Goal: Task Accomplishment & Management: Use online tool/utility

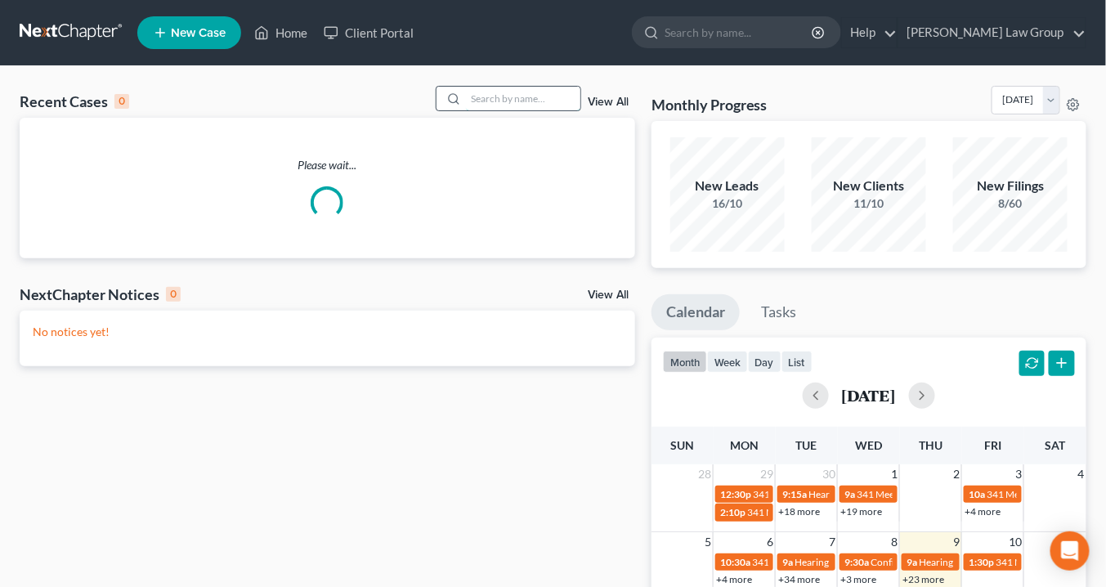
click at [499, 97] on input "search" at bounding box center [523, 99] width 114 height 24
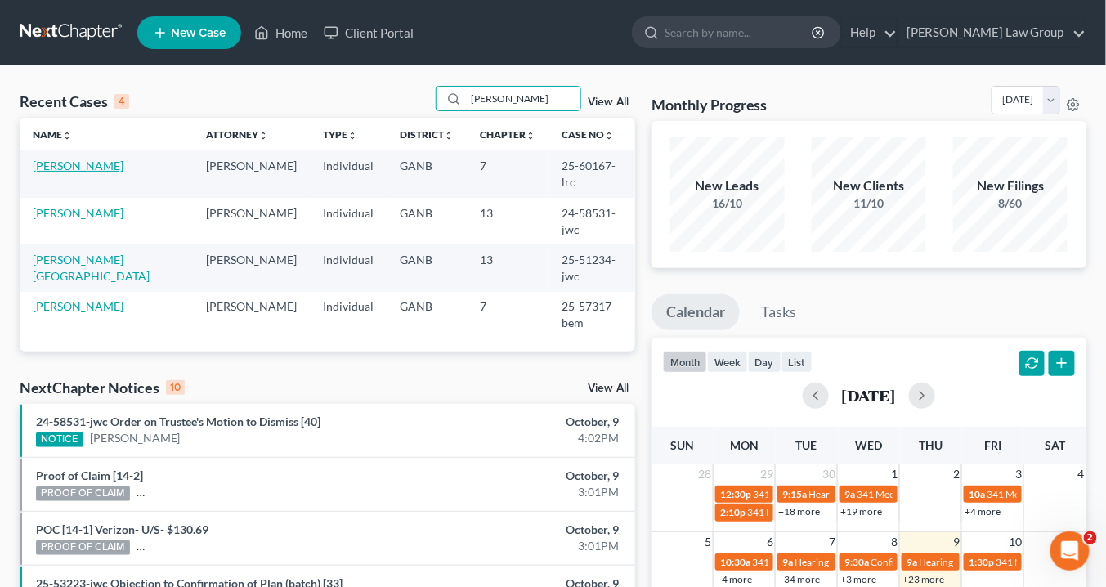
type input "Mcdaniel"
click at [103, 165] on link "[PERSON_NAME]" at bounding box center [78, 166] width 91 height 14
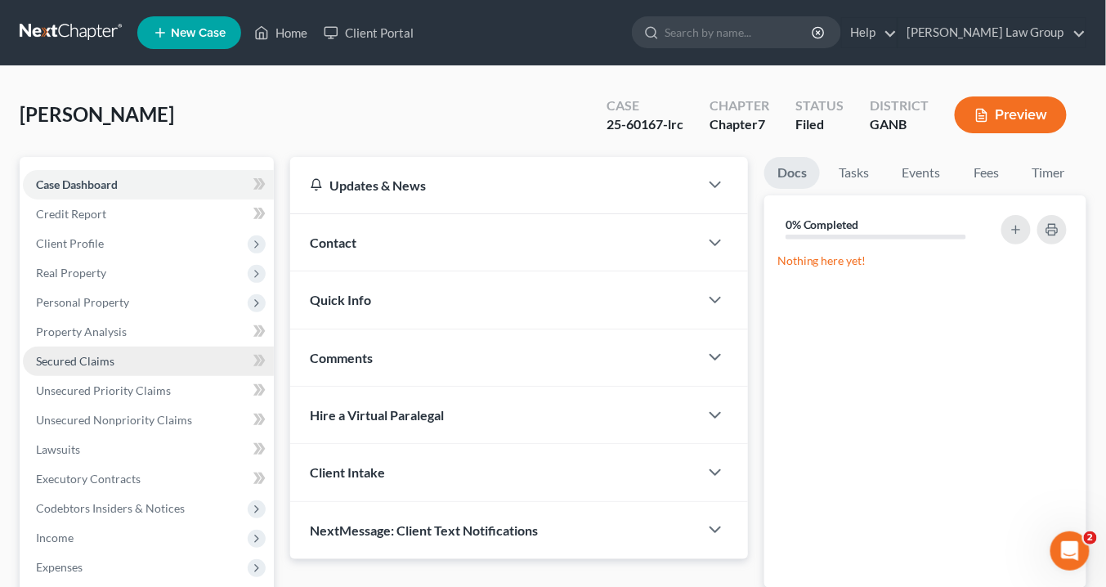
click at [75, 357] on span "Secured Claims" at bounding box center [75, 361] width 78 height 14
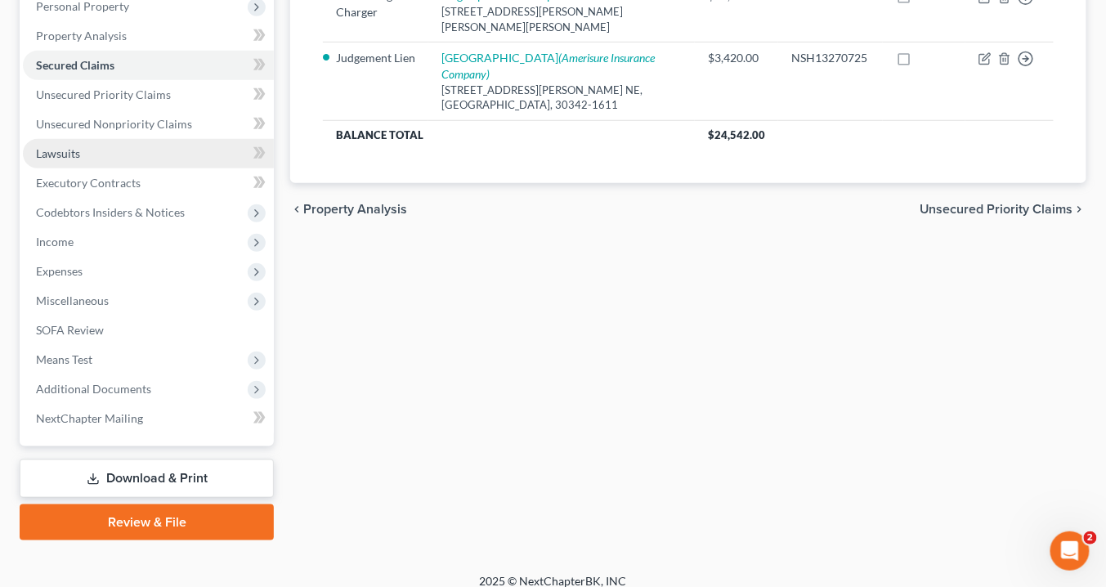
scroll to position [309, 0]
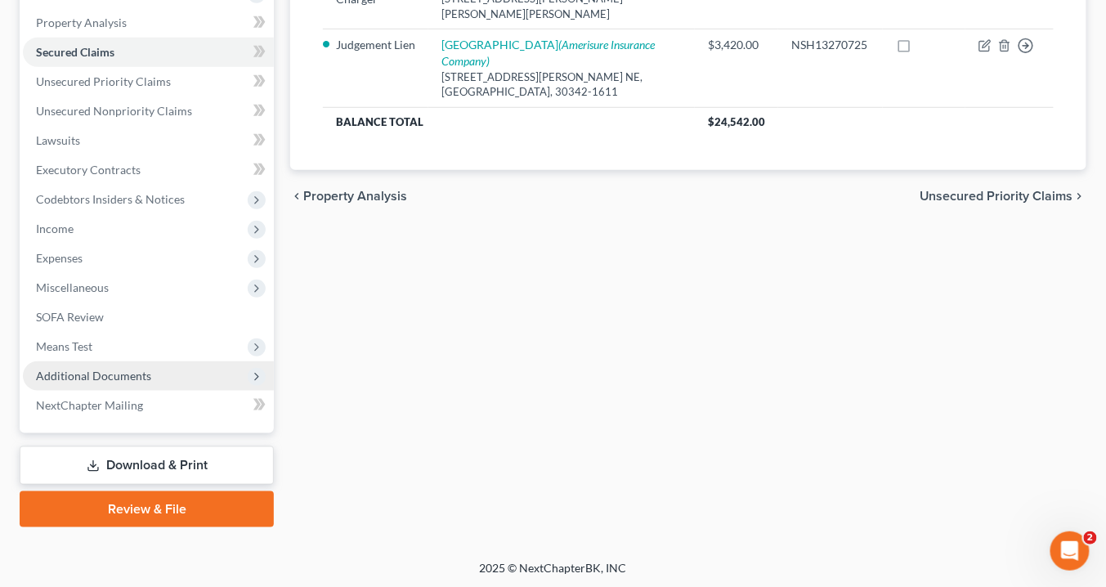
click at [141, 374] on span "Additional Documents" at bounding box center [93, 376] width 115 height 14
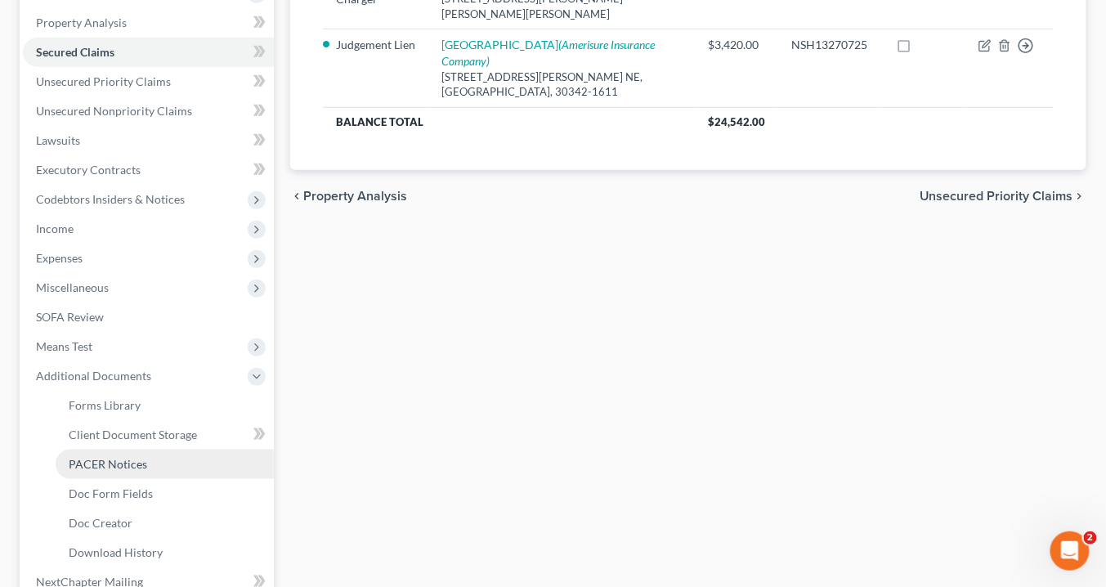
click at [163, 464] on link "PACER Notices" at bounding box center [165, 464] width 218 height 29
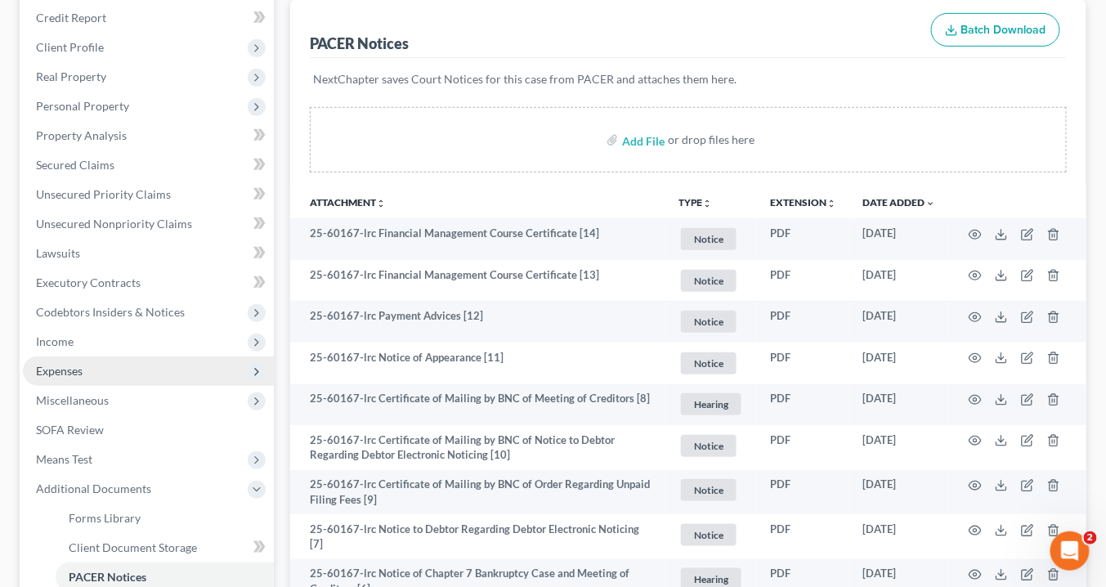
scroll to position [392, 0]
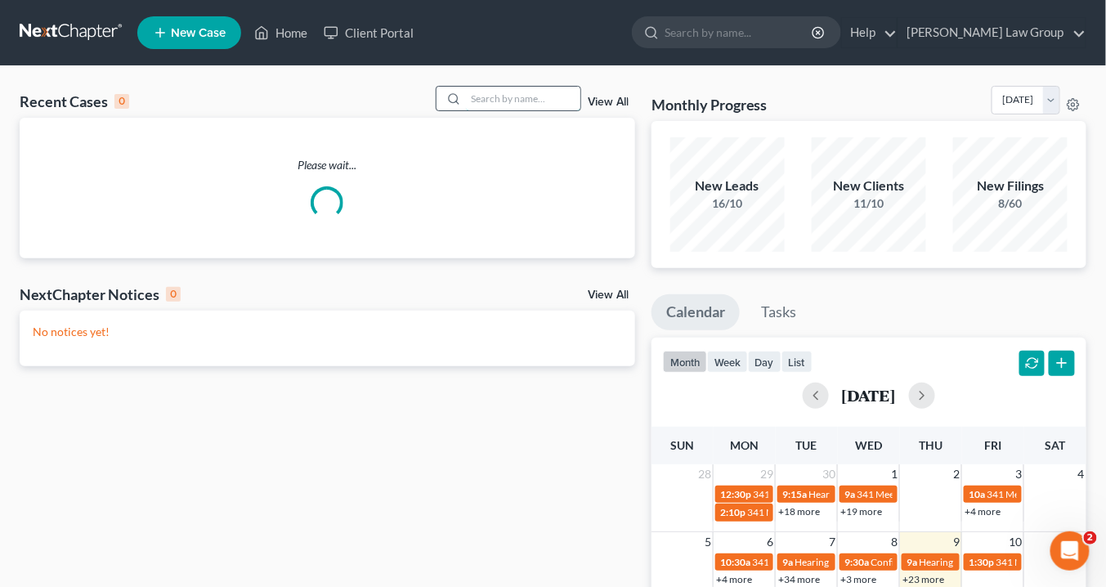
drag, startPoint x: 494, startPoint y: 103, endPoint x: 513, endPoint y: 96, distance: 21.0
click at [498, 102] on input "search" at bounding box center [523, 99] width 114 height 24
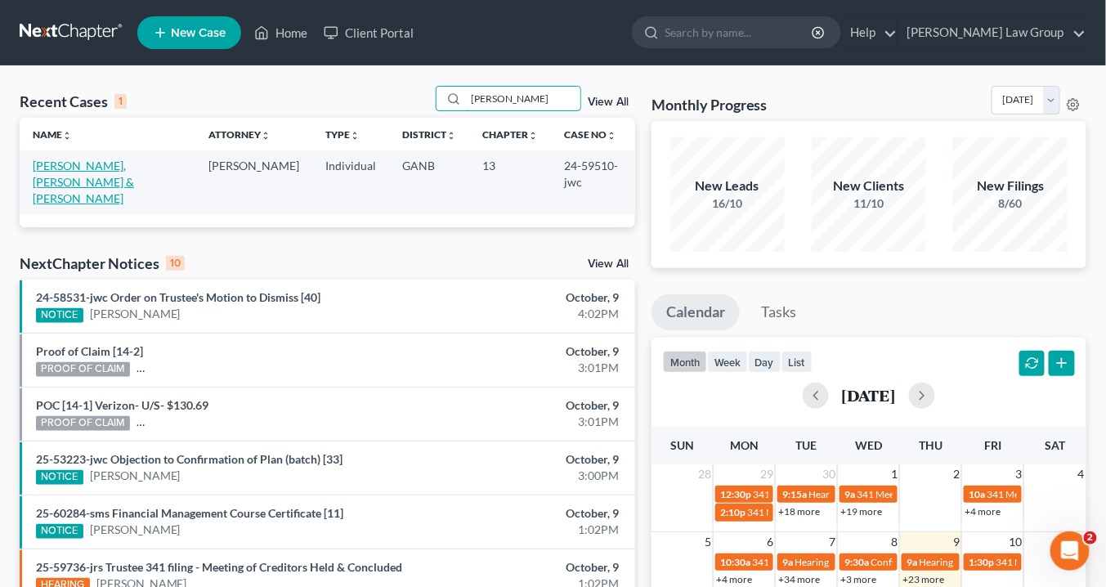
type input "dotson"
drag, startPoint x: 105, startPoint y: 168, endPoint x: 114, endPoint y: 172, distance: 10.6
click at [105, 168] on link "[PERSON_NAME], [PERSON_NAME] & [PERSON_NAME]" at bounding box center [83, 182] width 101 height 47
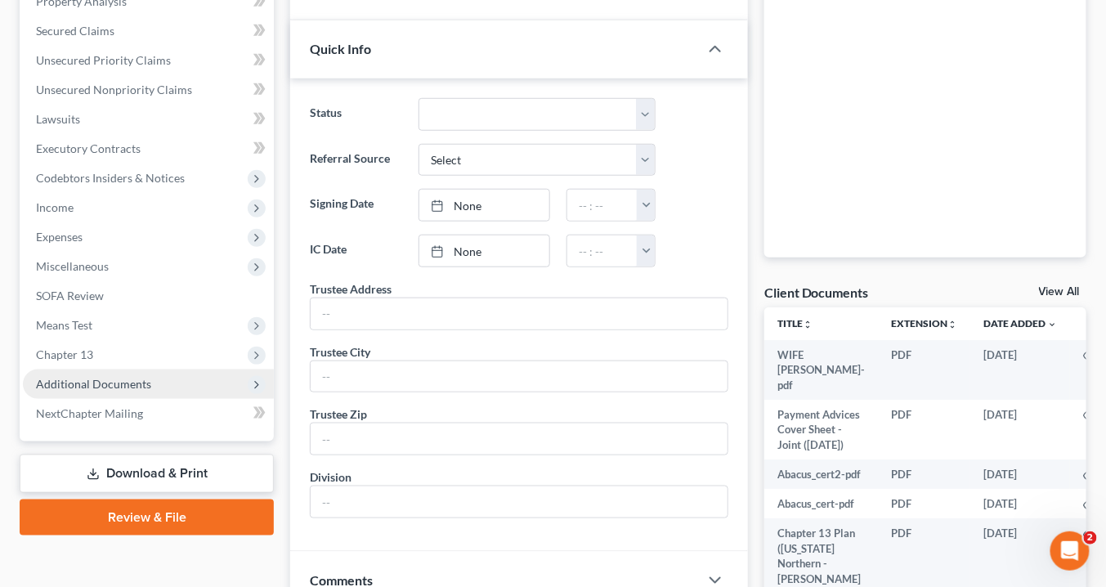
scroll to position [392, 0]
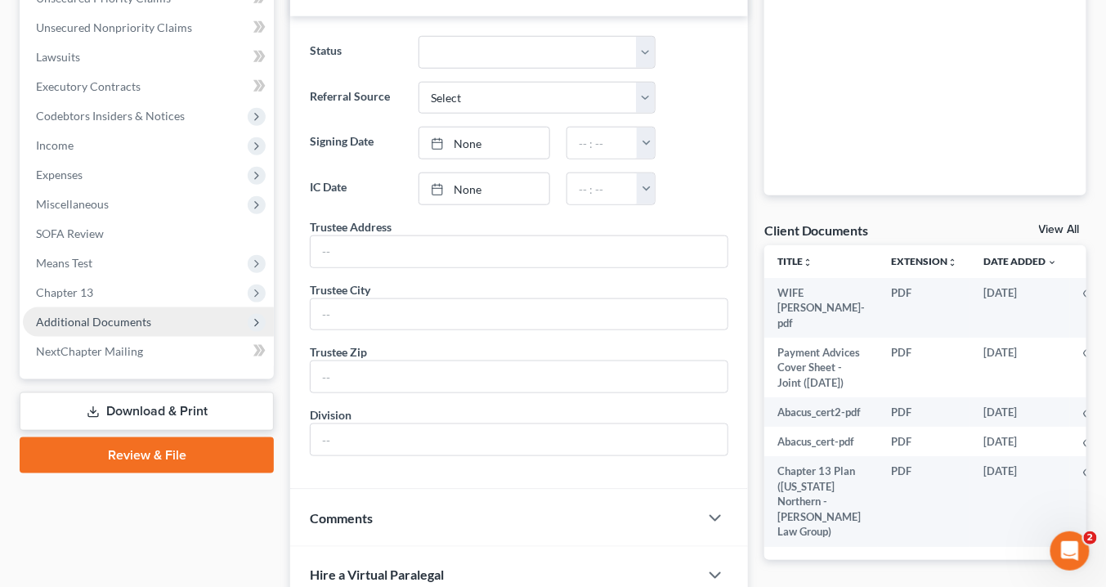
click at [154, 318] on span "Additional Documents" at bounding box center [148, 321] width 251 height 29
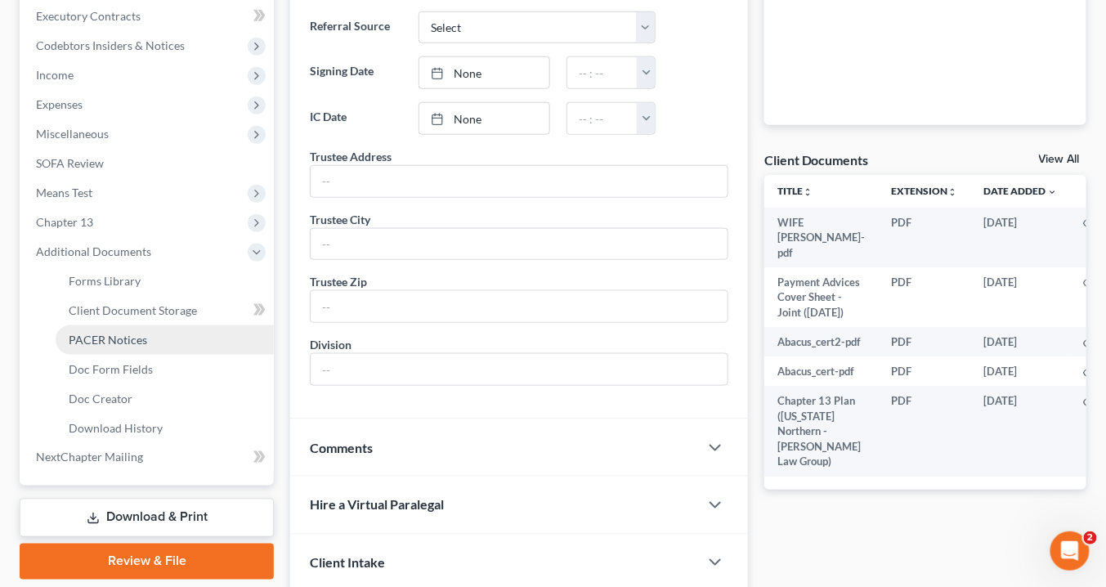
scroll to position [523, 0]
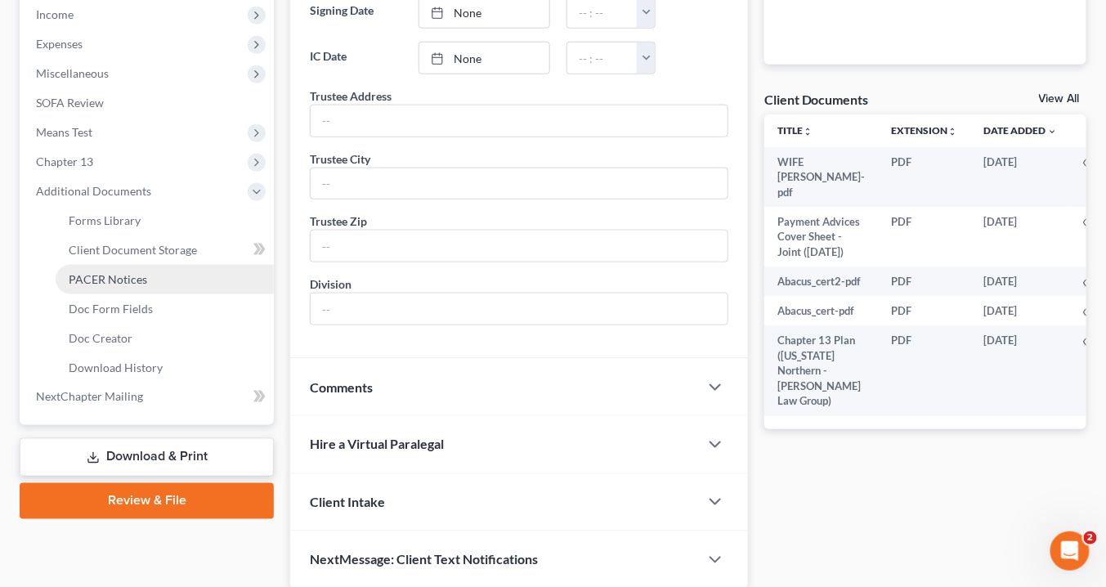
click at [124, 281] on span "PACER Notices" at bounding box center [108, 279] width 78 height 14
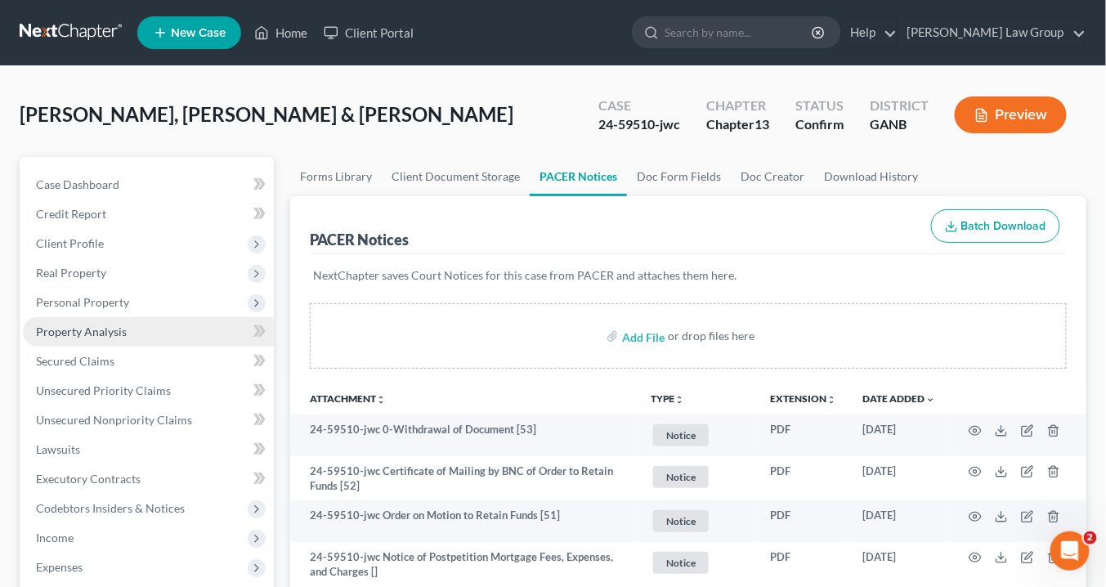
scroll to position [131, 0]
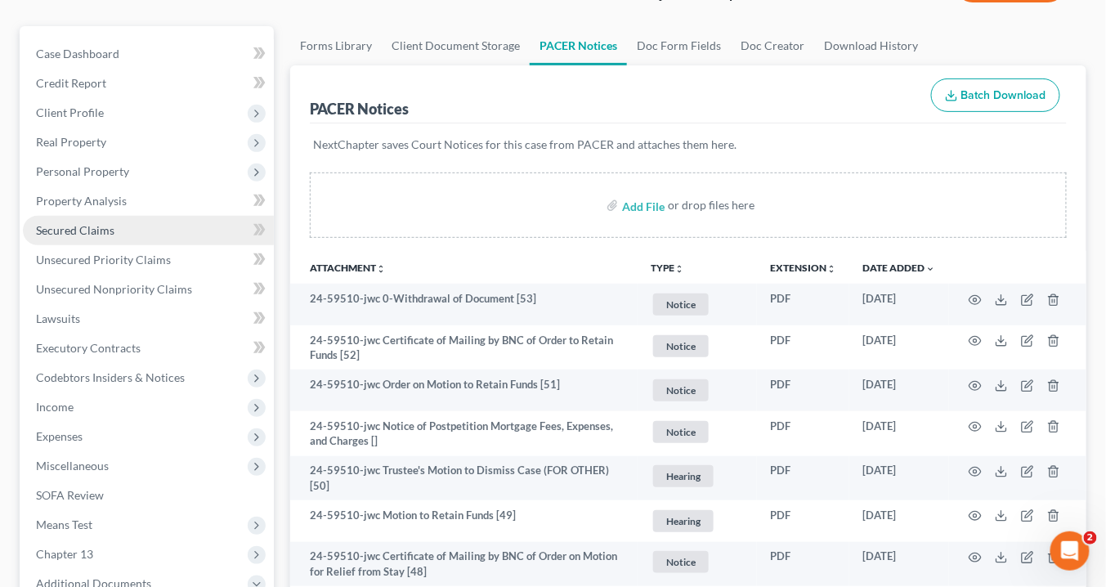
click at [50, 230] on span "Secured Claims" at bounding box center [75, 230] width 78 height 14
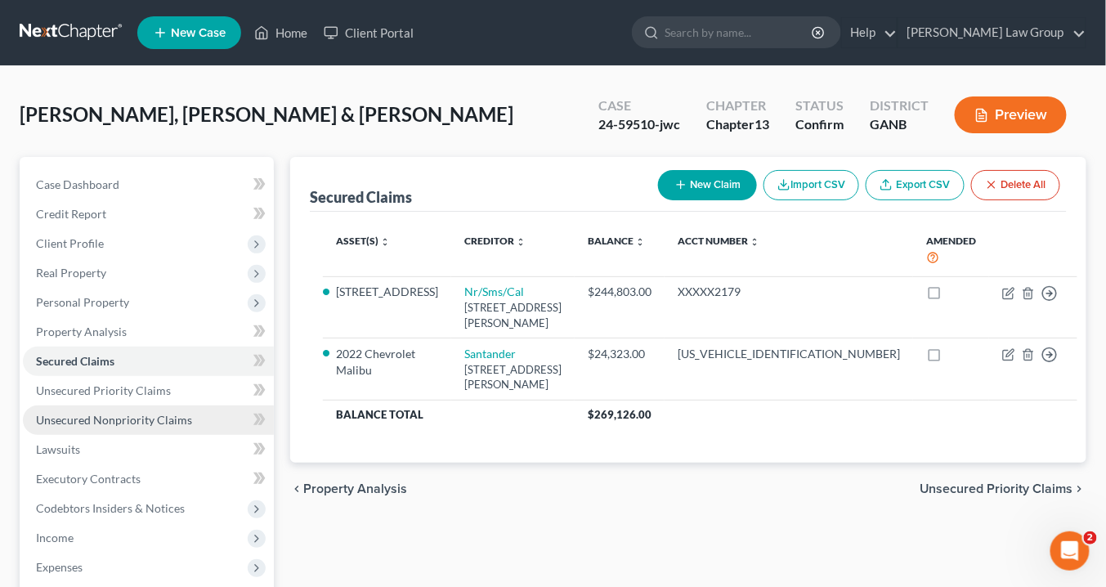
click at [99, 424] on span "Unsecured Nonpriority Claims" at bounding box center [114, 420] width 156 height 14
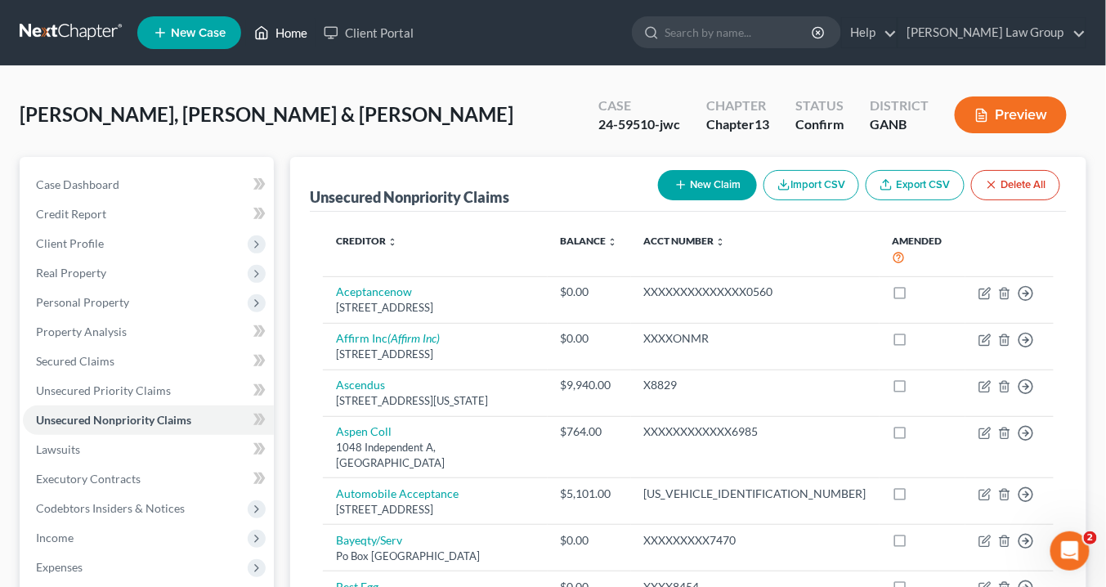
click at [293, 36] on link "Home" at bounding box center [280, 32] width 69 height 29
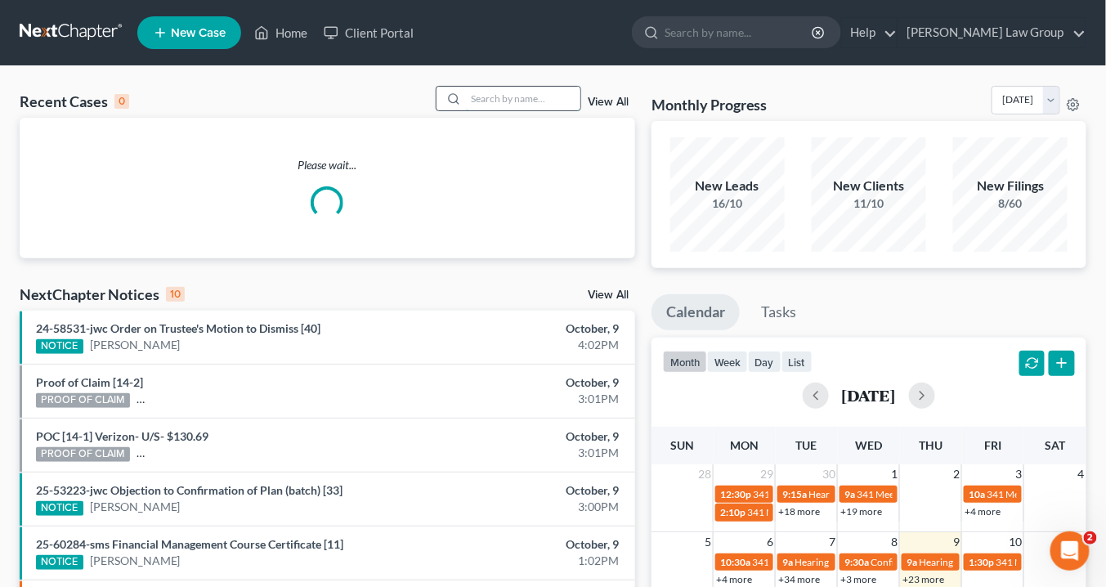
click at [500, 100] on input "search" at bounding box center [523, 99] width 114 height 24
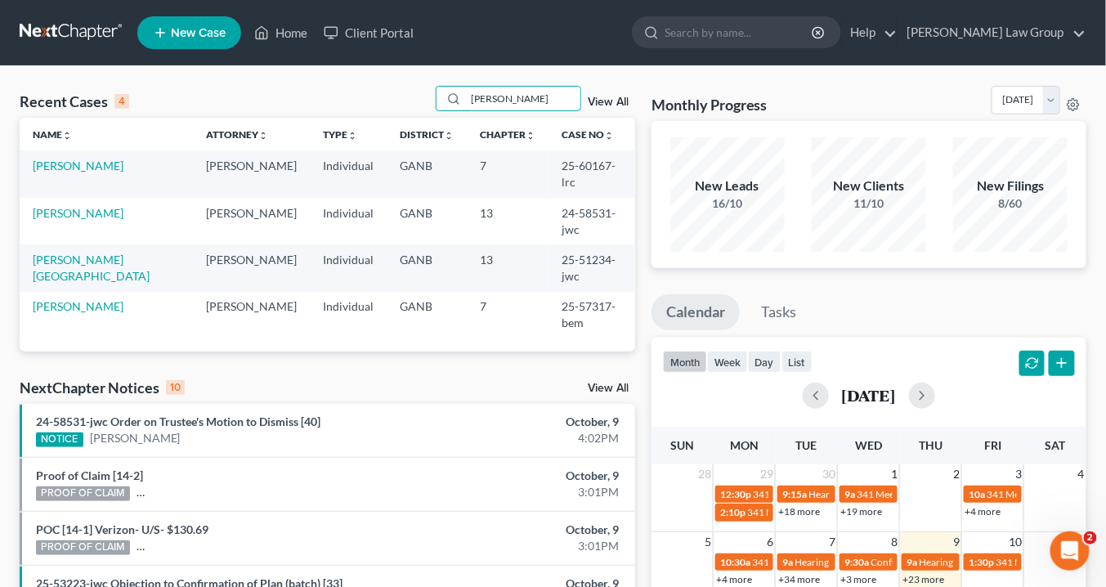
type input "Mcdaniel"
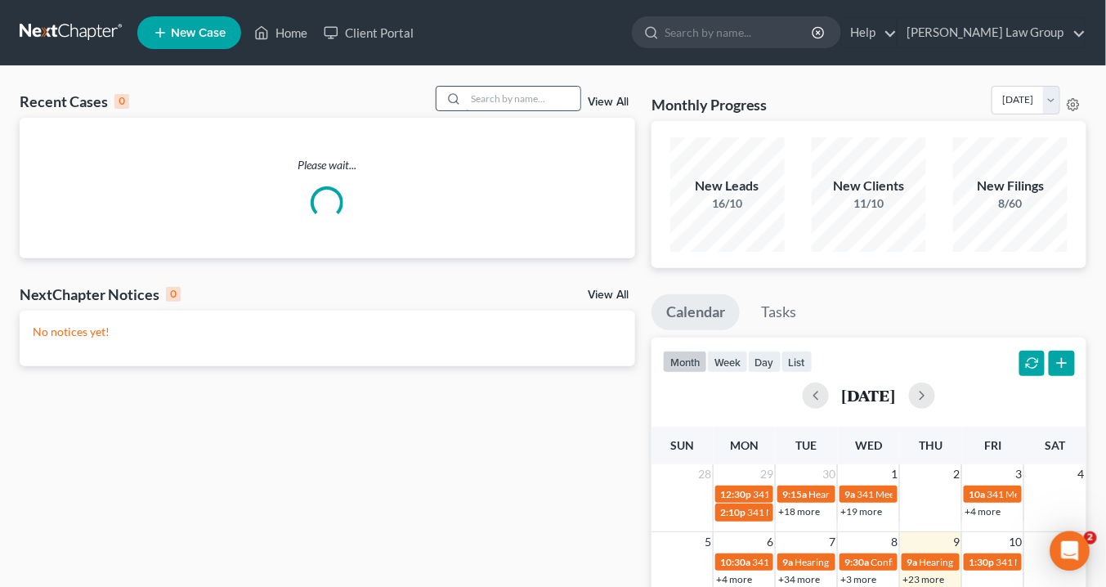
click at [489, 100] on input "search" at bounding box center [523, 99] width 114 height 24
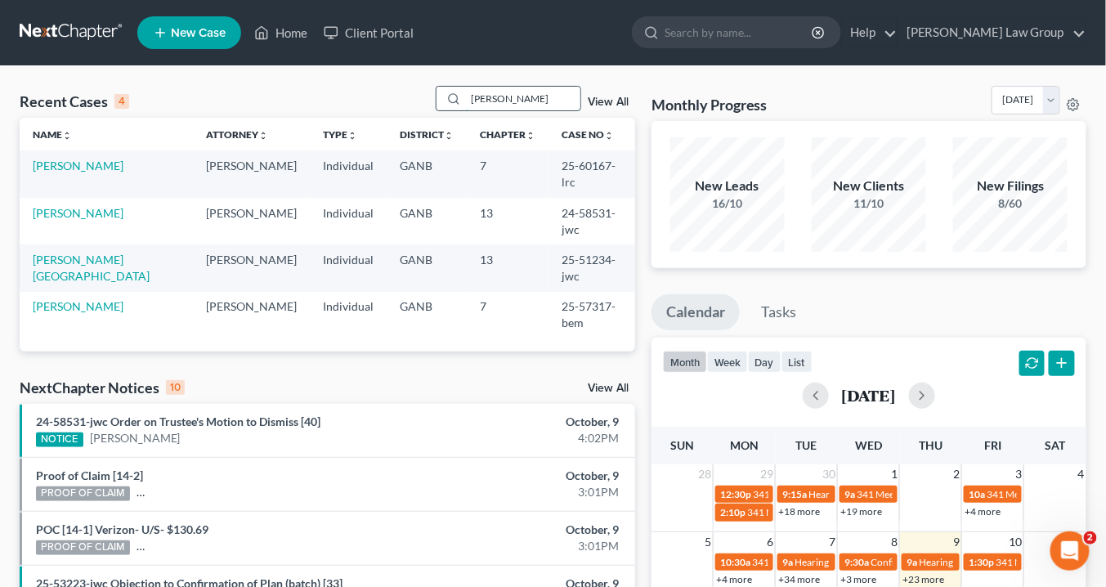
type input "Mcdaniel"
click at [108, 163] on link "[PERSON_NAME]" at bounding box center [78, 166] width 91 height 14
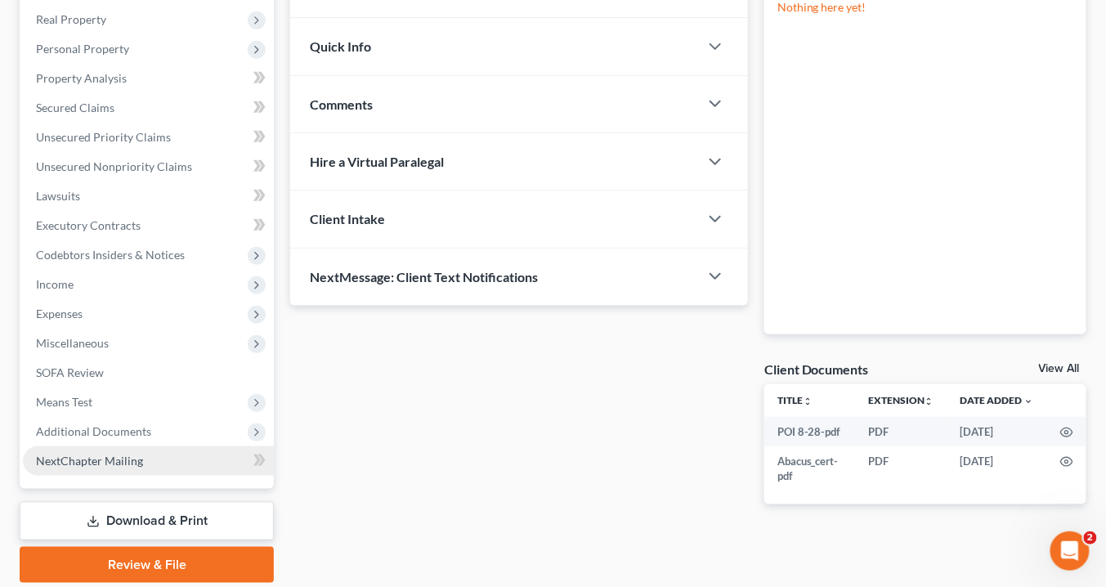
scroll to position [309, 0]
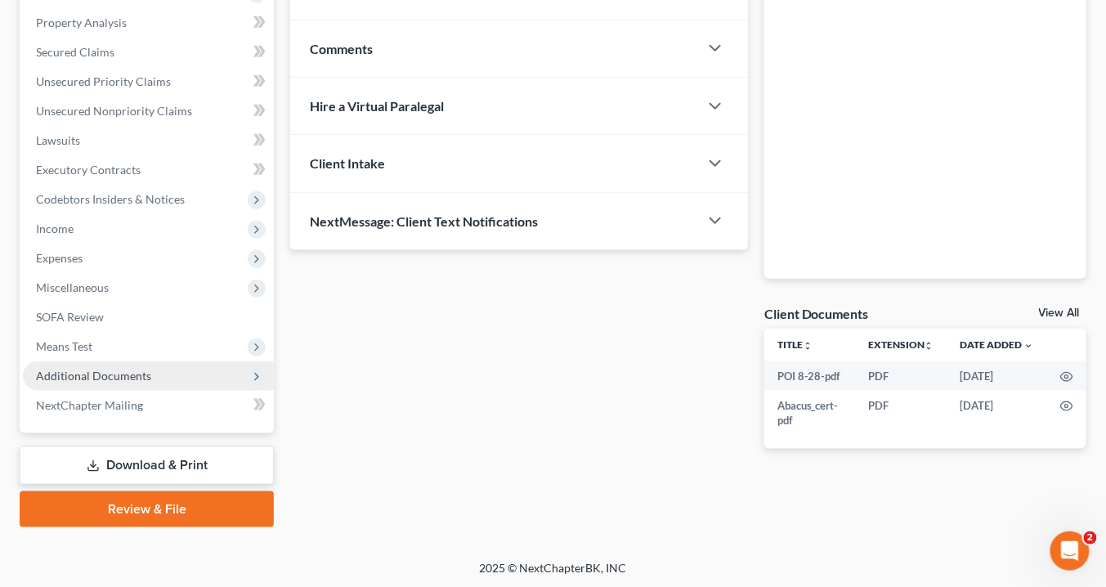
click at [110, 380] on span "Additional Documents" at bounding box center [93, 376] width 115 height 14
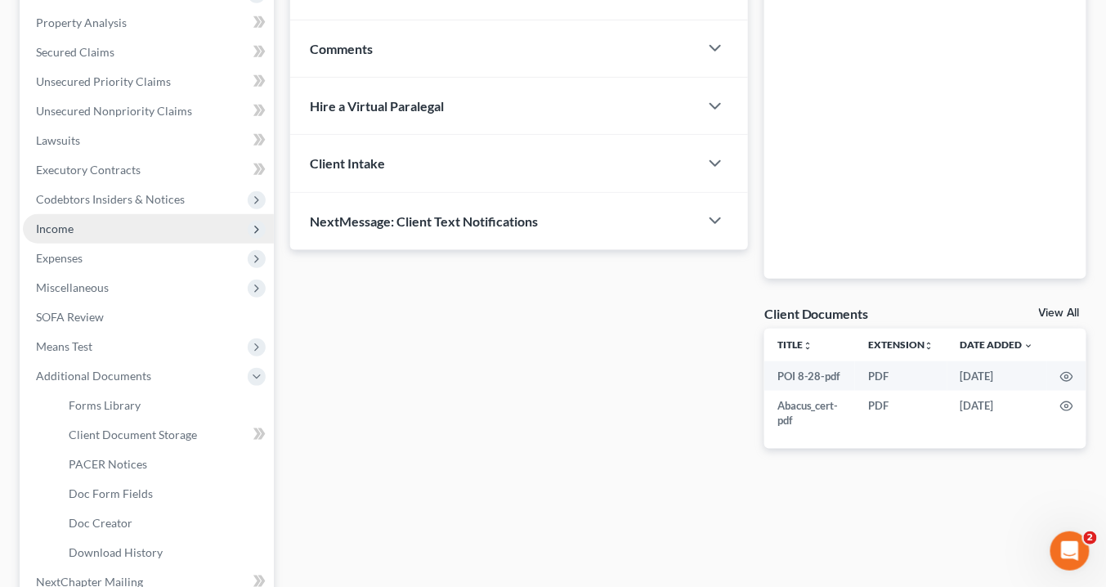
click at [92, 227] on span "Income" at bounding box center [148, 228] width 251 height 29
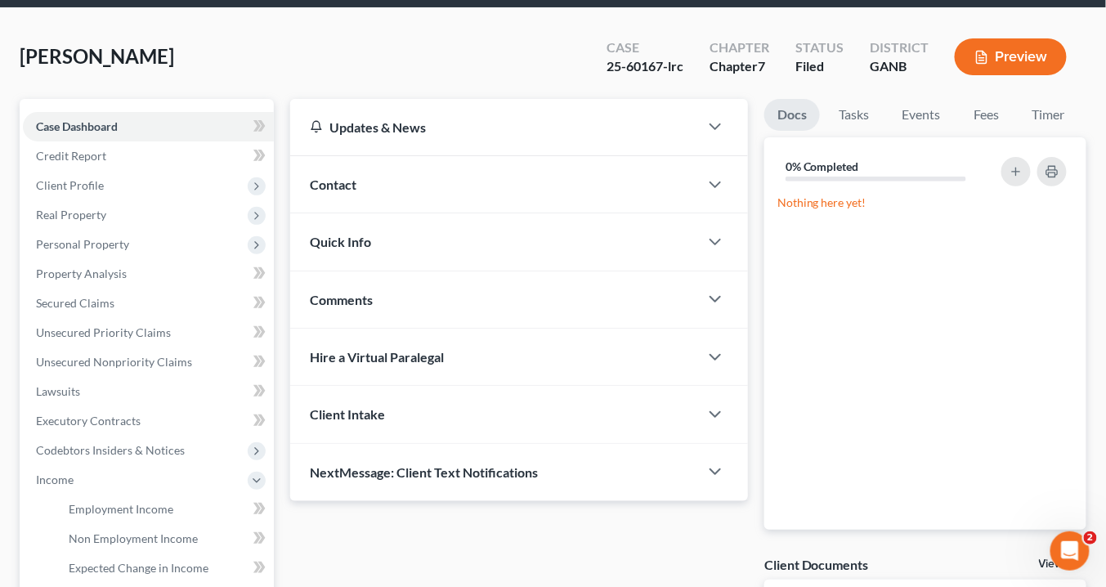
scroll to position [0, 0]
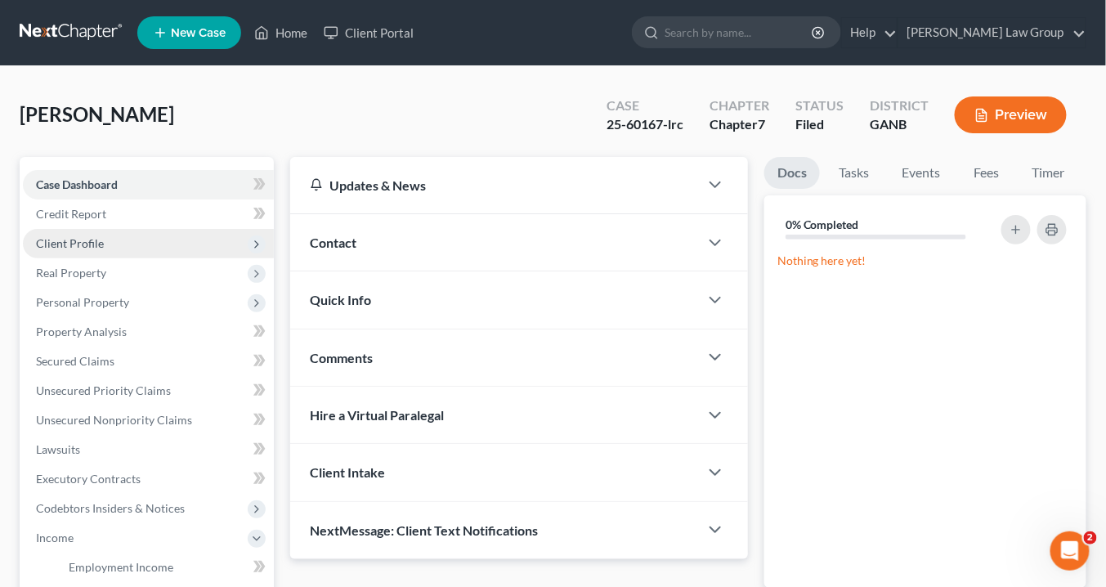
click at [99, 240] on span "Client Profile" at bounding box center [70, 243] width 68 height 14
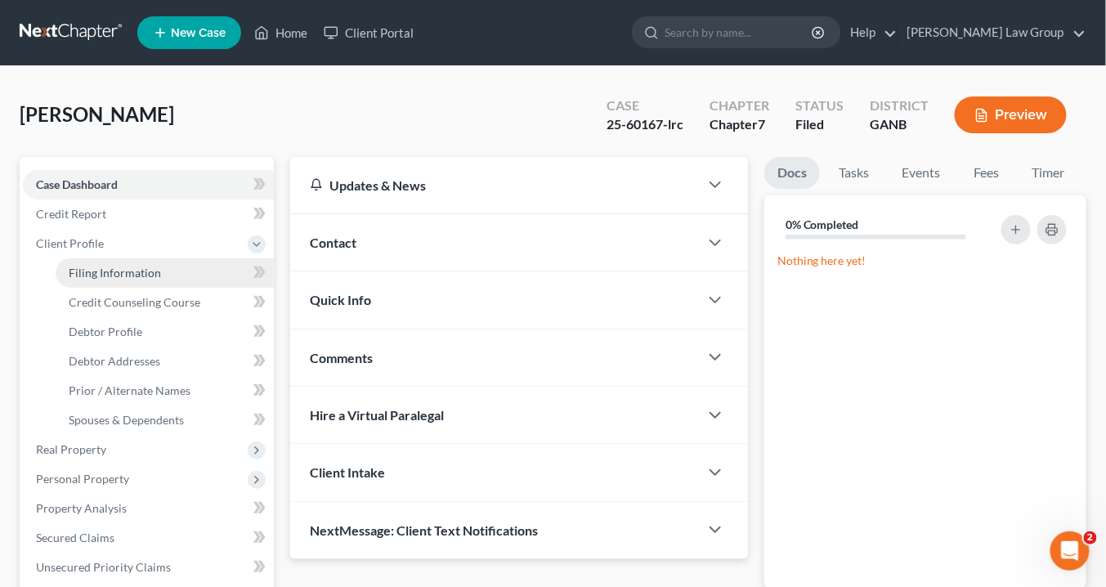
click at [101, 271] on span "Filing Information" at bounding box center [115, 273] width 92 height 14
select select "1"
select select "0"
select select "10"
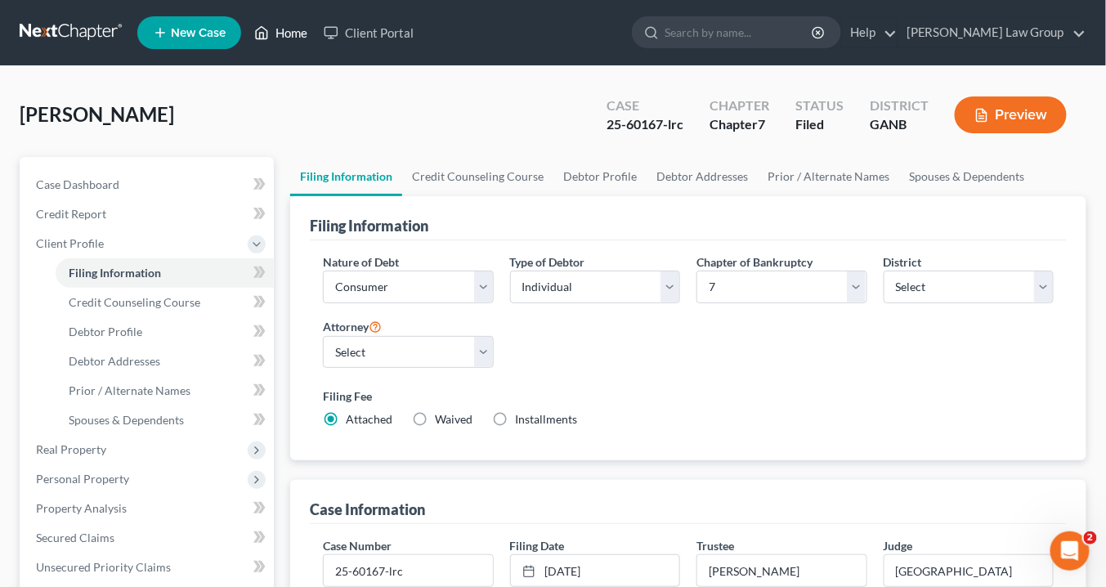
drag, startPoint x: 291, startPoint y: 33, endPoint x: 301, endPoint y: 36, distance: 10.3
click at [291, 34] on link "Home" at bounding box center [280, 32] width 69 height 29
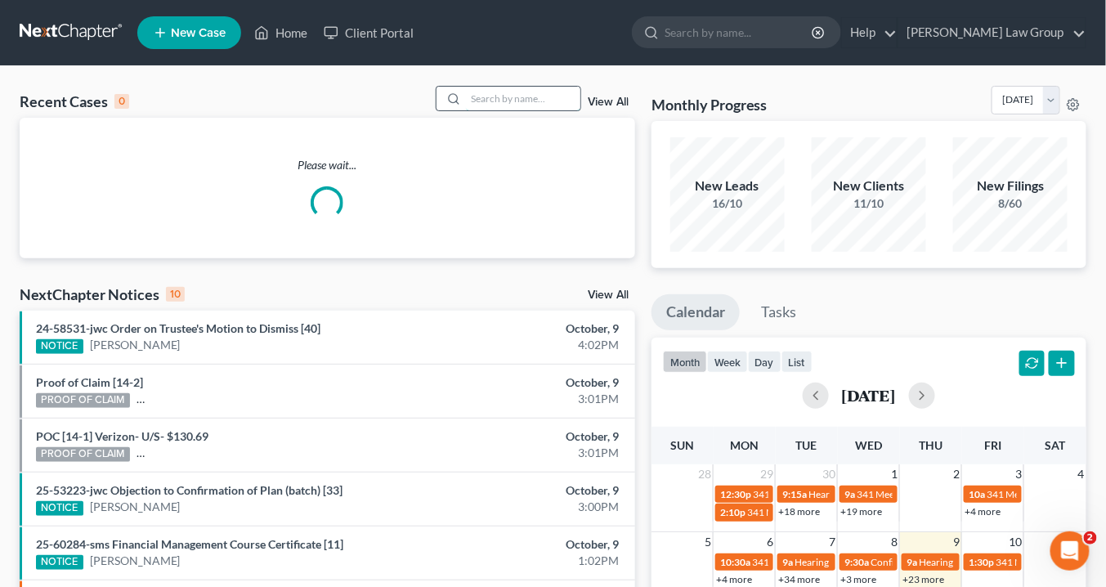
click at [530, 92] on input "search" at bounding box center [523, 99] width 114 height 24
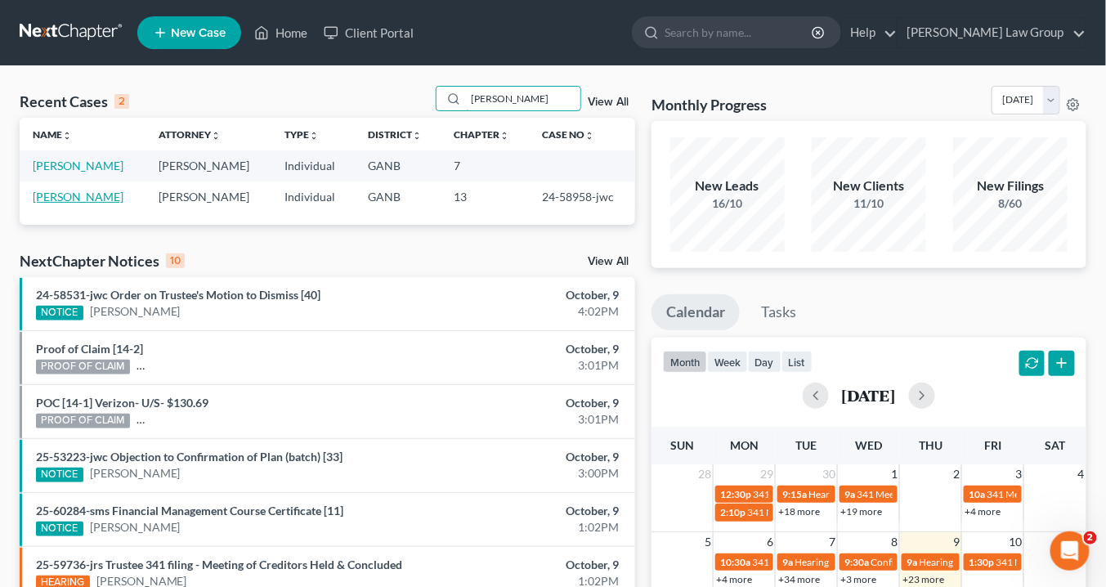
type input "presley"
click at [105, 194] on link "[PERSON_NAME]" at bounding box center [78, 197] width 91 height 14
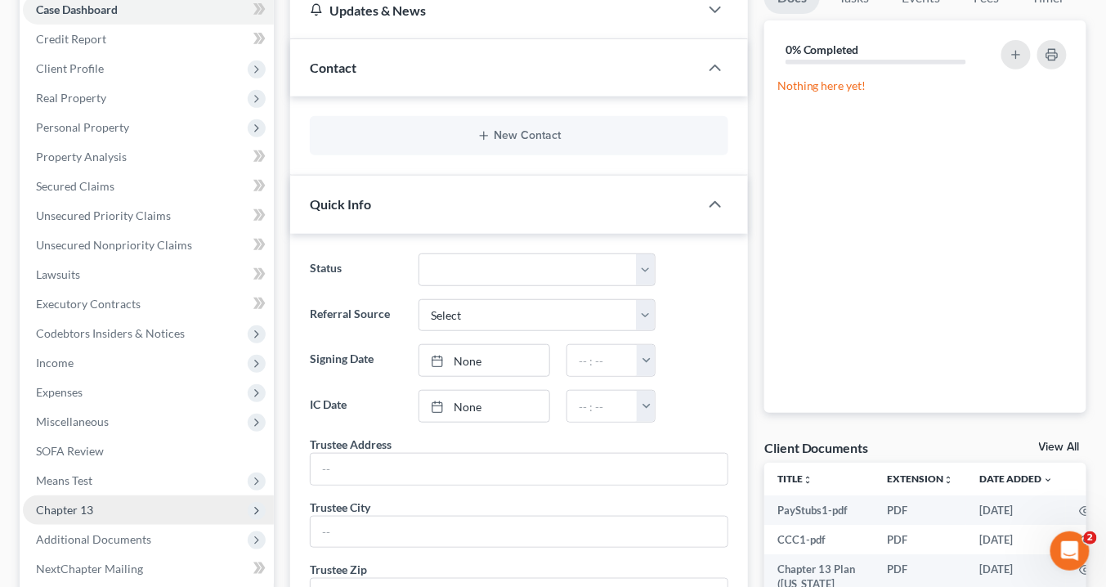
scroll to position [262, 0]
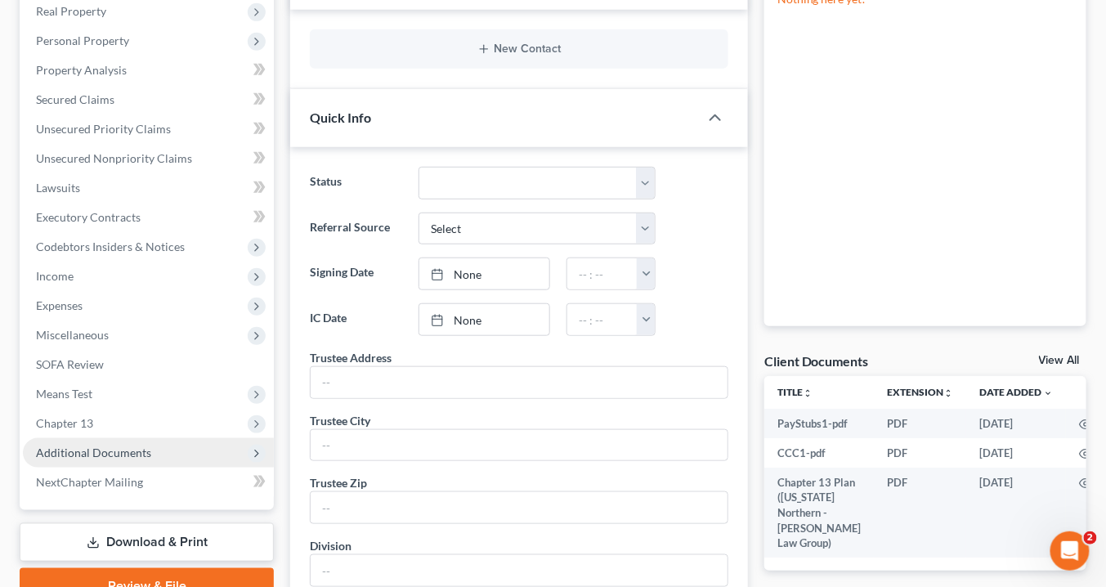
click at [167, 447] on span "Additional Documents" at bounding box center [148, 452] width 251 height 29
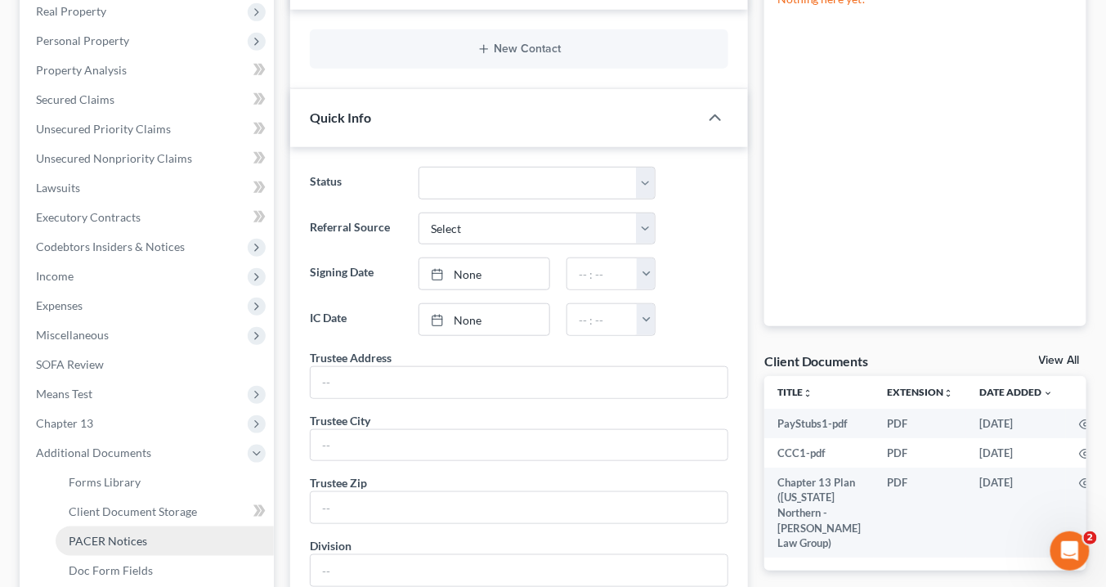
click at [174, 543] on link "PACER Notices" at bounding box center [165, 540] width 218 height 29
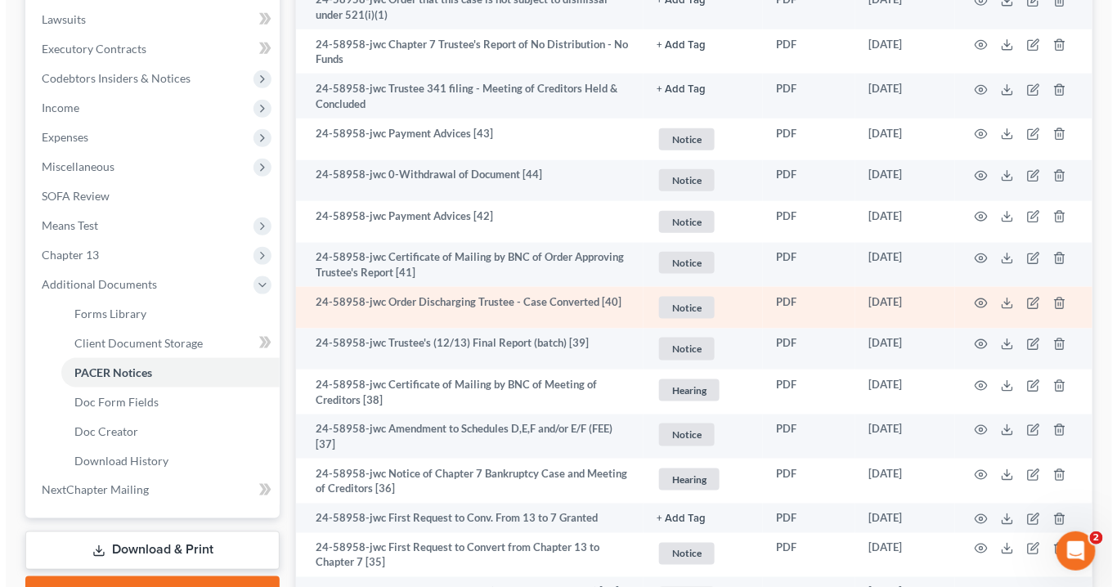
scroll to position [458, 0]
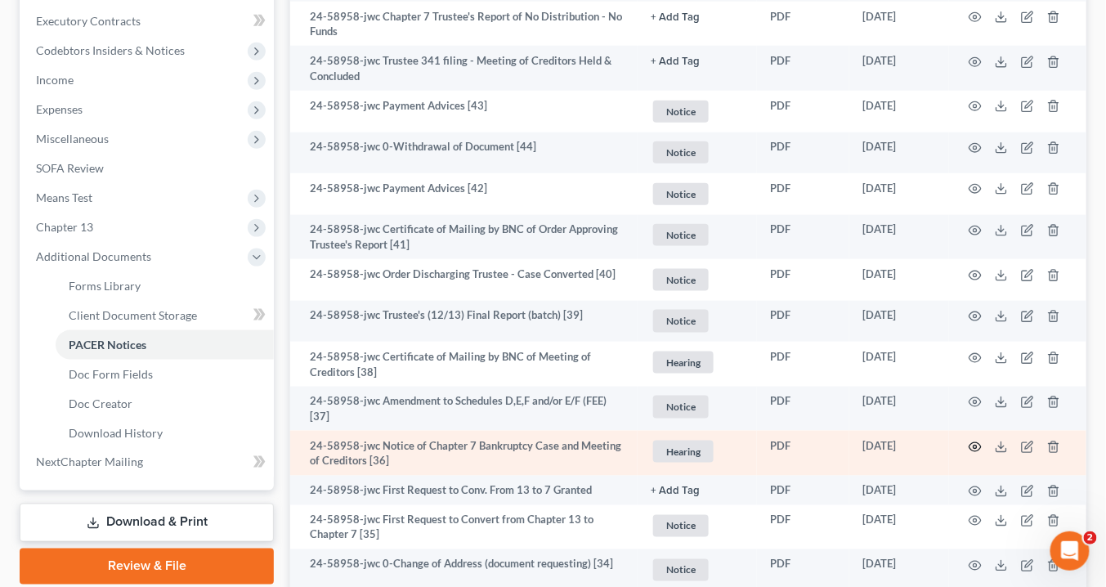
click at [976, 445] on icon "button" at bounding box center [975, 447] width 13 height 13
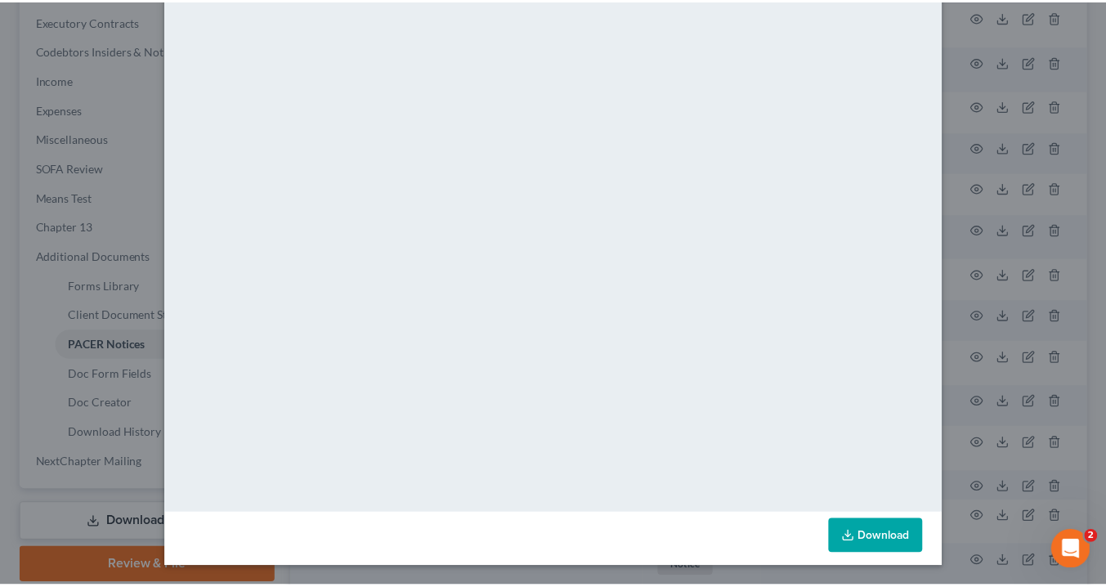
scroll to position [0, 0]
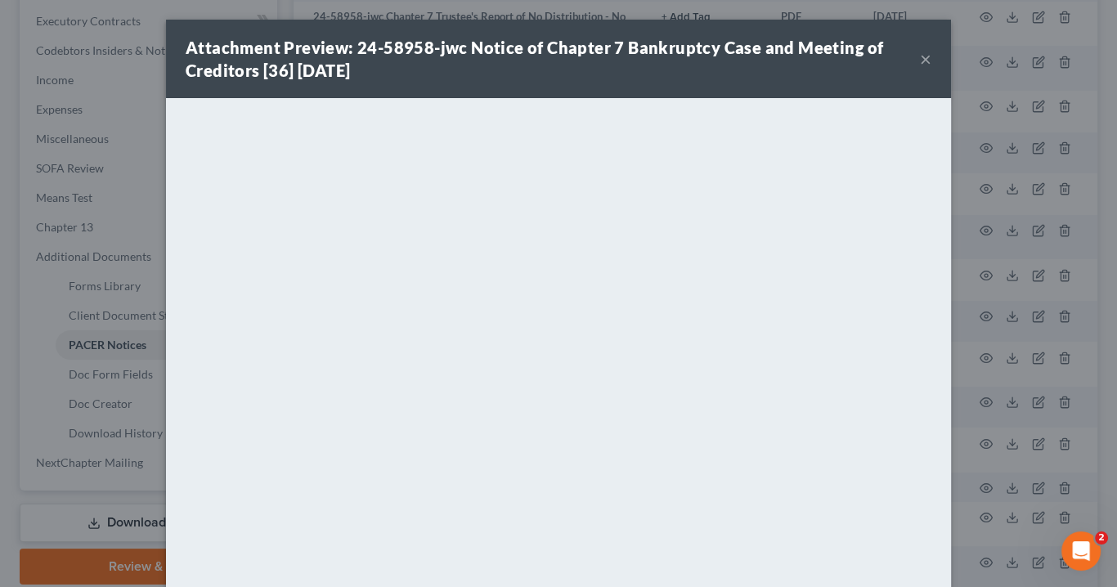
drag, startPoint x: 920, startPoint y: 59, endPoint x: 901, endPoint y: 23, distance: 40.6
click at [920, 59] on button "×" at bounding box center [925, 59] width 11 height 20
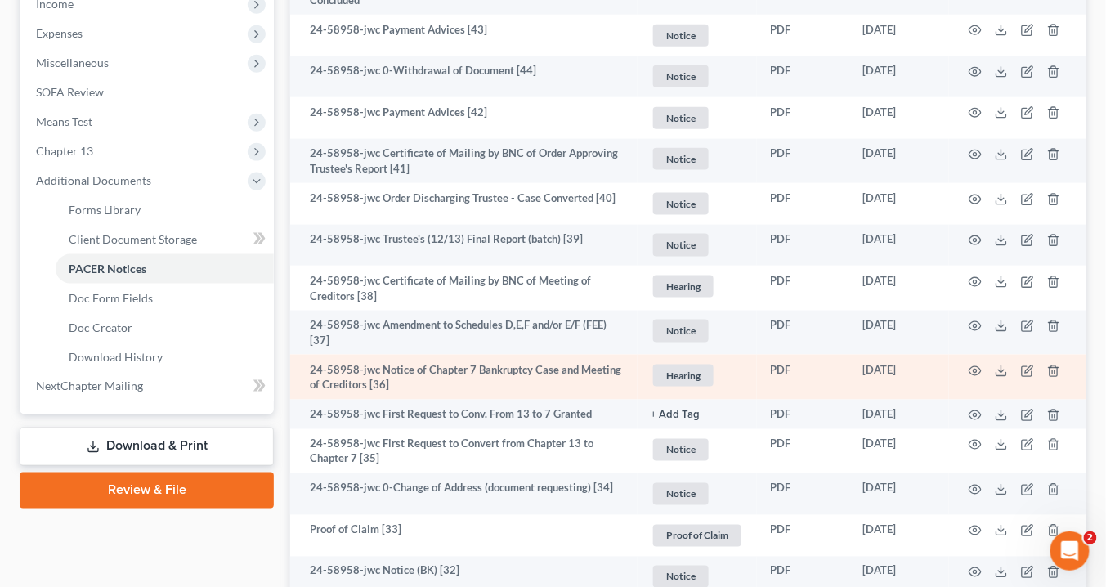
scroll to position [589, 0]
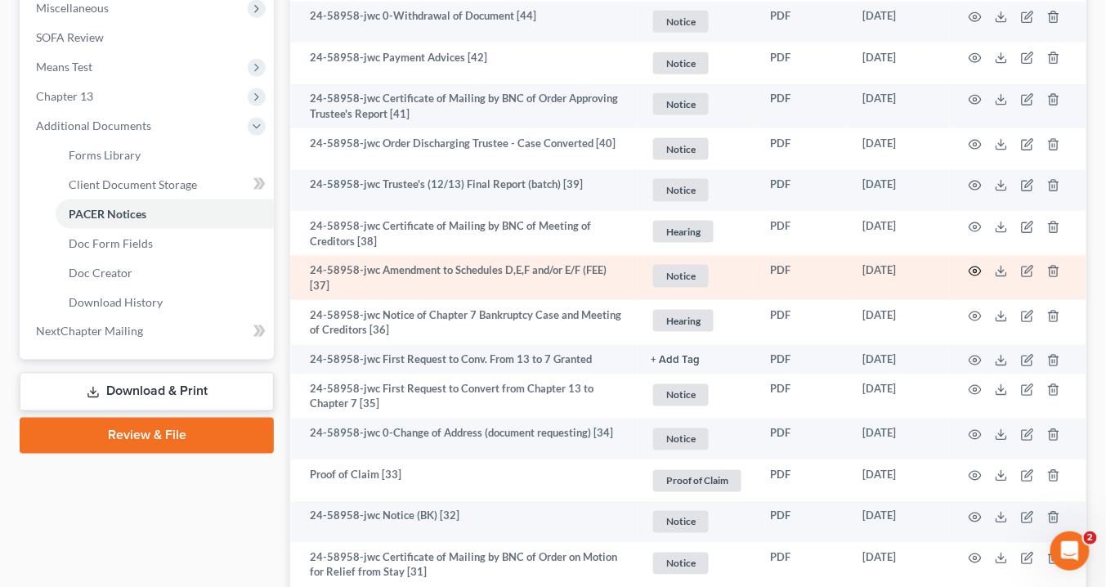
click at [977, 266] on icon "button" at bounding box center [975, 271] width 13 height 13
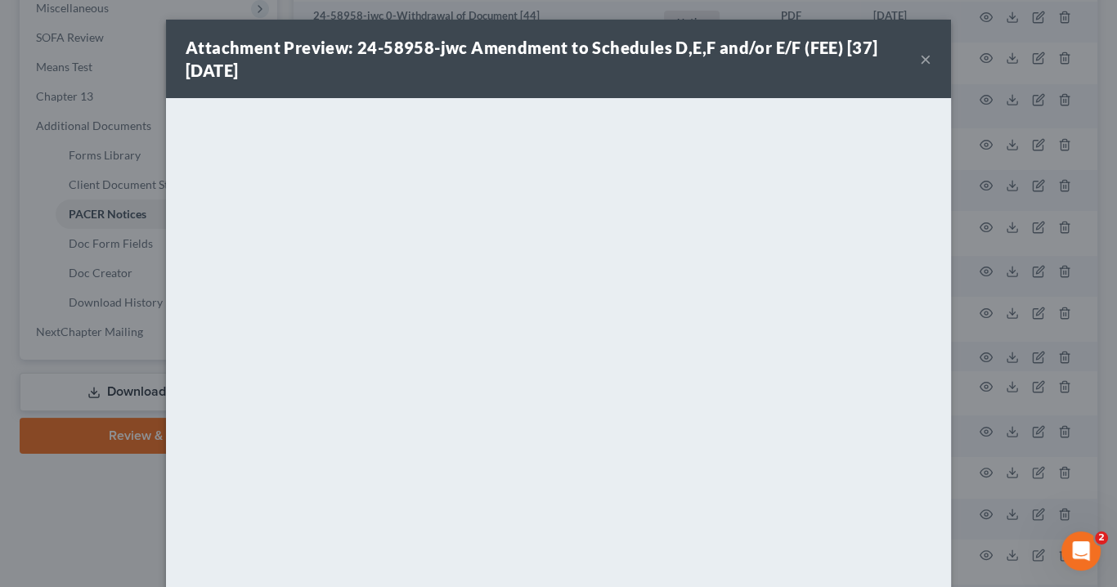
click at [920, 60] on button "×" at bounding box center [925, 59] width 11 height 20
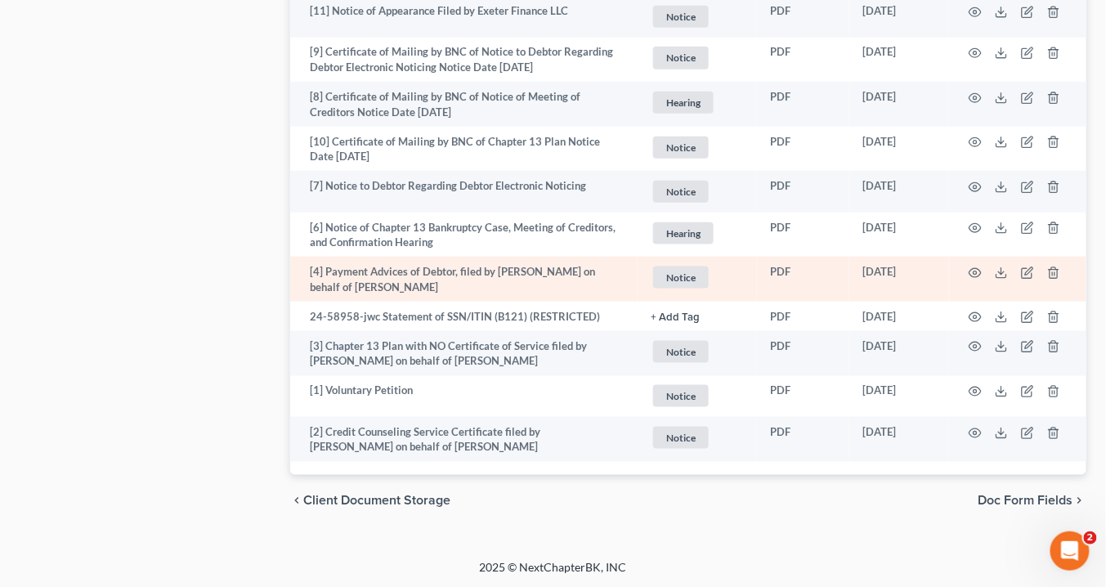
scroll to position [2302, 0]
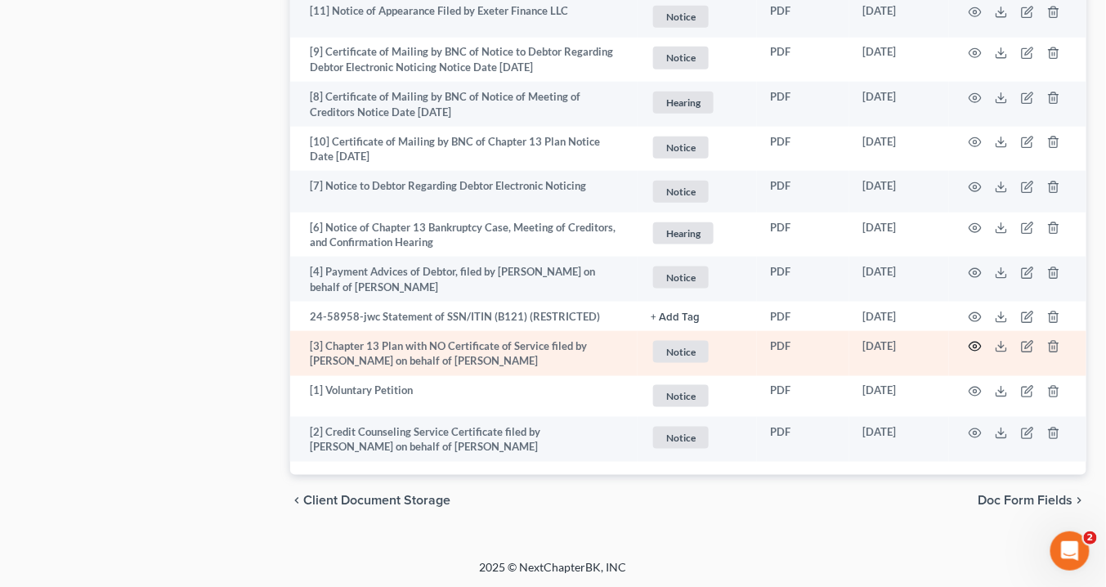
click at [975, 345] on circle "button" at bounding box center [975, 346] width 3 height 3
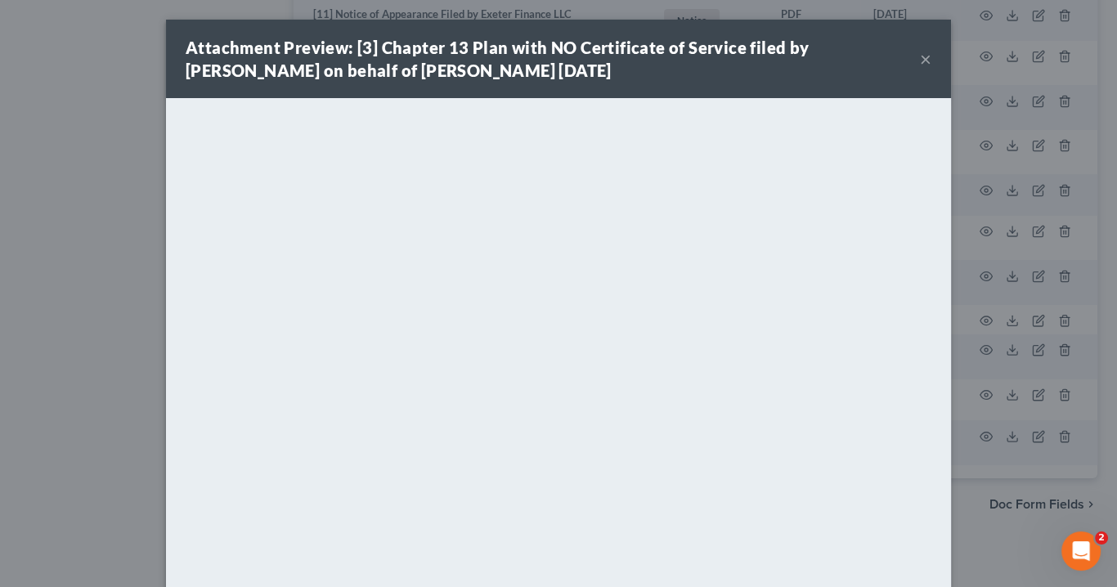
click at [924, 54] on button "×" at bounding box center [925, 59] width 11 height 20
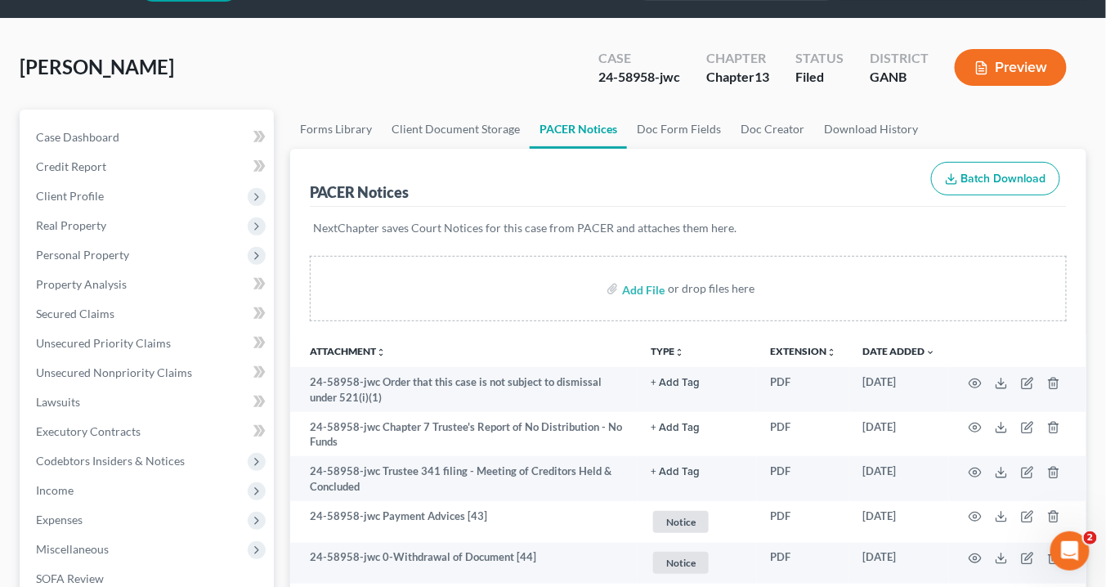
scroll to position [7, 0]
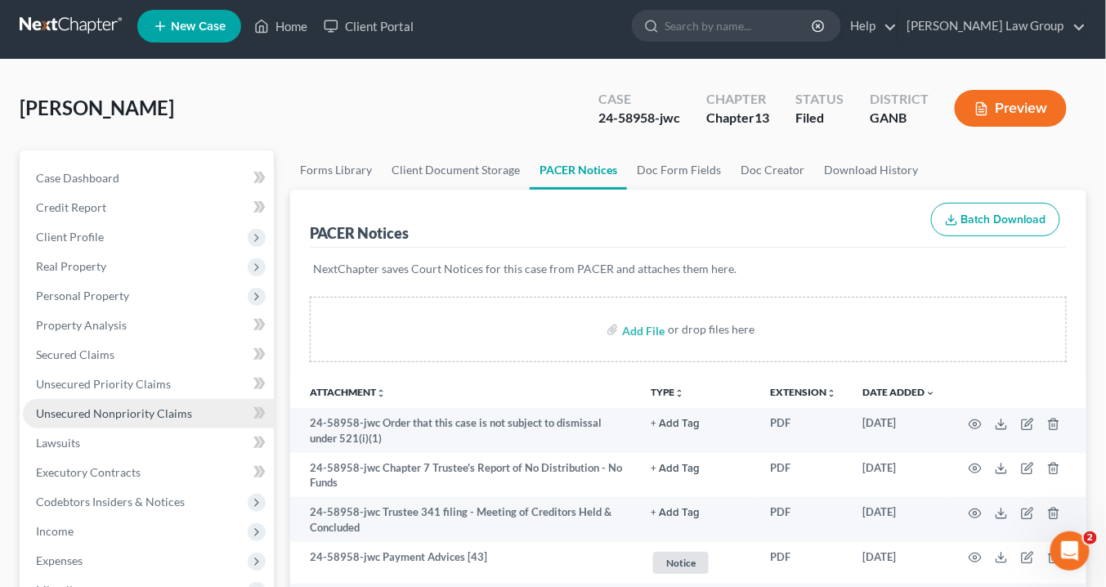
click at [99, 412] on span "Unsecured Nonpriority Claims" at bounding box center [114, 413] width 156 height 14
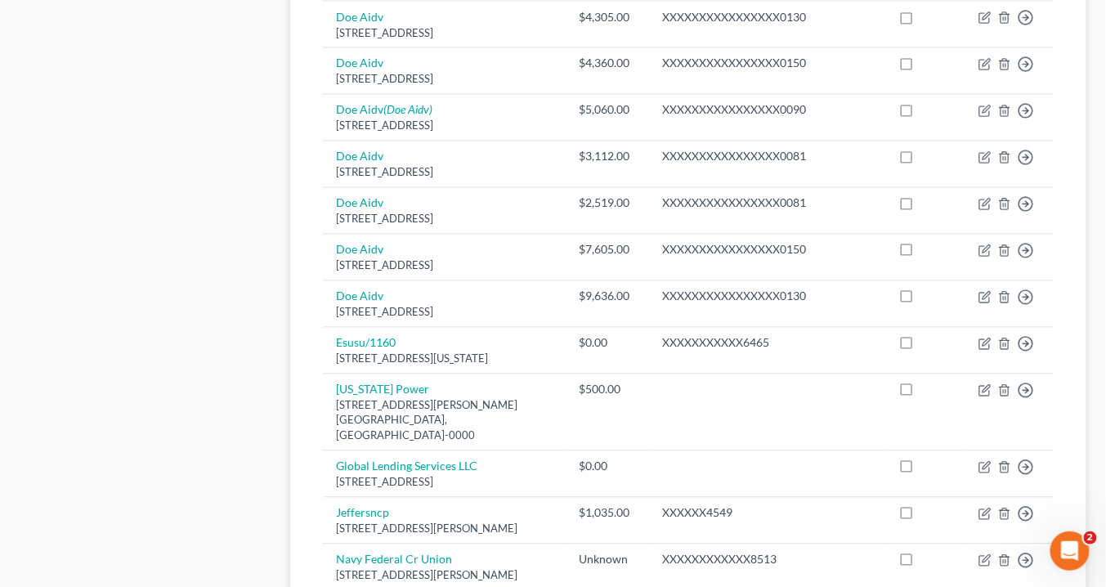
scroll to position [916, 0]
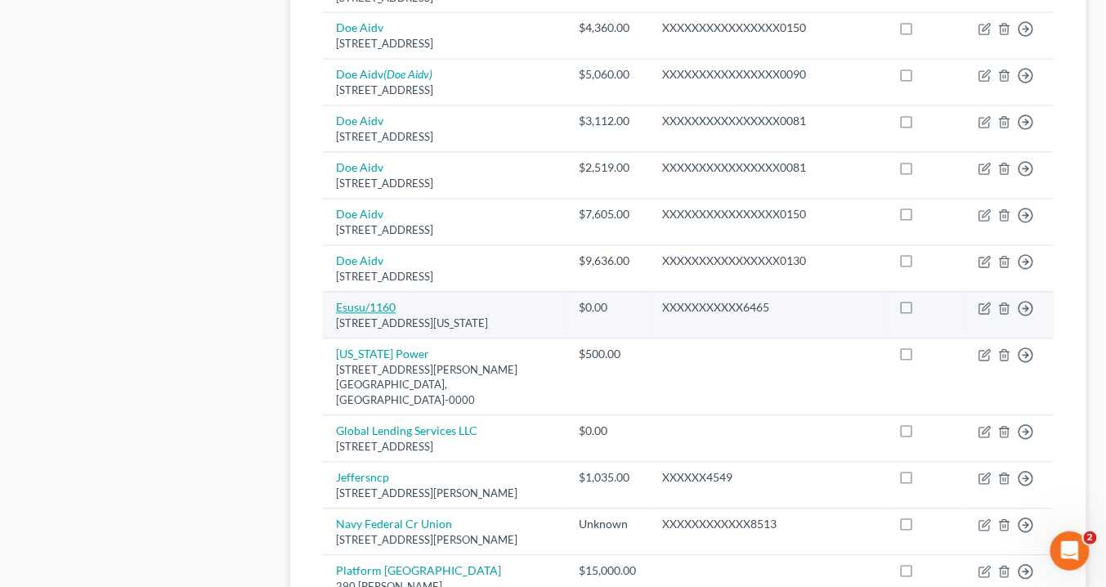
click at [350, 315] on link "Esusu/1160" at bounding box center [366, 308] width 60 height 14
select select "35"
select select "0"
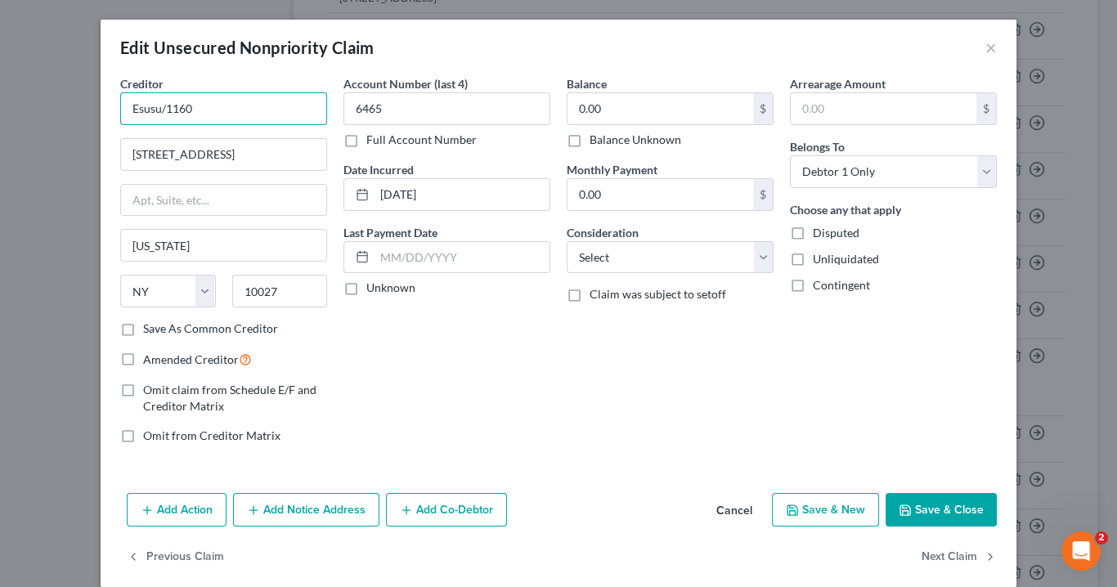
drag, startPoint x: 167, startPoint y: 109, endPoint x: 120, endPoint y: 107, distance: 46.6
click at [120, 107] on input "Esusu/1160" at bounding box center [223, 108] width 207 height 33
click at [987, 47] on button "×" at bounding box center [990, 48] width 11 height 20
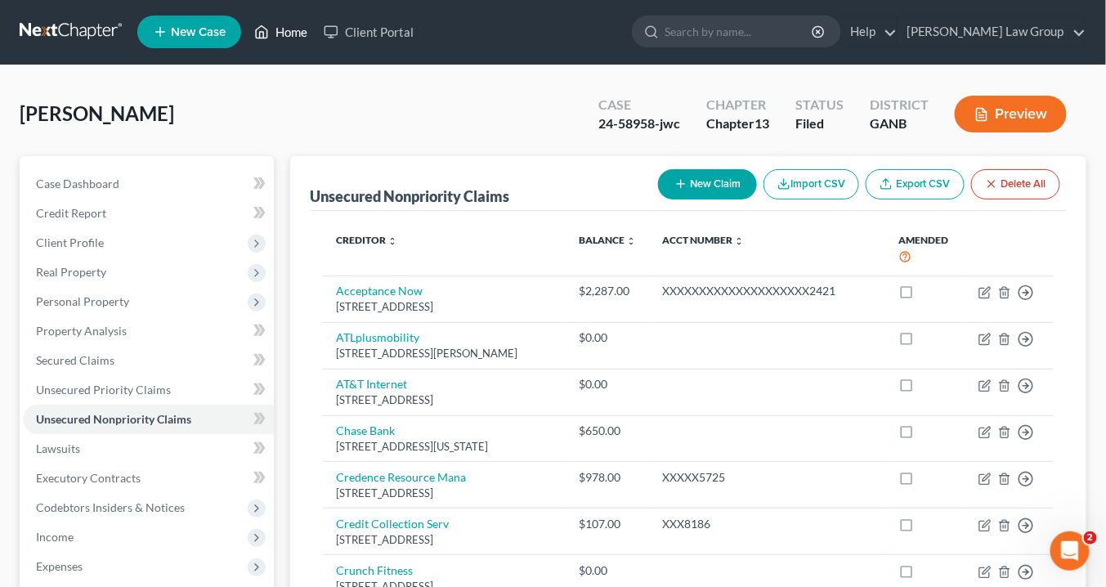
scroll to position [0, 0]
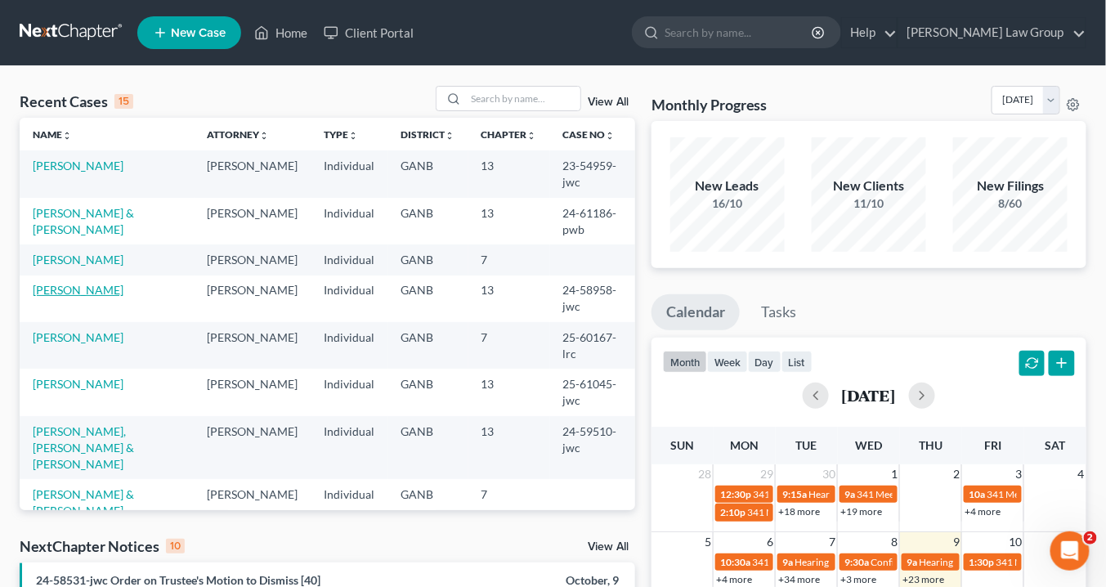
click at [111, 297] on link "[PERSON_NAME]" at bounding box center [78, 290] width 91 height 14
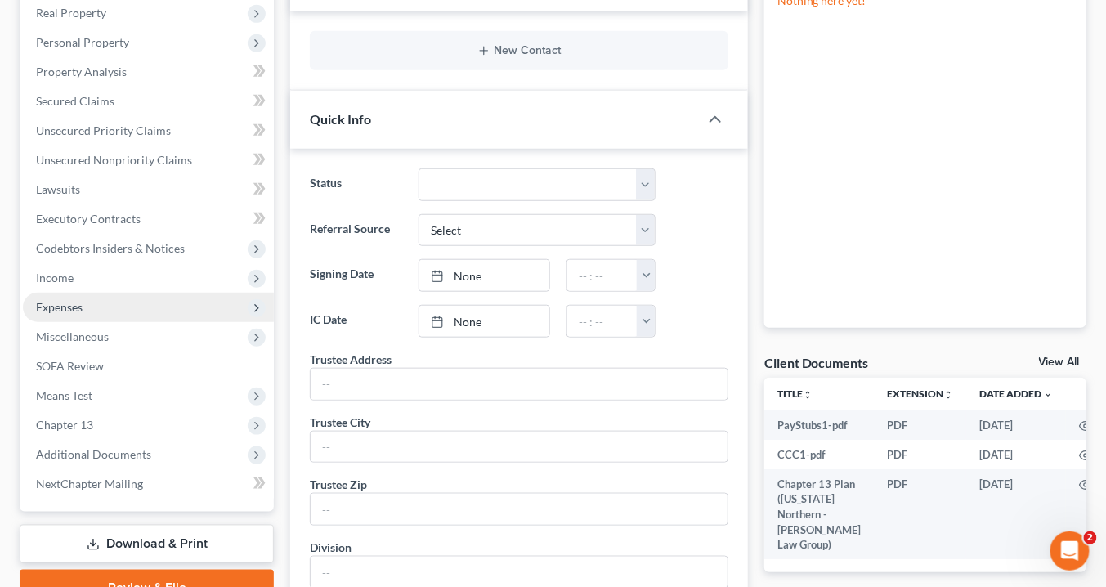
scroll to position [262, 0]
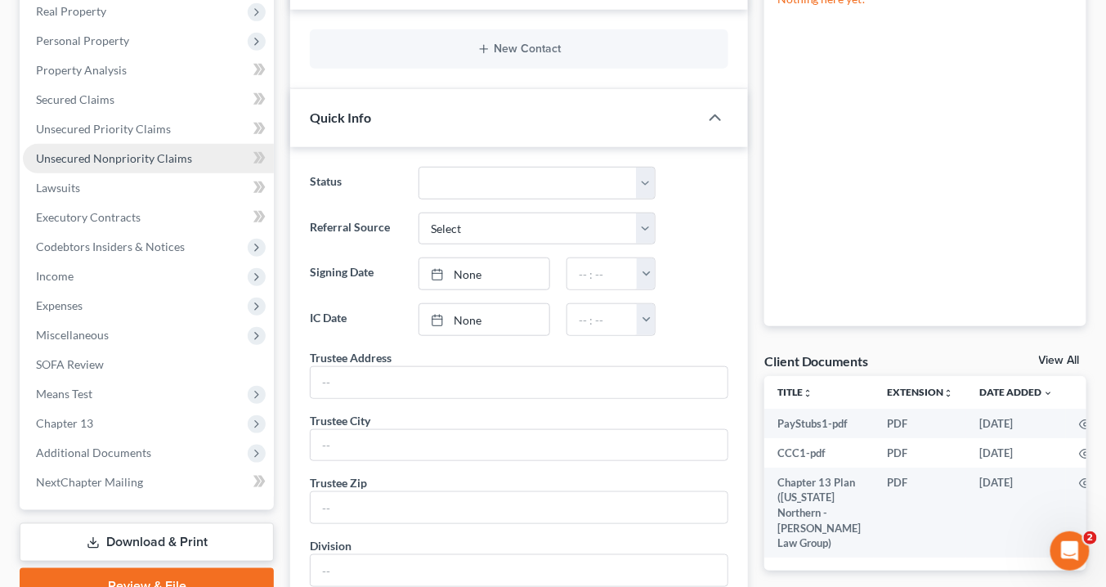
click at [122, 162] on span "Unsecured Nonpriority Claims" at bounding box center [114, 158] width 156 height 14
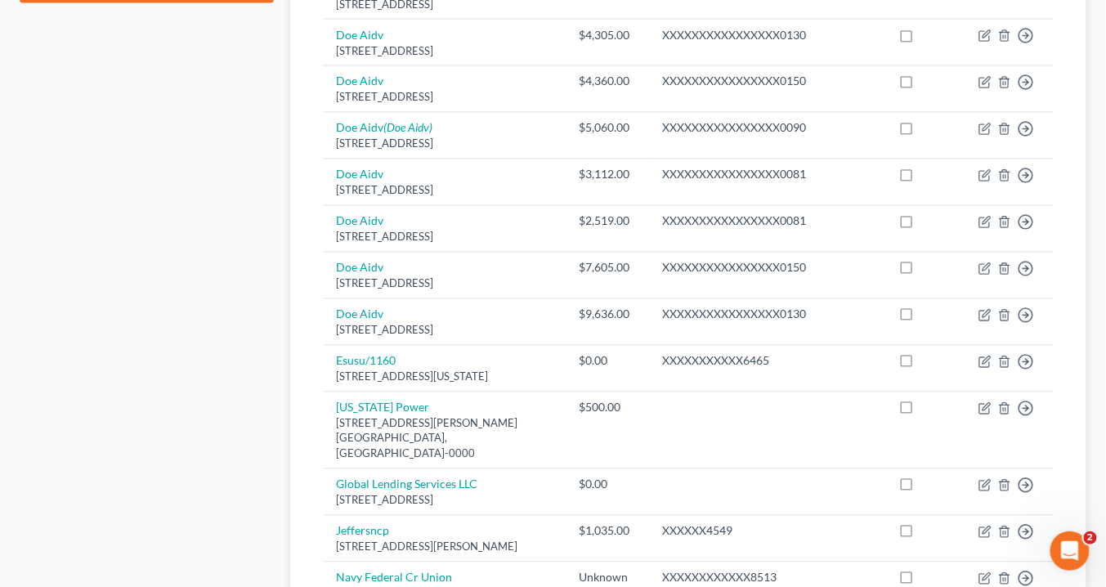
scroll to position [916, 0]
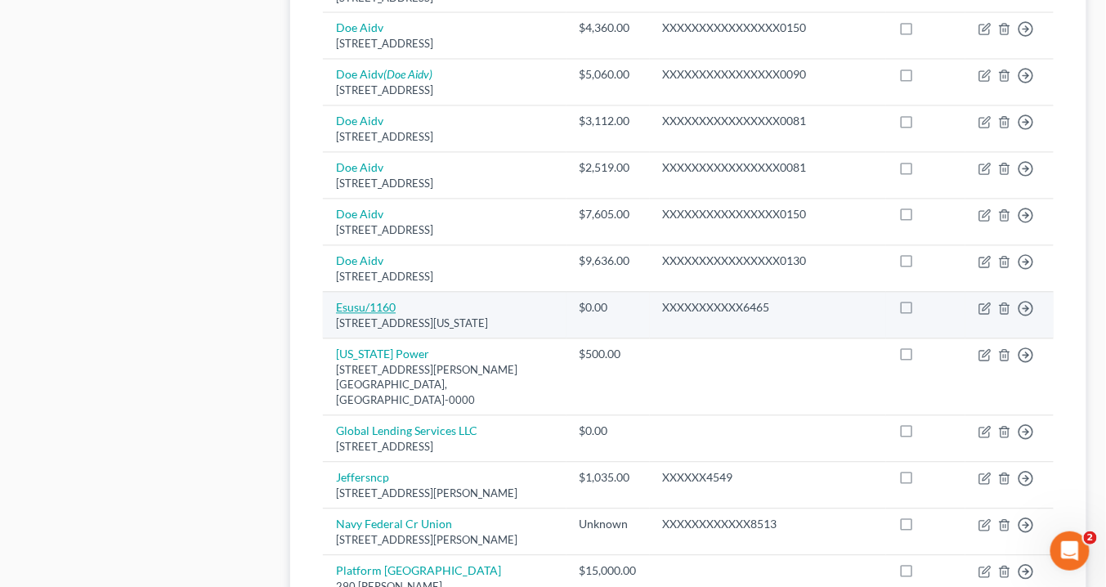
click at [347, 315] on link "Esusu/1160" at bounding box center [366, 308] width 60 height 14
select select "35"
select select "0"
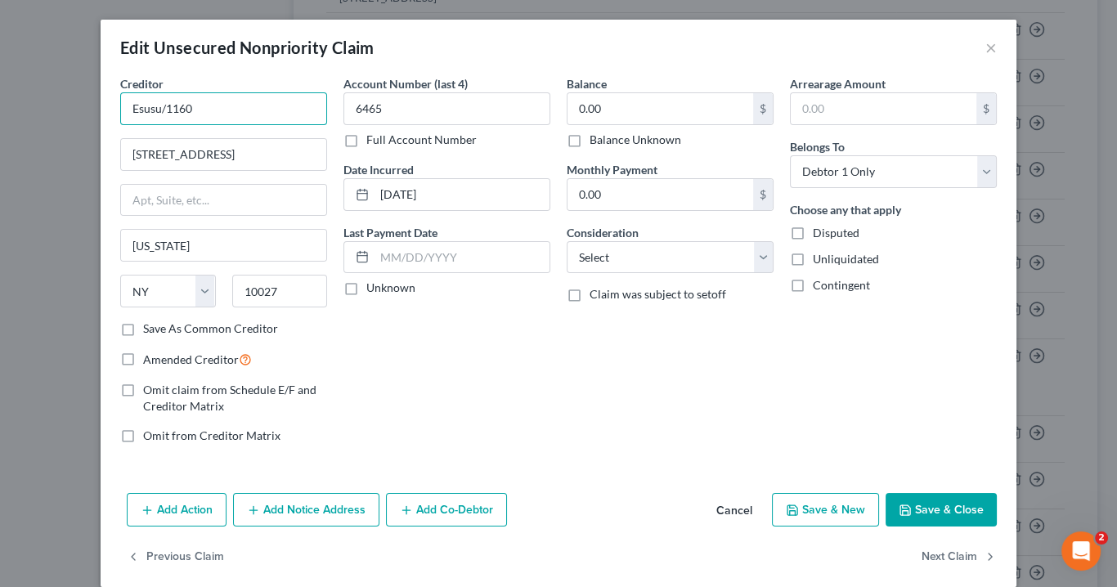
drag, startPoint x: 231, startPoint y: 107, endPoint x: 109, endPoint y: 114, distance: 122.0
click at [112, 114] on div "Creditor * Esusu/1160 [GEOGRAPHIC_DATA][US_STATE] [US_STATE][GEOGRAPHIC_DATA] C…" at bounding box center [223, 266] width 223 height 382
drag, startPoint x: 985, startPoint y: 47, endPoint x: 815, endPoint y: 1, distance: 176.3
click at [985, 47] on button "×" at bounding box center [990, 48] width 11 height 20
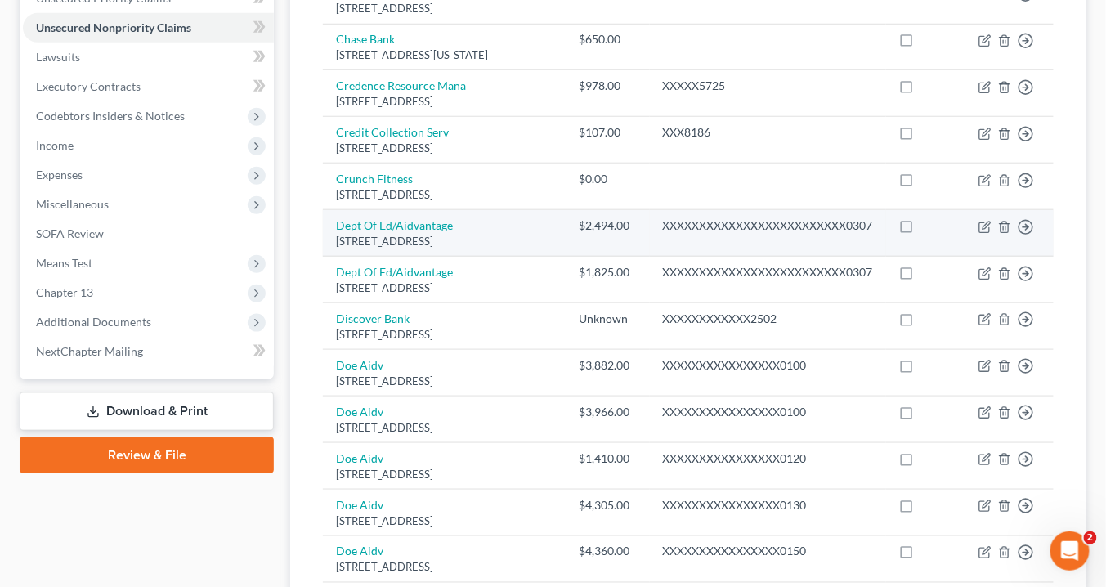
scroll to position [131, 0]
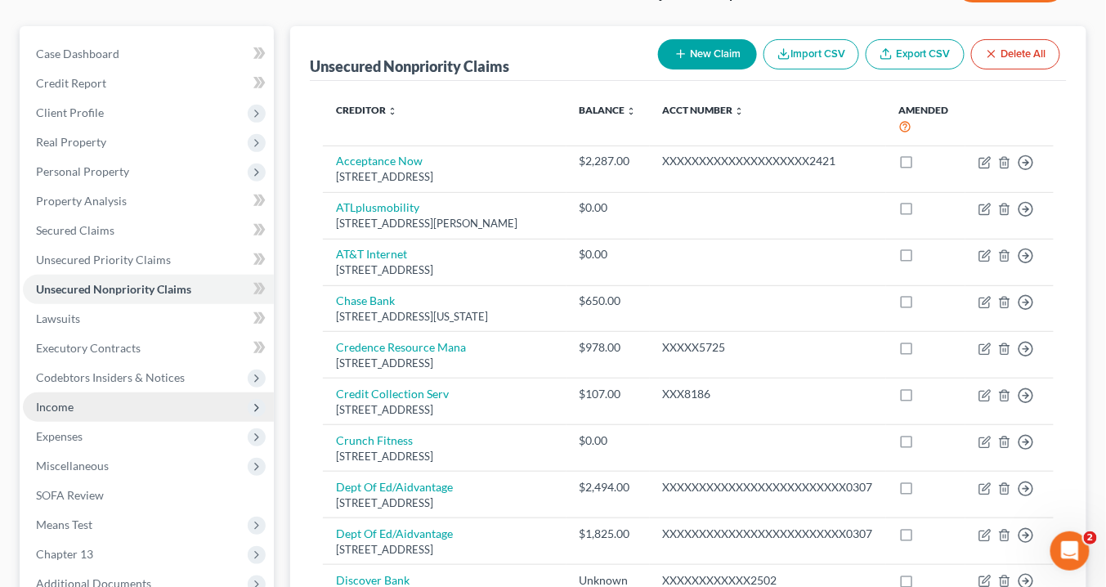
click at [60, 405] on span "Income" at bounding box center [55, 407] width 38 height 14
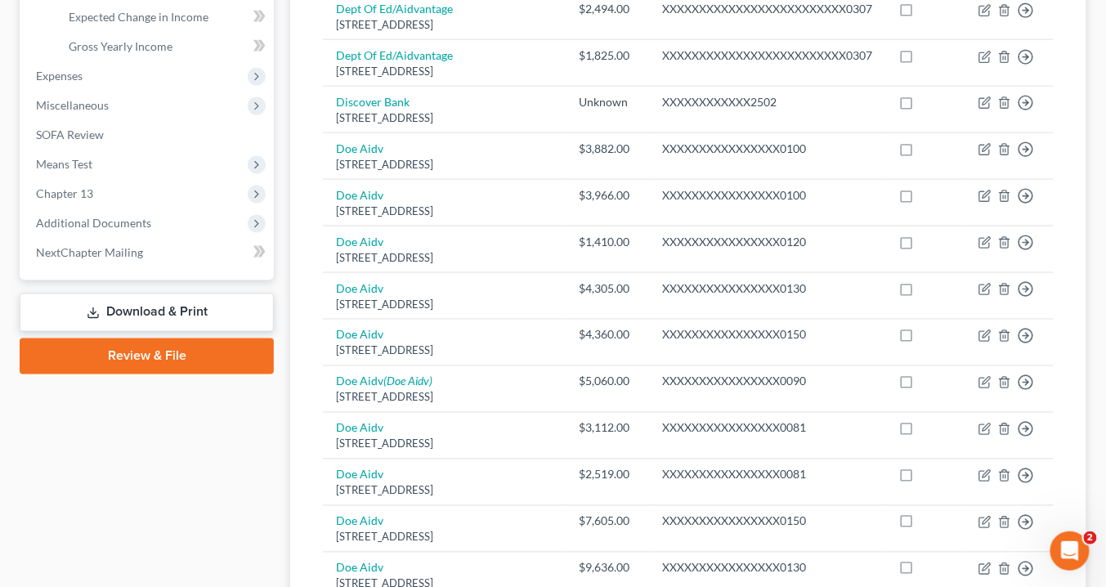
scroll to position [654, 0]
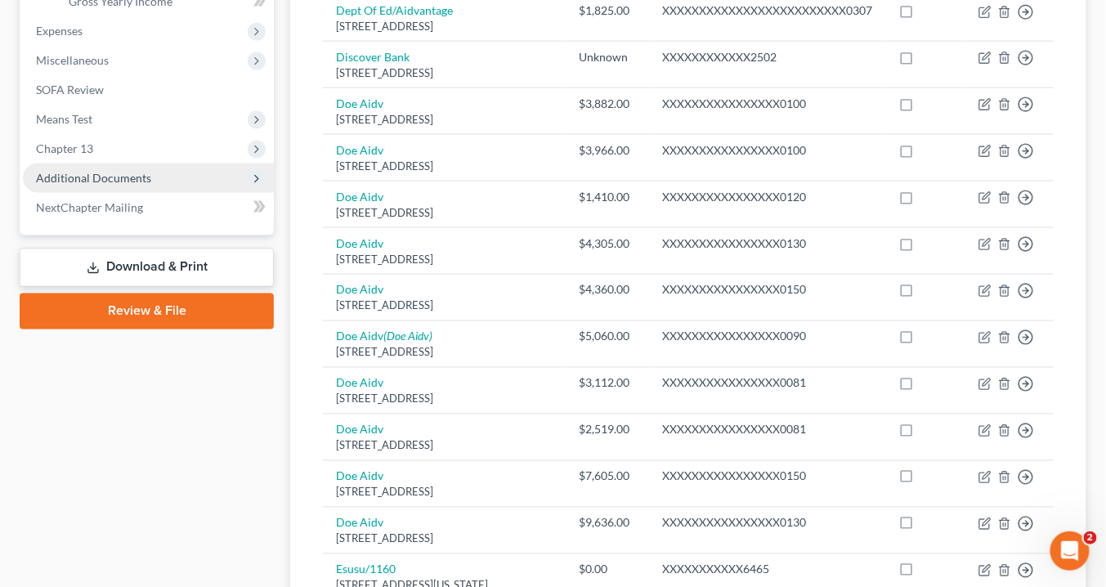
click at [113, 177] on span "Additional Documents" at bounding box center [93, 178] width 115 height 14
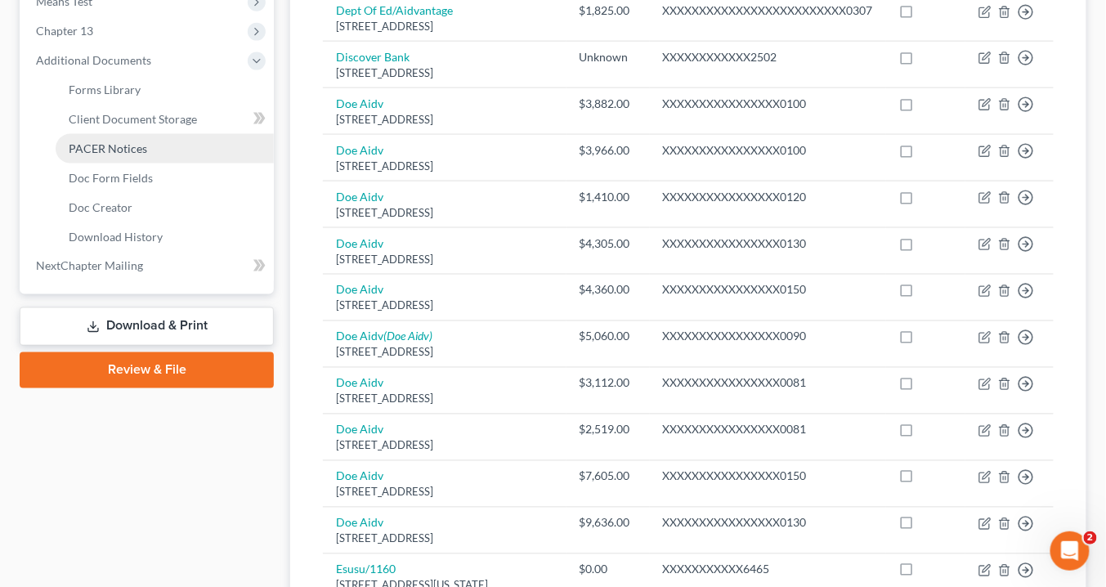
click at [123, 147] on span "PACER Notices" at bounding box center [108, 148] width 78 height 14
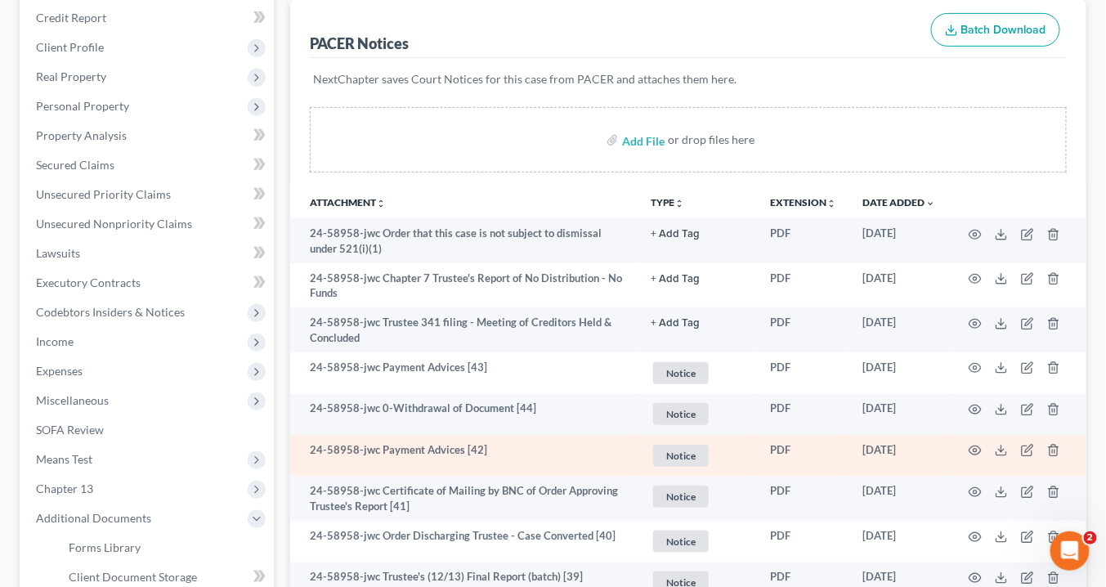
scroll to position [392, 0]
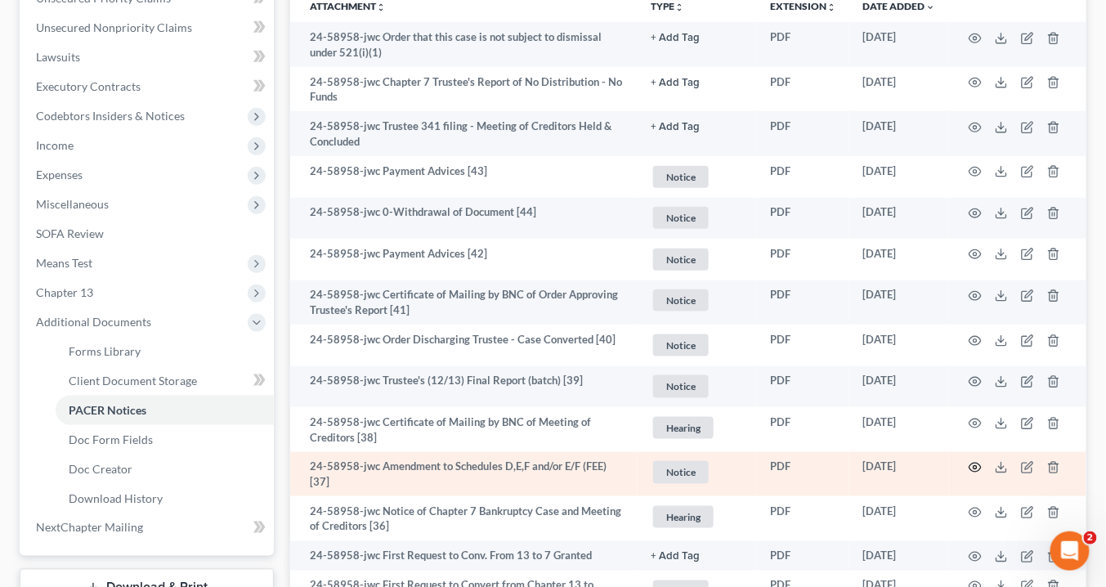
click at [973, 463] on icon "button" at bounding box center [975, 467] width 13 height 13
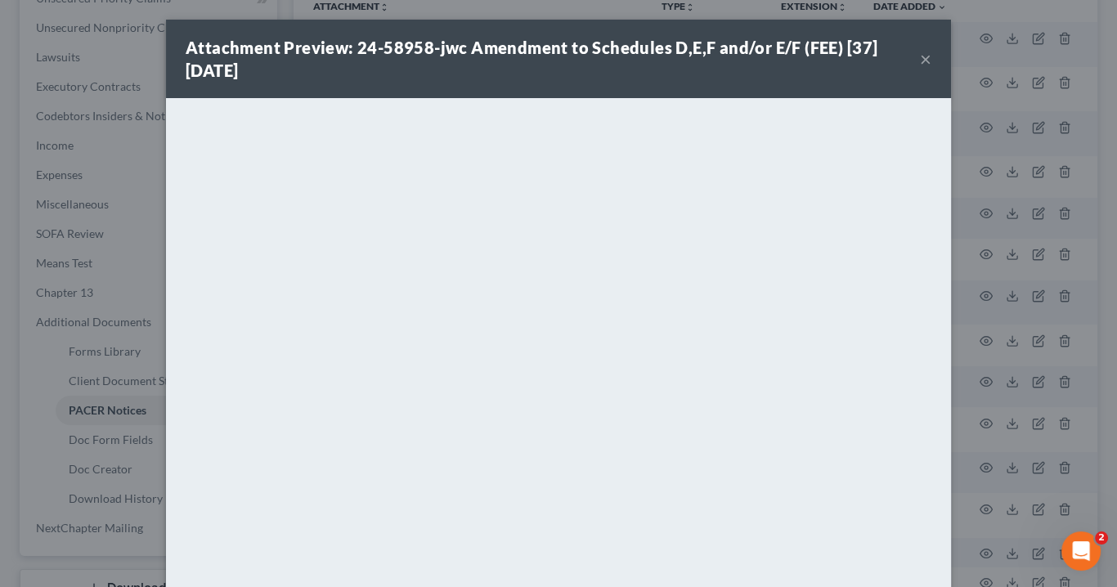
click at [924, 62] on button "×" at bounding box center [925, 59] width 11 height 20
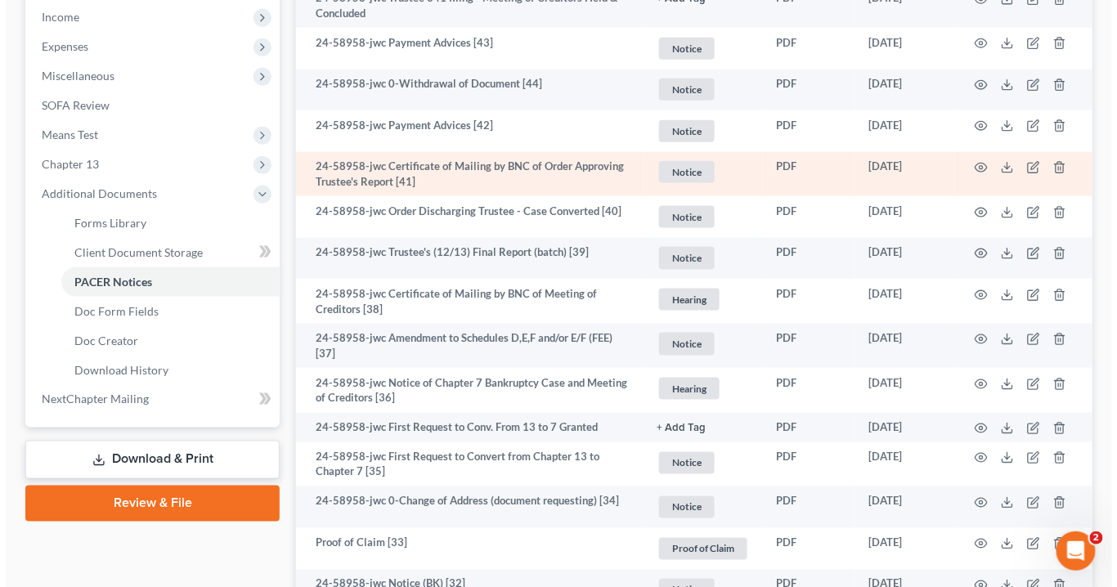
scroll to position [523, 0]
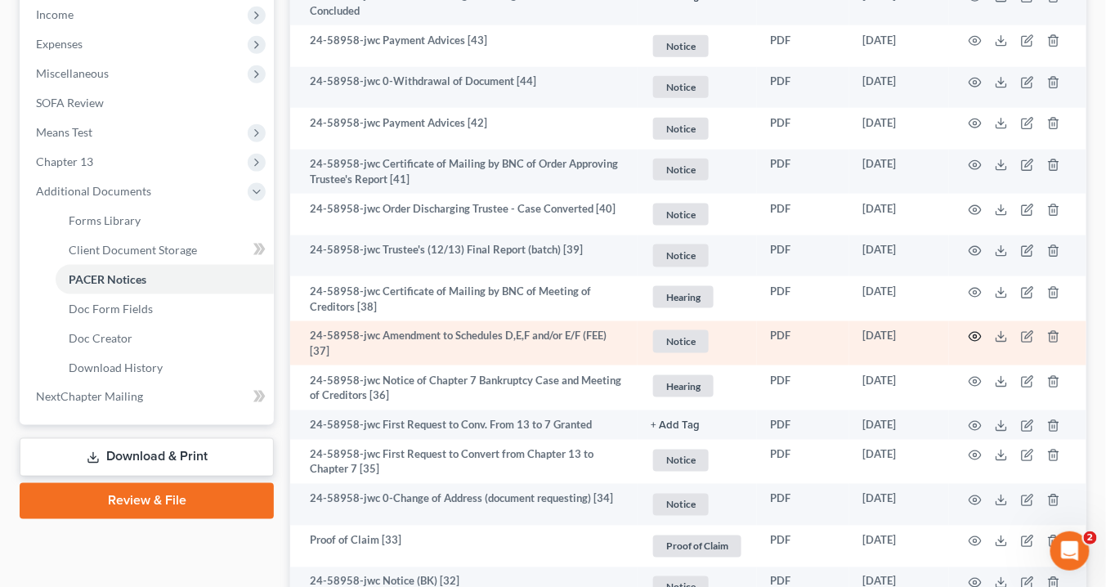
click at [974, 331] on icon "button" at bounding box center [975, 336] width 13 height 13
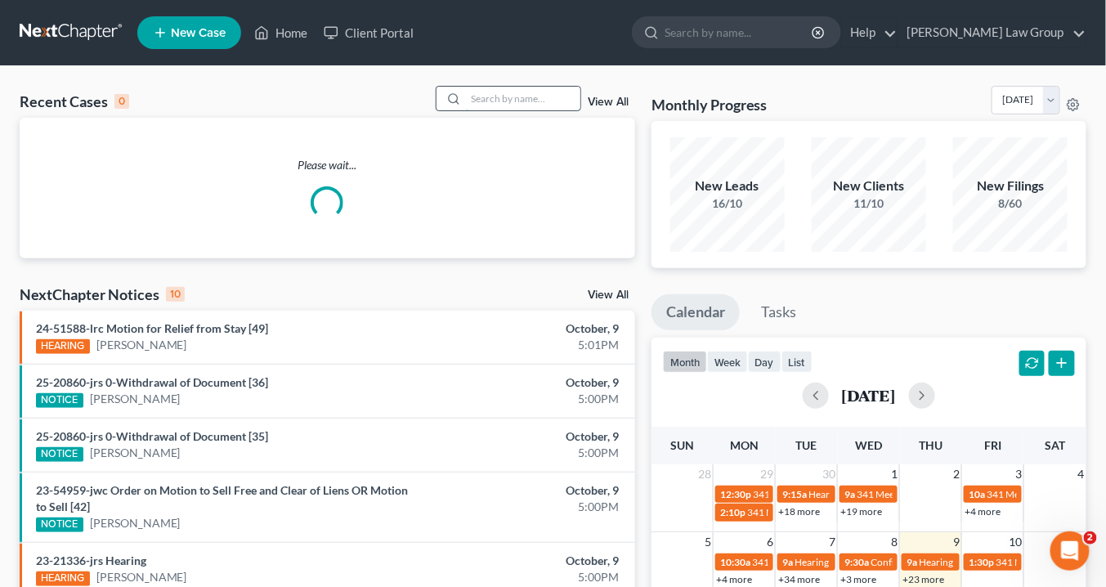
click at [486, 97] on input "search" at bounding box center [523, 99] width 114 height 24
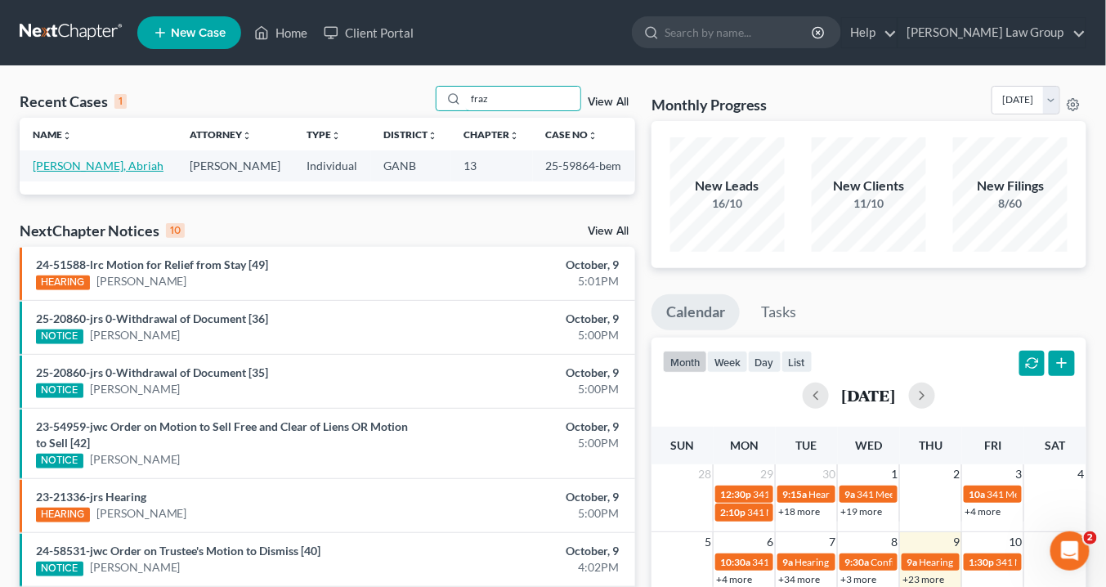
type input "fraz"
click at [54, 162] on link "[PERSON_NAME], Abriah" at bounding box center [98, 166] width 131 height 14
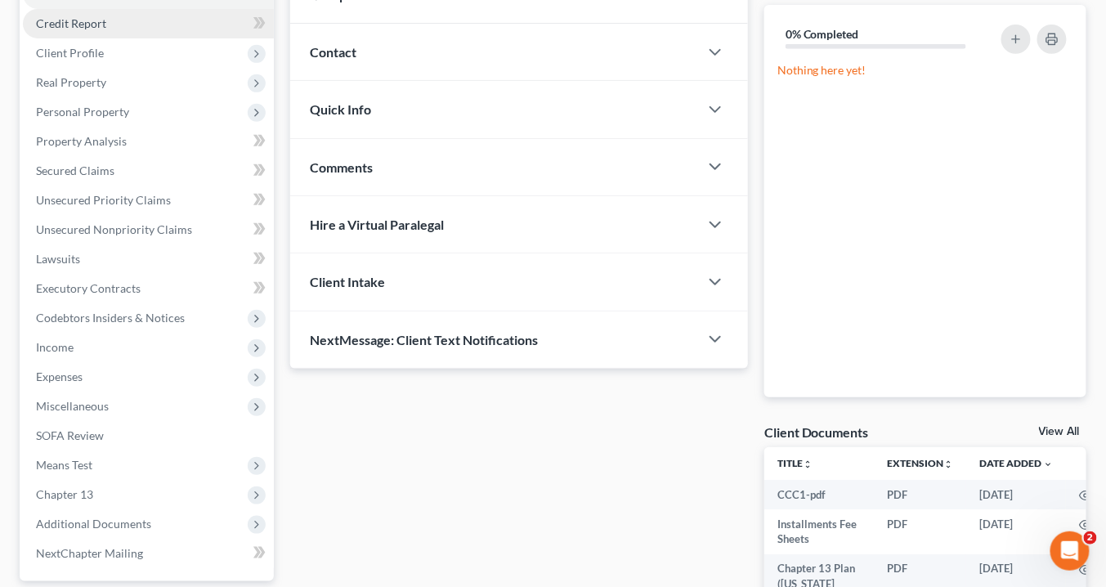
scroll to position [196, 0]
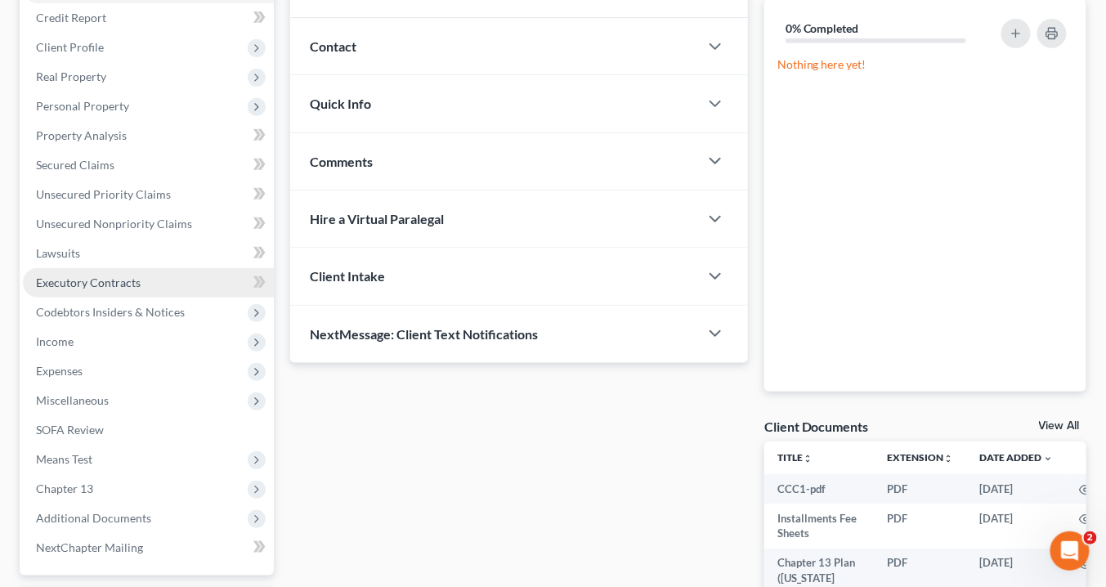
click at [96, 282] on span "Executory Contracts" at bounding box center [88, 282] width 105 height 14
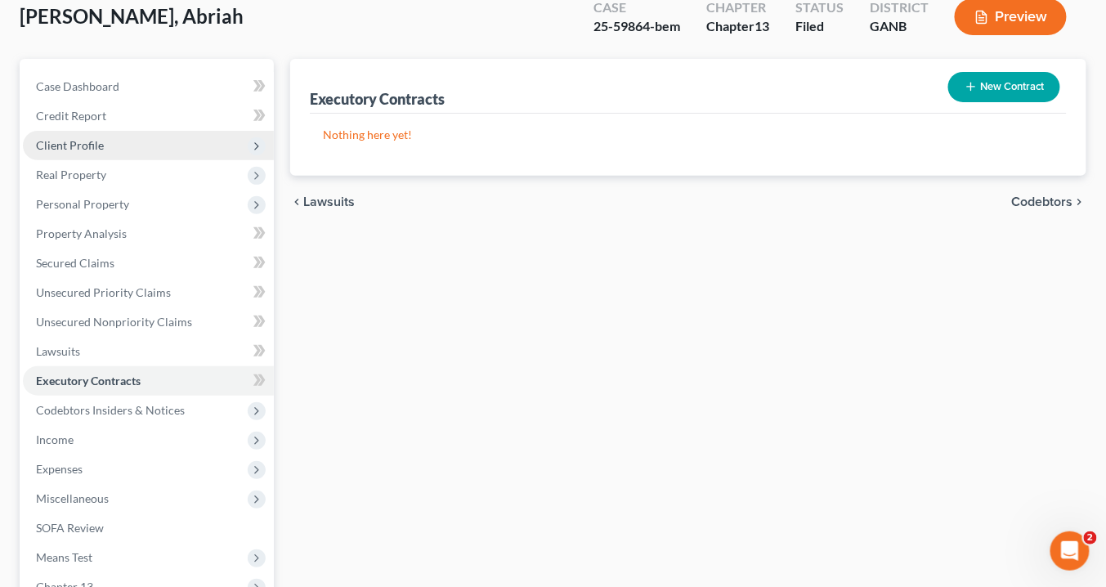
scroll to position [196, 0]
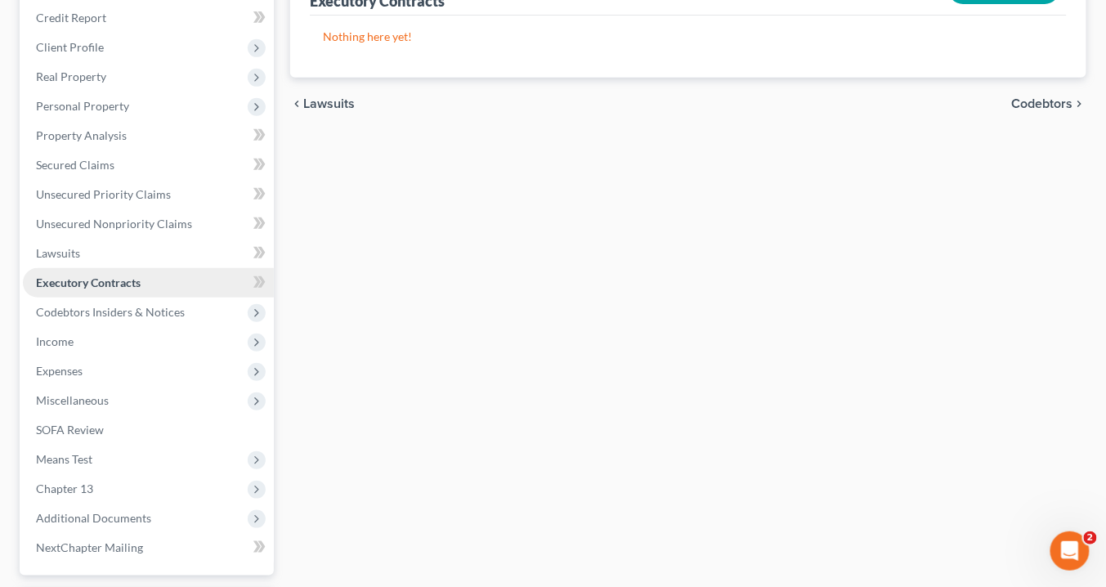
click at [107, 278] on span "Executory Contracts" at bounding box center [88, 282] width 105 height 14
click at [107, 309] on span "Codebtors Insiders & Notices" at bounding box center [110, 312] width 149 height 14
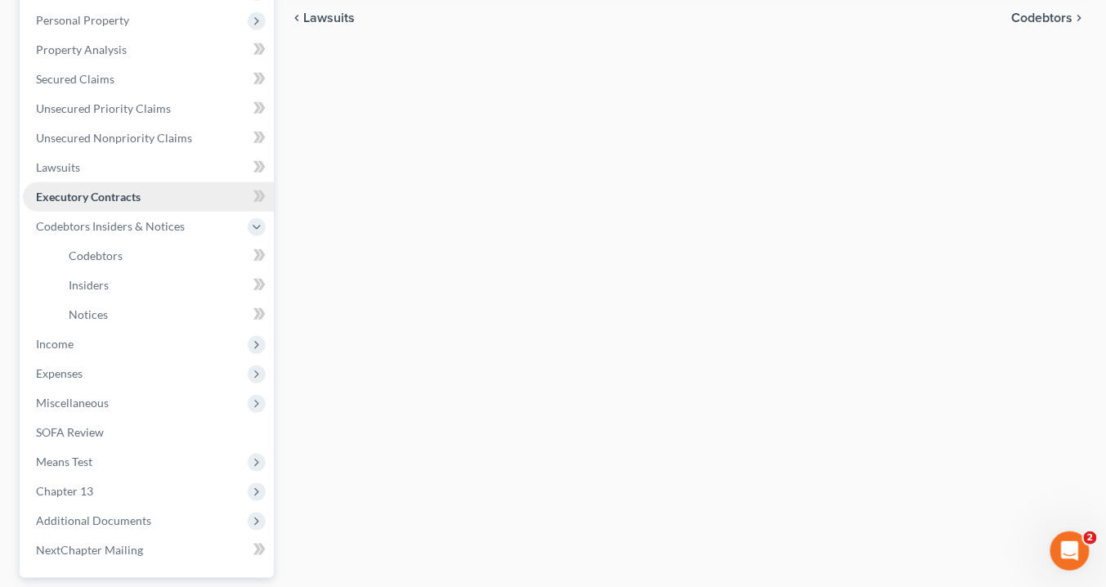
scroll to position [262, 0]
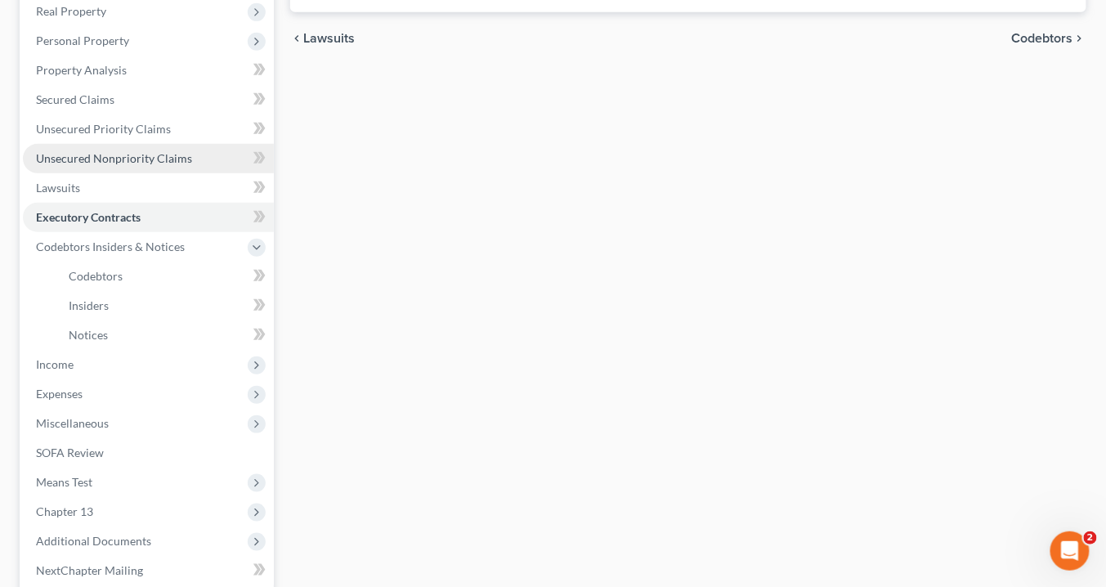
click at [160, 159] on span "Unsecured Nonpriority Claims" at bounding box center [114, 158] width 156 height 14
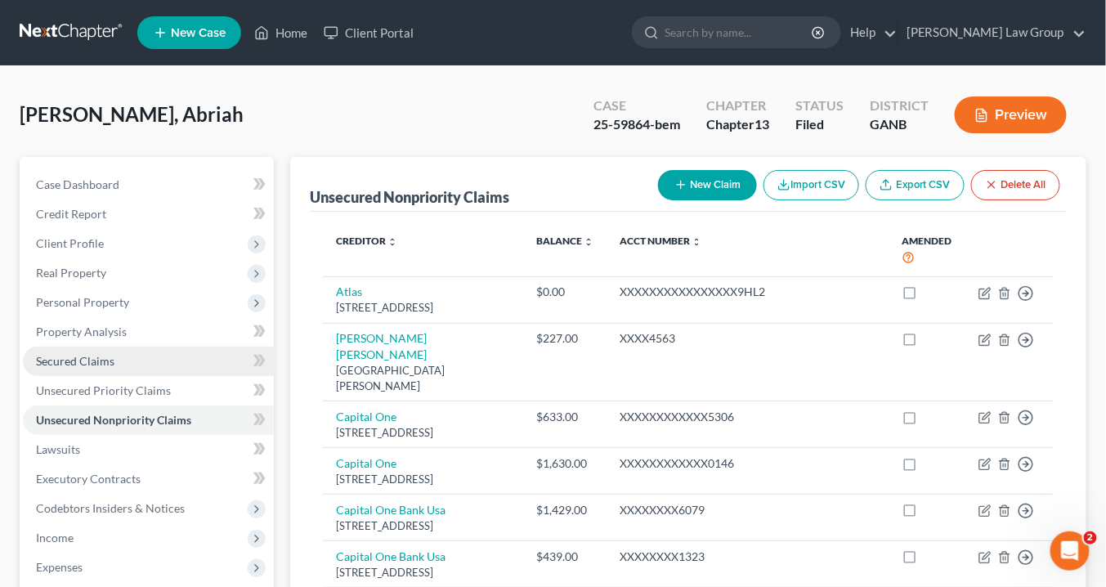
click at [99, 365] on span "Secured Claims" at bounding box center [75, 361] width 78 height 14
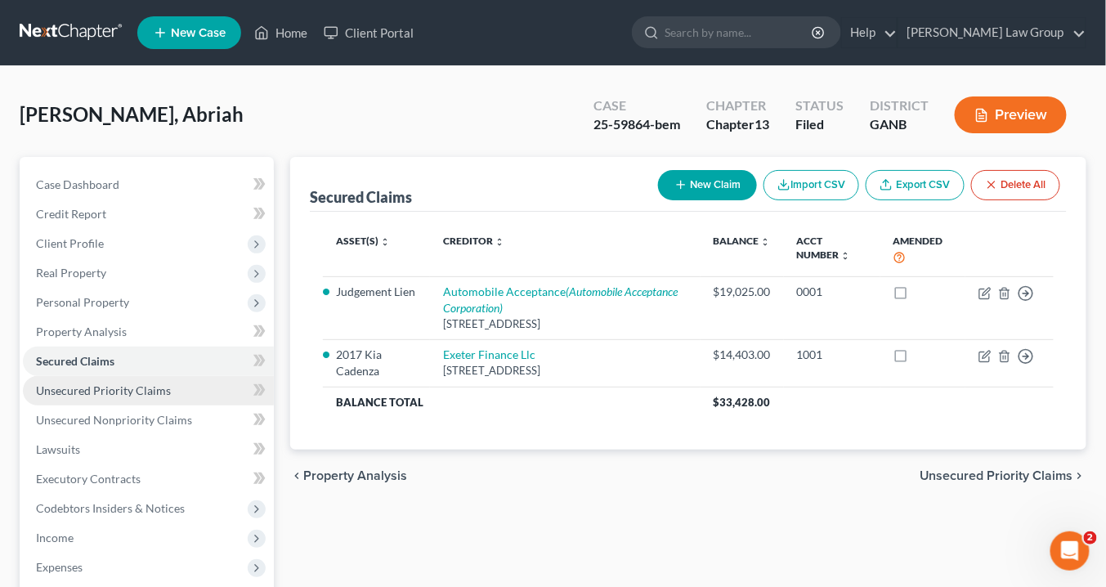
click at [96, 392] on span "Unsecured Priority Claims" at bounding box center [103, 390] width 135 height 14
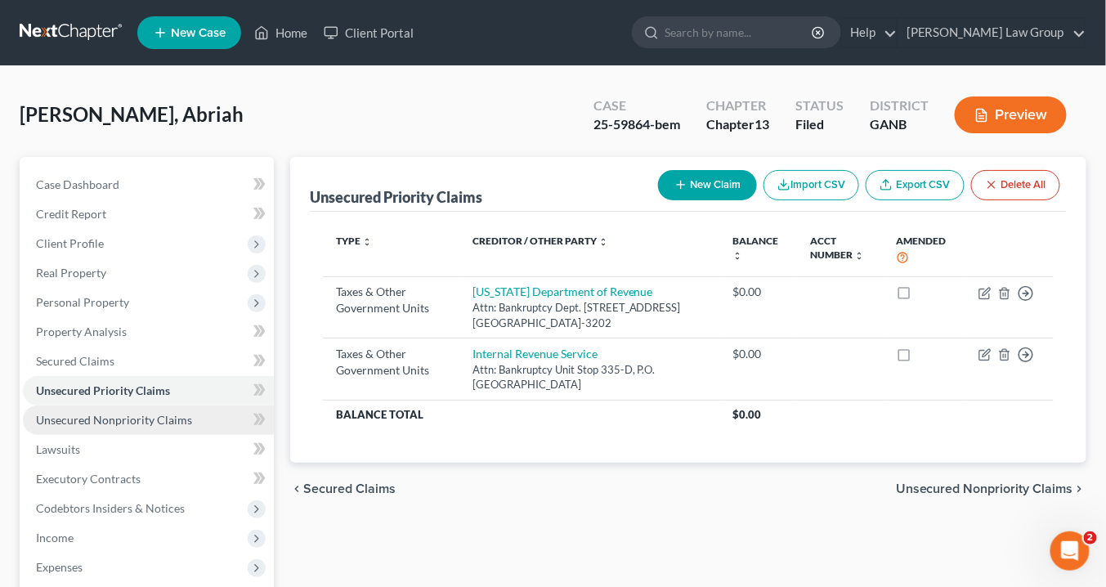
click at [99, 418] on span "Unsecured Nonpriority Claims" at bounding box center [114, 420] width 156 height 14
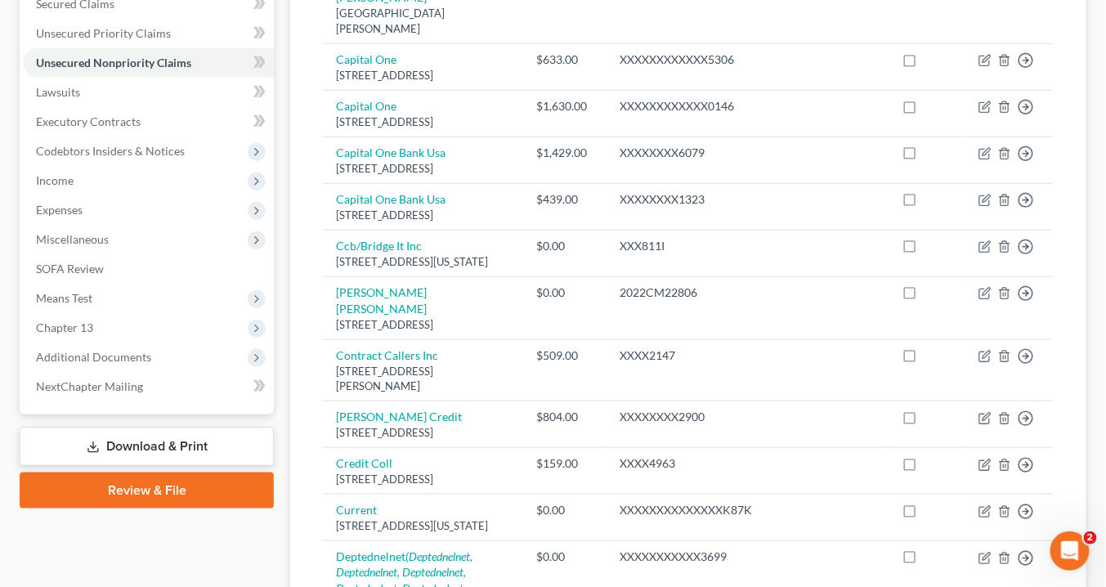
scroll to position [262, 0]
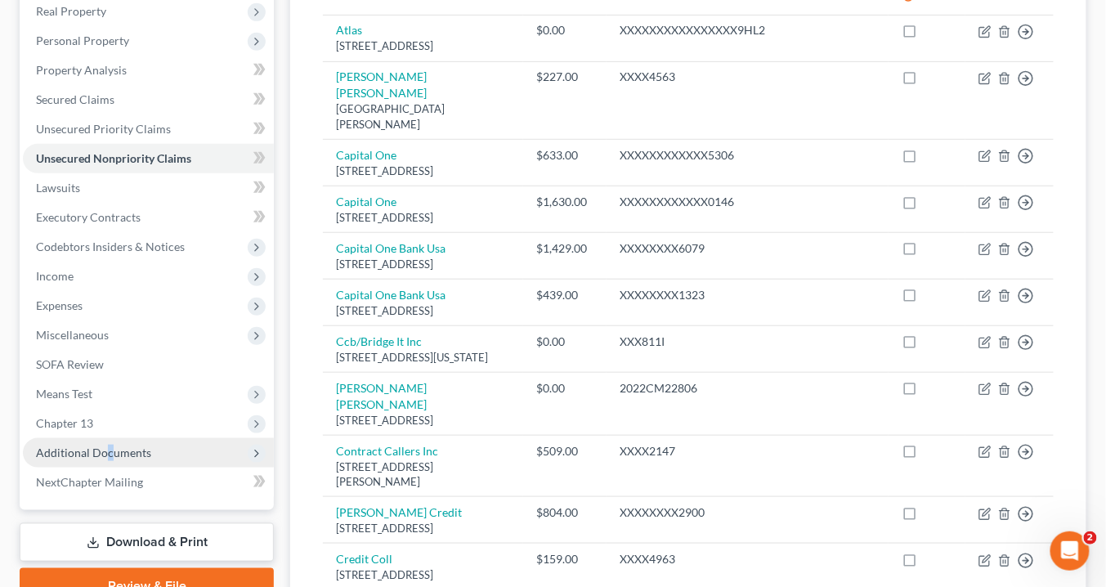
click at [108, 450] on span "Additional Documents" at bounding box center [93, 453] width 115 height 14
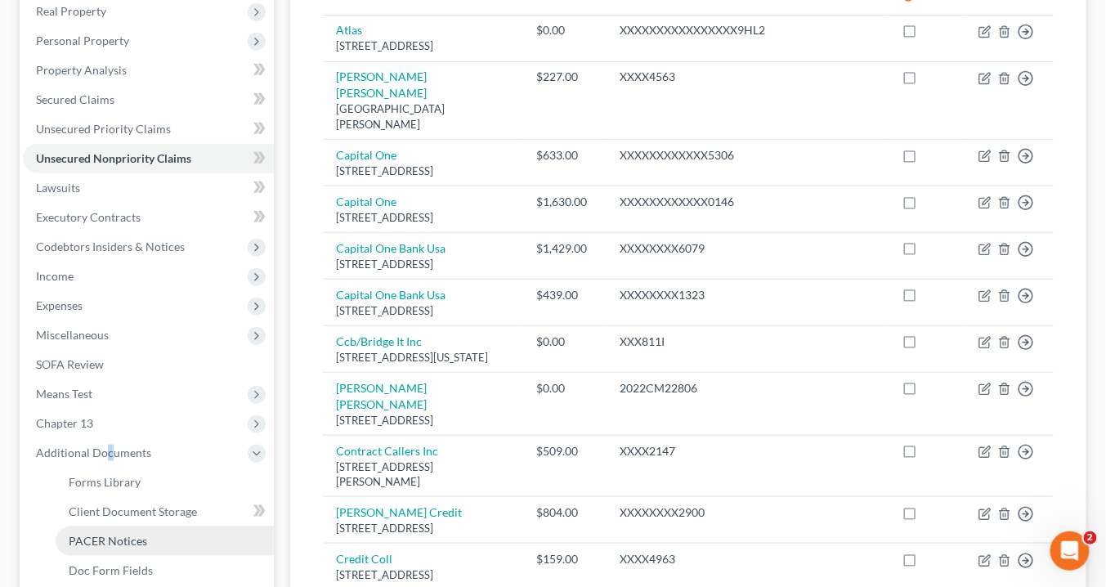
click at [137, 540] on span "PACER Notices" at bounding box center [108, 541] width 78 height 14
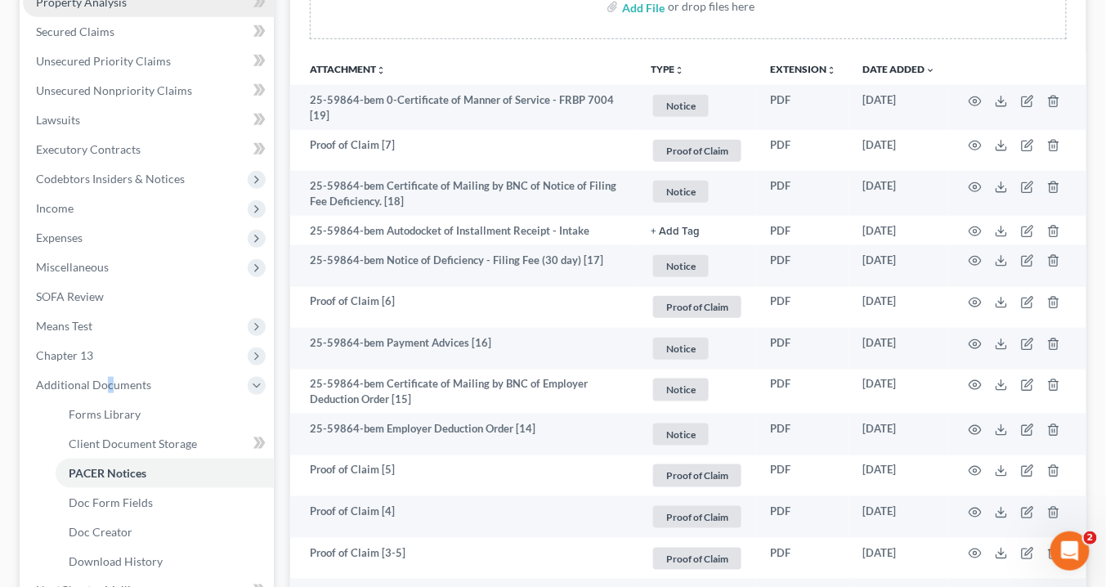
scroll to position [236, 0]
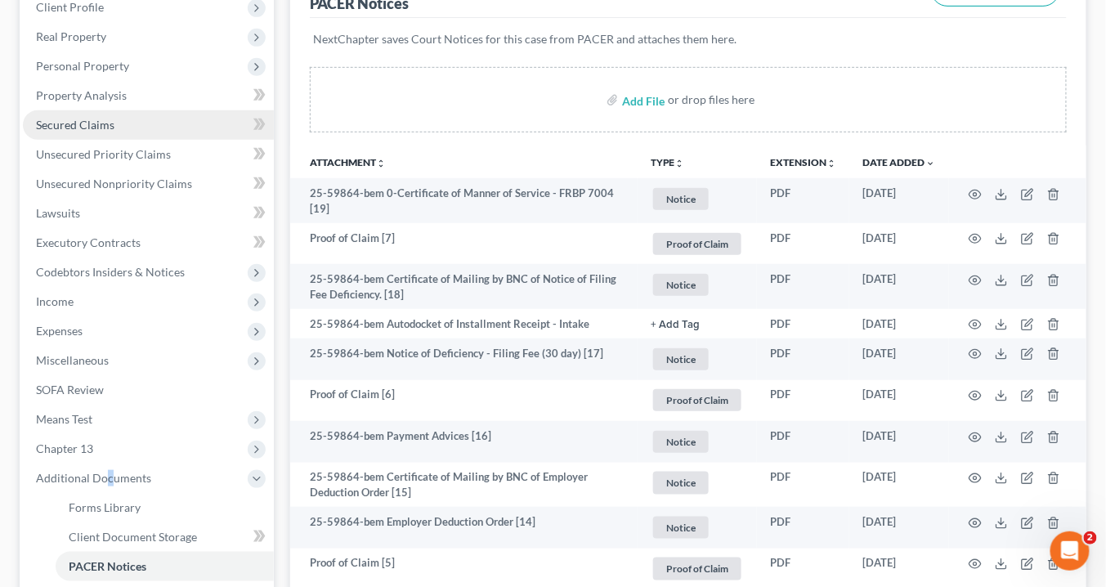
click at [119, 124] on link "Secured Claims" at bounding box center [148, 124] width 251 height 29
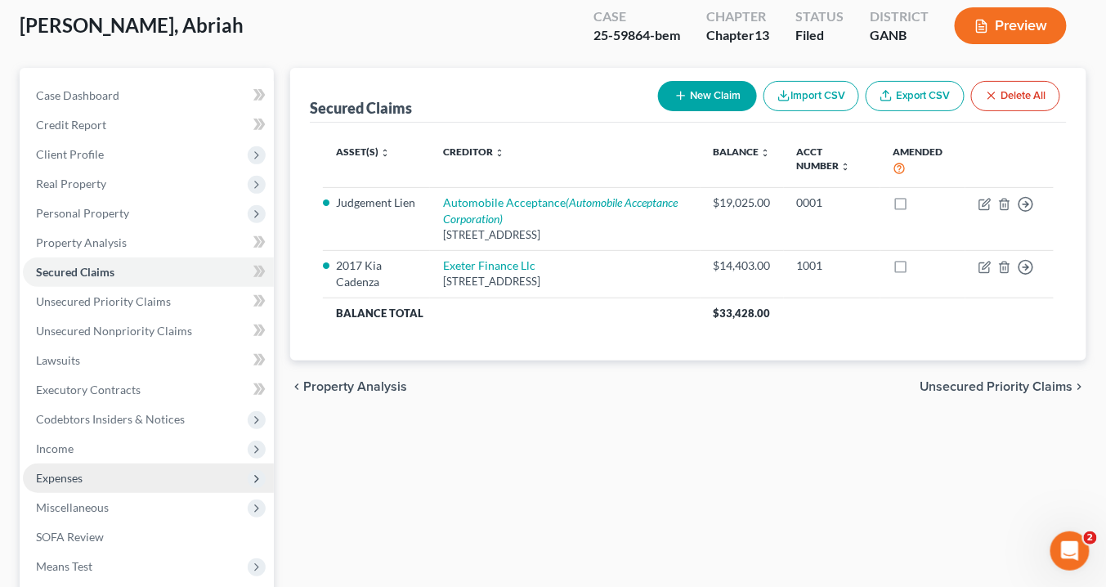
scroll to position [196, 0]
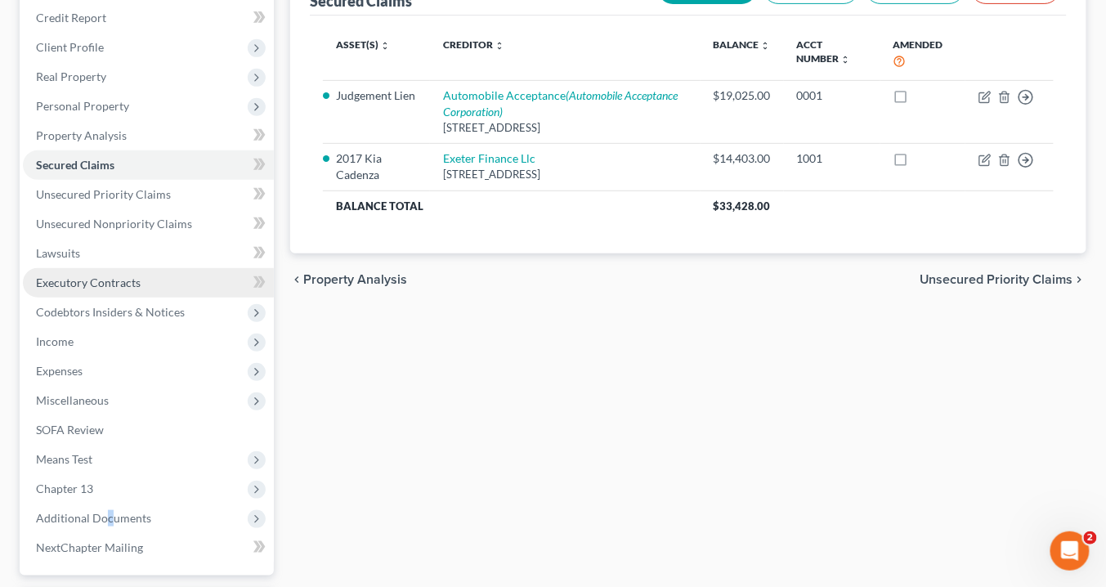
click at [113, 280] on span "Executory Contracts" at bounding box center [88, 282] width 105 height 14
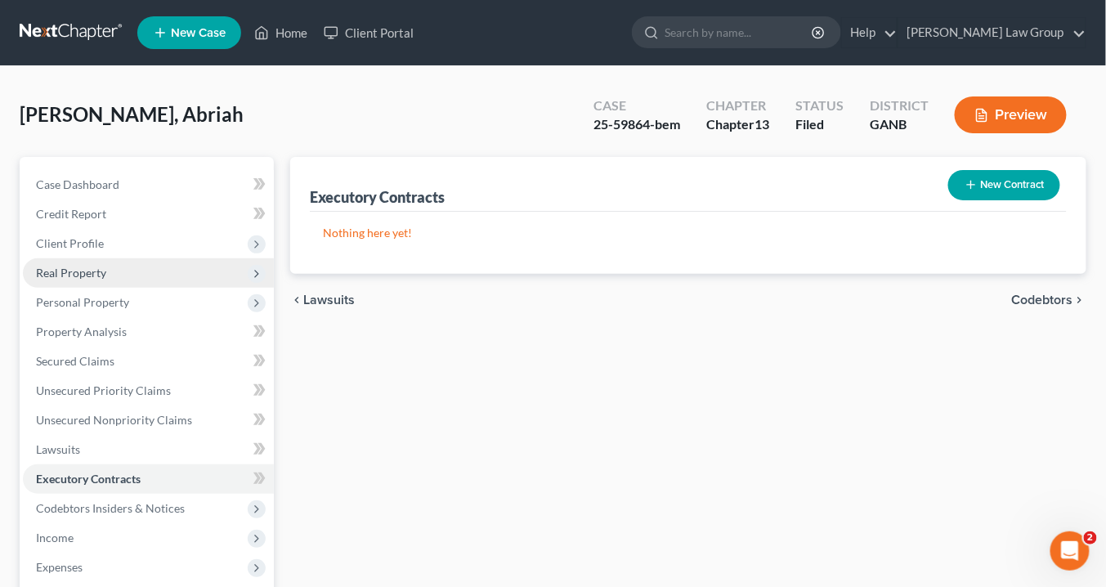
click at [87, 269] on span "Real Property" at bounding box center [71, 273] width 70 height 14
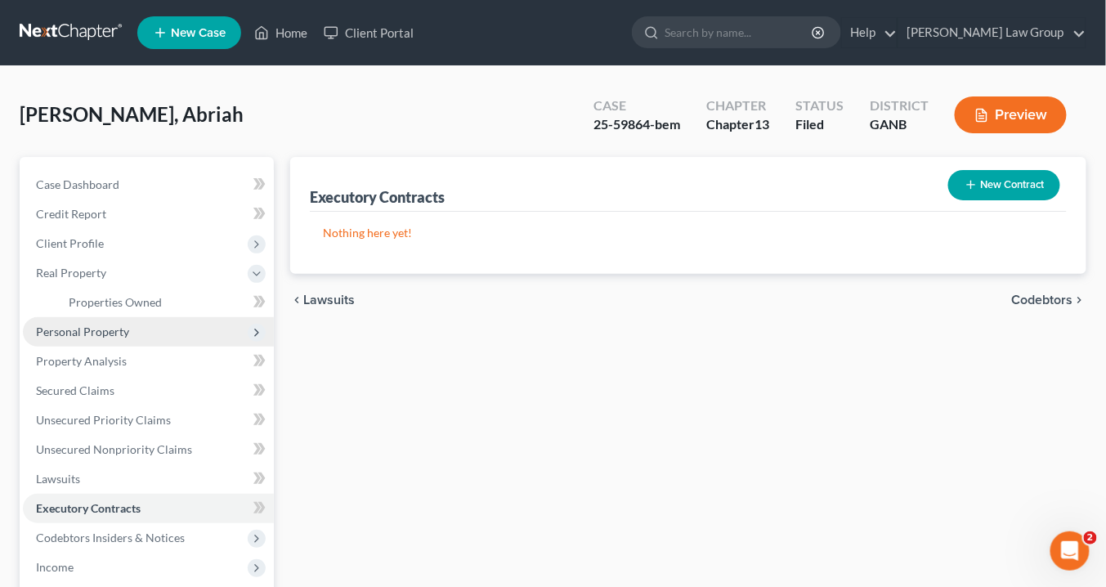
click at [108, 330] on span "Personal Property" at bounding box center [82, 332] width 93 height 14
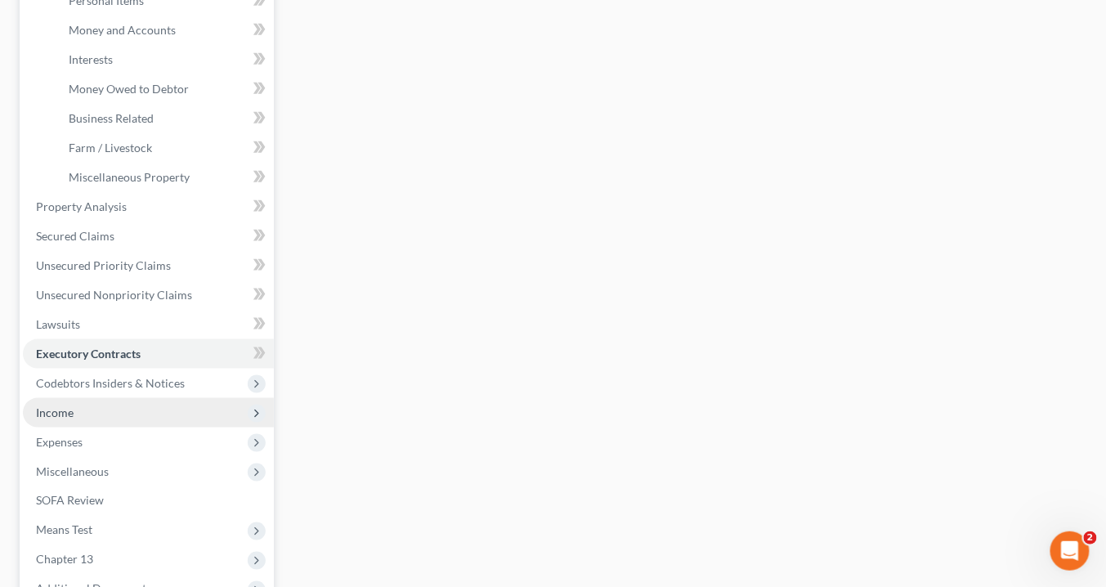
scroll to position [392, 0]
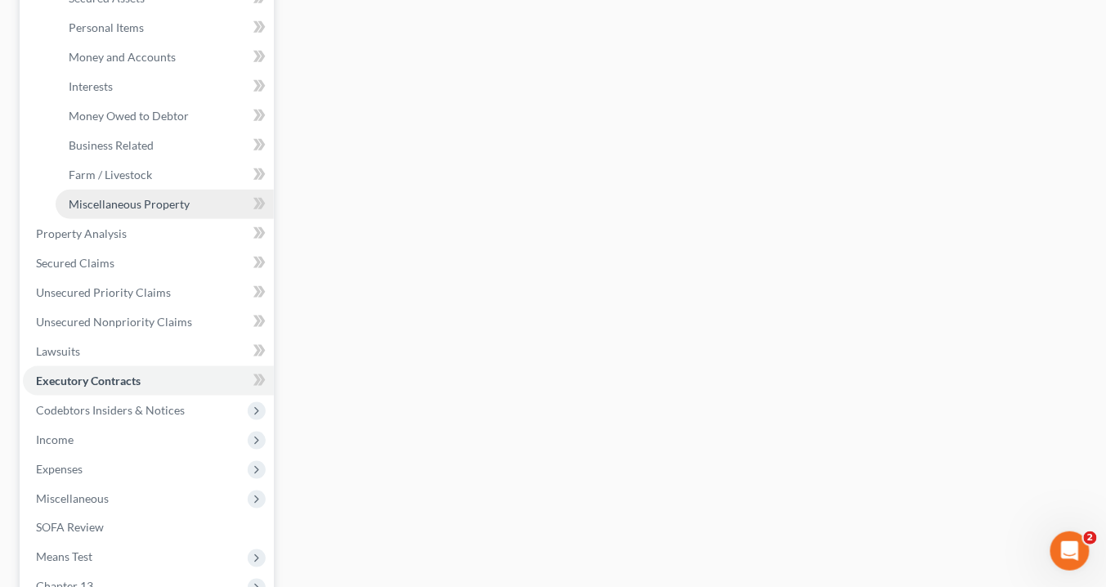
click at [102, 204] on span "Miscellaneous Property" at bounding box center [129, 204] width 121 height 14
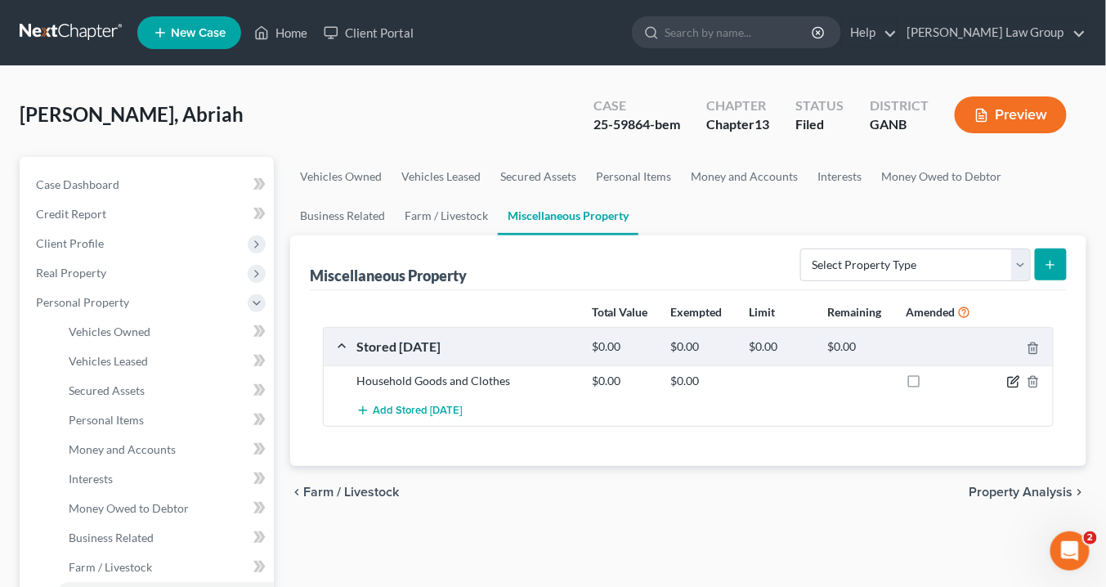
click at [1015, 380] on icon "button" at bounding box center [1014, 379] width 7 height 7
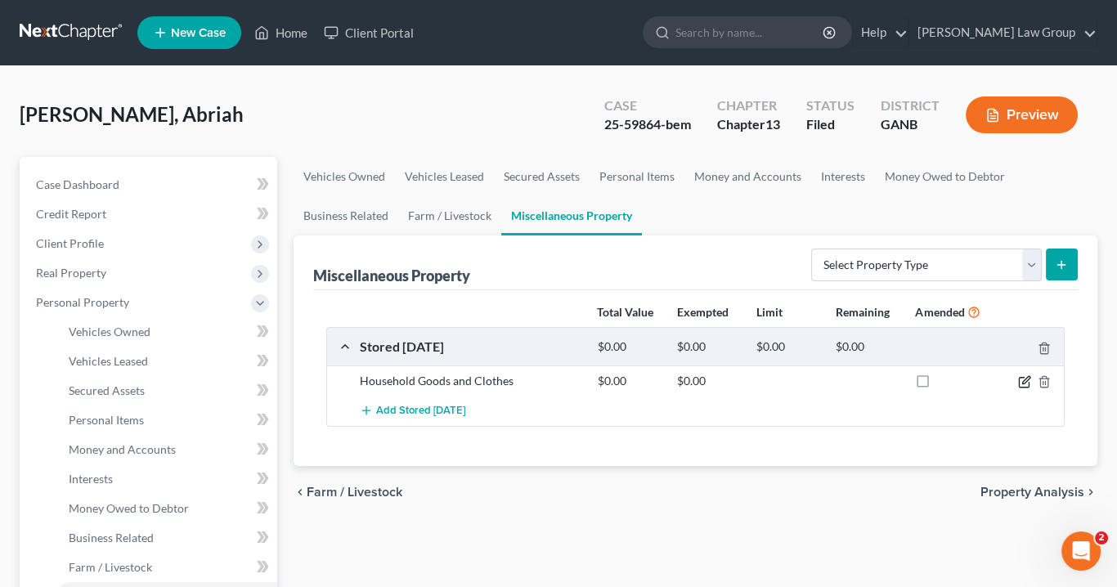
select select "10"
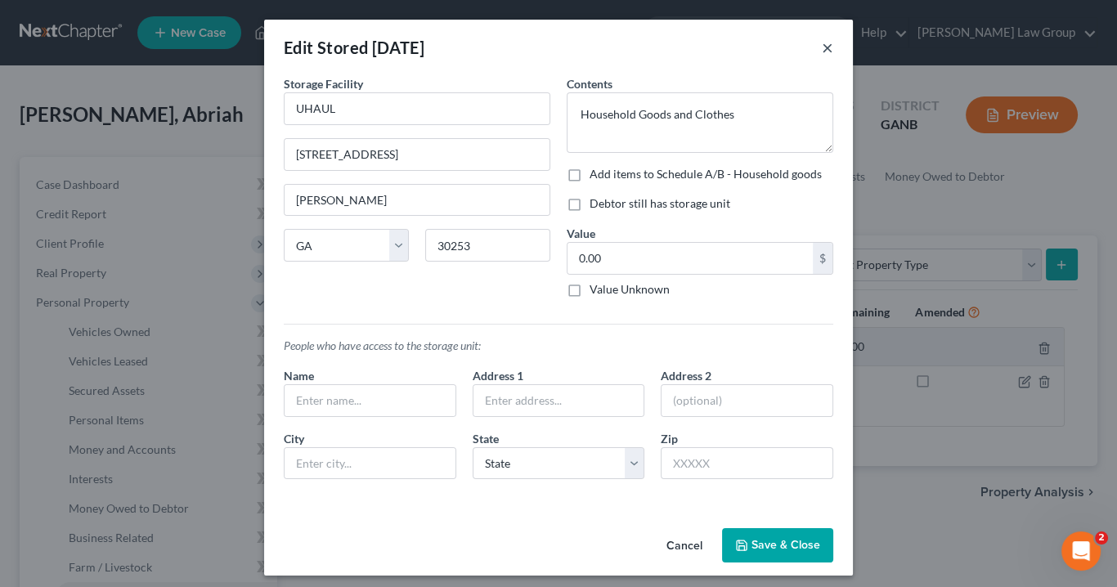
drag, startPoint x: 822, startPoint y: 46, endPoint x: 845, endPoint y: 39, distance: 23.8
click at [826, 43] on button "×" at bounding box center [827, 48] width 11 height 20
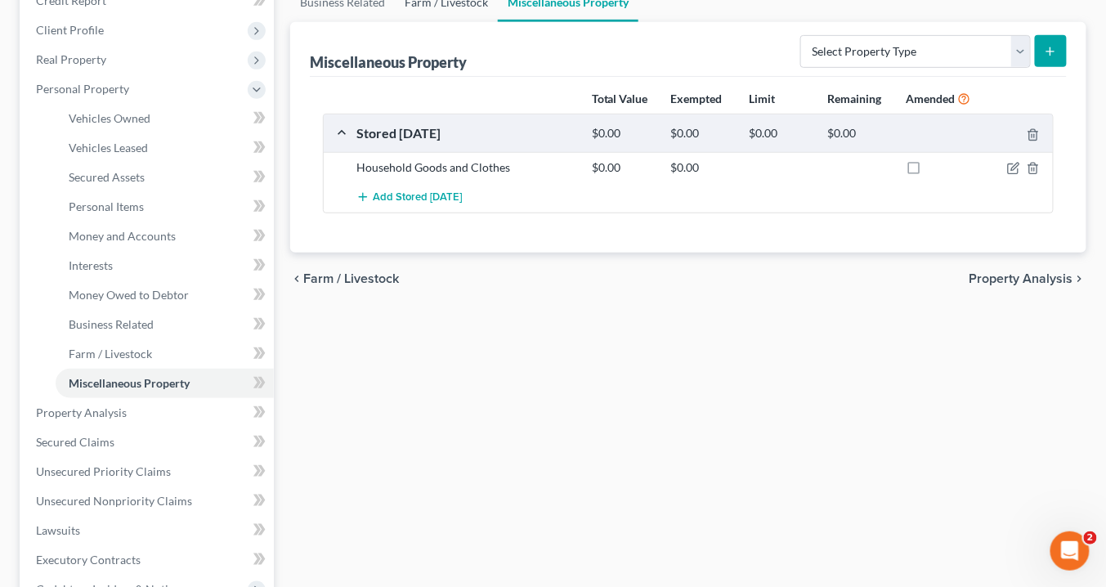
scroll to position [131, 0]
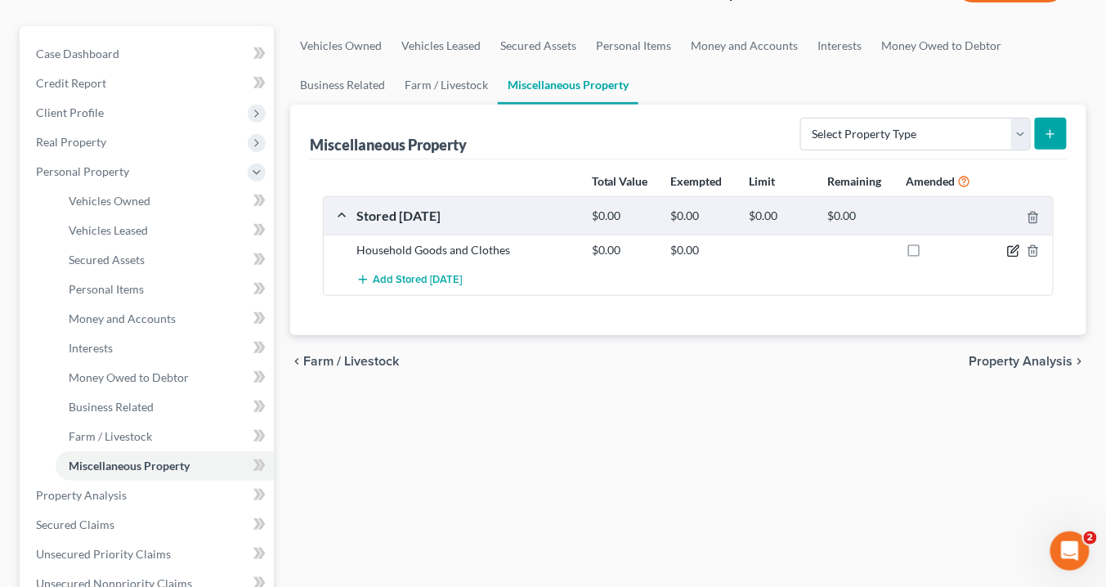
click at [1015, 245] on icon "button" at bounding box center [1013, 250] width 13 height 13
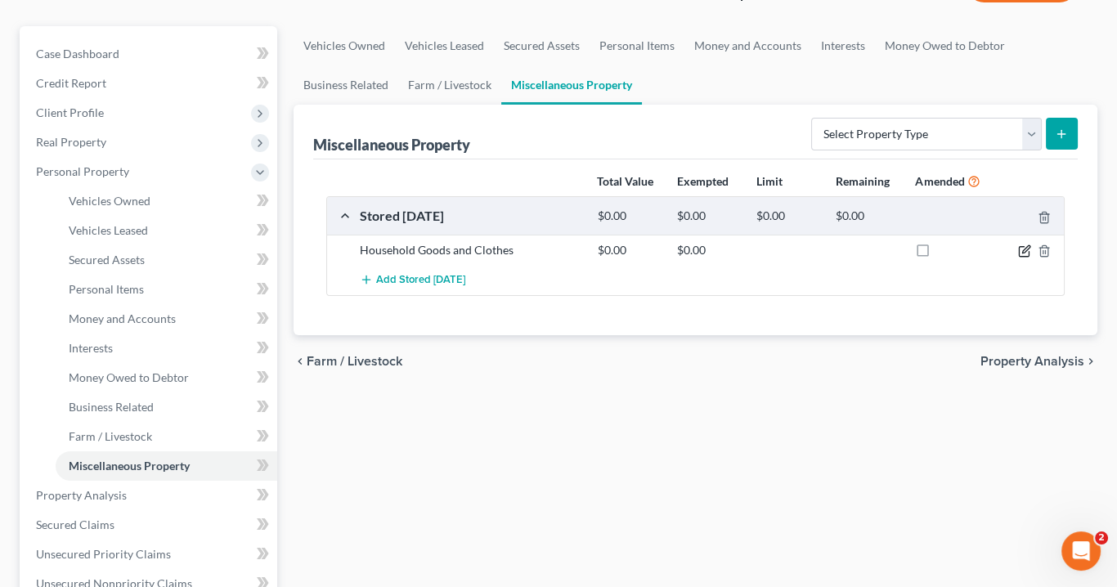
select select "10"
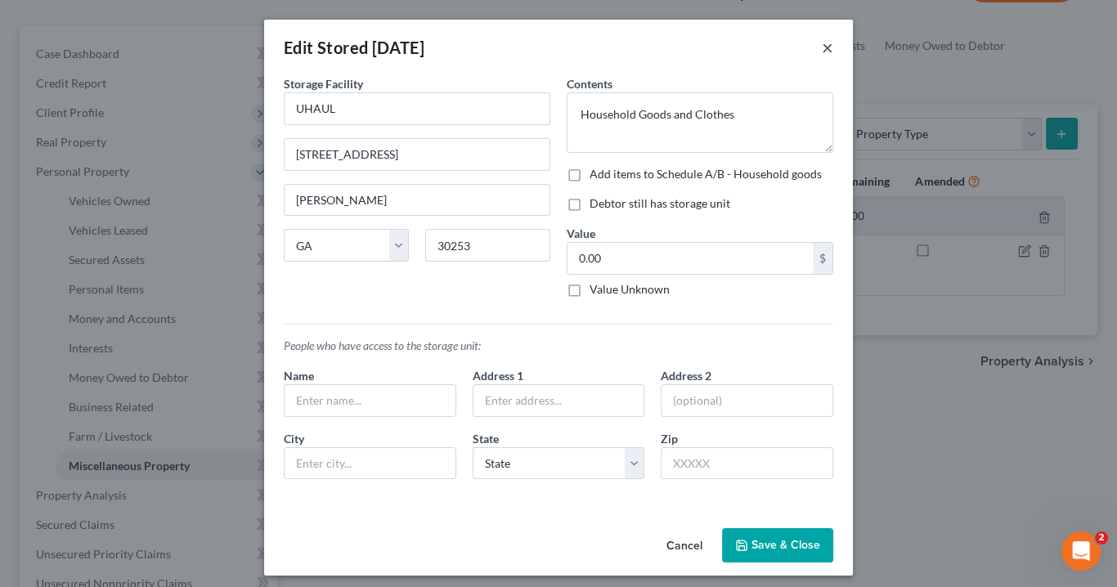
click at [824, 47] on button "×" at bounding box center [827, 48] width 11 height 20
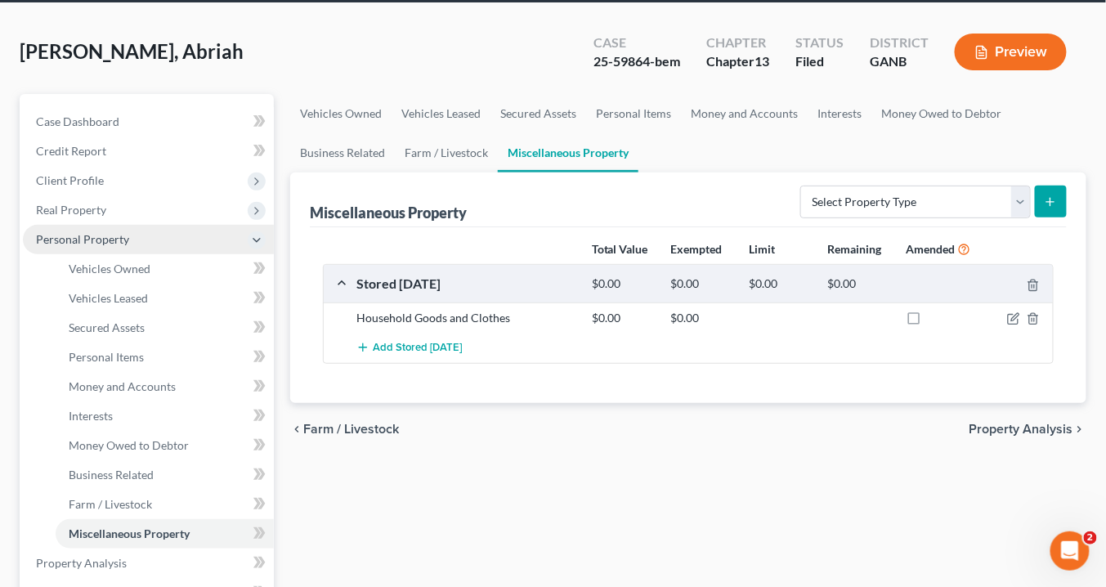
scroll to position [0, 0]
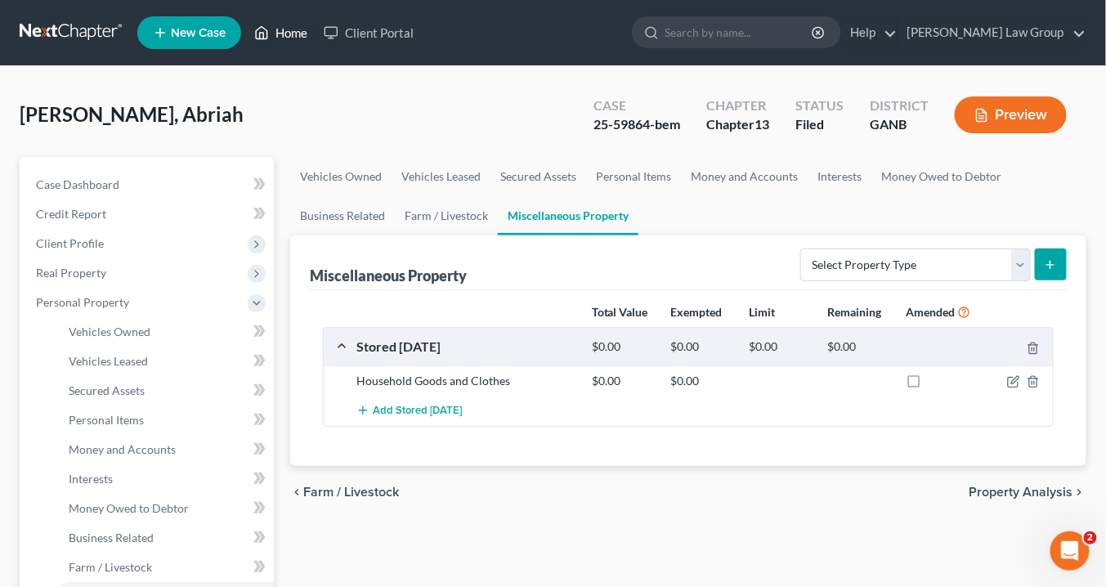
click at [298, 32] on link "Home" at bounding box center [280, 32] width 69 height 29
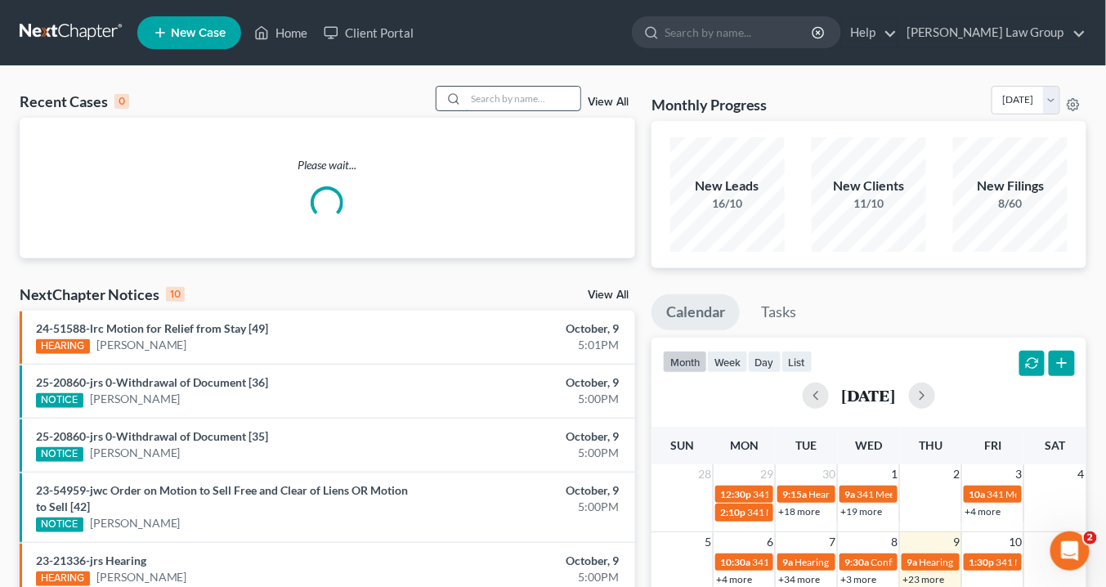
click at [486, 103] on input "search" at bounding box center [523, 99] width 114 height 24
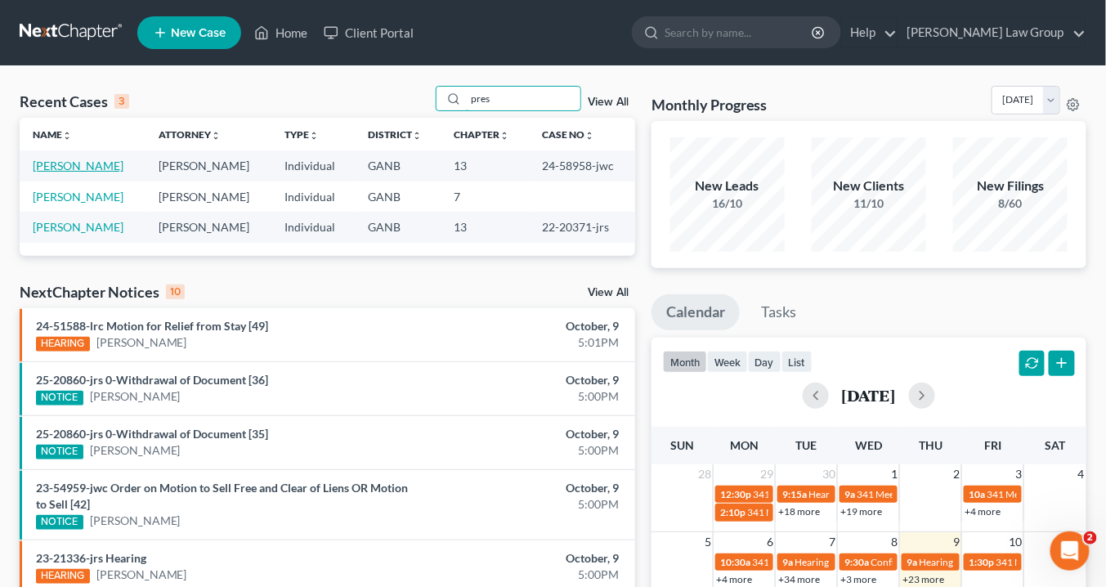
type input "pres"
click at [102, 166] on link "[PERSON_NAME]" at bounding box center [78, 166] width 91 height 14
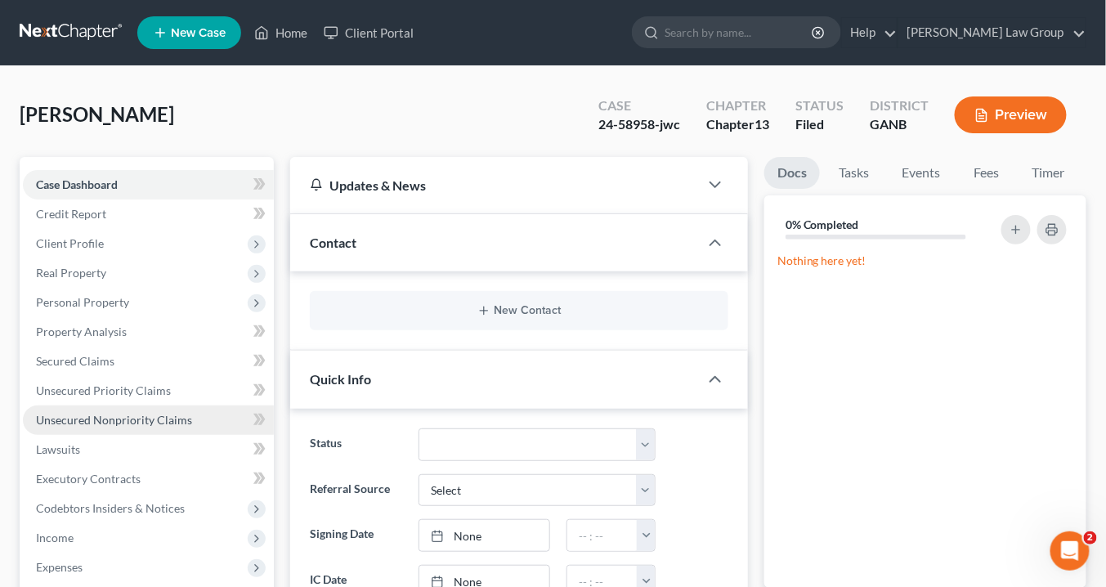
click at [153, 417] on span "Unsecured Nonpriority Claims" at bounding box center [114, 420] width 156 height 14
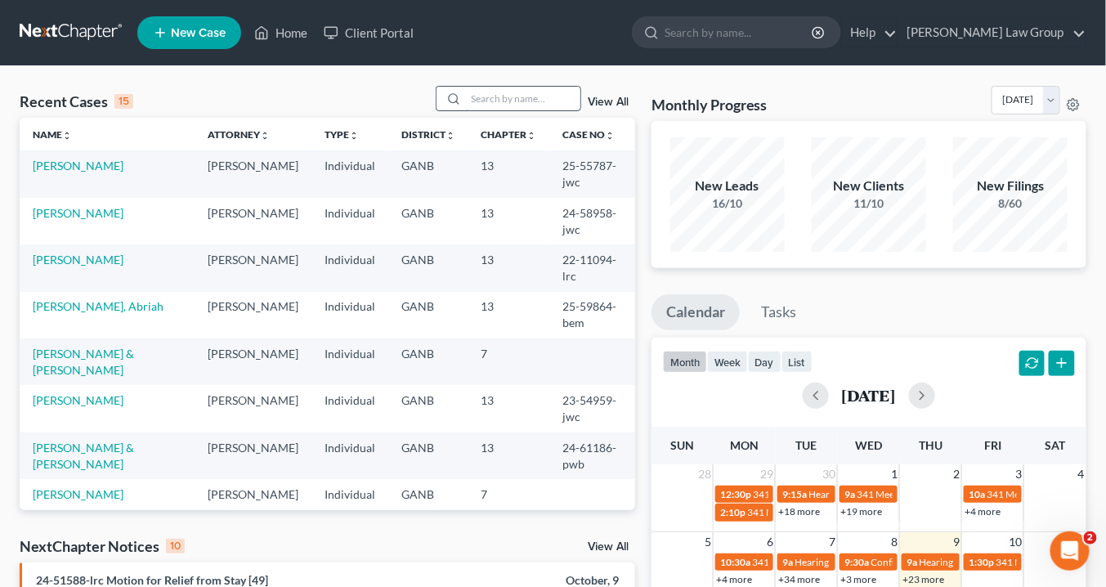
click at [488, 95] on input "search" at bounding box center [523, 99] width 114 height 24
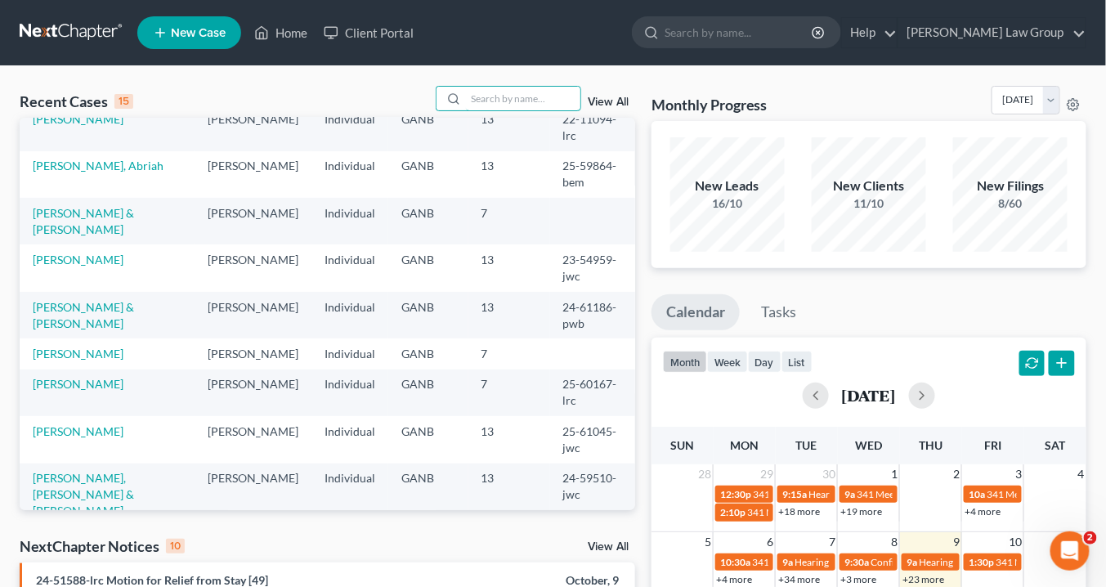
scroll to position [196, 0]
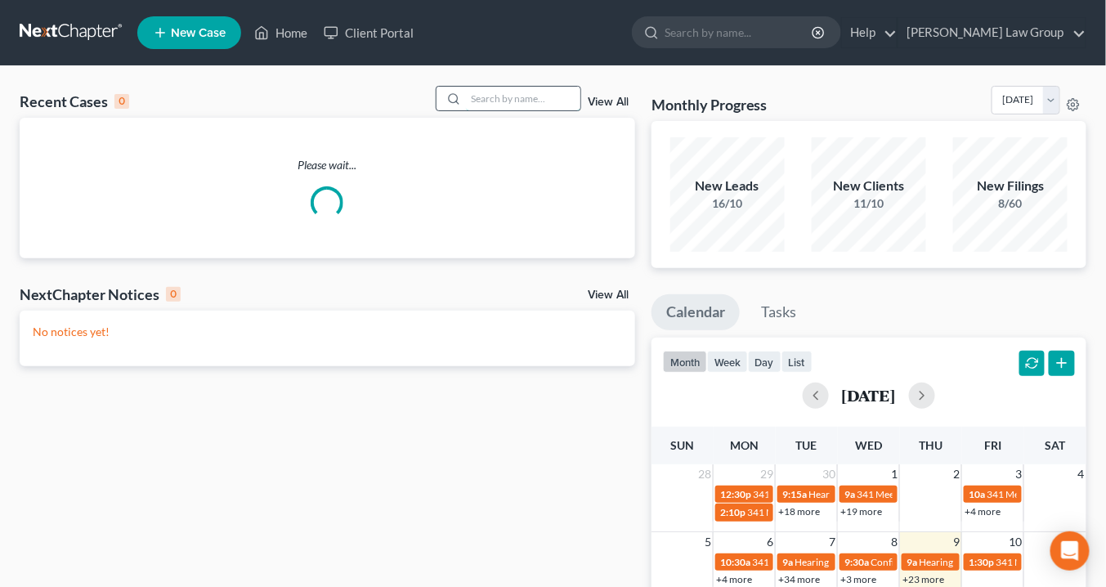
drag, startPoint x: 486, startPoint y: 99, endPoint x: 517, endPoint y: 119, distance: 37.4
click at [486, 98] on input "search" at bounding box center [523, 99] width 114 height 24
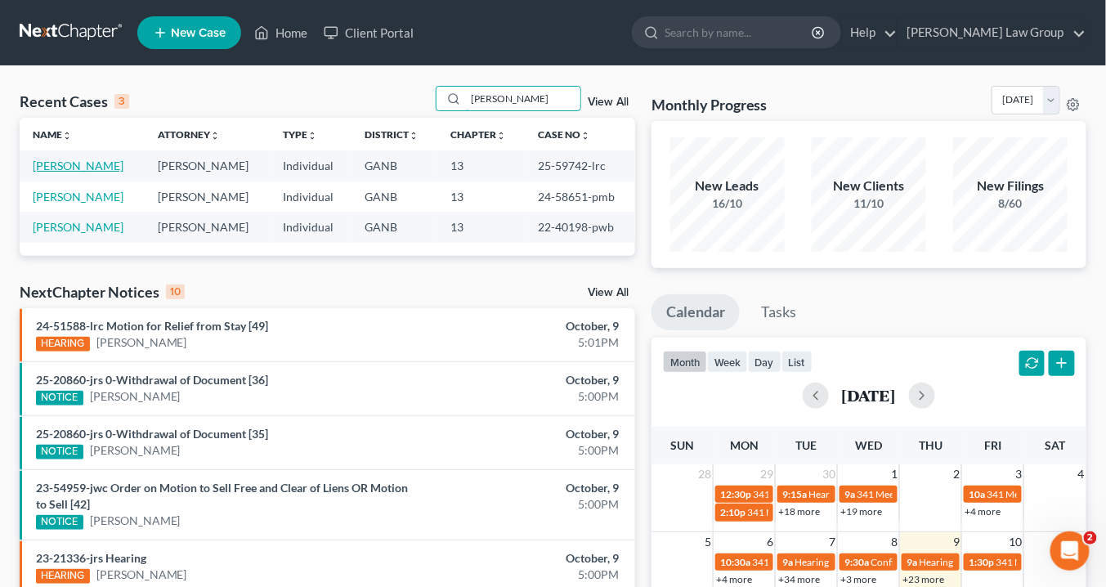
type input "[PERSON_NAME]"
click at [80, 167] on link "[PERSON_NAME]" at bounding box center [78, 166] width 91 height 14
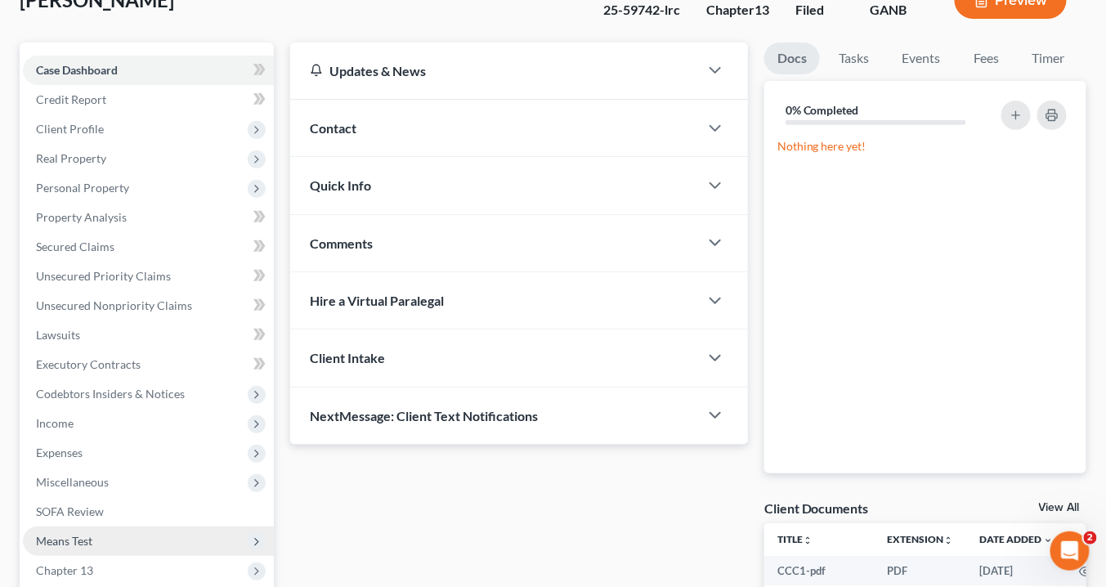
scroll to position [196, 0]
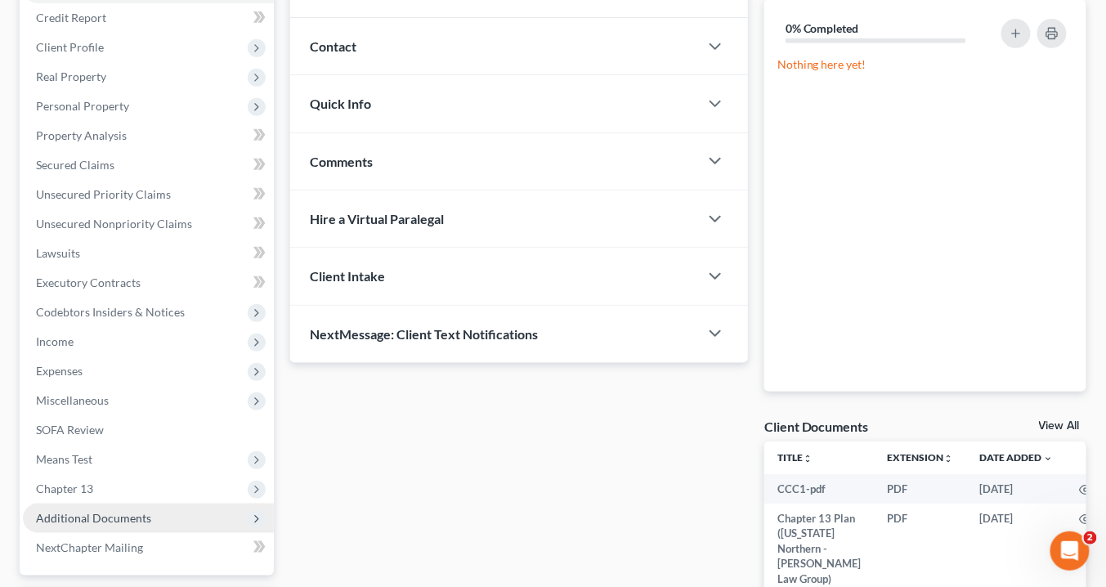
click at [153, 523] on span "Additional Documents" at bounding box center [148, 518] width 251 height 29
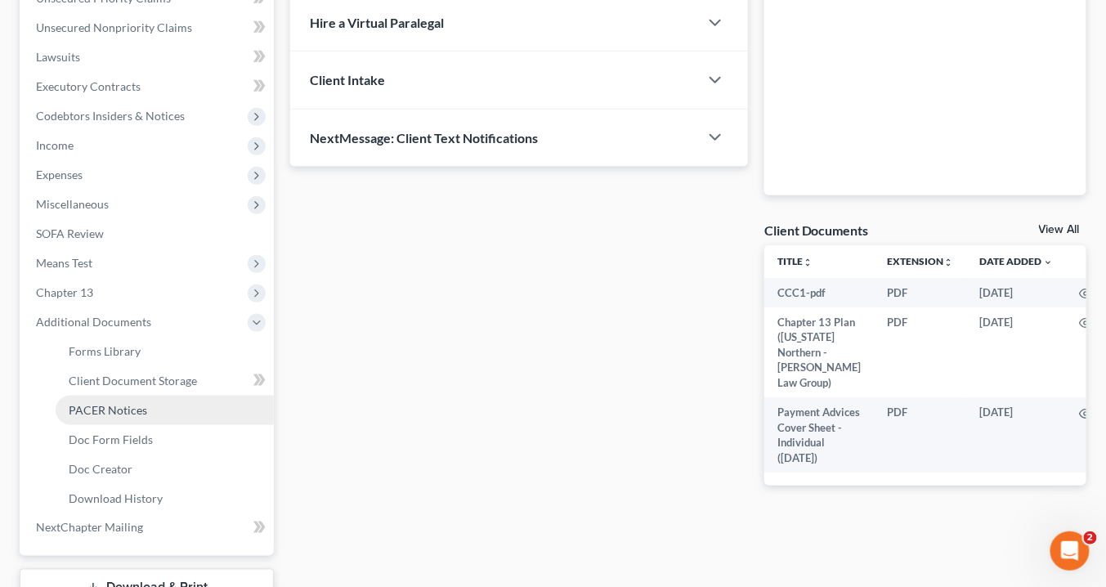
click at [119, 406] on span "PACER Notices" at bounding box center [108, 410] width 78 height 14
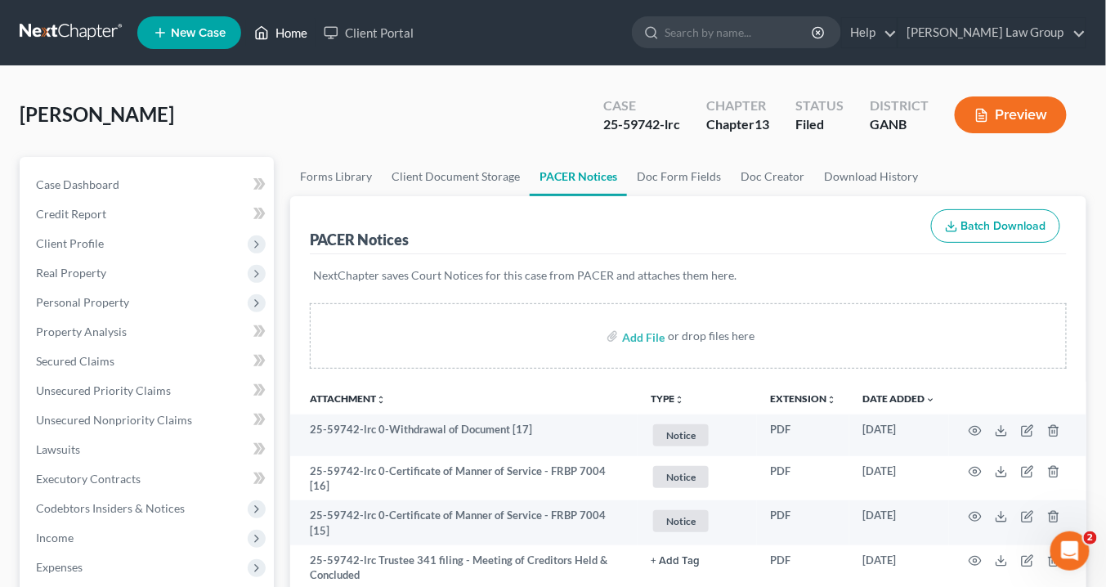
click at [304, 32] on link "Home" at bounding box center [280, 32] width 69 height 29
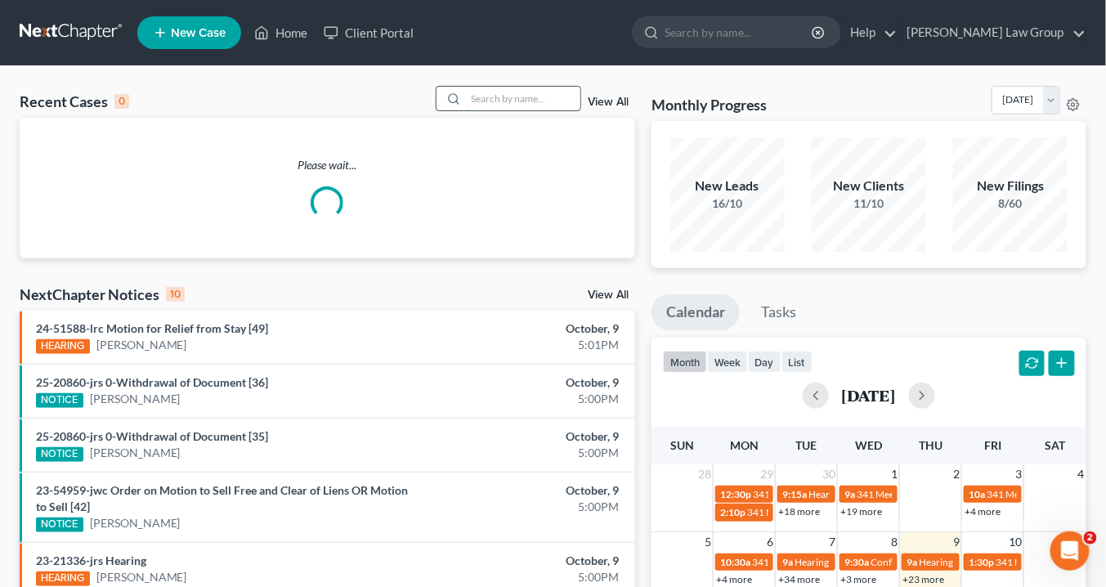
drag, startPoint x: 494, startPoint y: 98, endPoint x: 513, endPoint y: 96, distance: 19.0
click at [495, 95] on input "search" at bounding box center [523, 99] width 114 height 24
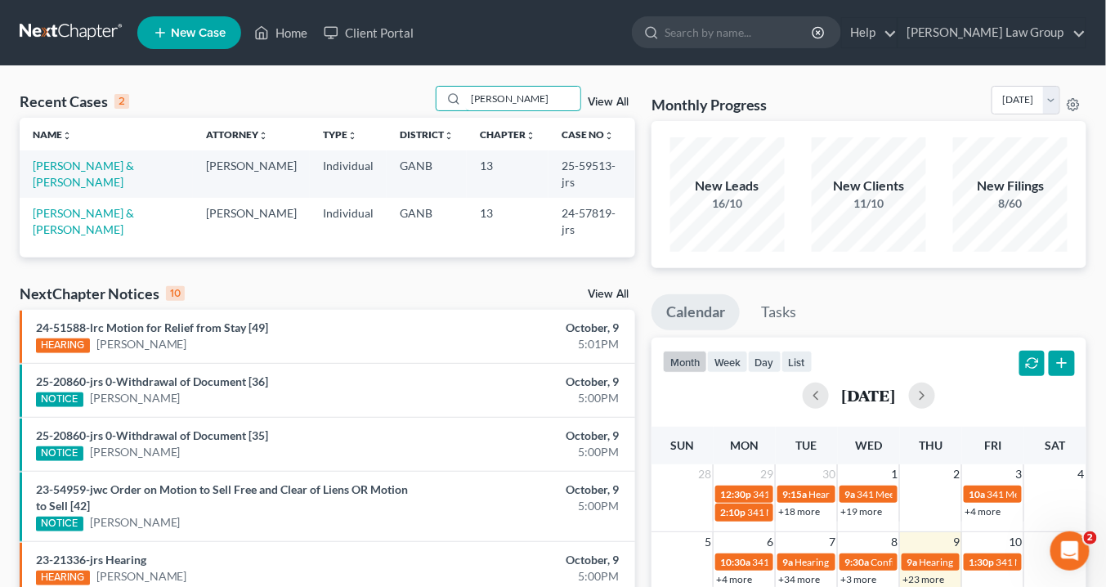
type input "neal"
click at [50, 171] on link "[PERSON_NAME] & [PERSON_NAME]" at bounding box center [83, 174] width 101 height 30
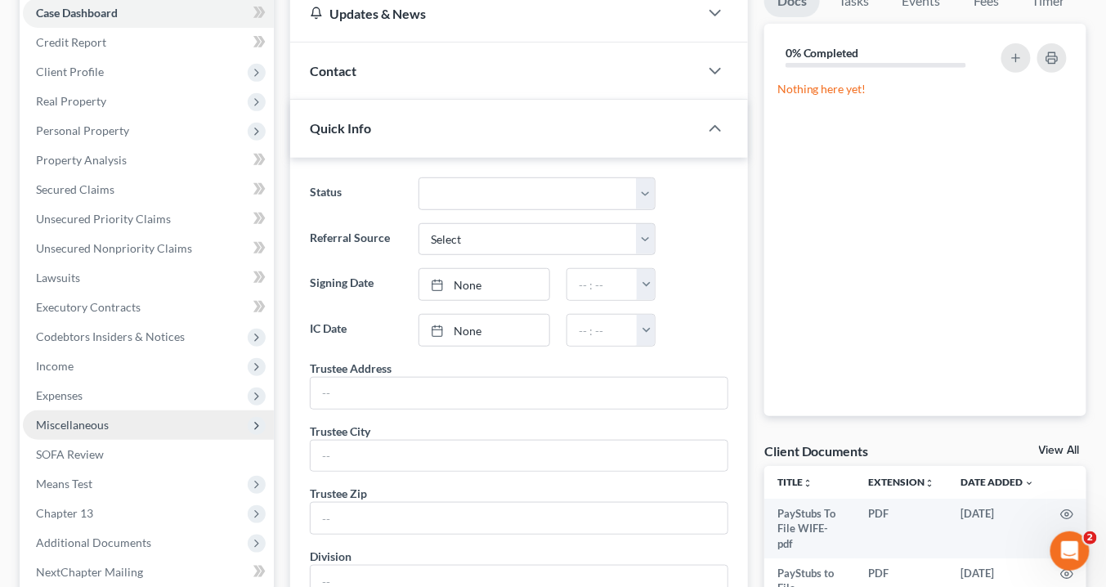
scroll to position [262, 0]
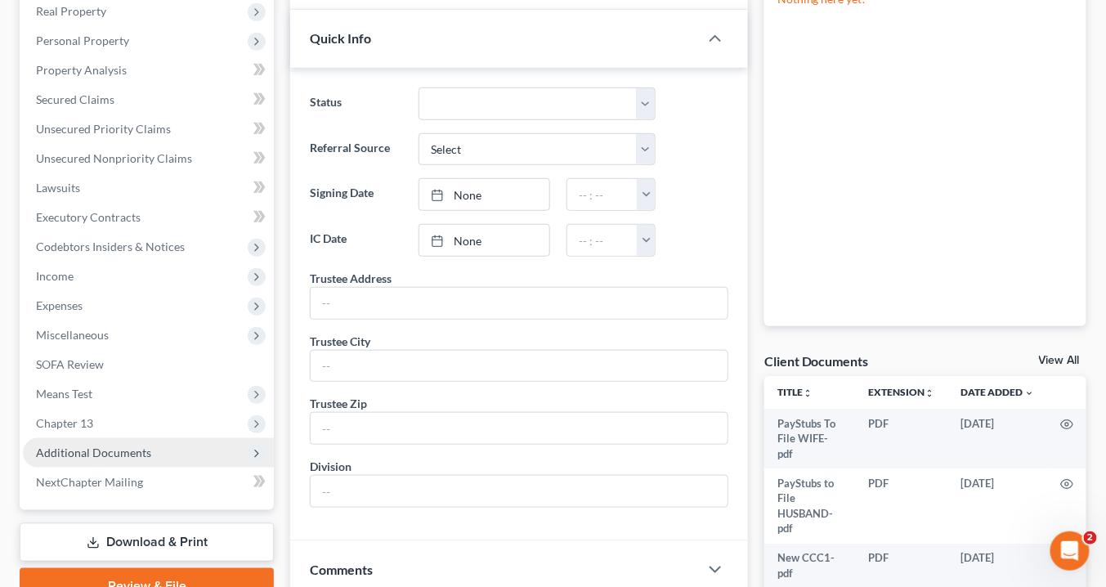
click at [90, 451] on span "Additional Documents" at bounding box center [93, 453] width 115 height 14
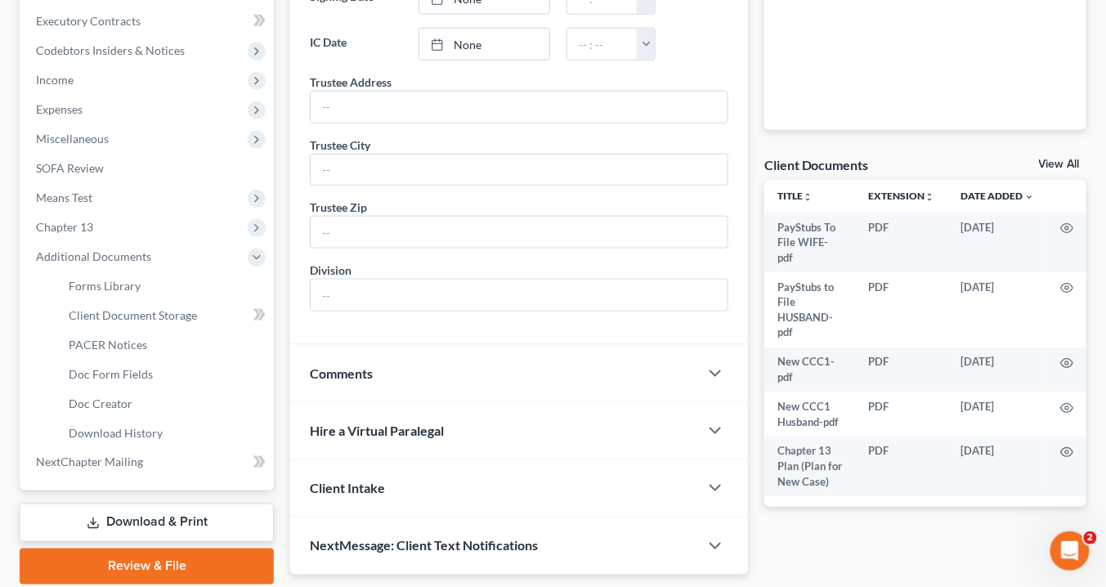
scroll to position [514, 0]
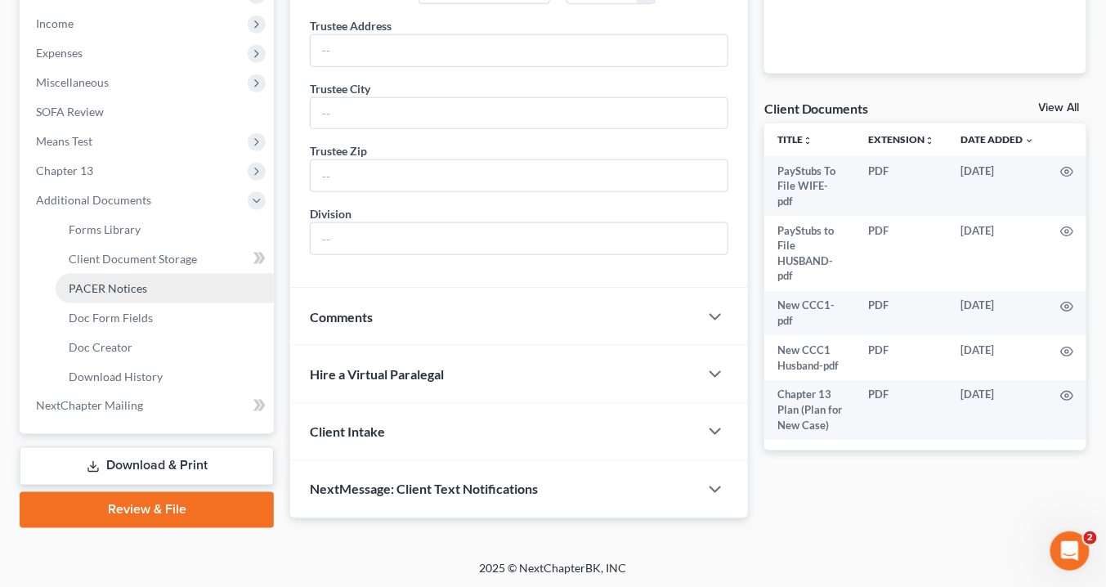
click at [156, 284] on link "PACER Notices" at bounding box center [165, 288] width 218 height 29
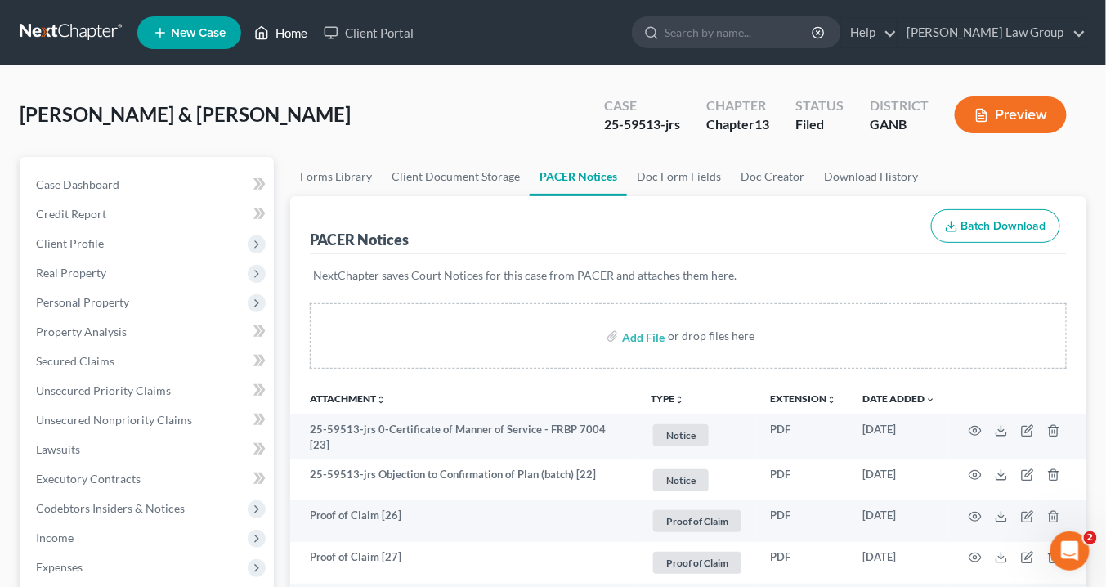
click at [291, 31] on link "Home" at bounding box center [280, 32] width 69 height 29
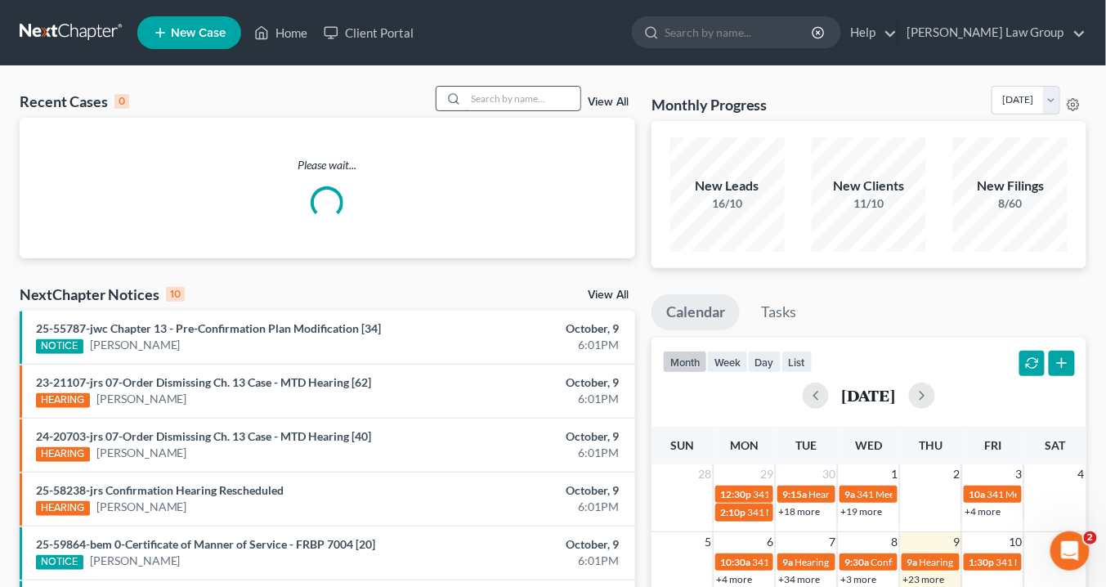
click at [484, 101] on input "search" at bounding box center [523, 99] width 114 height 24
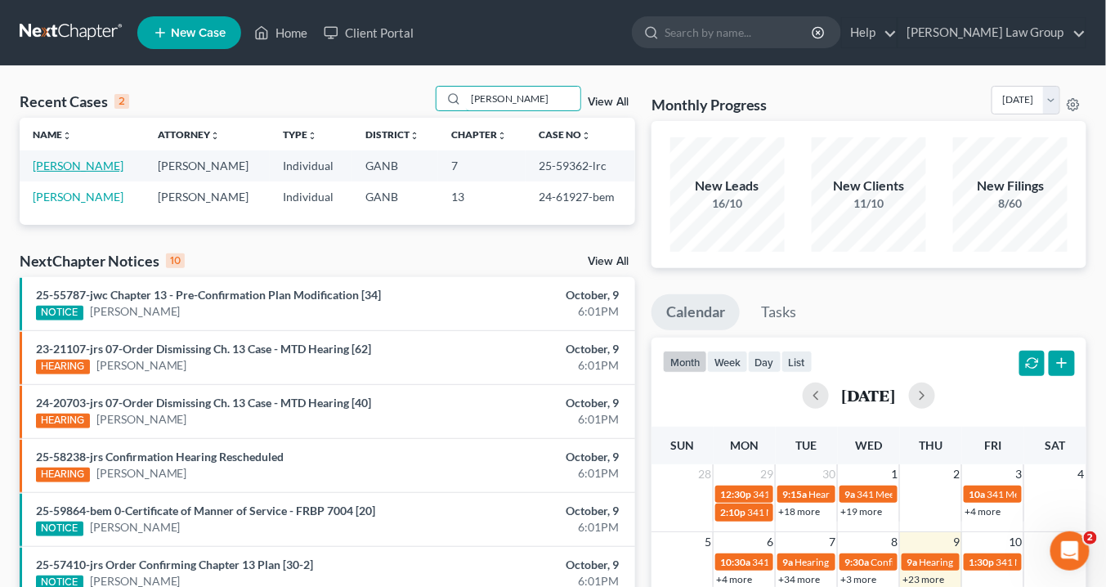
type input "fuller"
click at [94, 168] on link "[PERSON_NAME]" at bounding box center [78, 166] width 91 height 14
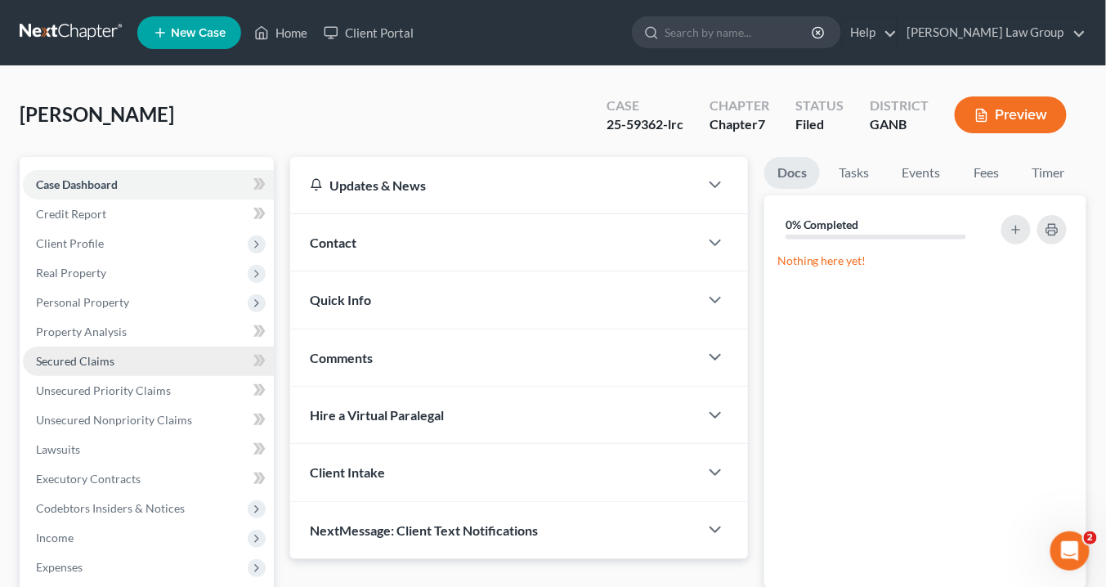
click at [101, 359] on span "Secured Claims" at bounding box center [75, 361] width 78 height 14
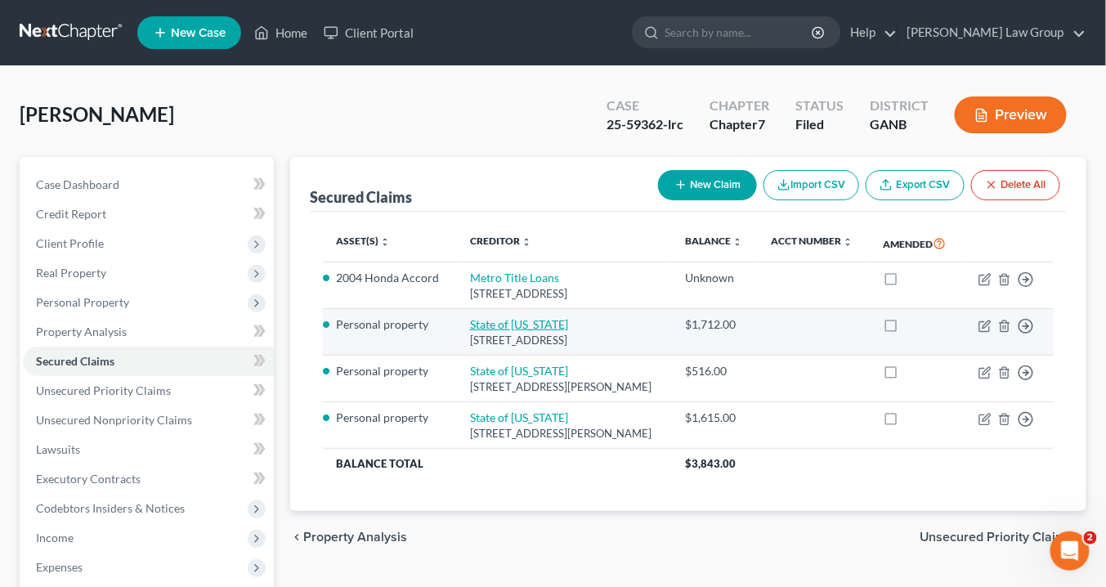
click at [502, 331] on link "State of Alabama" at bounding box center [519, 324] width 98 height 14
select select "0"
select select "4"
select select "0"
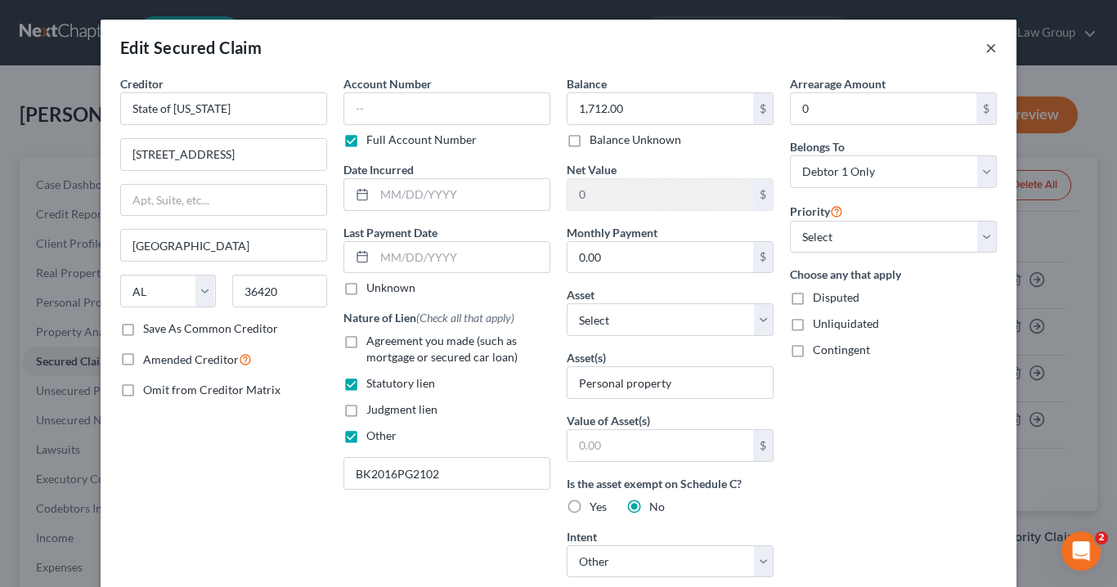
click at [985, 44] on button "×" at bounding box center [990, 48] width 11 height 20
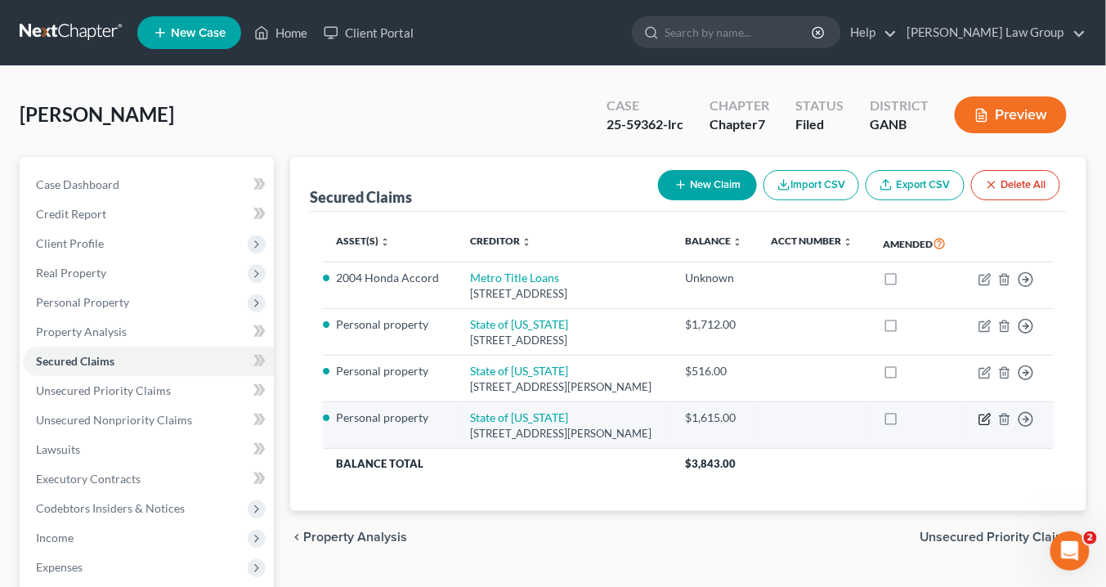
click at [987, 426] on icon "button" at bounding box center [984, 419] width 13 height 13
select select "0"
select select "4"
select select "0"
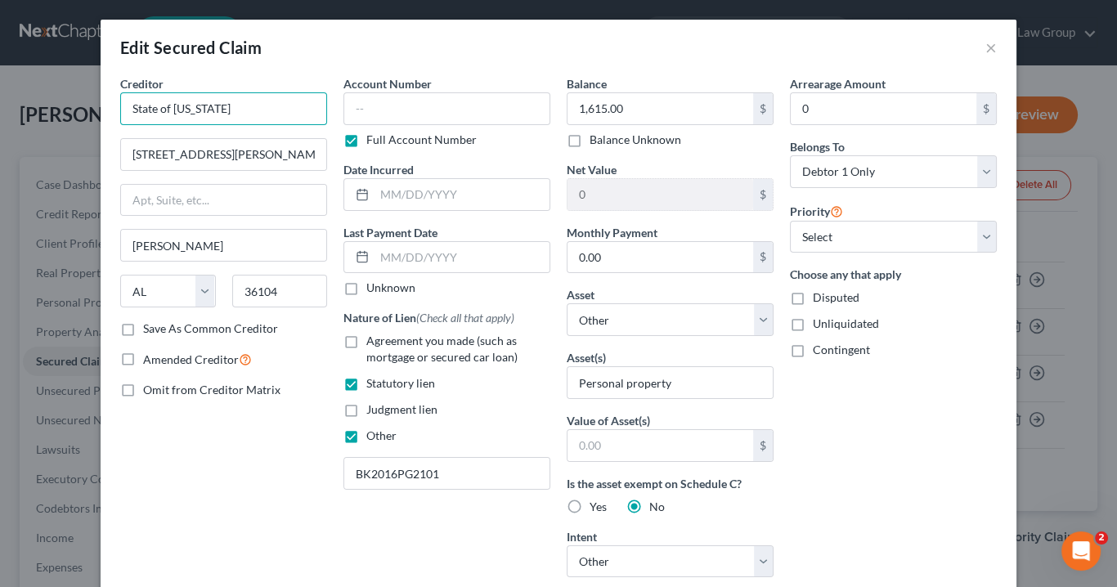
drag, startPoint x: 161, startPoint y: 106, endPoint x: 67, endPoint y: 85, distance: 96.4
click at [66, 87] on div "Edit Secured Claim × Creditor * State of Alabama 375 South Ripley St Montgomery…" at bounding box center [558, 293] width 1117 height 587
click at [986, 47] on button "×" at bounding box center [990, 48] width 11 height 20
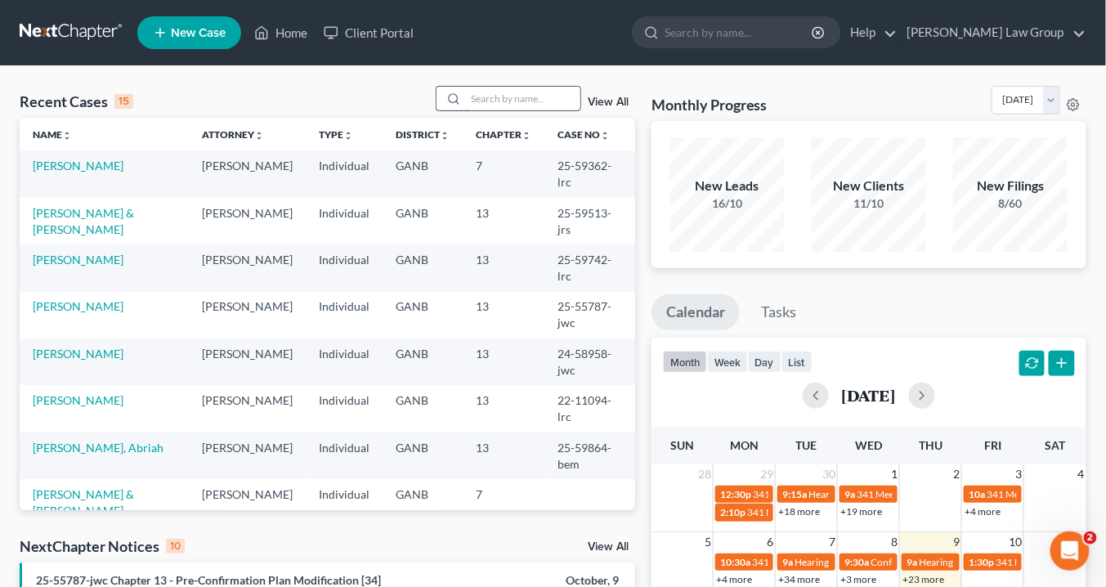
click at [489, 99] on input "search" at bounding box center [523, 99] width 114 height 24
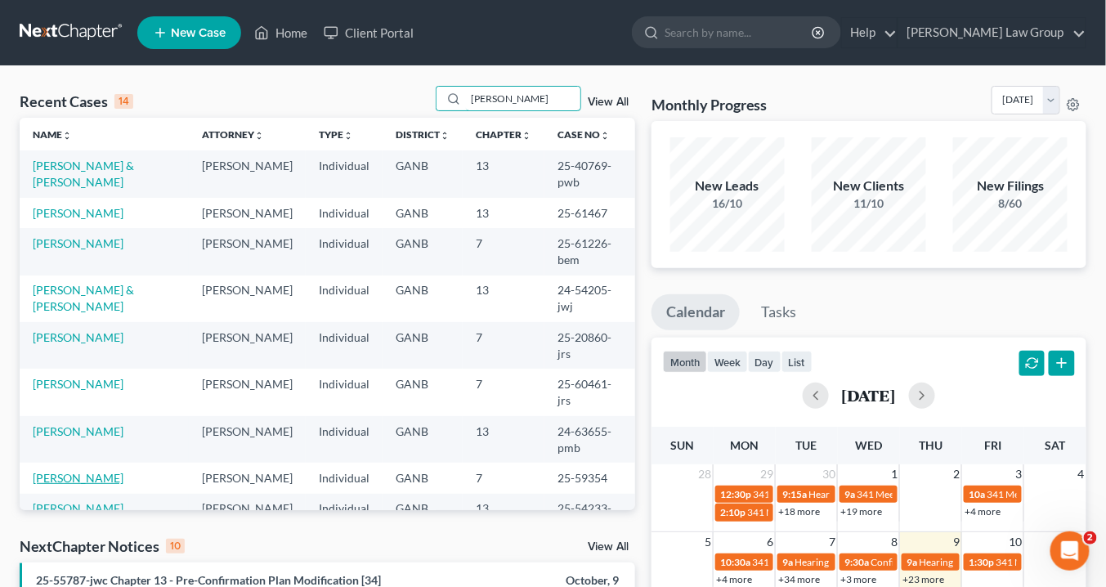
type input "[PERSON_NAME]"
click at [101, 485] on link "[PERSON_NAME]" at bounding box center [78, 478] width 91 height 14
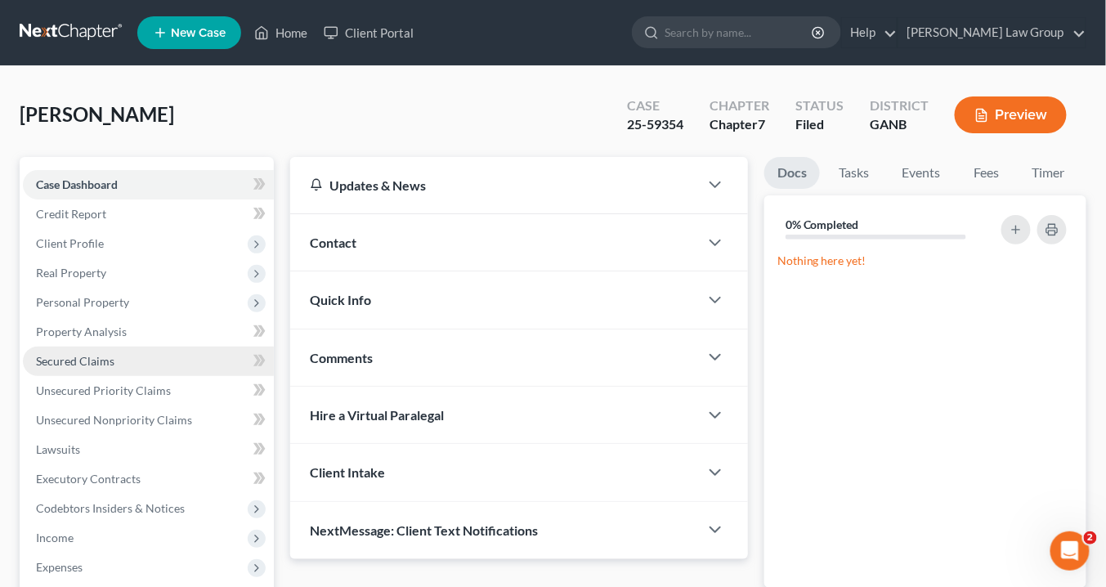
click at [64, 357] on span "Secured Claims" at bounding box center [75, 361] width 78 height 14
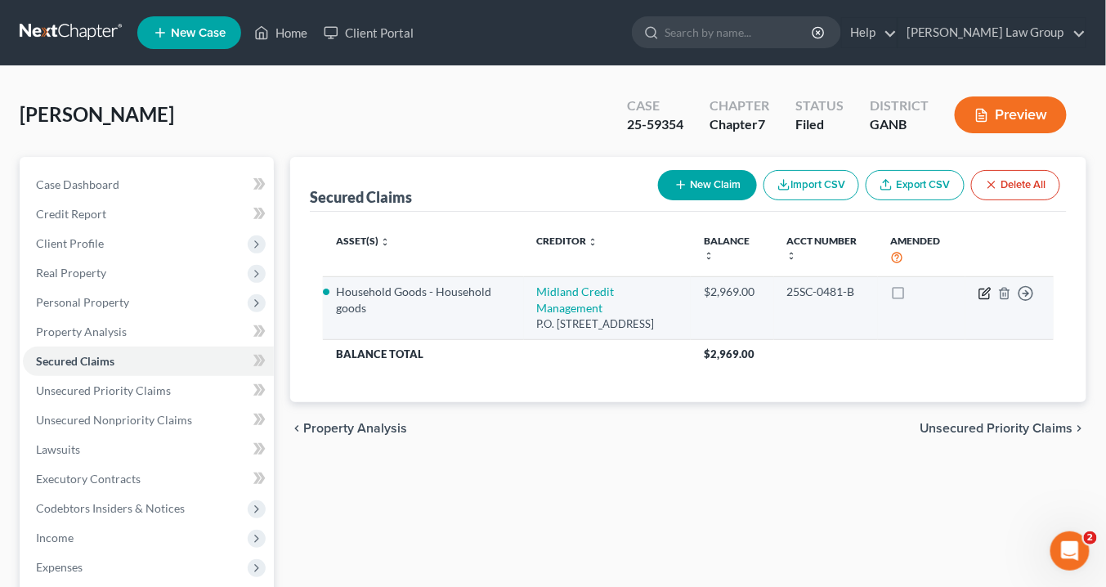
click at [986, 291] on icon "button" at bounding box center [984, 293] width 13 height 13
select select "4"
select select "3"
select select "0"
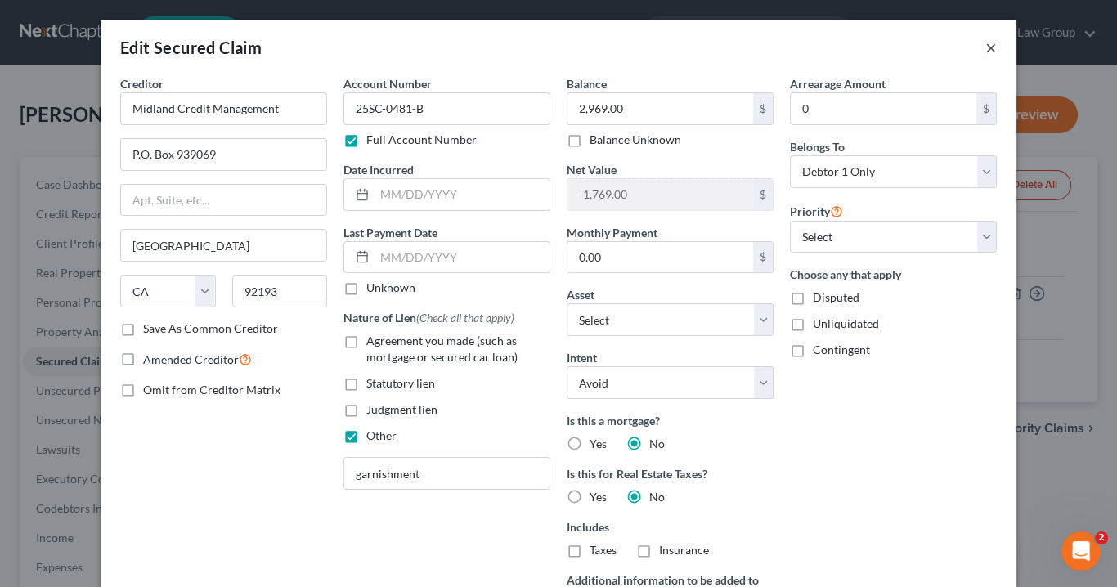
click at [986, 44] on button "×" at bounding box center [990, 48] width 11 height 20
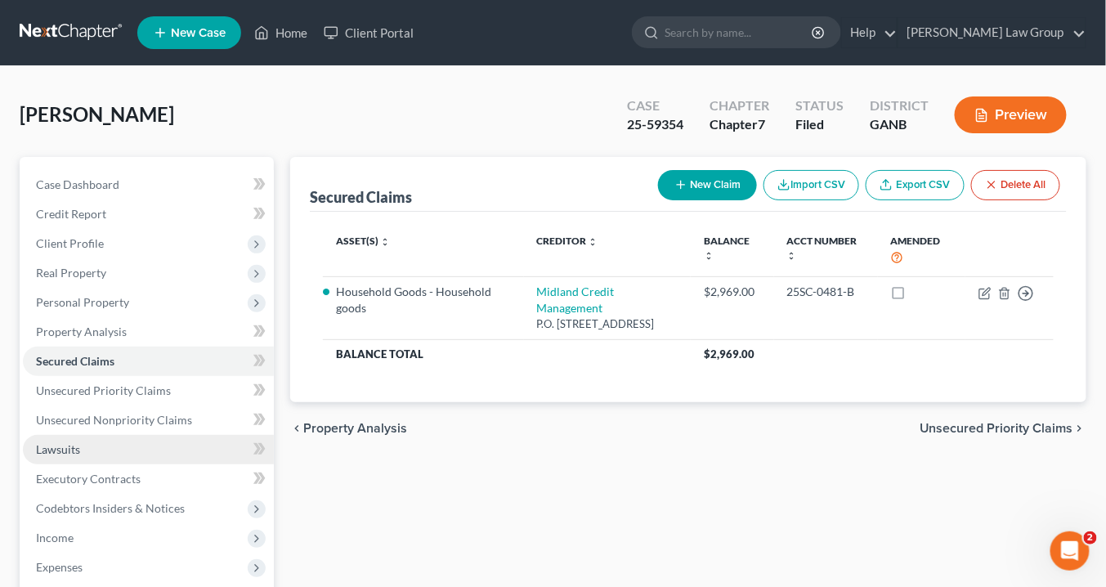
click at [88, 445] on link "Lawsuits" at bounding box center [148, 449] width 251 height 29
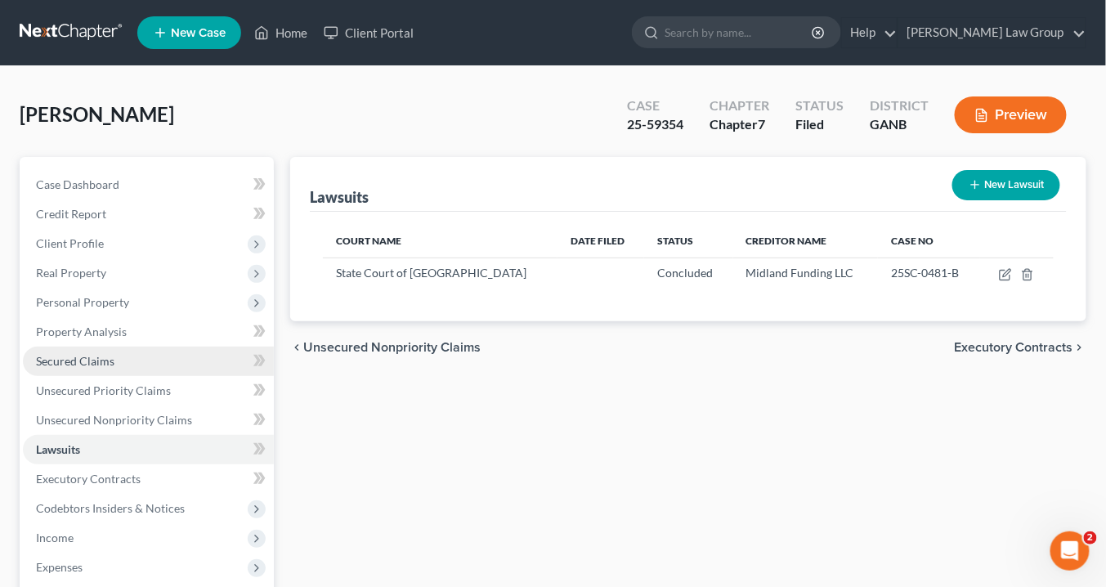
click at [50, 358] on span "Secured Claims" at bounding box center [75, 361] width 78 height 14
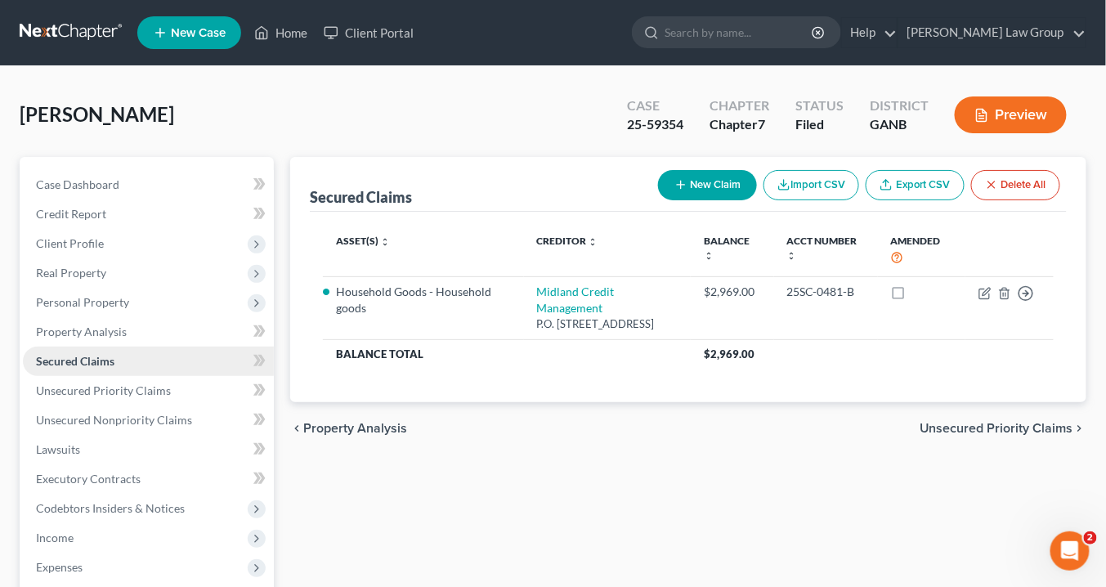
click at [62, 358] on span "Secured Claims" at bounding box center [75, 361] width 78 height 14
click at [62, 356] on span "Secured Claims" at bounding box center [75, 361] width 78 height 14
click at [62, 355] on span "Secured Claims" at bounding box center [75, 361] width 78 height 14
click at [60, 357] on span "Secured Claims" at bounding box center [75, 361] width 78 height 14
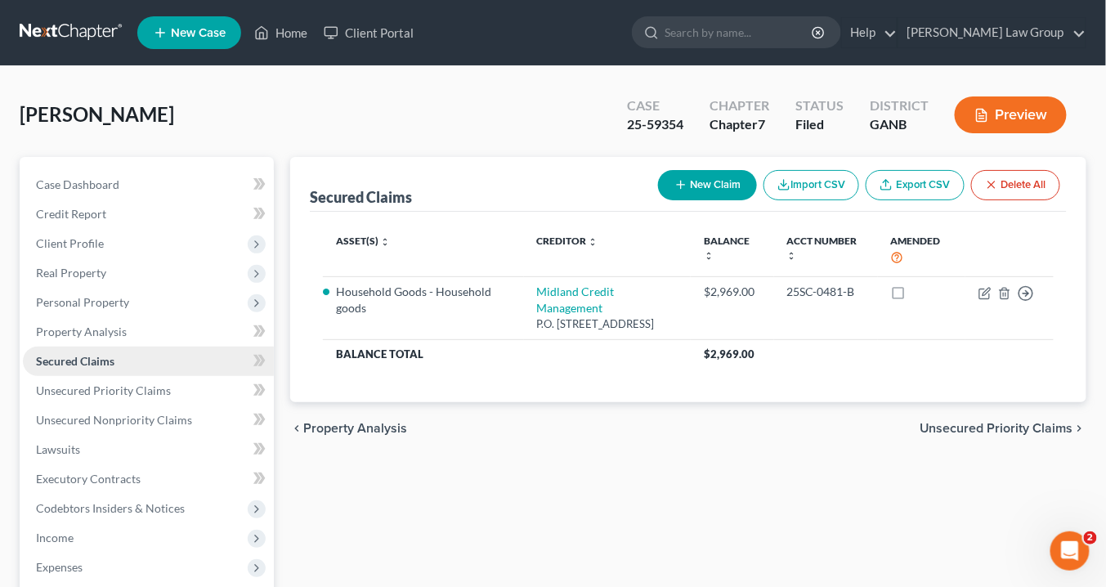
click at [60, 357] on span "Secured Claims" at bounding box center [75, 361] width 78 height 14
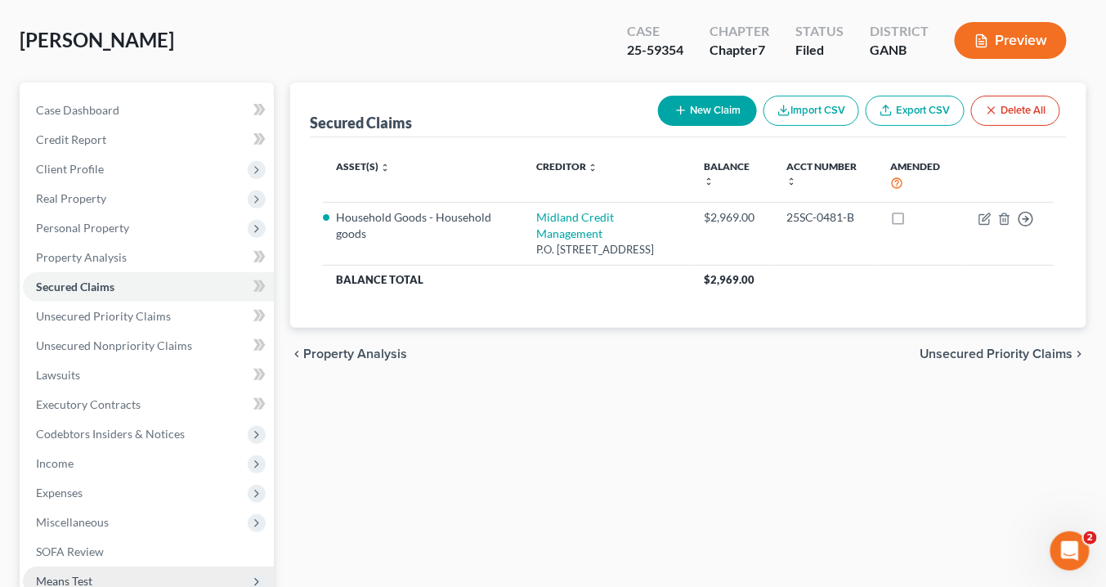
scroll to position [131, 0]
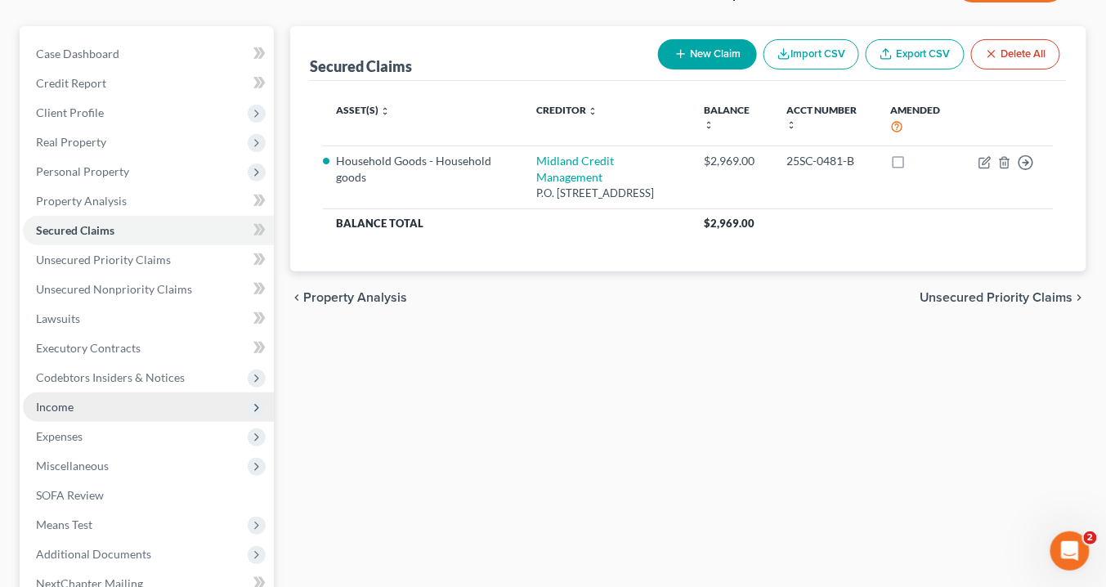
click at [85, 409] on span "Income" at bounding box center [148, 406] width 251 height 29
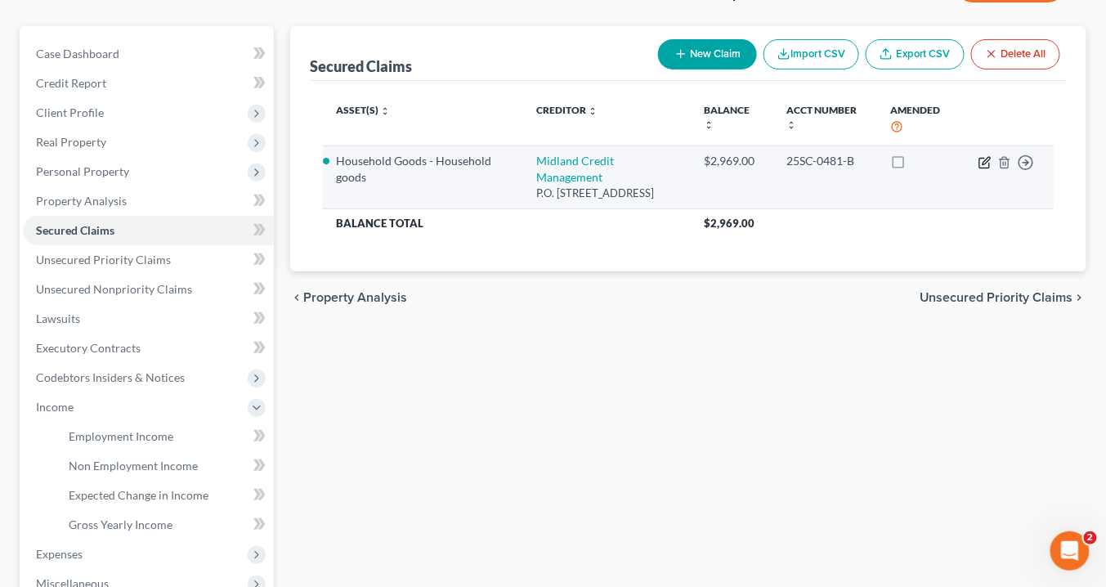
click at [983, 159] on icon "button" at bounding box center [984, 162] width 13 height 13
select select "4"
select select "6"
select select "3"
select select "0"
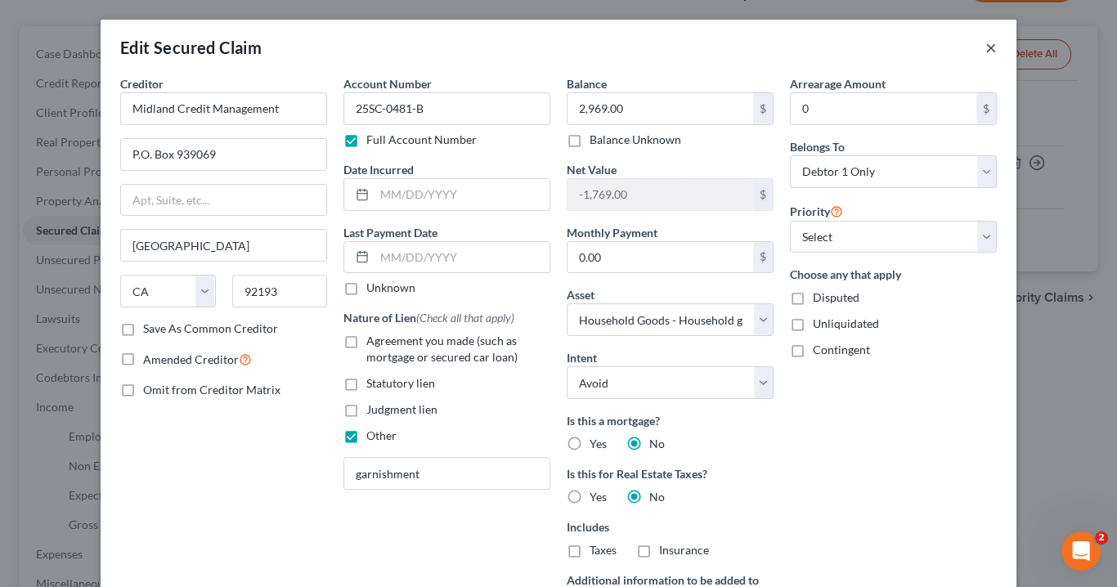
click at [986, 45] on button "×" at bounding box center [990, 48] width 11 height 20
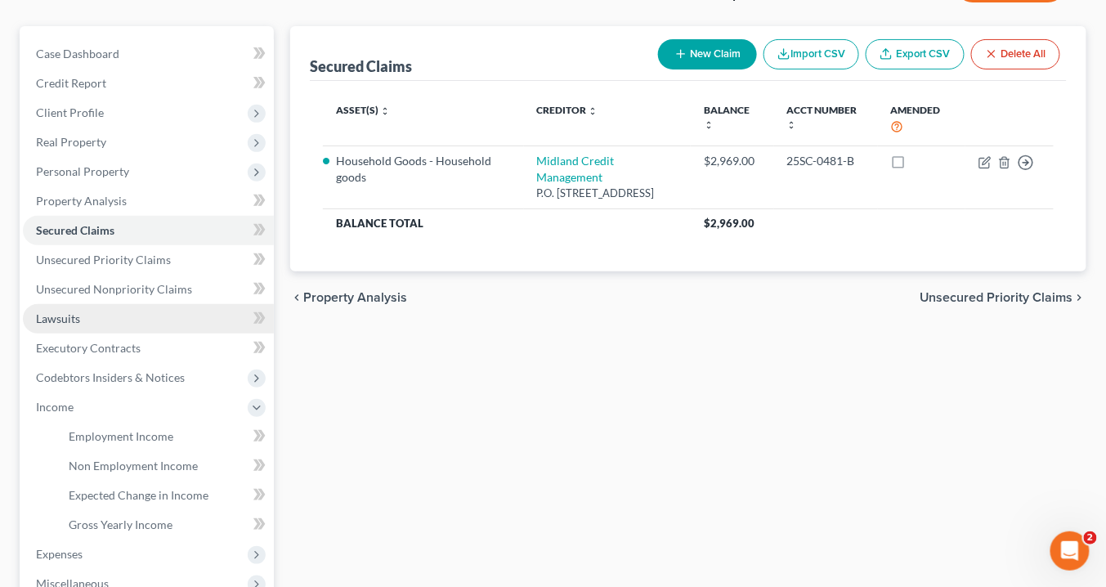
click at [61, 312] on span "Lawsuits" at bounding box center [58, 318] width 44 height 14
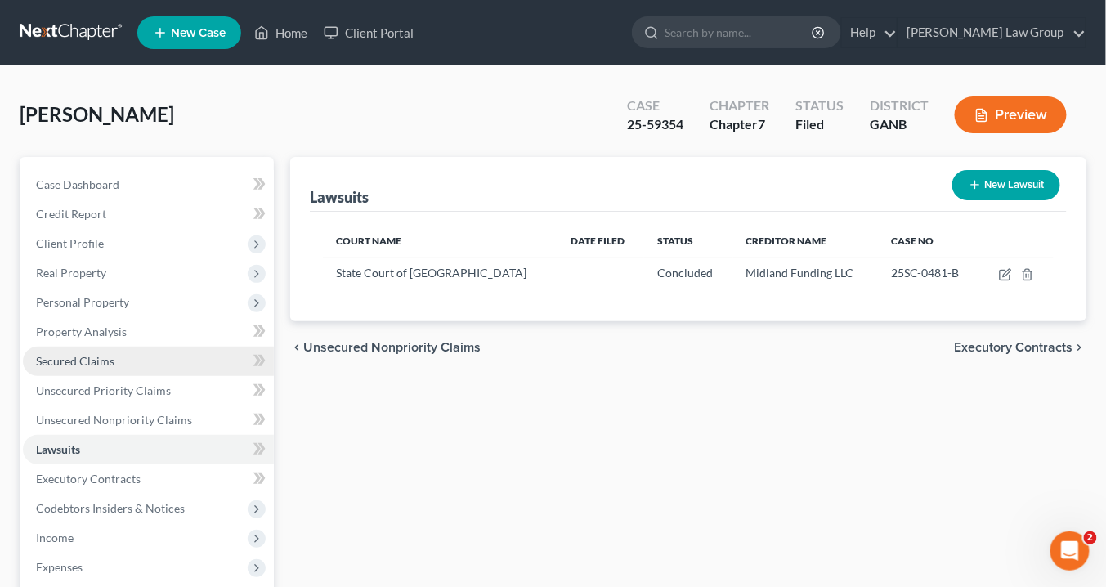
click at [99, 361] on span "Secured Claims" at bounding box center [75, 361] width 78 height 14
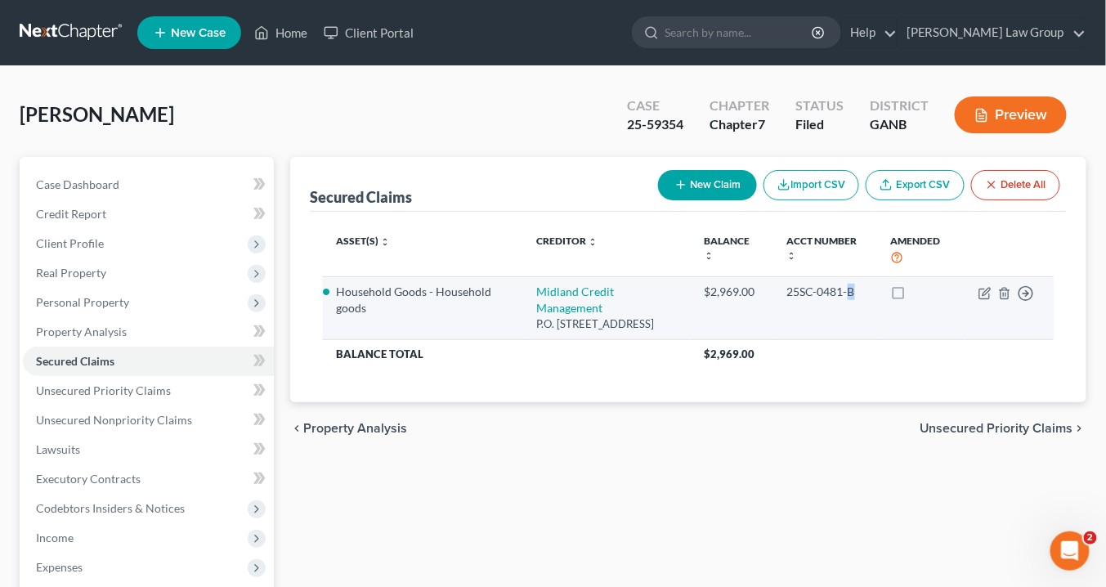
drag, startPoint x: 498, startPoint y: 123, endPoint x: 853, endPoint y: 328, distance: 409.8
click at [854, 329] on td "25SC-0481-B" at bounding box center [826, 307] width 104 height 63
click at [986, 292] on icon "button" at bounding box center [986, 291] width 7 height 7
select select "4"
select select "6"
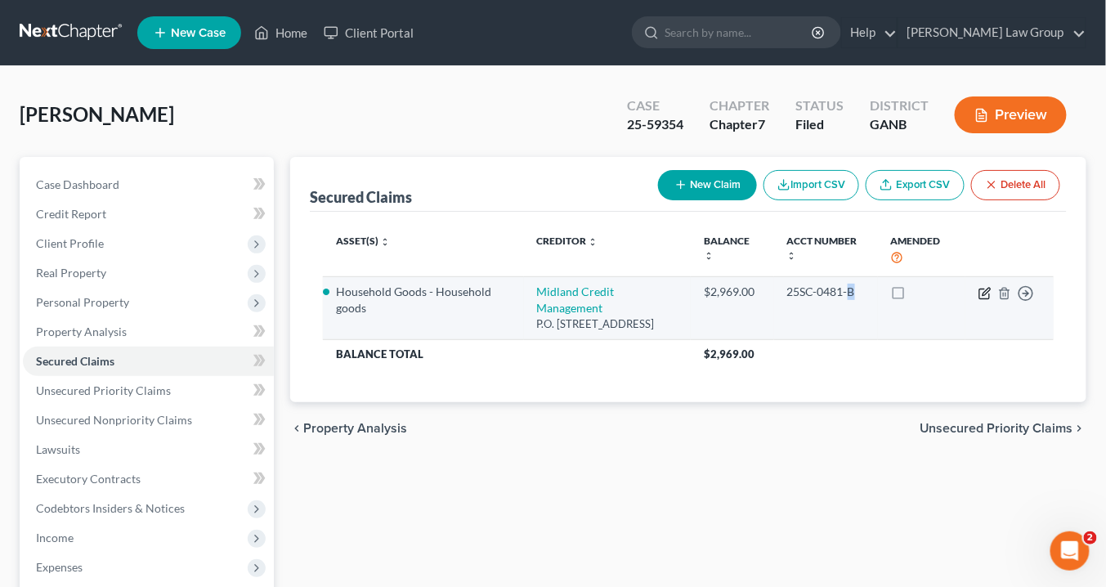
select select "3"
select select "0"
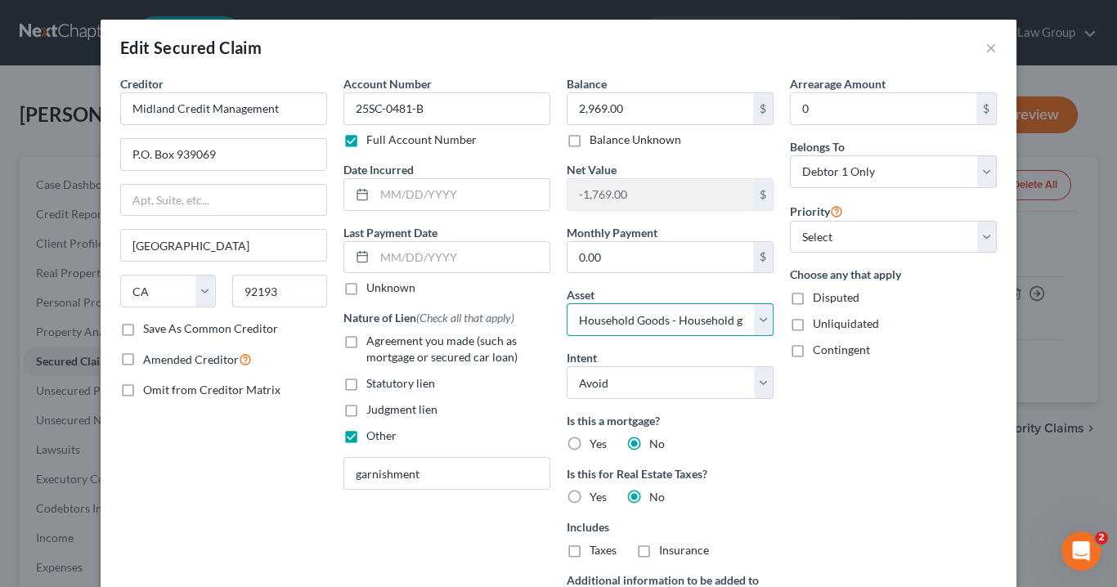
click at [760, 307] on select "Select Other Multiple Assets Electronics - Electronics - $500.0 Clothing - Clot…" at bounding box center [669, 319] width 207 height 33
click at [927, 458] on div "Arrearage Amount 0 $ Belongs To * Select Debtor 1 Only Debtor 2 Only Debtor 1 A…" at bounding box center [892, 377] width 223 height 604
click at [366, 405] on label "Judgment lien" at bounding box center [401, 409] width 71 height 16
click at [373, 405] on input "Judgment lien" at bounding box center [378, 406] width 11 height 11
click at [366, 410] on label "Judgment lien" at bounding box center [401, 409] width 71 height 16
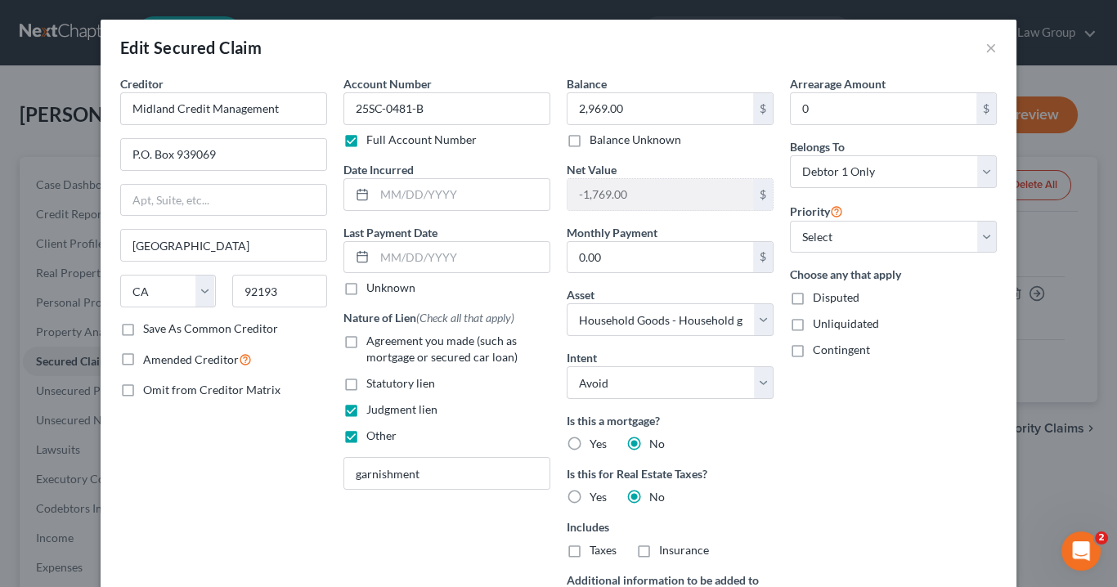
click at [373, 410] on input "Judgment lien" at bounding box center [378, 406] width 11 height 11
checkbox input "false"
click at [602, 316] on select "Select Other Multiple Assets Electronics - Electronics - $500.0 Clothing - Clot…" at bounding box center [669, 319] width 207 height 33
click at [749, 314] on select "Select Other Multiple Assets Electronics - Electronics - $500.0 Clothing - Clot…" at bounding box center [669, 319] width 207 height 33
click at [989, 48] on button "×" at bounding box center [990, 48] width 11 height 20
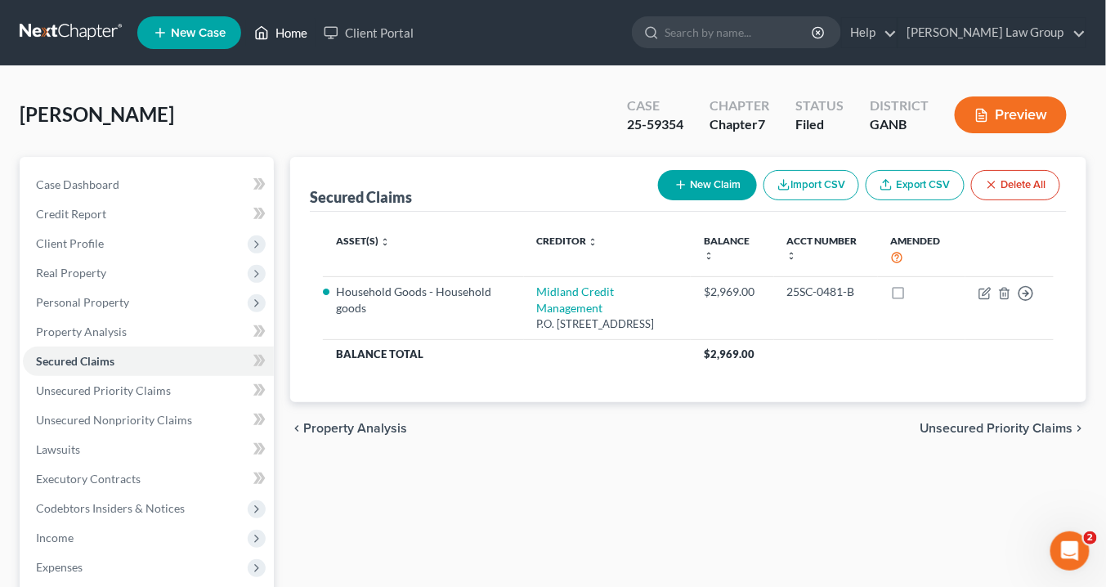
click at [298, 27] on link "Home" at bounding box center [280, 32] width 69 height 29
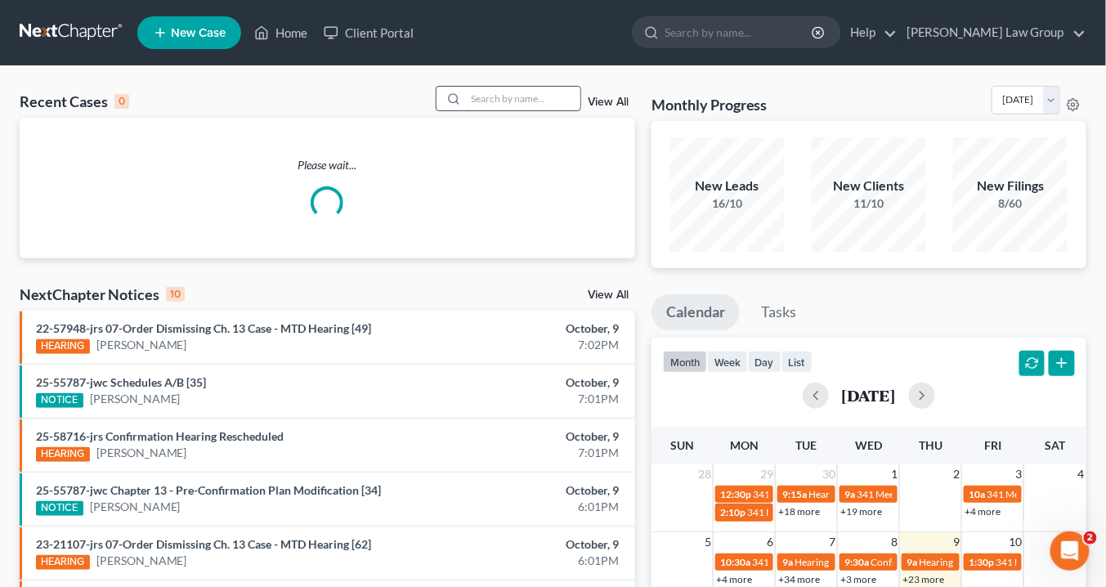
click at [486, 92] on input "search" at bounding box center [523, 99] width 114 height 24
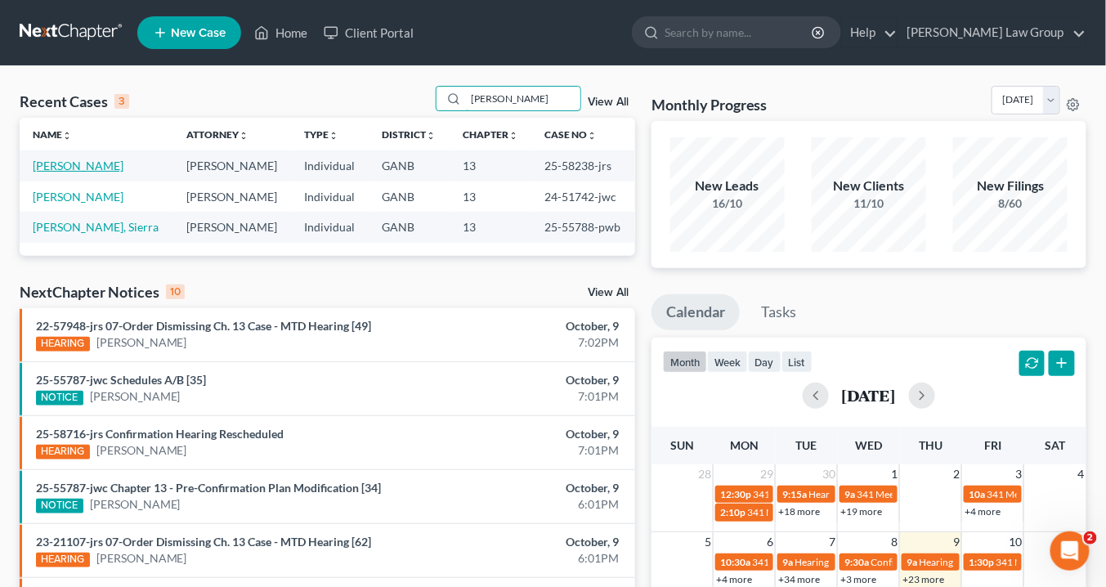
type input "[PERSON_NAME]"
click at [65, 164] on link "[PERSON_NAME]" at bounding box center [78, 166] width 91 height 14
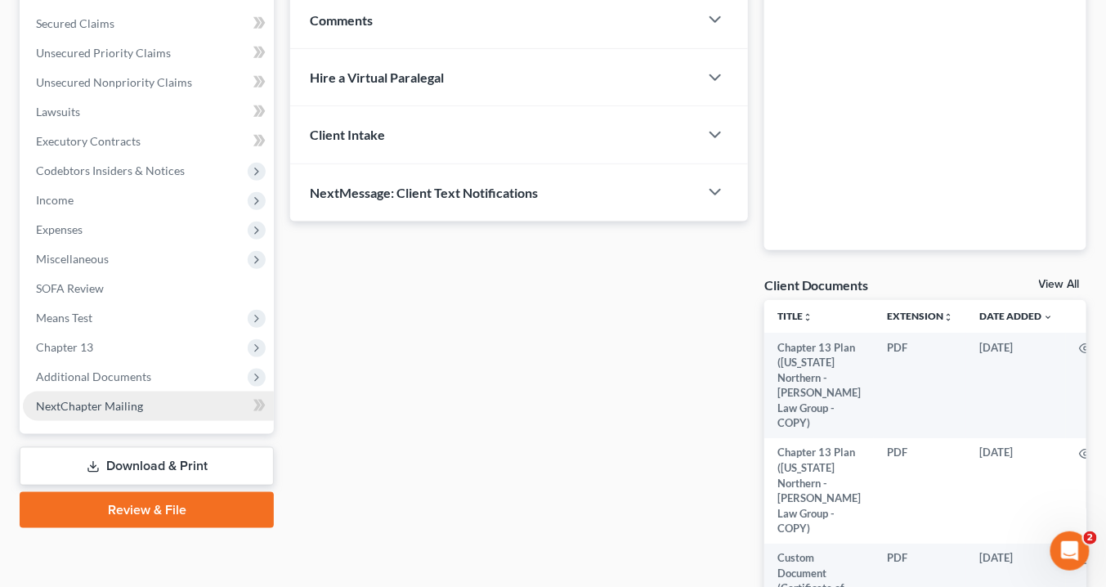
scroll to position [392, 0]
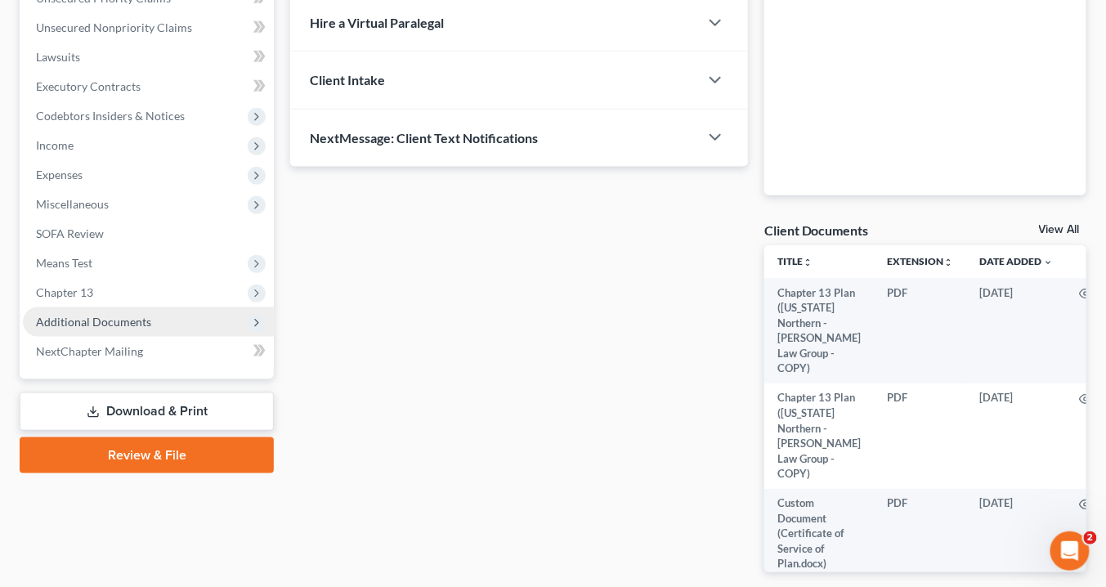
click at [124, 319] on span "Additional Documents" at bounding box center [93, 322] width 115 height 14
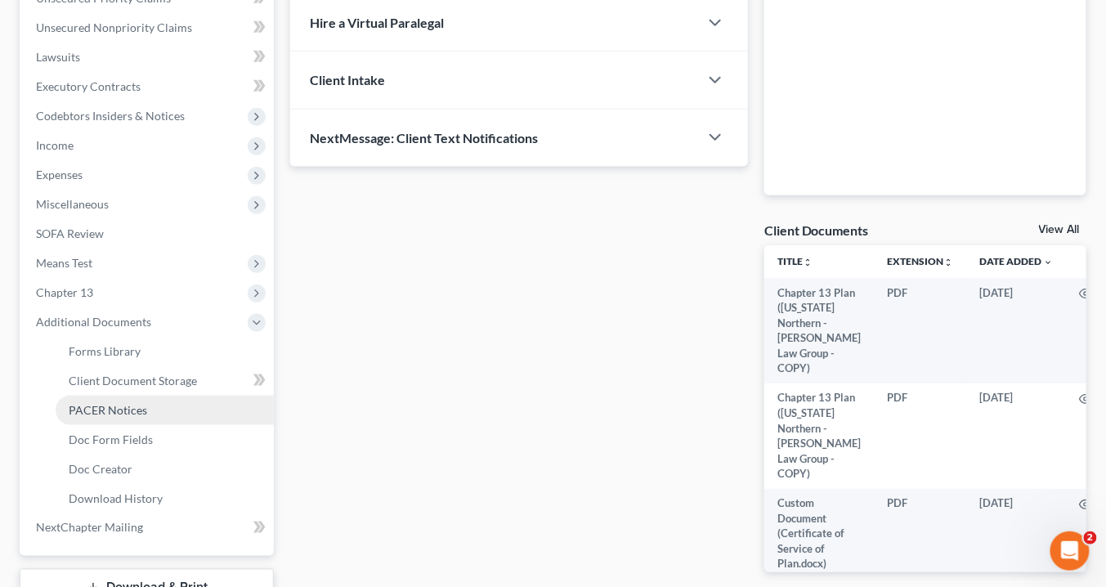
click at [136, 407] on span "PACER Notices" at bounding box center [108, 410] width 78 height 14
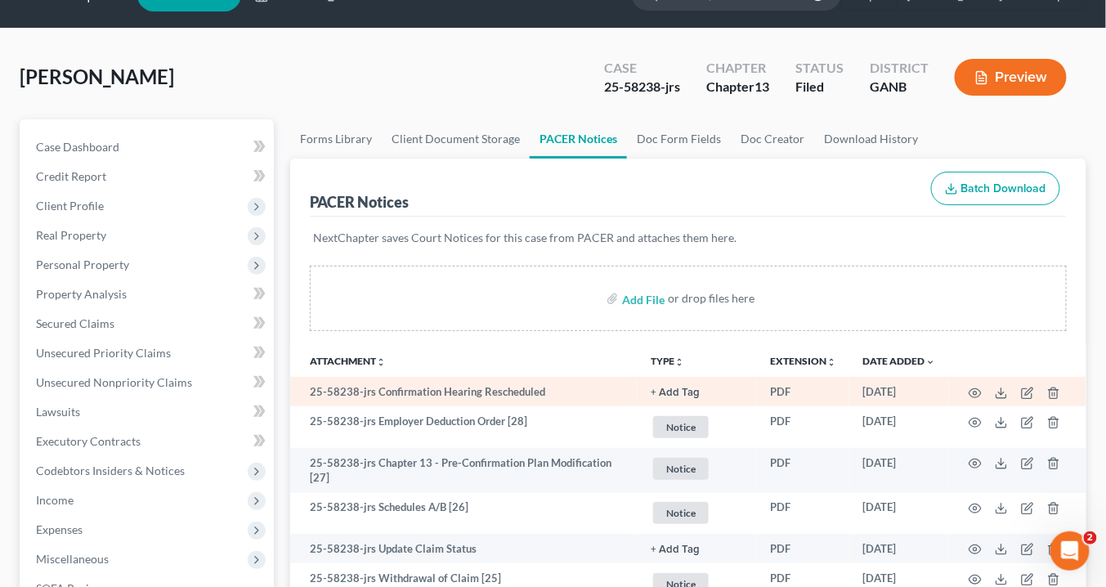
scroll to position [65, 0]
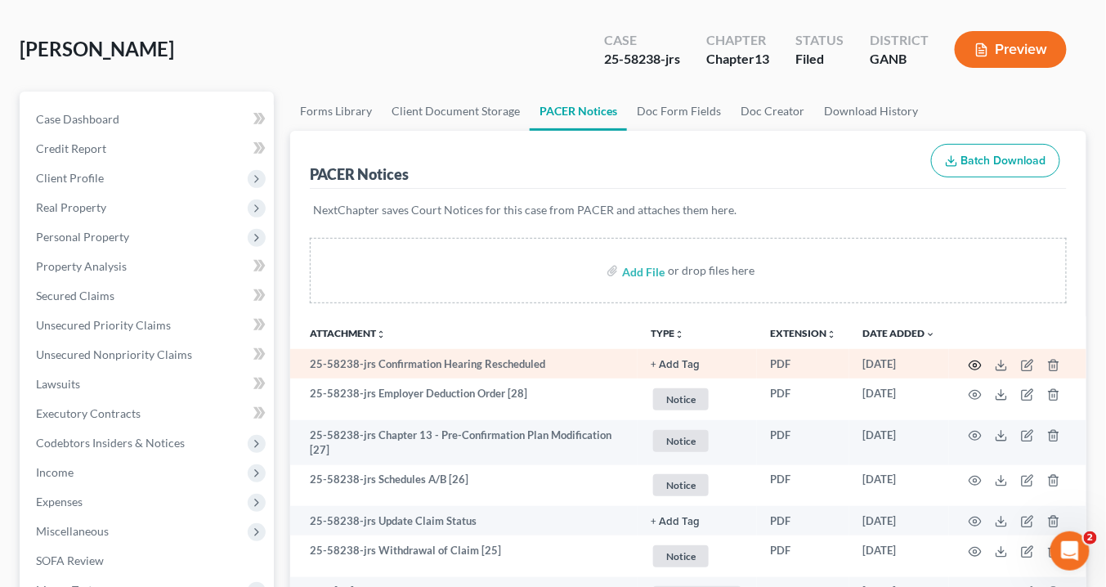
click at [977, 364] on circle "button" at bounding box center [975, 365] width 3 height 3
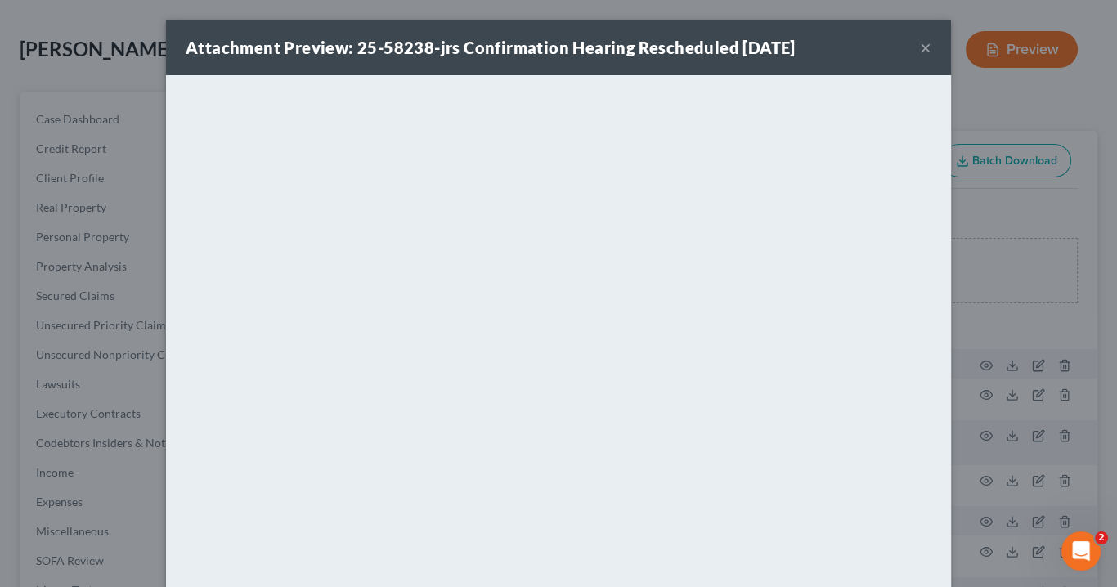
click at [920, 46] on button "×" at bounding box center [925, 48] width 11 height 20
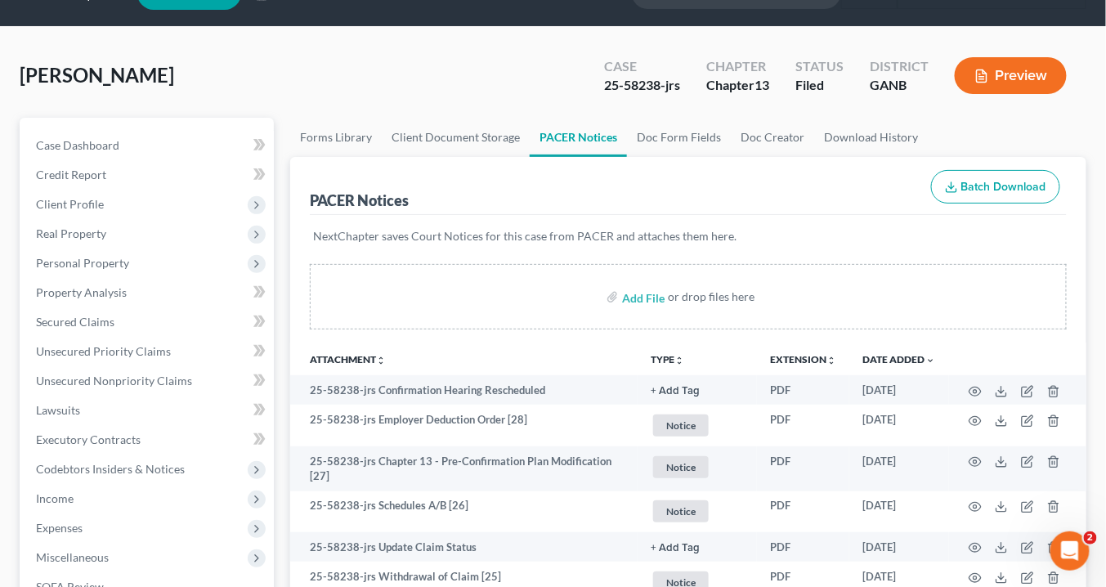
scroll to position [0, 0]
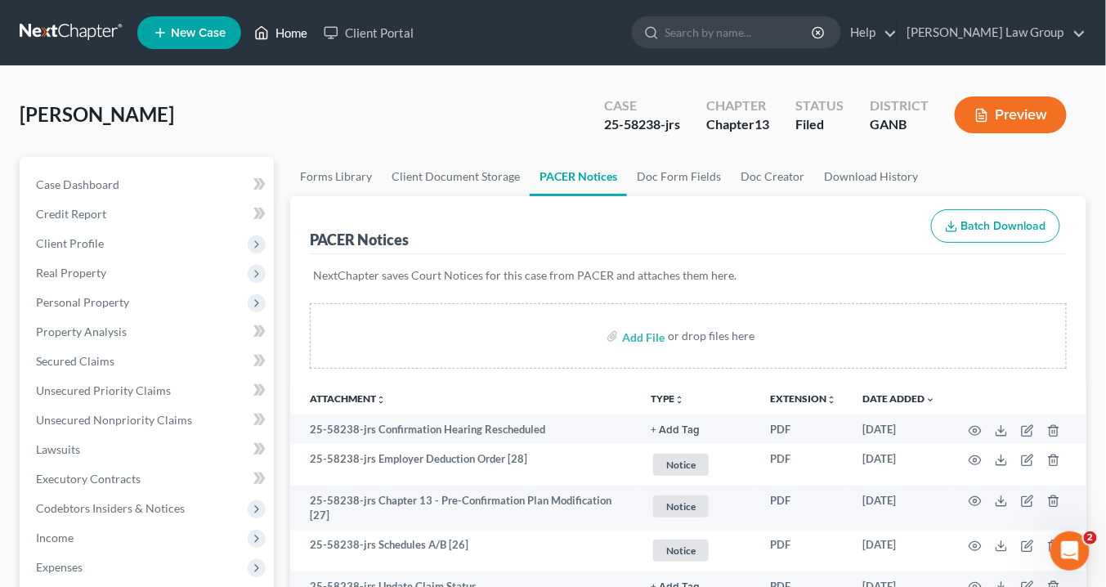
click at [294, 37] on link "Home" at bounding box center [280, 32] width 69 height 29
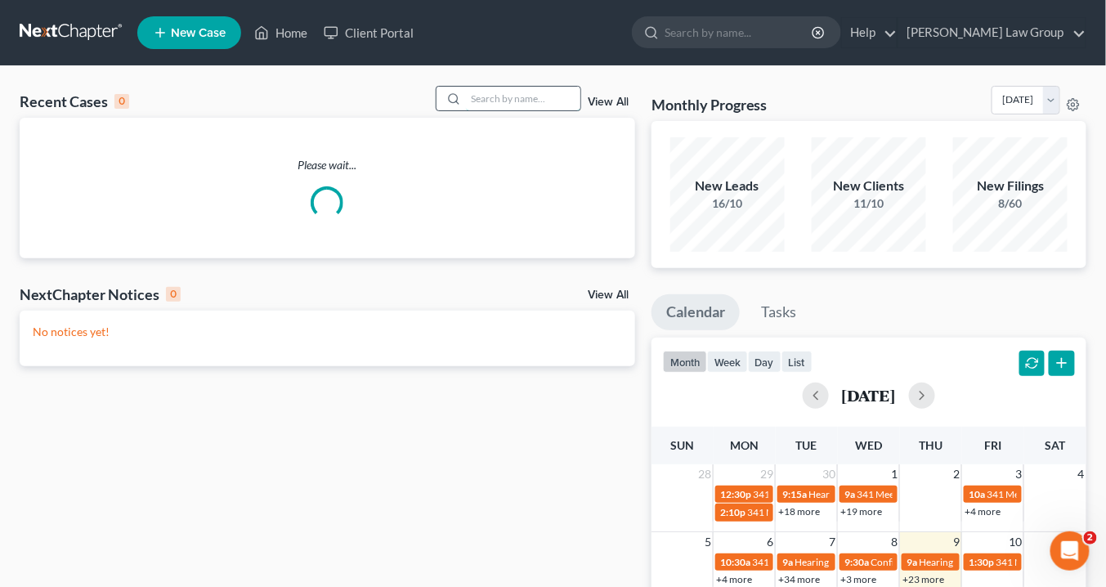
click at [481, 100] on input "search" at bounding box center [523, 99] width 114 height 24
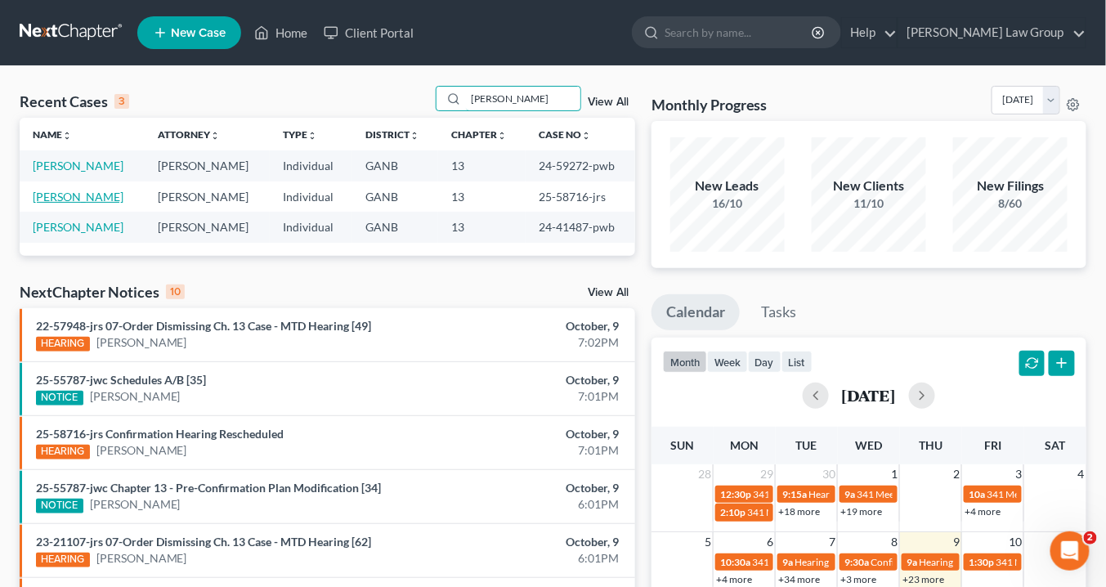
type input "simpson"
click at [98, 193] on link "[PERSON_NAME]" at bounding box center [78, 197] width 91 height 14
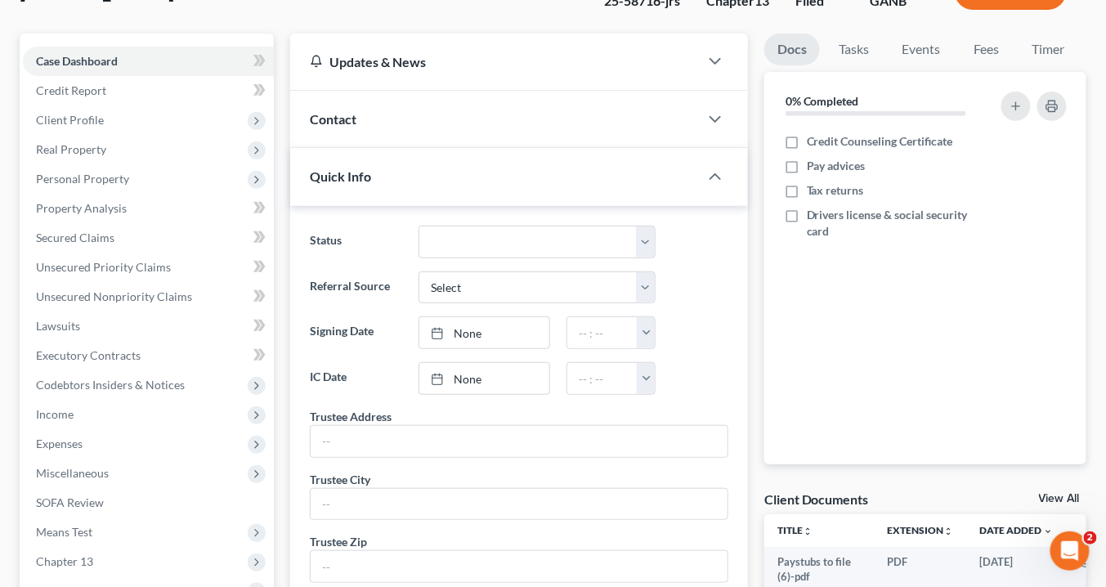
scroll to position [196, 0]
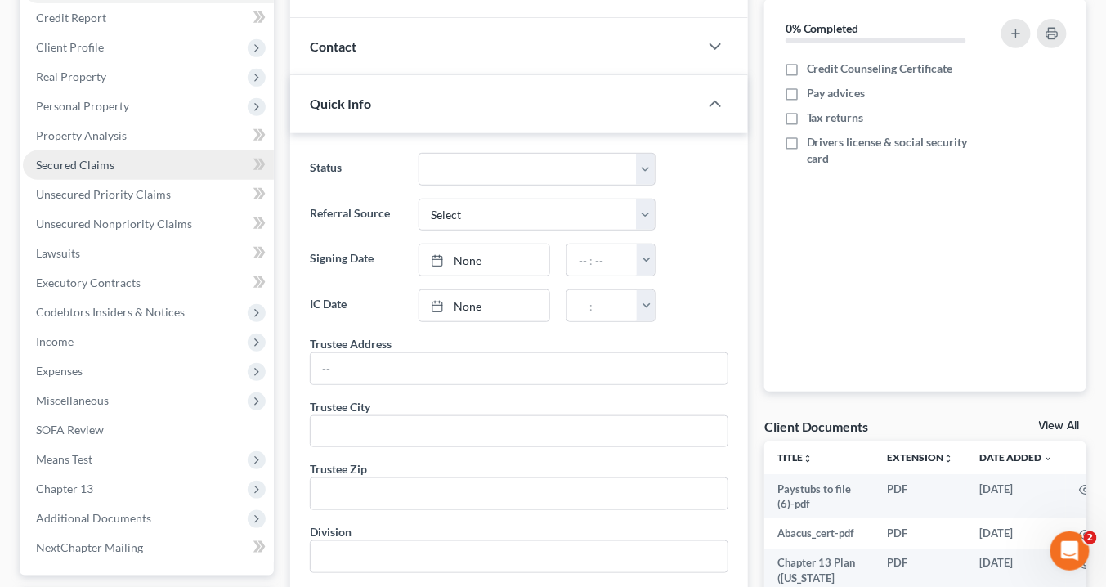
click at [60, 162] on span "Secured Claims" at bounding box center [75, 165] width 78 height 14
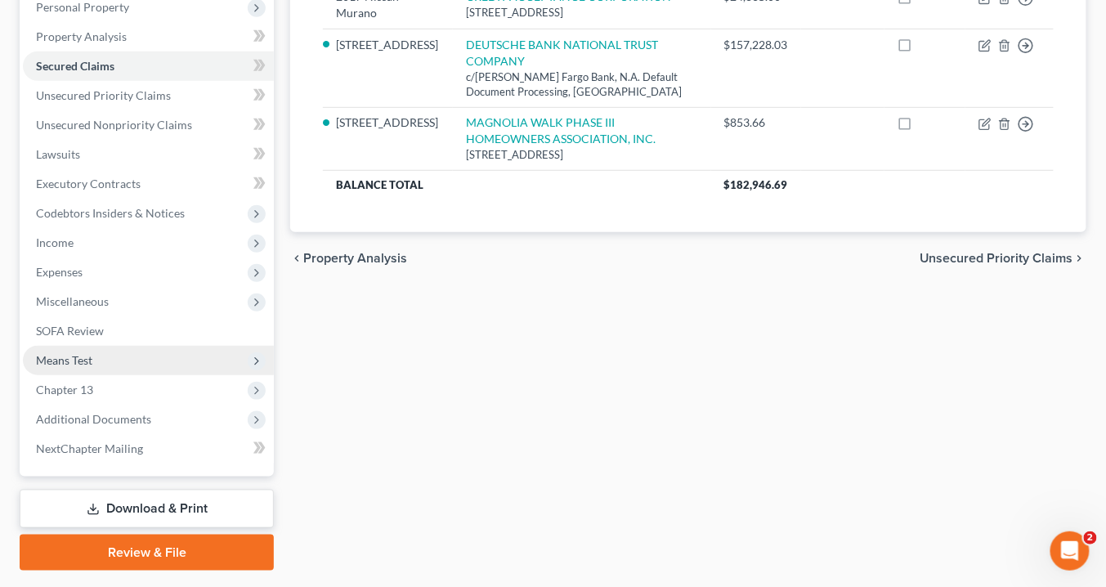
scroll to position [338, 0]
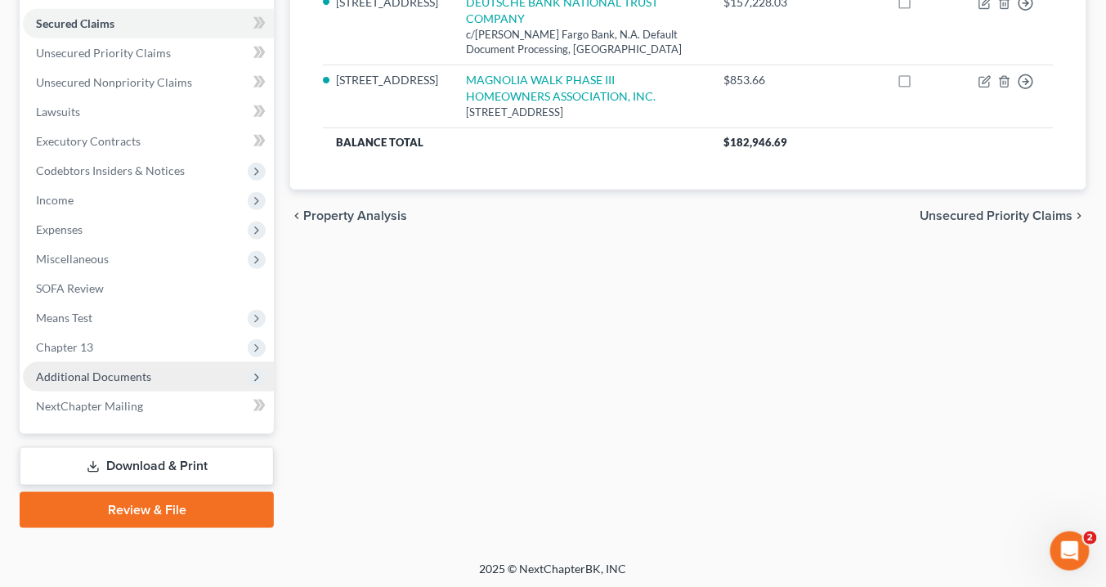
click at [116, 369] on span "Additional Documents" at bounding box center [93, 376] width 115 height 14
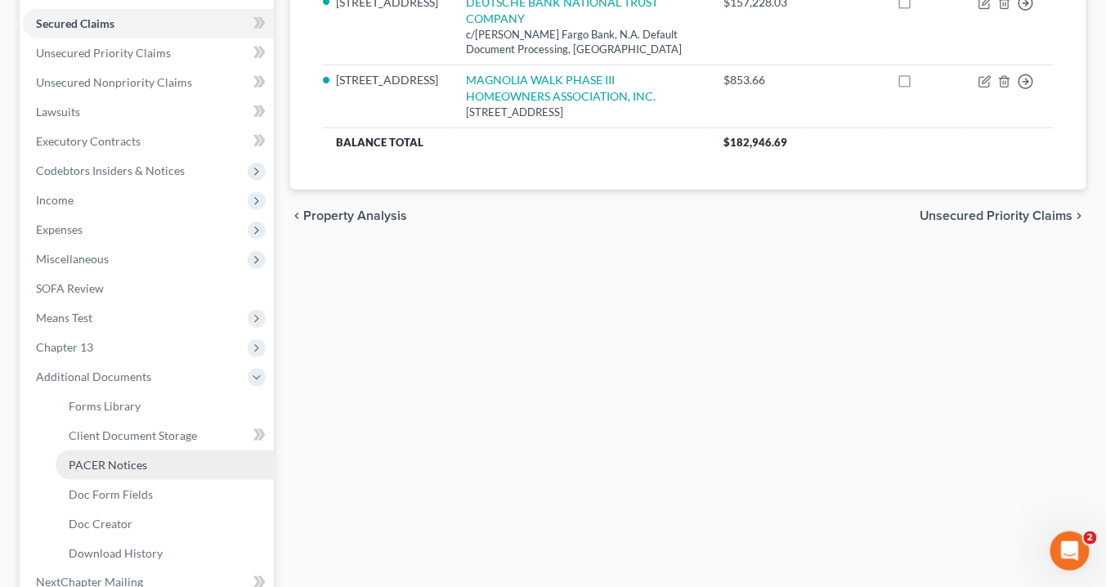
click at [148, 464] on link "PACER Notices" at bounding box center [165, 464] width 218 height 29
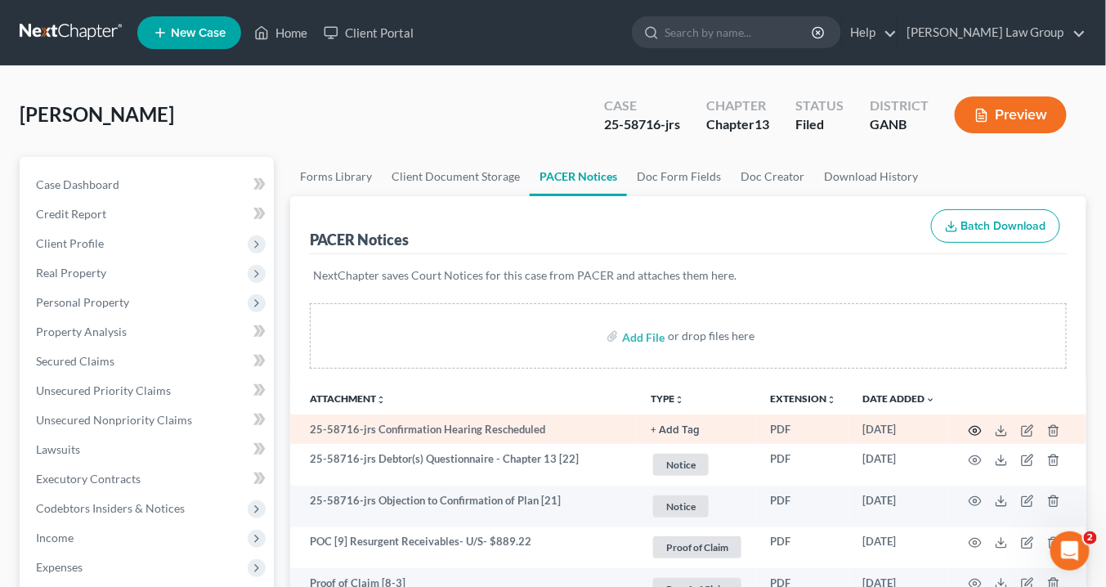
click at [977, 426] on icon "button" at bounding box center [975, 430] width 13 height 13
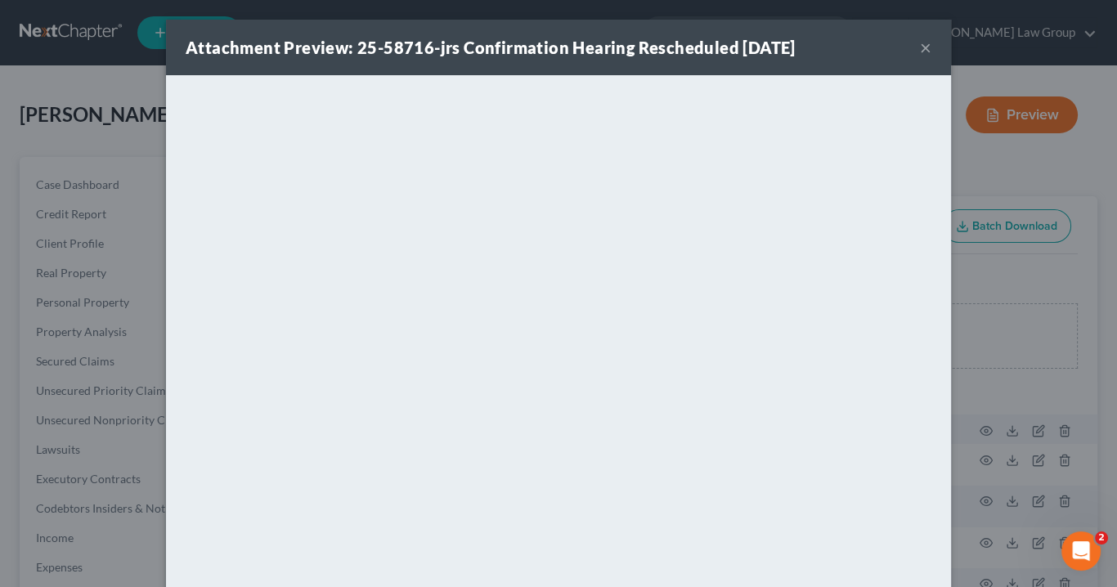
click at [923, 43] on button "×" at bounding box center [925, 48] width 11 height 20
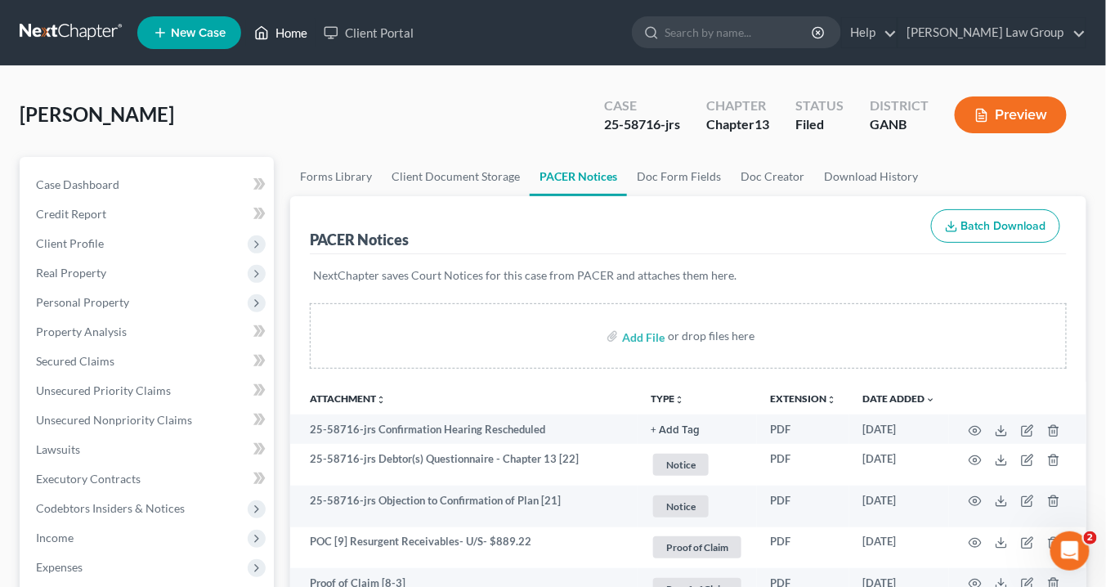
click at [290, 29] on link "Home" at bounding box center [280, 32] width 69 height 29
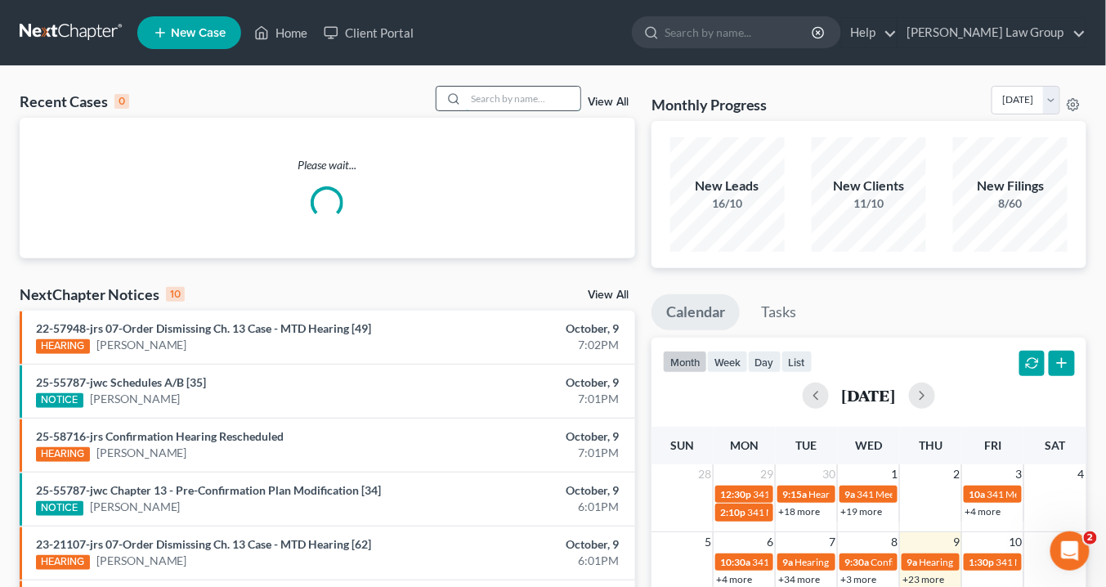
drag, startPoint x: 491, startPoint y: 105, endPoint x: 499, endPoint y: 105, distance: 8.2
click at [492, 105] on input "search" at bounding box center [523, 99] width 114 height 24
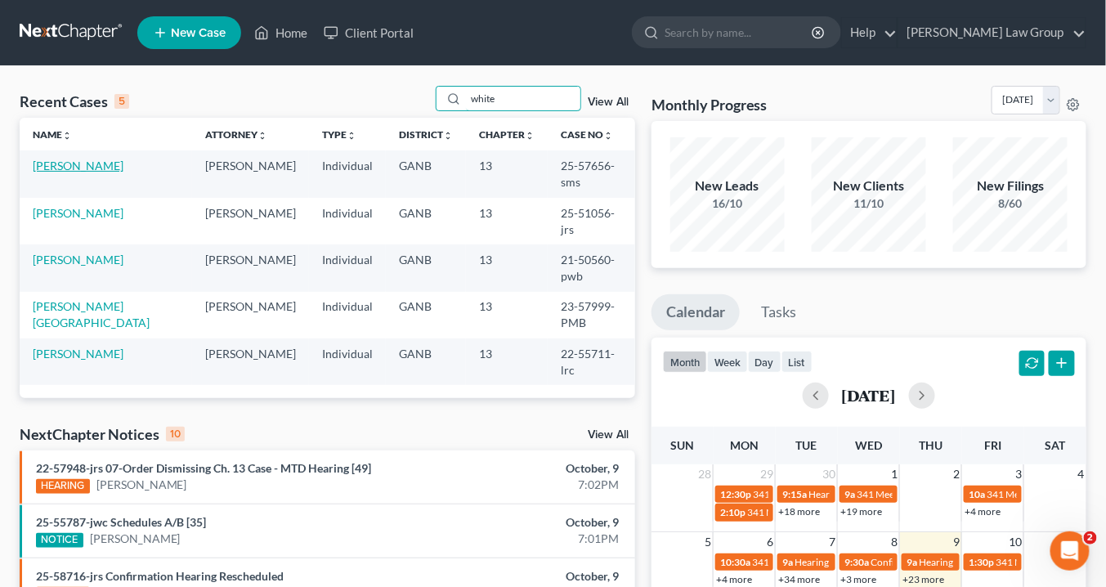
type input "white"
click at [79, 164] on link "[PERSON_NAME]" at bounding box center [78, 166] width 91 height 14
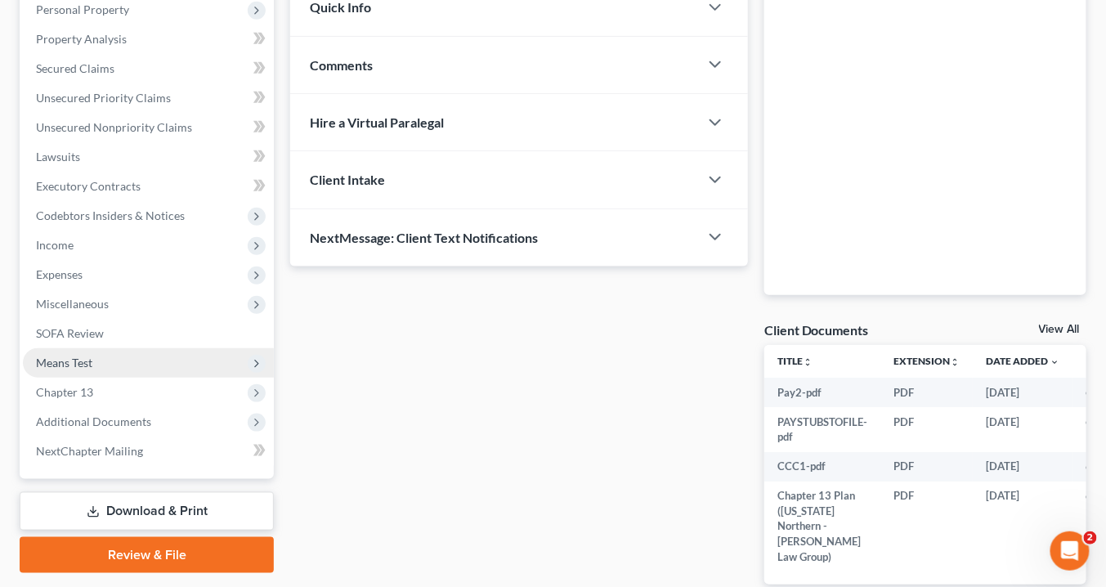
scroll to position [356, 0]
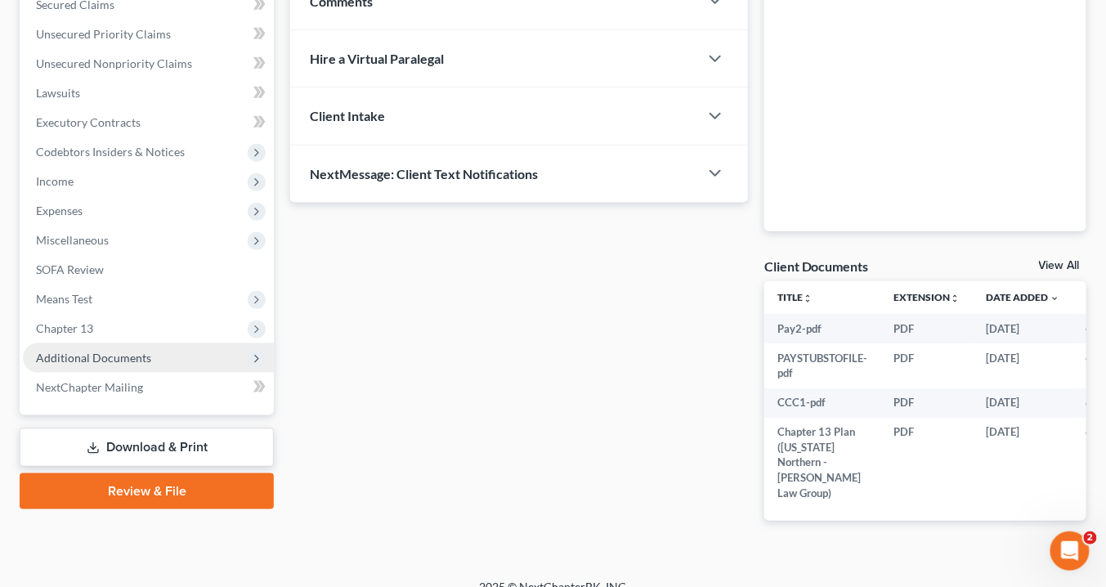
click at [146, 357] on span "Additional Documents" at bounding box center [93, 358] width 115 height 14
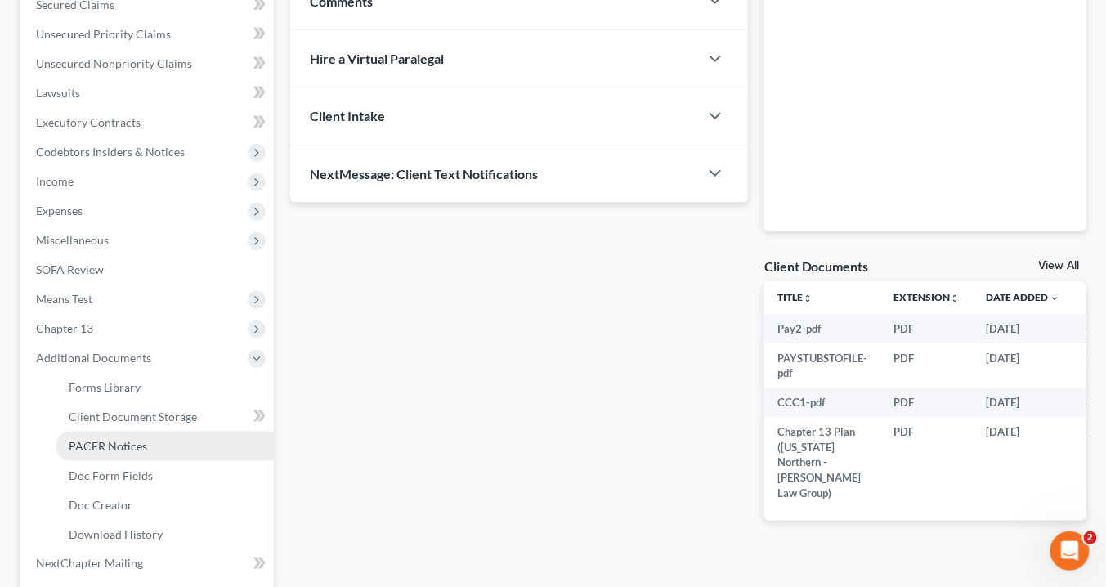
click at [96, 441] on span "PACER Notices" at bounding box center [108, 446] width 78 height 14
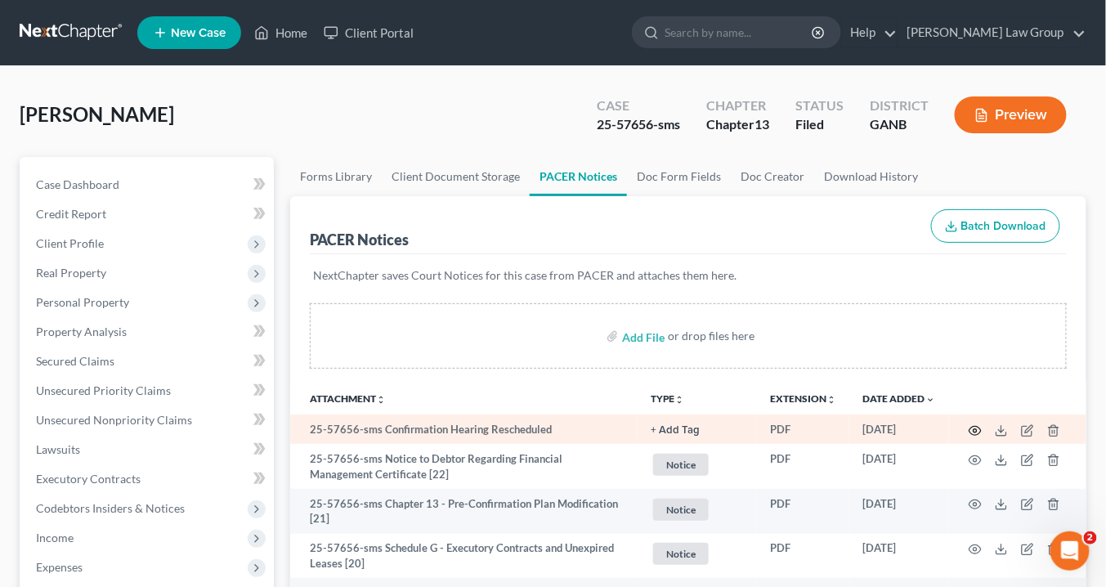
click at [976, 425] on icon "button" at bounding box center [975, 430] width 13 height 13
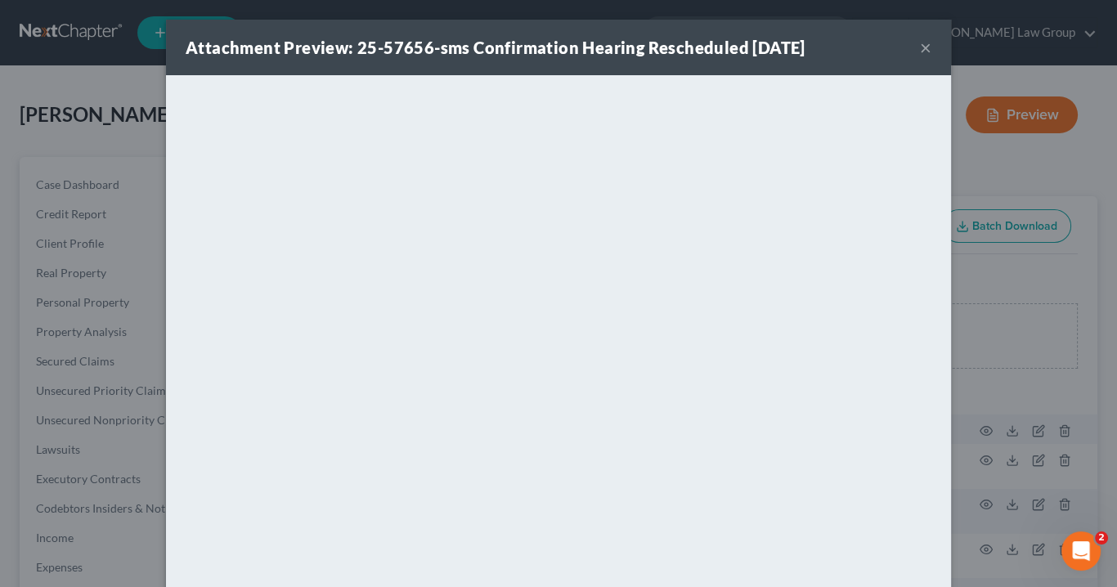
click at [920, 43] on button "×" at bounding box center [925, 48] width 11 height 20
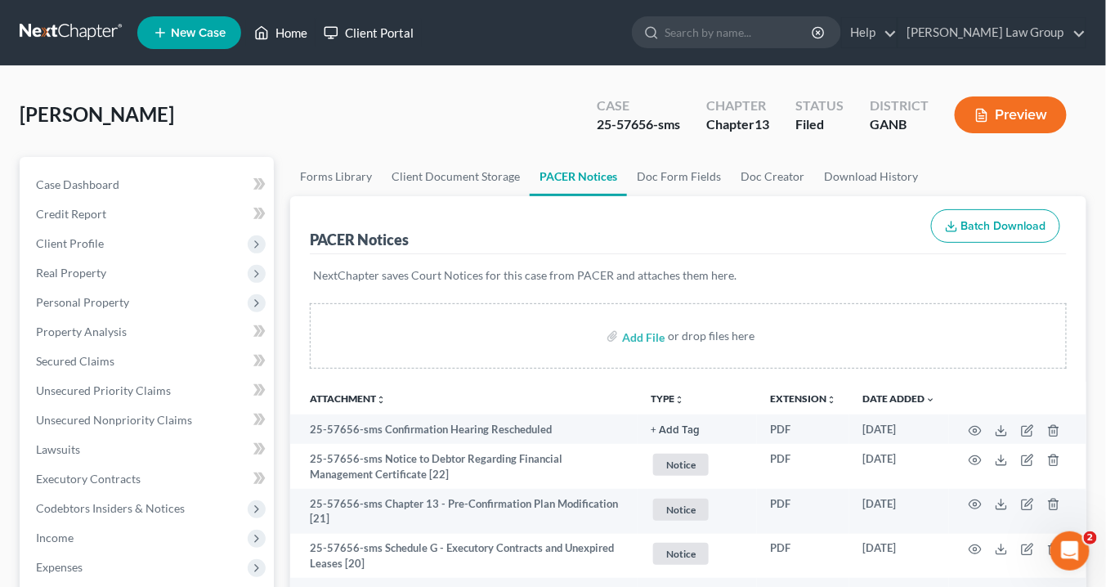
drag, startPoint x: 289, startPoint y: 36, endPoint x: 392, endPoint y: 27, distance: 104.2
click at [289, 36] on link "Home" at bounding box center [280, 32] width 69 height 29
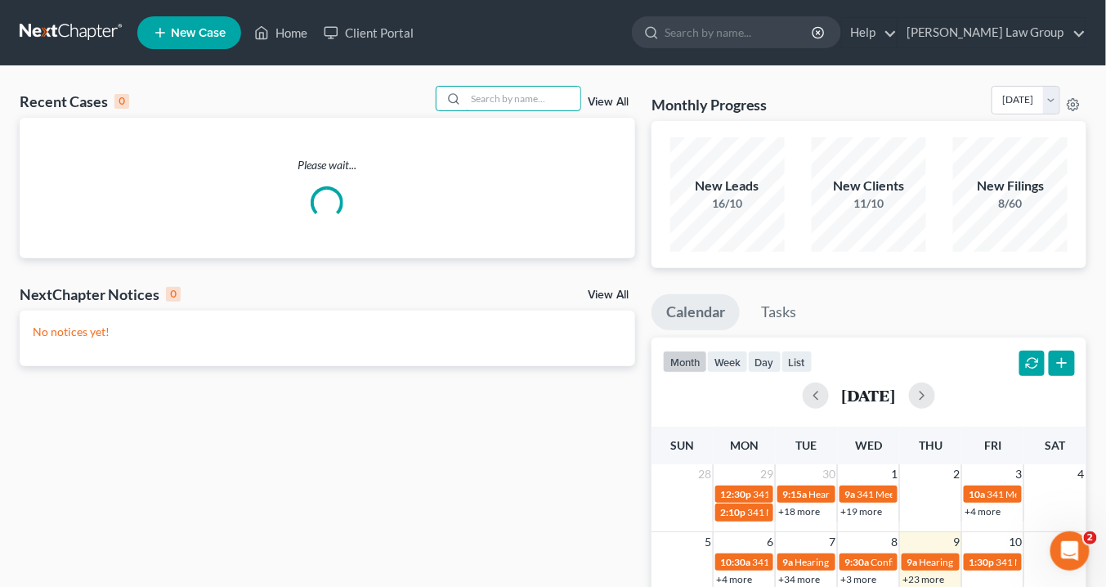
drag, startPoint x: 541, startPoint y: 95, endPoint x: 562, endPoint y: 84, distance: 23.8
click at [544, 92] on input "search" at bounding box center [523, 99] width 114 height 24
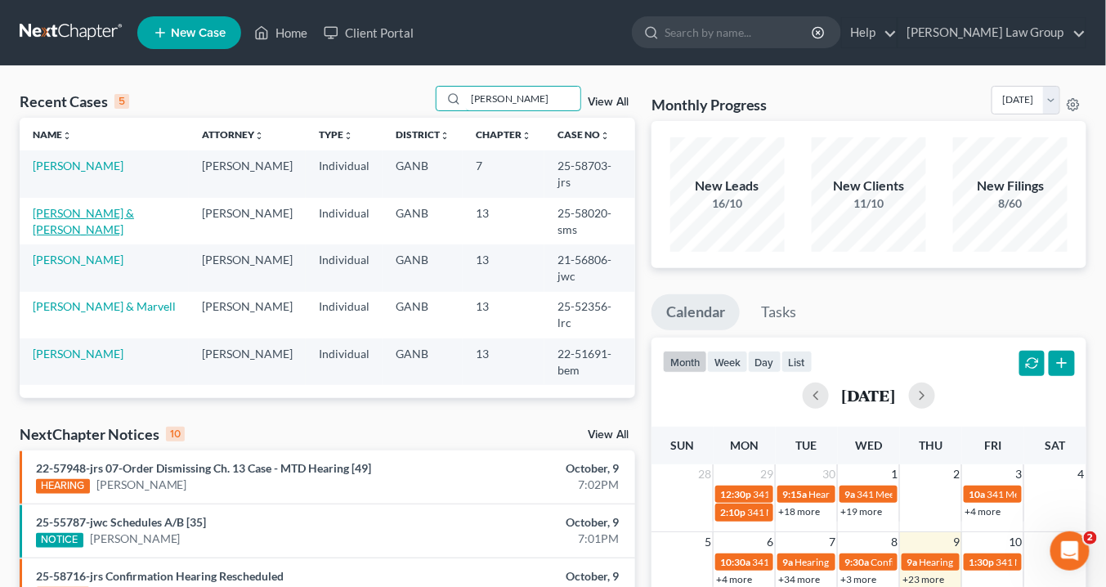
type input "reid"
click at [70, 206] on link "[PERSON_NAME] & [PERSON_NAME]" at bounding box center [83, 221] width 101 height 30
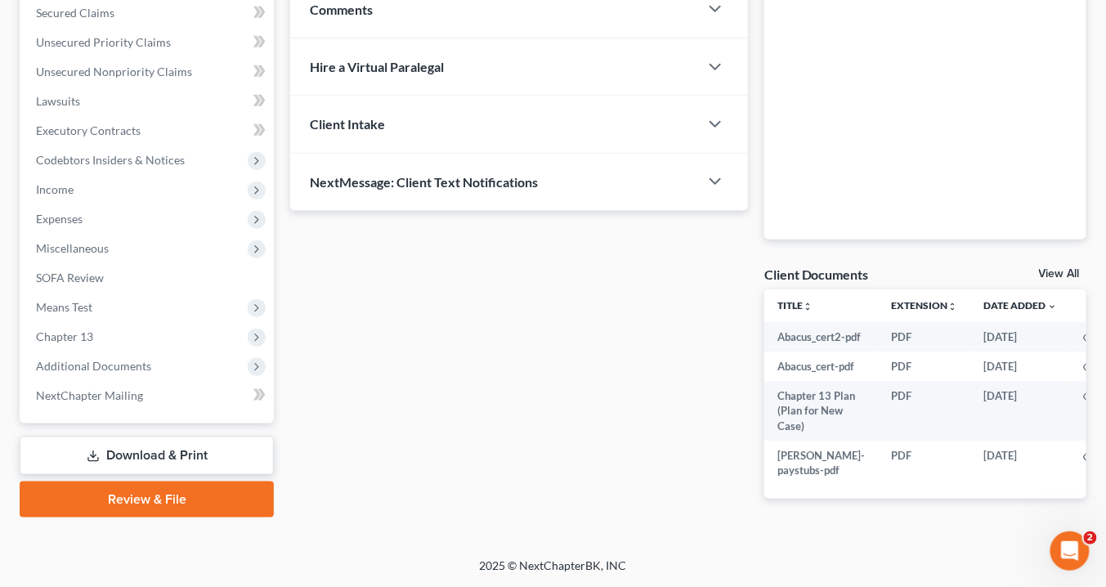
scroll to position [387, 0]
click at [160, 351] on span "Additional Documents" at bounding box center [148, 365] width 251 height 29
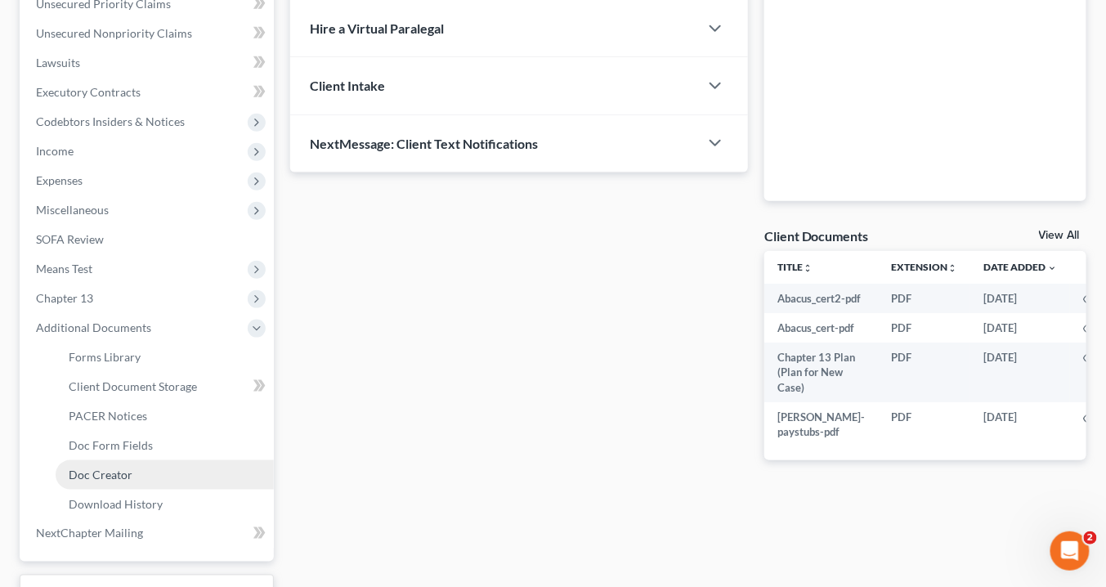
click at [132, 469] on link "Doc Creator" at bounding box center [165, 474] width 218 height 29
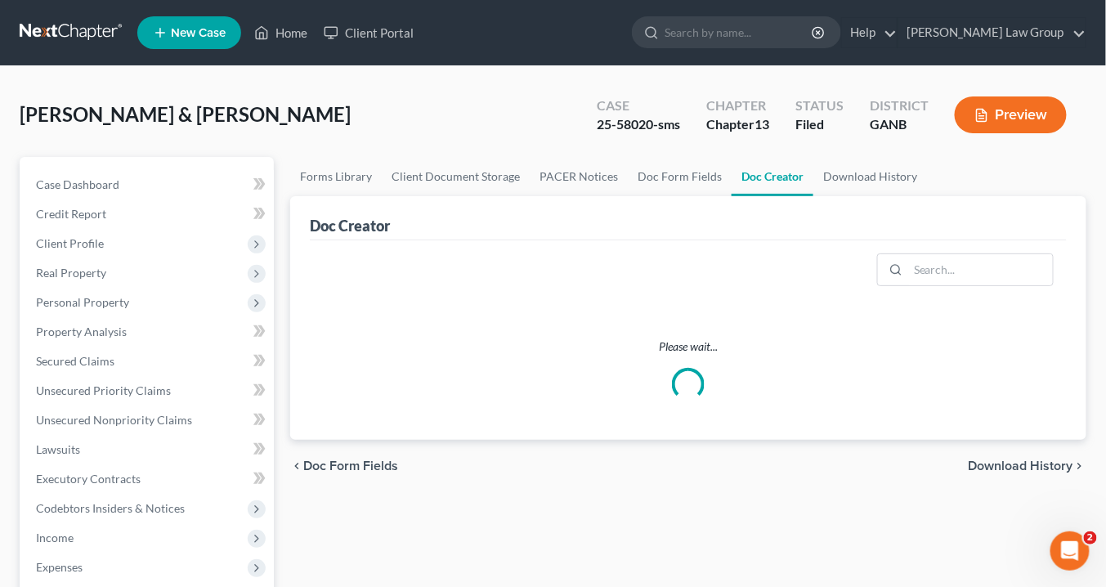
click at [759, 174] on link "Doc Creator" at bounding box center [773, 176] width 82 height 39
click at [748, 170] on link "Doc Creator" at bounding box center [773, 176] width 82 height 39
click at [744, 181] on link "Doc Creator" at bounding box center [773, 176] width 82 height 39
click at [746, 180] on link "Doc Creator" at bounding box center [773, 176] width 82 height 39
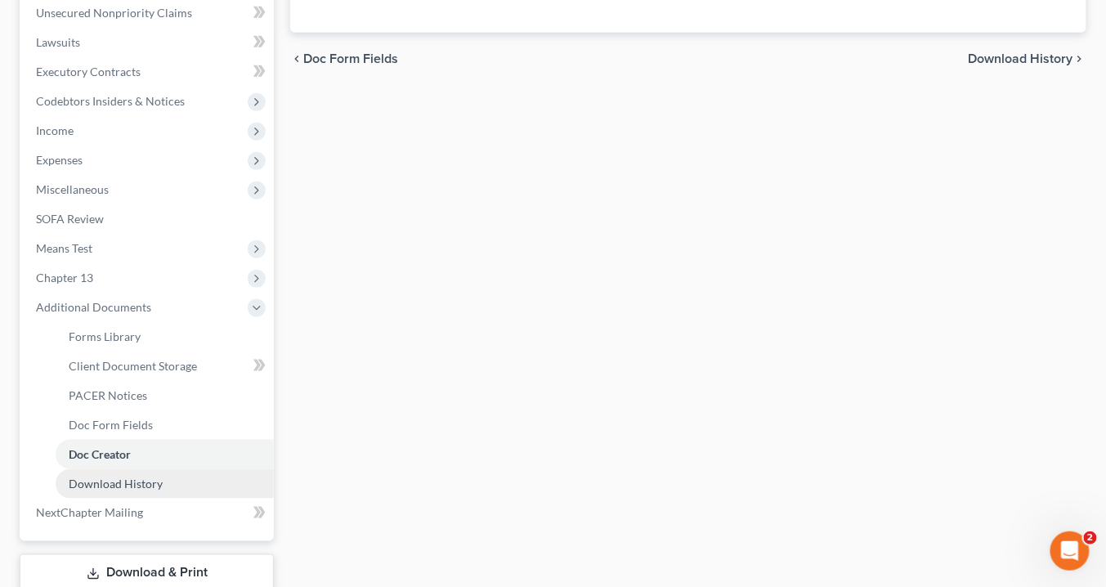
scroll to position [458, 0]
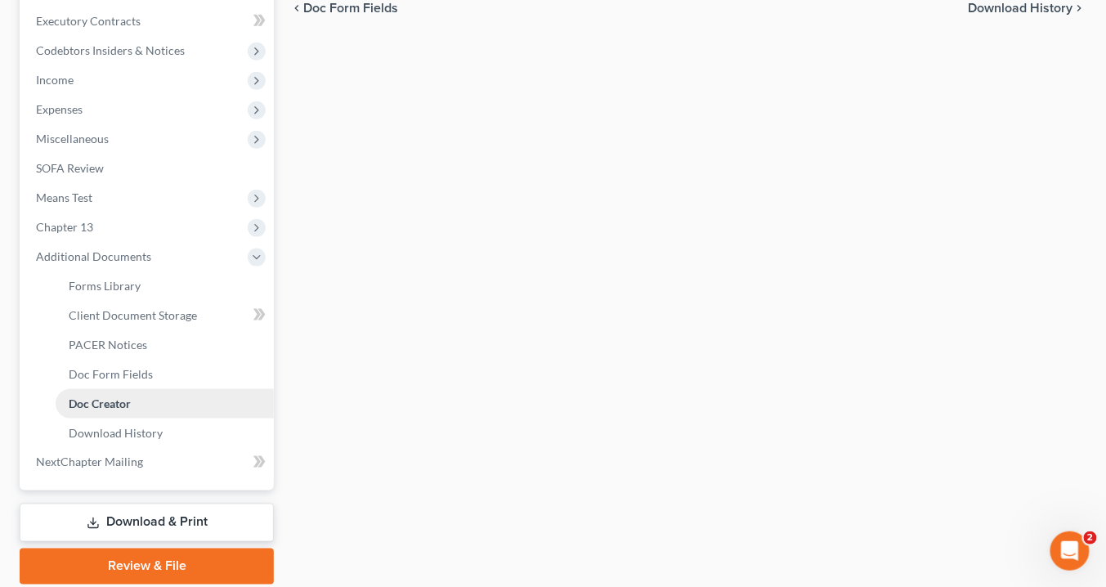
click at [123, 406] on span "Doc Creator" at bounding box center [100, 403] width 62 height 14
click at [122, 404] on span "Doc Creator" at bounding box center [100, 403] width 62 height 14
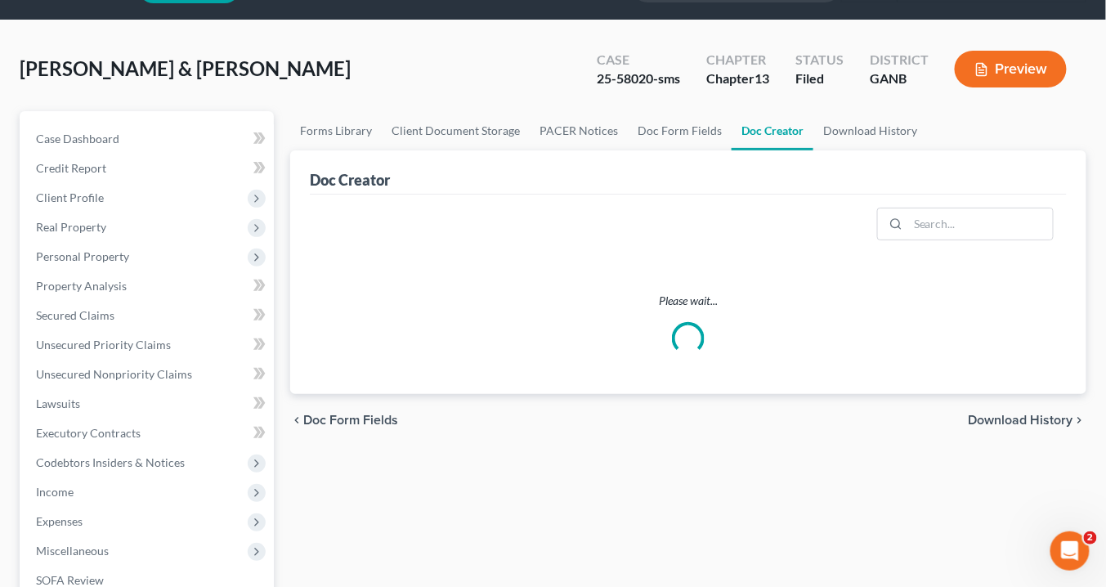
scroll to position [0, 0]
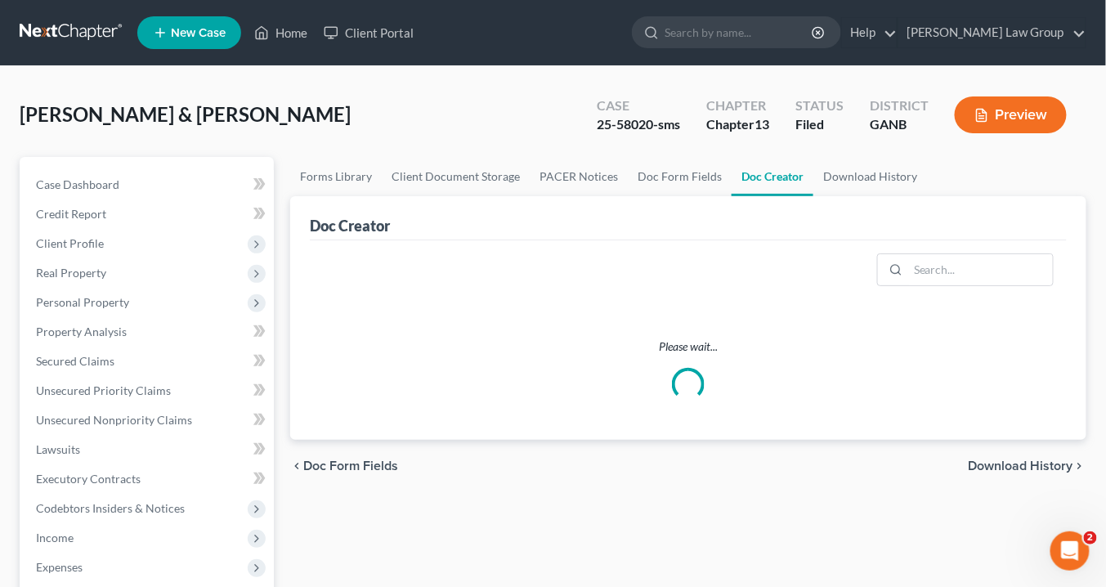
click at [765, 174] on link "Doc Creator" at bounding box center [773, 176] width 82 height 39
click at [763, 175] on link "Doc Creator" at bounding box center [773, 176] width 82 height 39
click at [98, 359] on span "Secured Claims" at bounding box center [75, 361] width 78 height 14
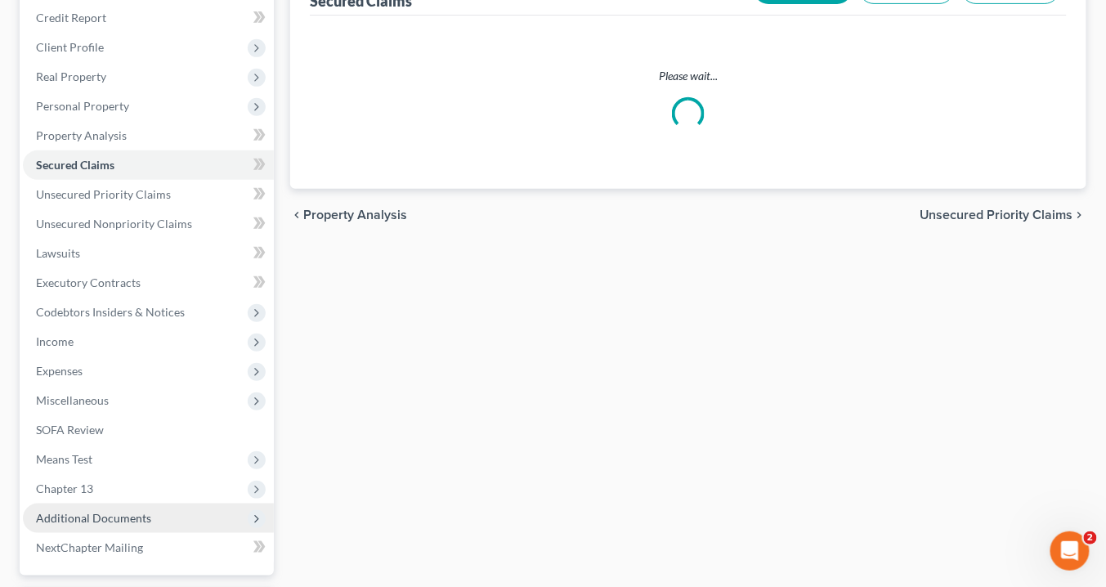
scroll to position [338, 0]
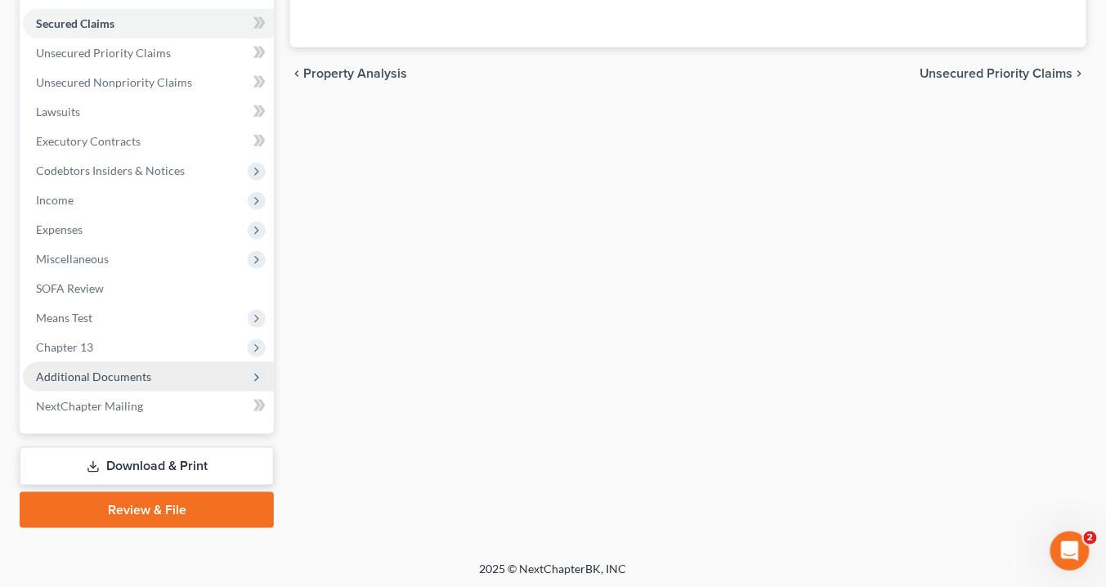
click at [108, 377] on span "Additional Documents" at bounding box center [93, 376] width 115 height 14
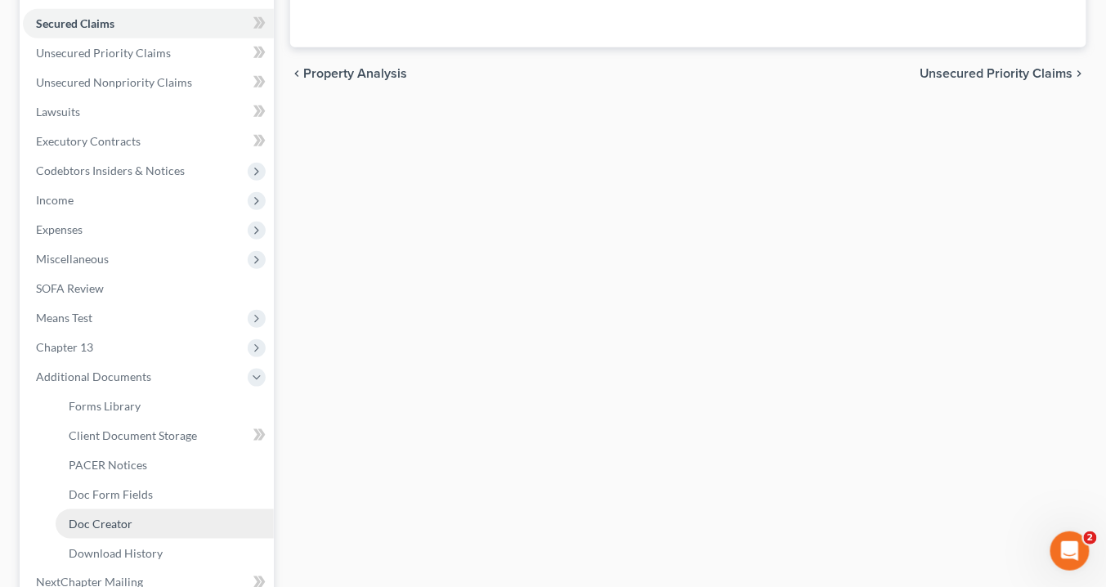
click at [126, 531] on link "Doc Creator" at bounding box center [165, 523] width 218 height 29
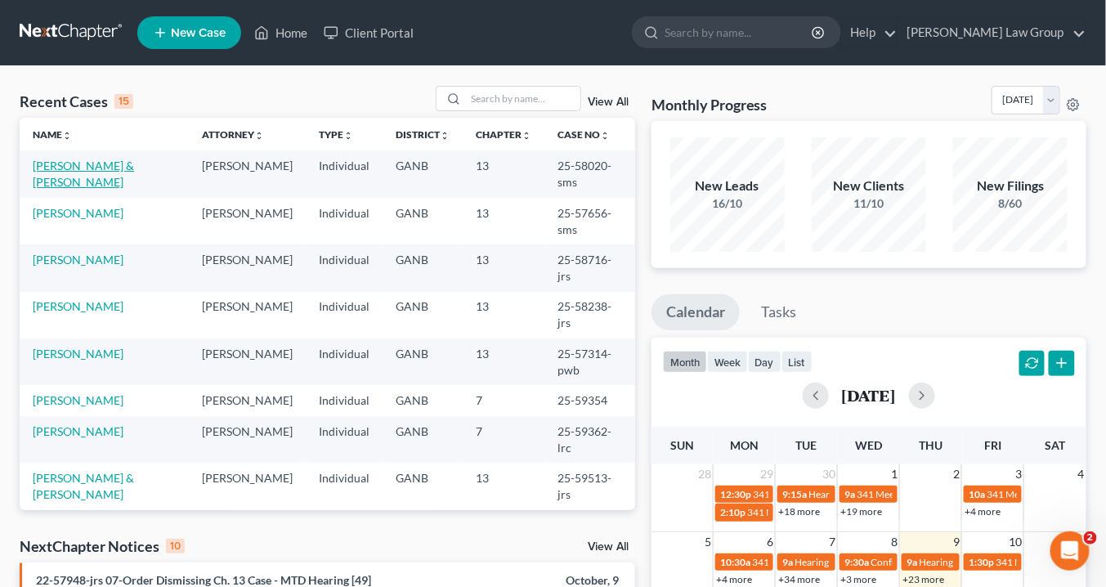
click at [130, 164] on link "[PERSON_NAME] & [PERSON_NAME]" at bounding box center [83, 174] width 101 height 30
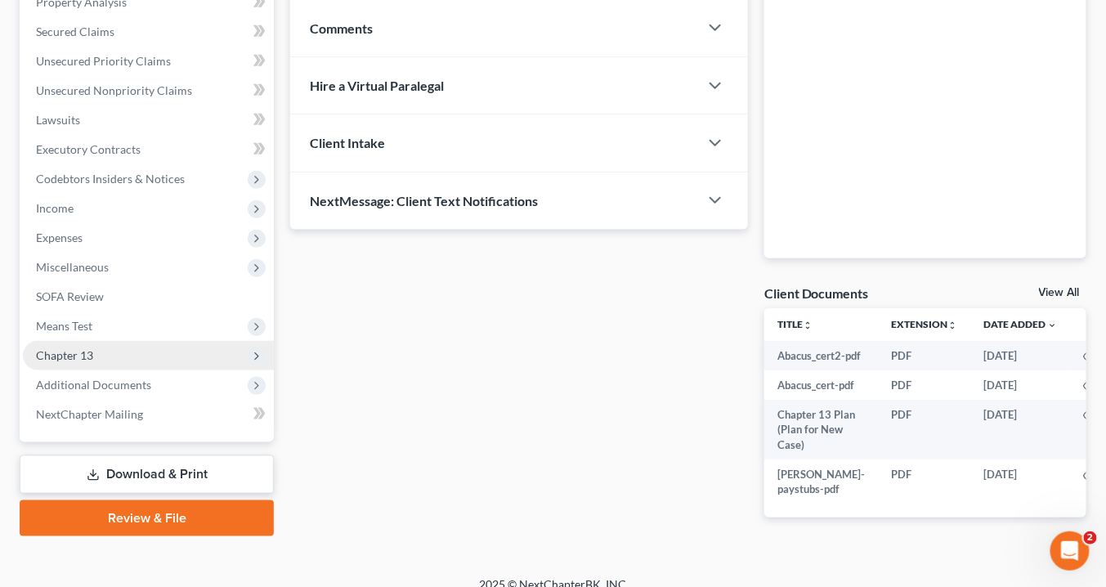
scroll to position [387, 0]
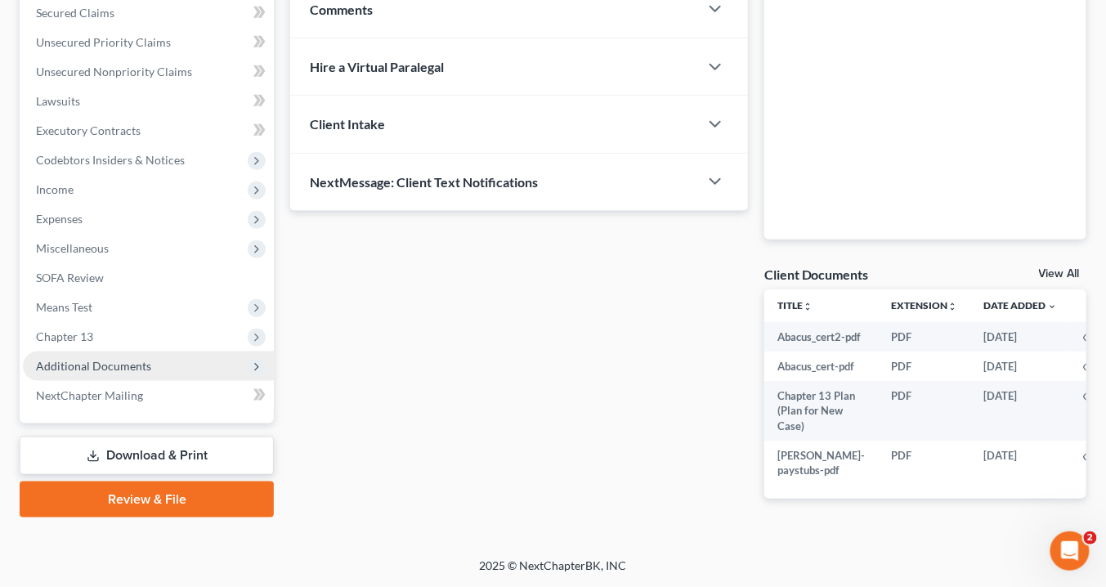
click at [119, 359] on span "Additional Documents" at bounding box center [93, 366] width 115 height 14
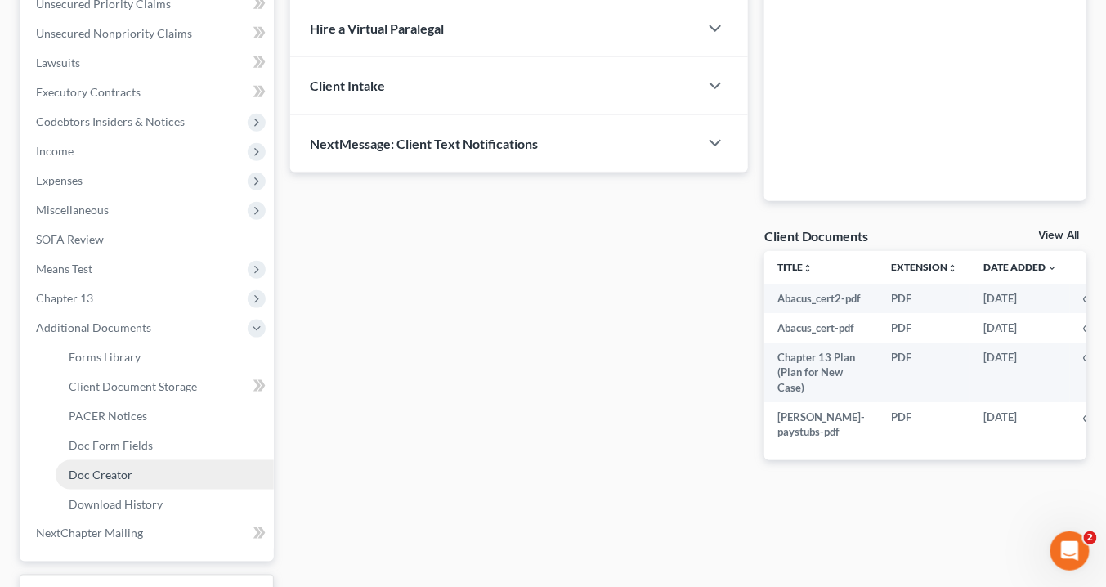
click at [126, 477] on span "Doc Creator" at bounding box center [101, 475] width 64 height 14
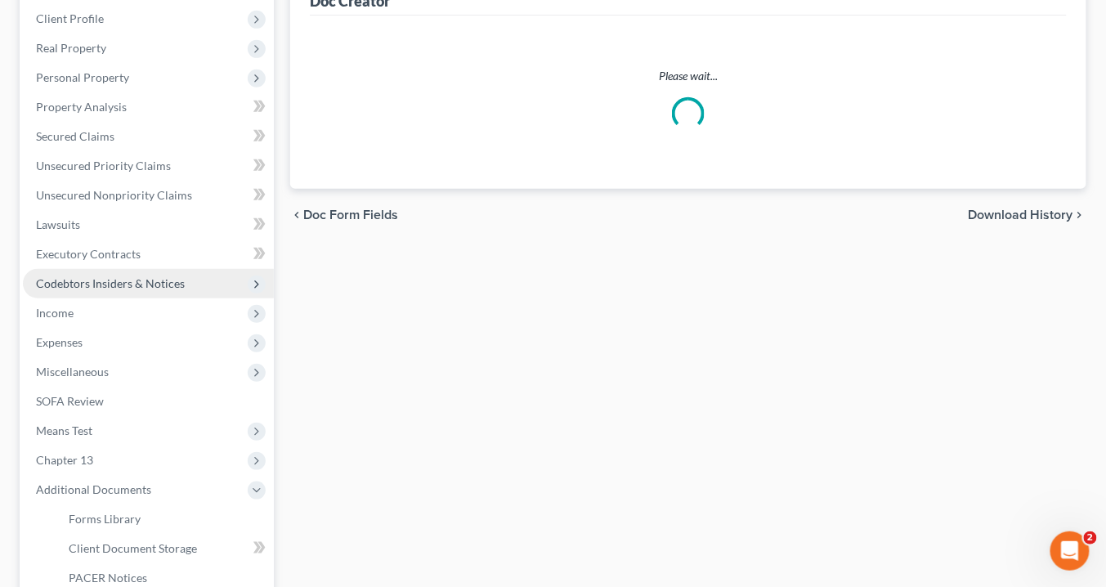
drag, startPoint x: 124, startPoint y: 472, endPoint x: 144, endPoint y: 468, distance: 20.0
click at [124, 471] on ul "Case Dashboard Payments Invoices Payments Payments Credit Report Client Profile" at bounding box center [148, 329] width 251 height 765
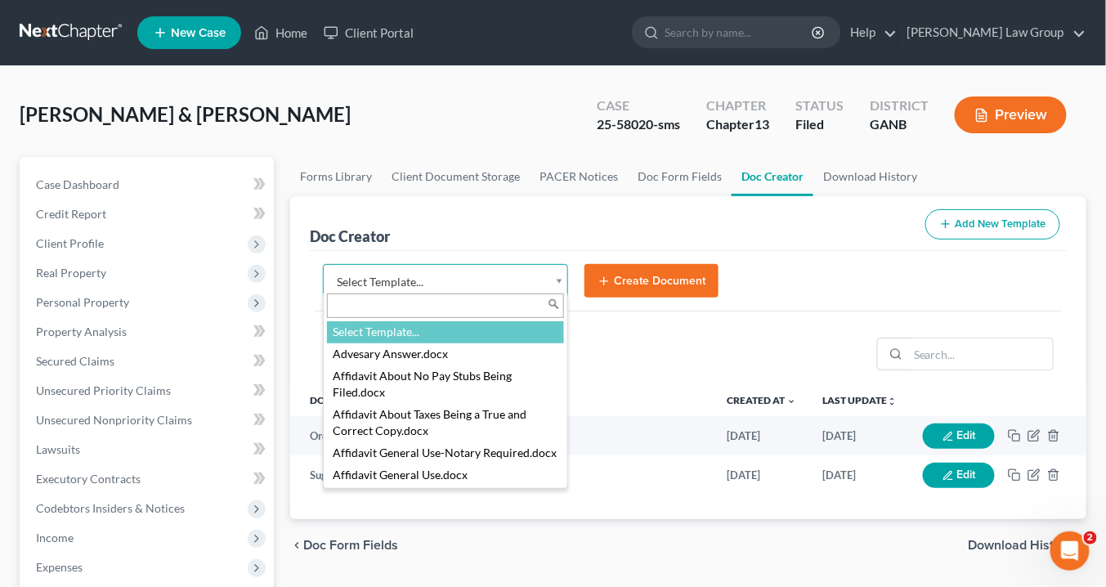
click at [561, 275] on body "Home New Case Client Portal [PERSON_NAME] Law Group [EMAIL_ADDRESS][DOMAIN_NAME…" at bounding box center [553, 552] width 1106 height 1104
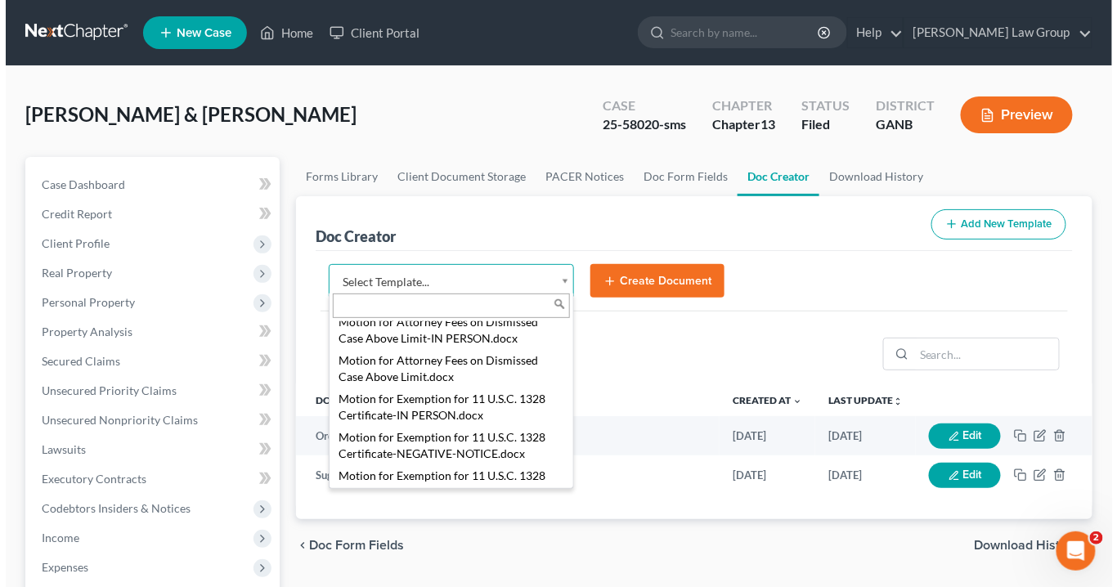
scroll to position [1687, 0]
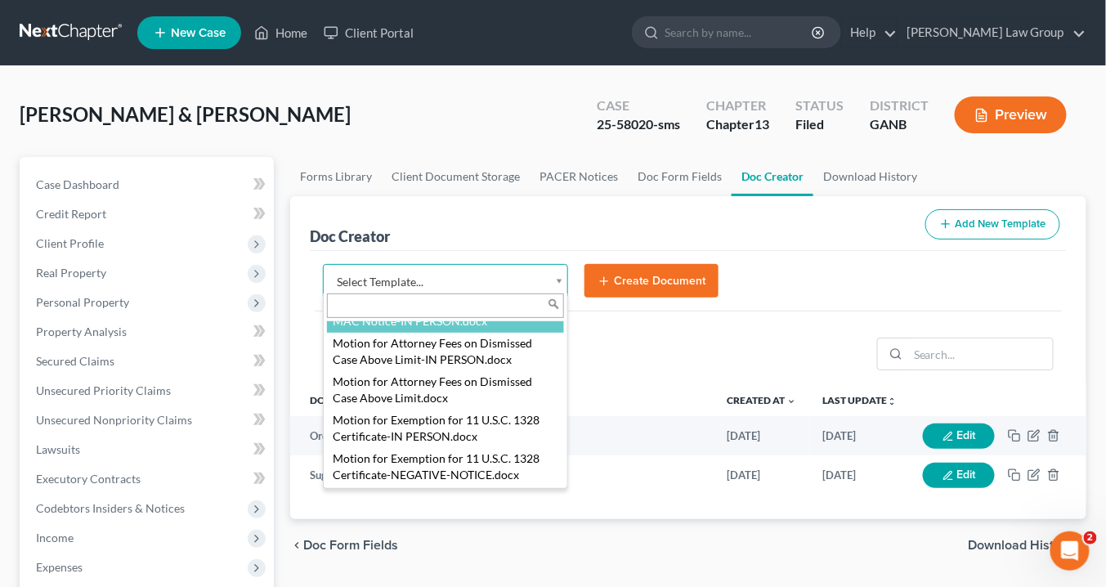
select select "116618"
click at [444, 367] on div at bounding box center [688, 354] width 757 height 59
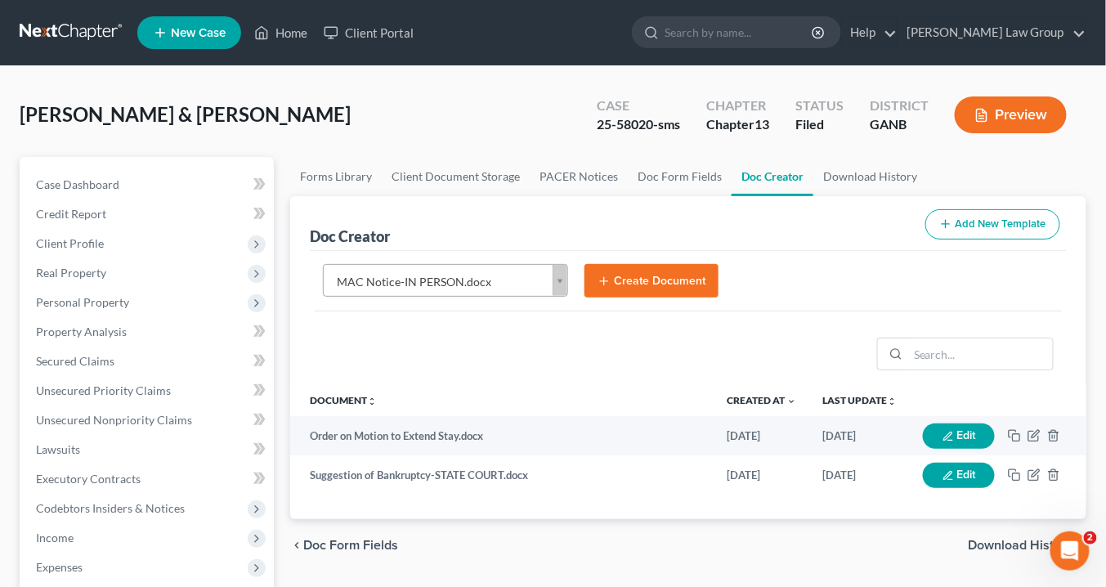
drag, startPoint x: 662, startPoint y: 272, endPoint x: 678, endPoint y: 271, distance: 15.6
click at [668, 270] on button "Create Document" at bounding box center [651, 281] width 134 height 34
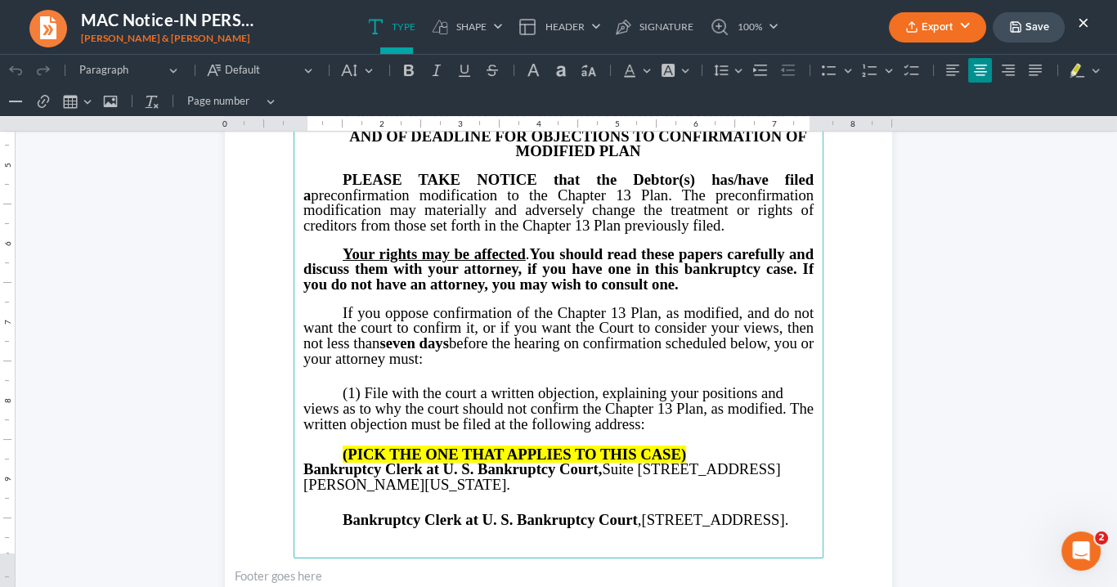
scroll to position [458, 0]
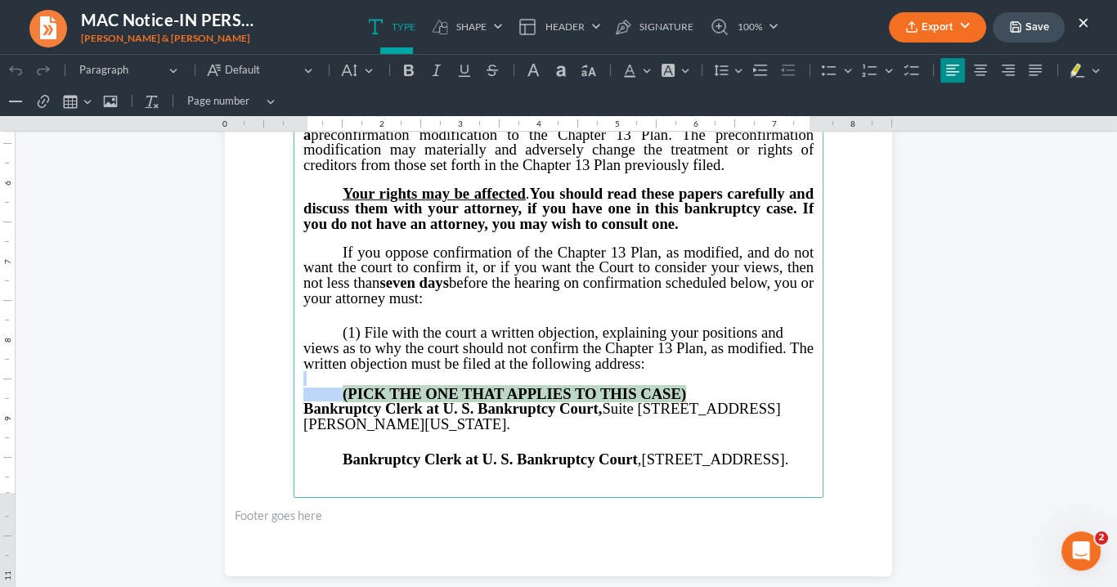
drag, startPoint x: 683, startPoint y: 384, endPoint x: 343, endPoint y: 376, distance: 340.2
click at [343, 376] on main "⁠⁠⁠⁠⁠⁠⁠ IN THE UNITED STATES BANKRUPTCY COURT NORTHERN DISTRICT OF [US_STATE] A…" at bounding box center [558, 145] width 530 height 706
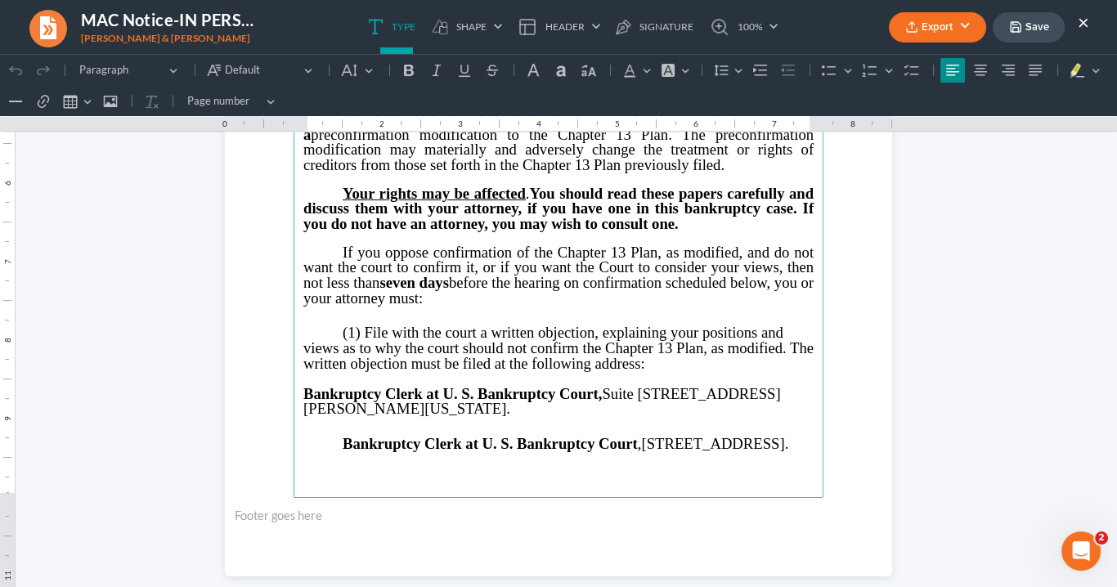
click at [938, 25] on button "Export" at bounding box center [937, 27] width 97 height 30
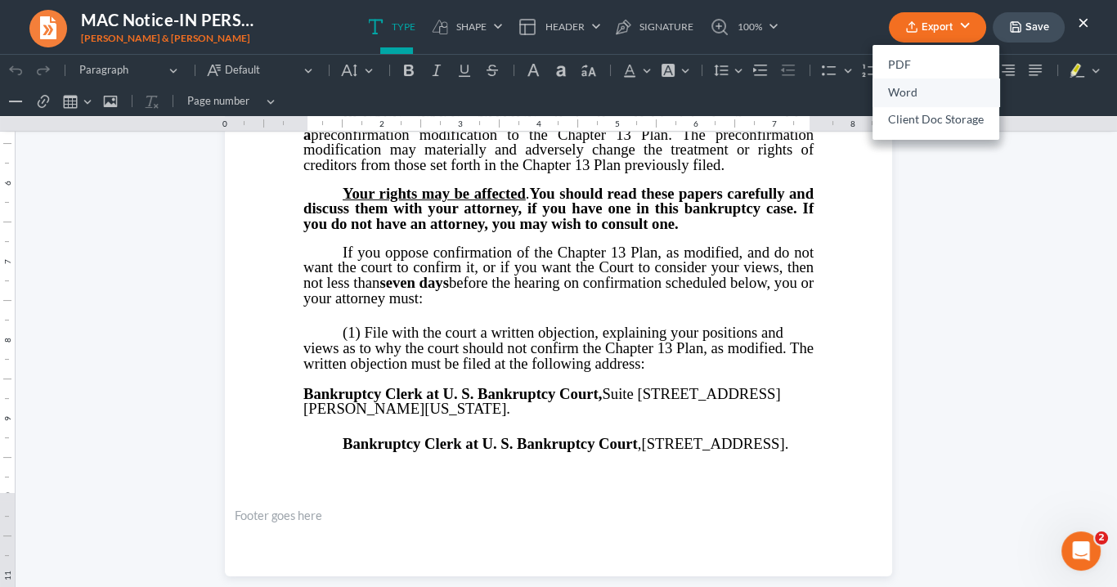
click at [920, 92] on link "Word" at bounding box center [935, 92] width 127 height 28
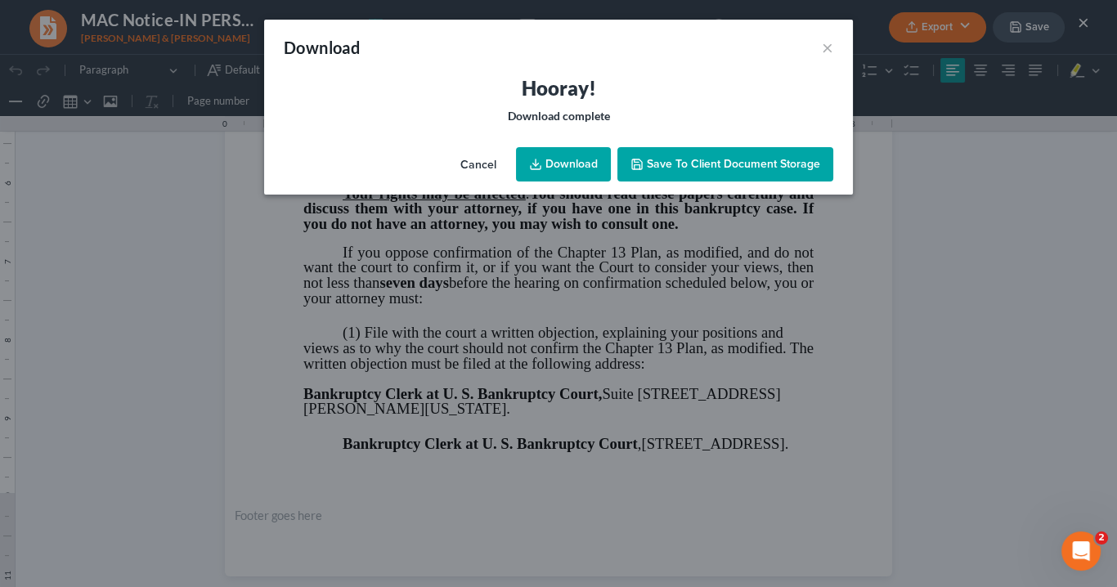
click at [571, 164] on link "Download" at bounding box center [563, 164] width 95 height 34
click at [555, 157] on link "Download" at bounding box center [563, 164] width 95 height 34
click at [831, 49] on button "×" at bounding box center [827, 48] width 11 height 20
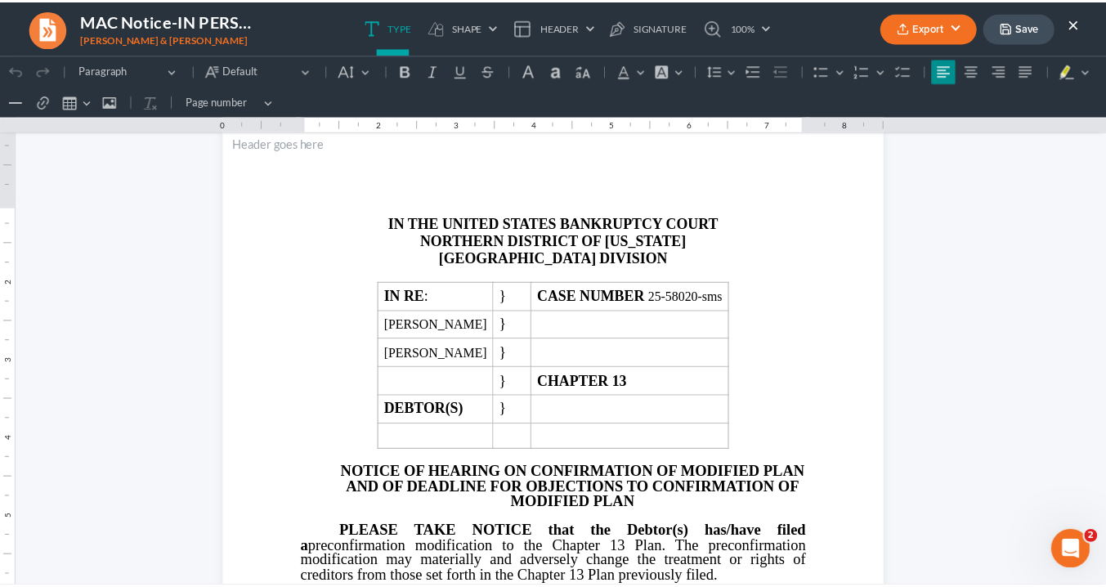
scroll to position [0, 0]
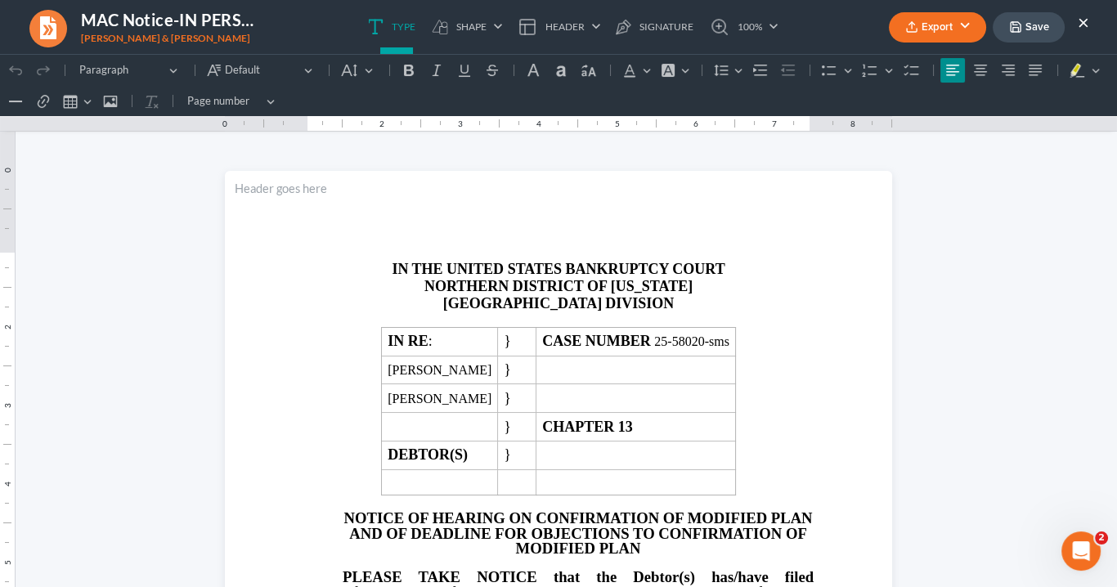
click at [1077, 19] on button "×" at bounding box center [1082, 22] width 11 height 20
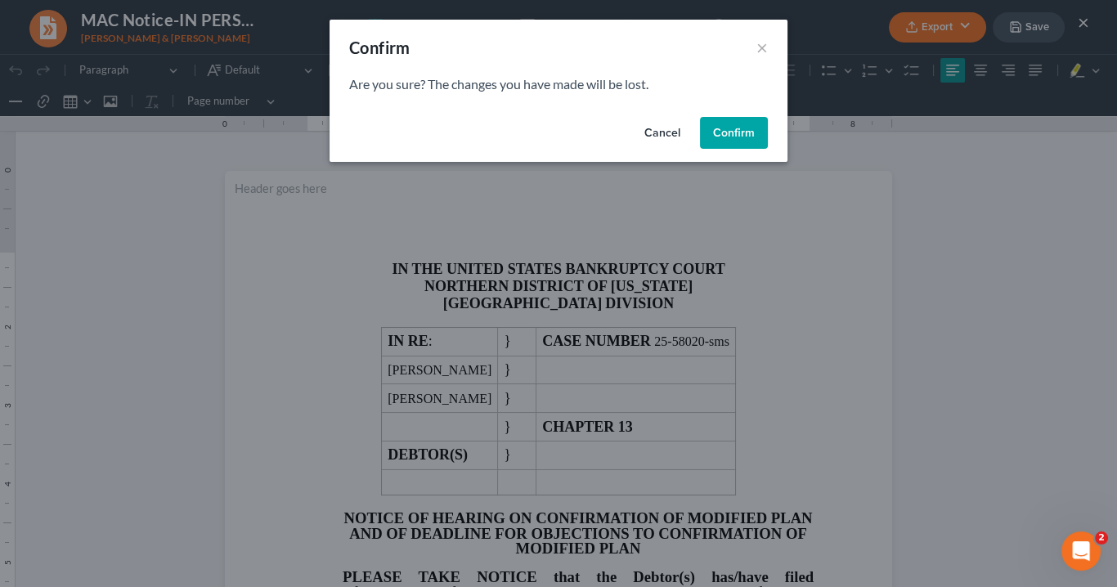
click at [752, 128] on button "Confirm" at bounding box center [734, 133] width 68 height 33
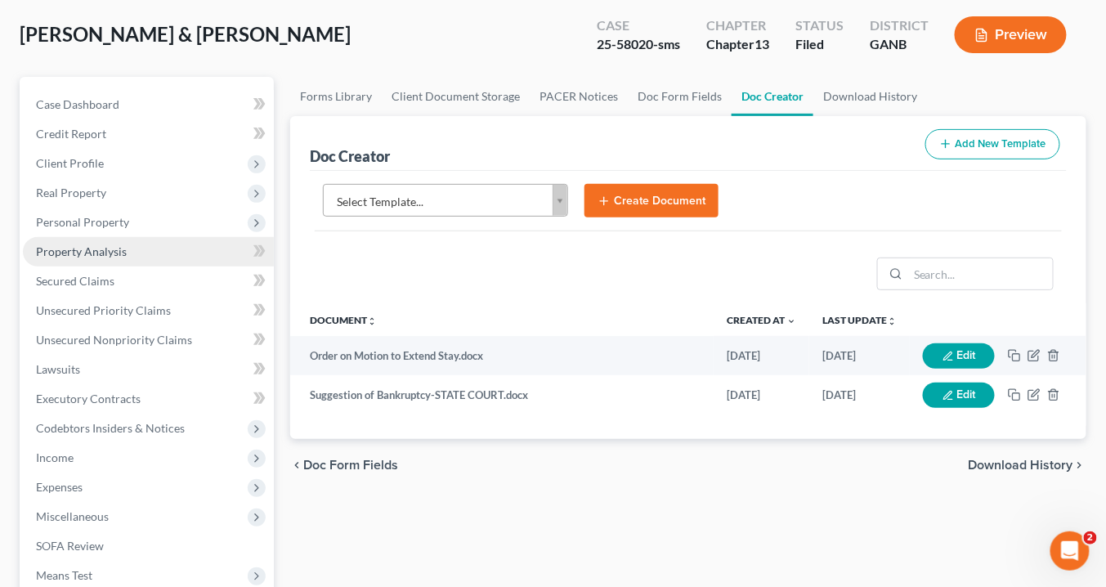
scroll to position [131, 0]
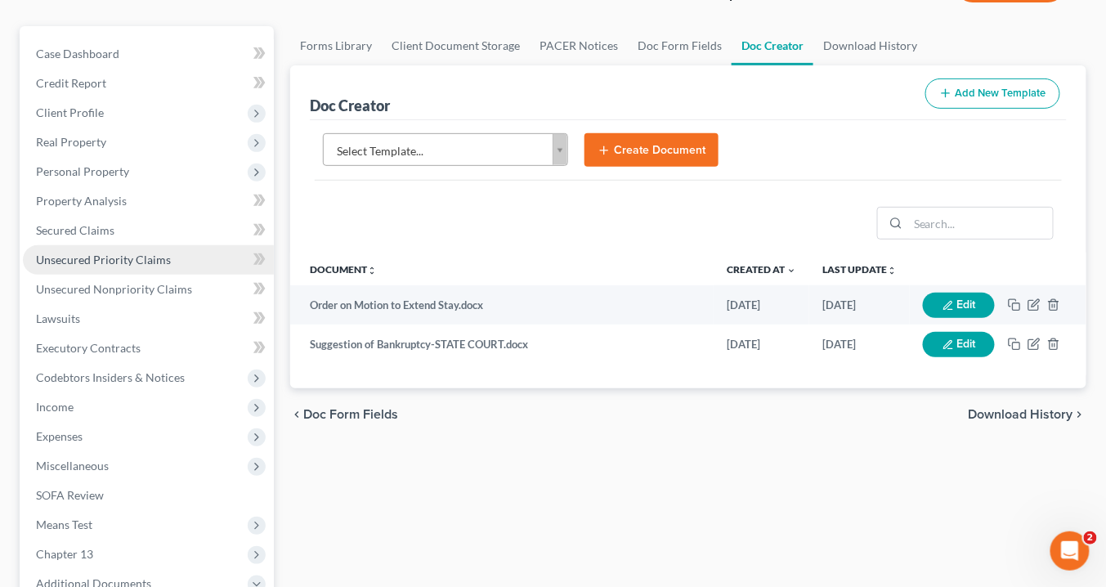
click at [61, 258] on span "Unsecured Priority Claims" at bounding box center [103, 260] width 135 height 14
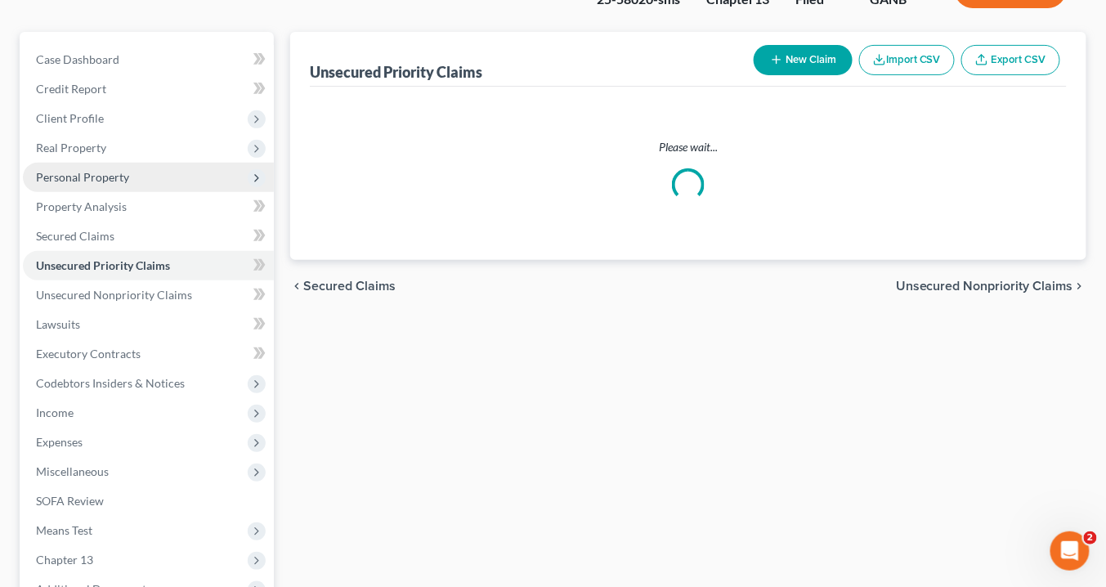
click at [61, 256] on ul "Case Dashboard Payments Invoices Payments Payments Credit Report Client Profile" at bounding box center [148, 339] width 251 height 589
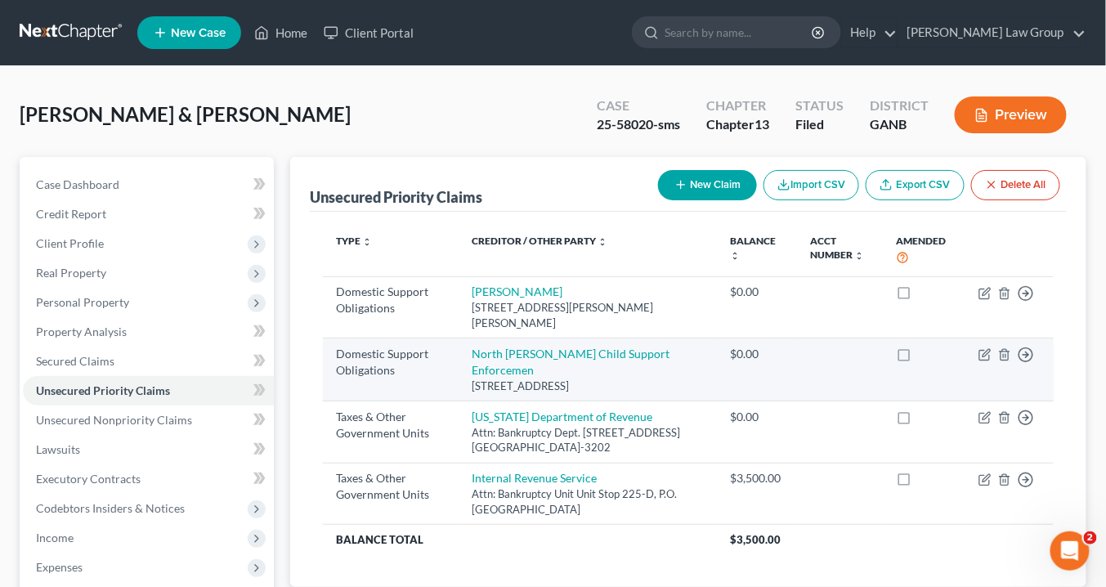
drag, startPoint x: 628, startPoint y: 365, endPoint x: 476, endPoint y: 341, distance: 153.9
click at [476, 342] on td "North [PERSON_NAME] Child Support Enforcemen [STREET_ADDRESS]" at bounding box center [588, 369] width 259 height 63
copy td "North [PERSON_NAME] Child Support Enforcemen [STREET_ADDRESS]"
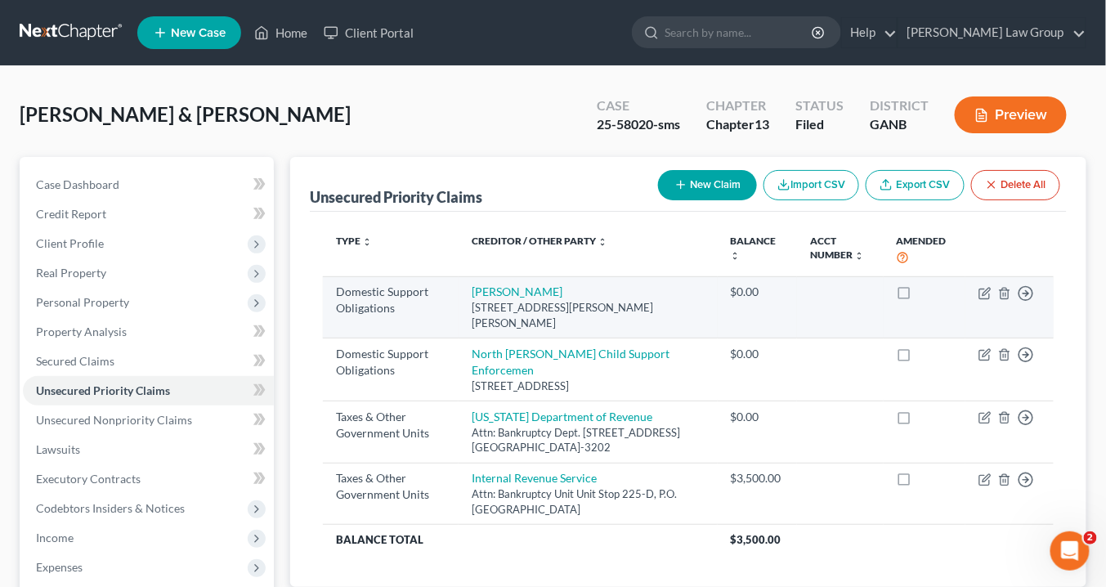
drag, startPoint x: 503, startPoint y: 317, endPoint x: 473, endPoint y: 291, distance: 39.4
click at [473, 291] on td "[PERSON_NAME] [STREET_ADDRESS][PERSON_NAME][PERSON_NAME]" at bounding box center [588, 307] width 259 height 62
copy td "[PERSON_NAME] [STREET_ADDRESS][PERSON_NAME][PERSON_NAME]"
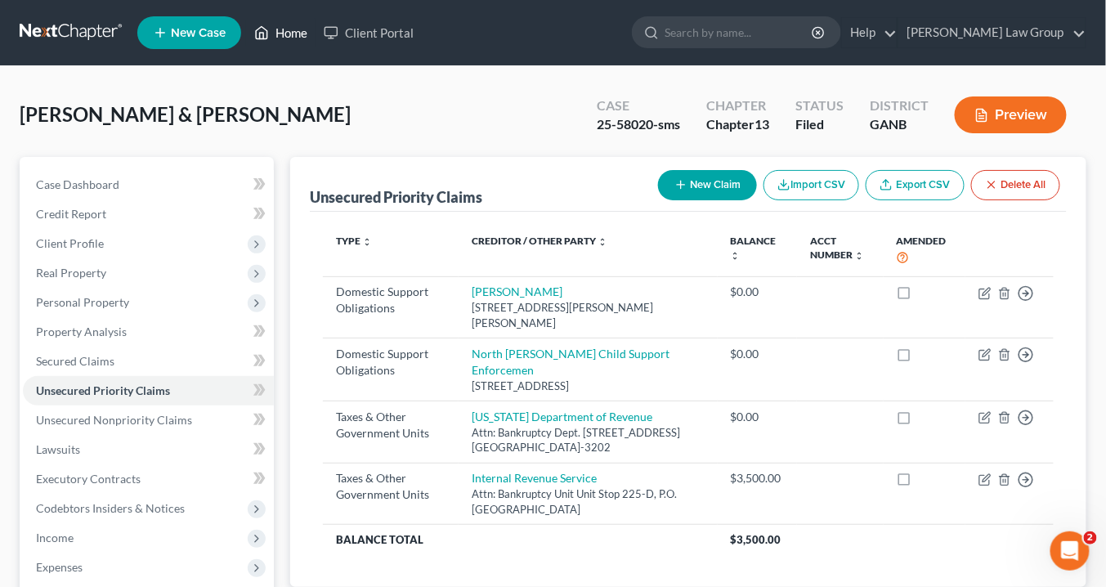
click at [282, 32] on link "Home" at bounding box center [280, 32] width 69 height 29
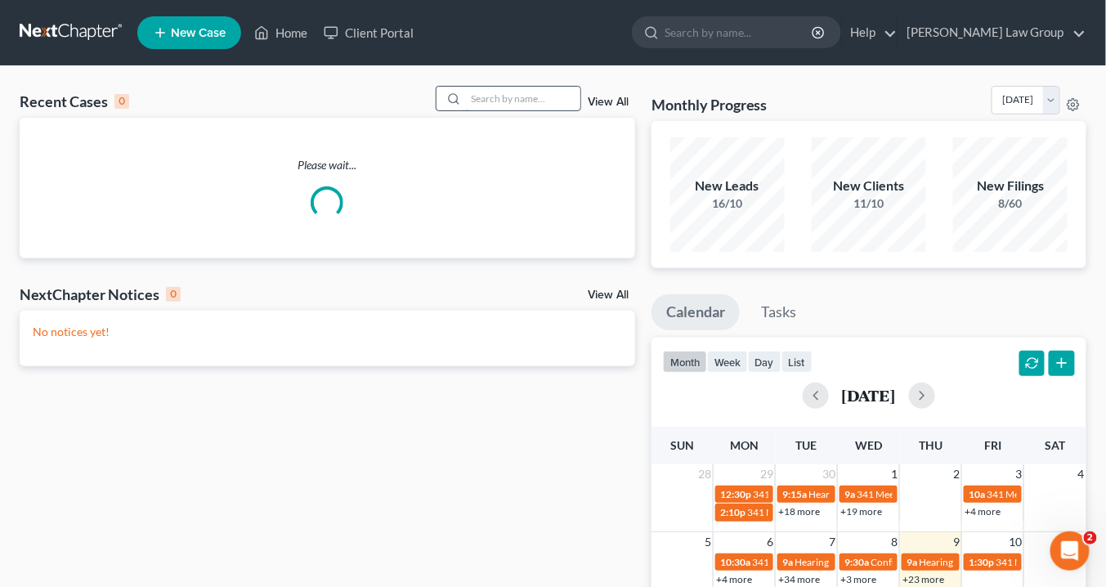
click at [505, 96] on input "search" at bounding box center [523, 99] width 114 height 24
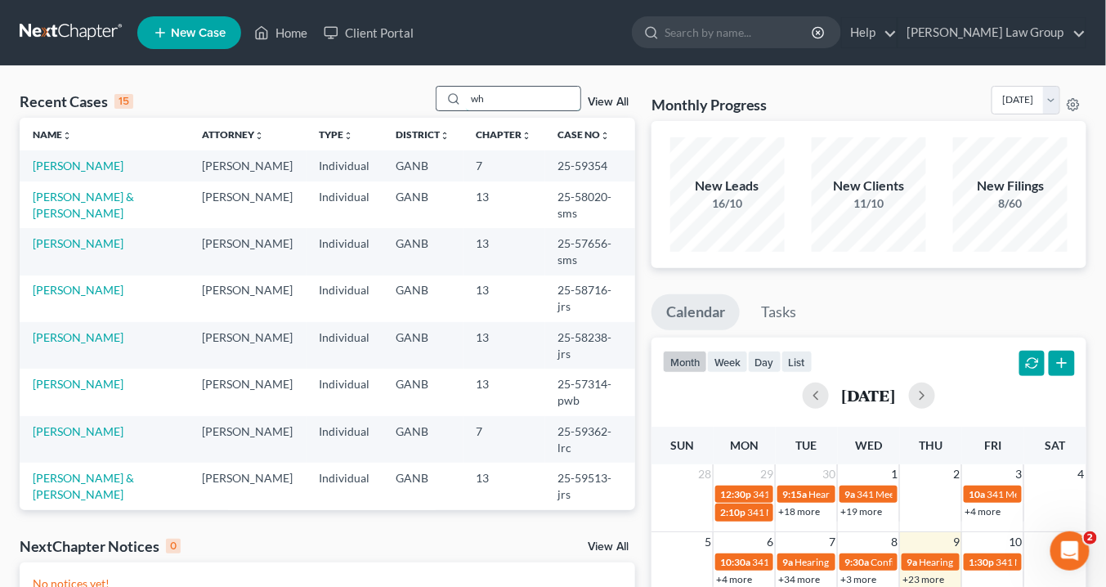
click at [505, 96] on input "wh" at bounding box center [523, 99] width 114 height 24
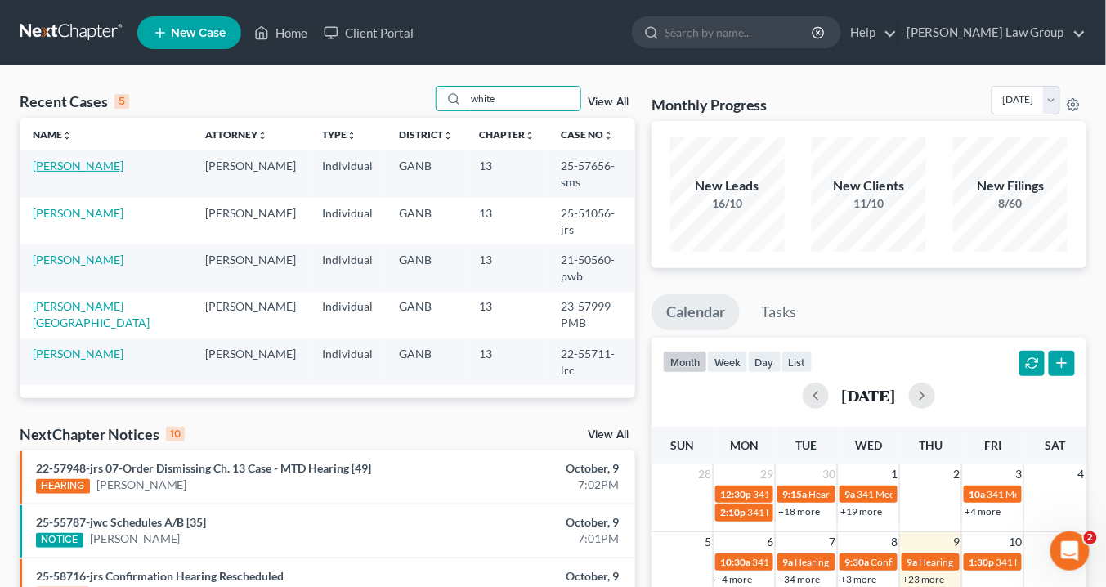
type input "white"
click at [94, 160] on link "[PERSON_NAME]" at bounding box center [78, 166] width 91 height 14
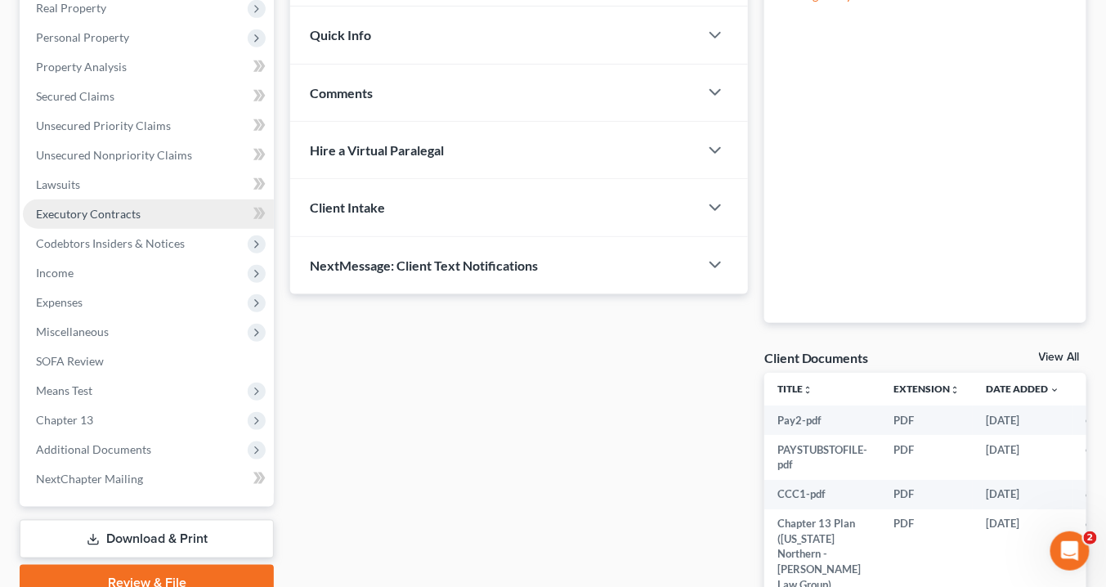
scroll to position [226, 0]
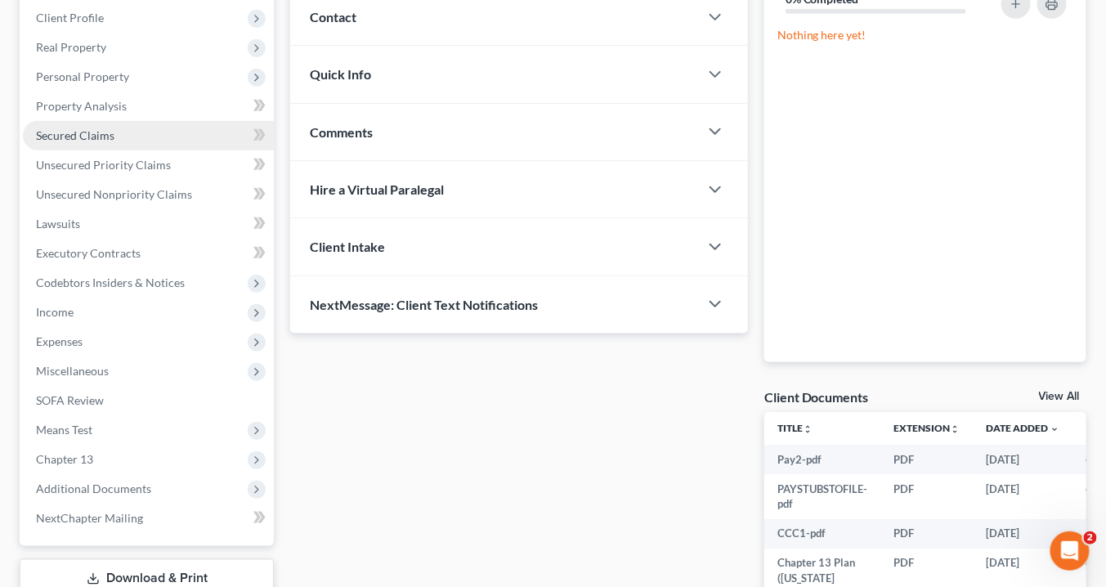
click at [105, 136] on span "Secured Claims" at bounding box center [75, 135] width 78 height 14
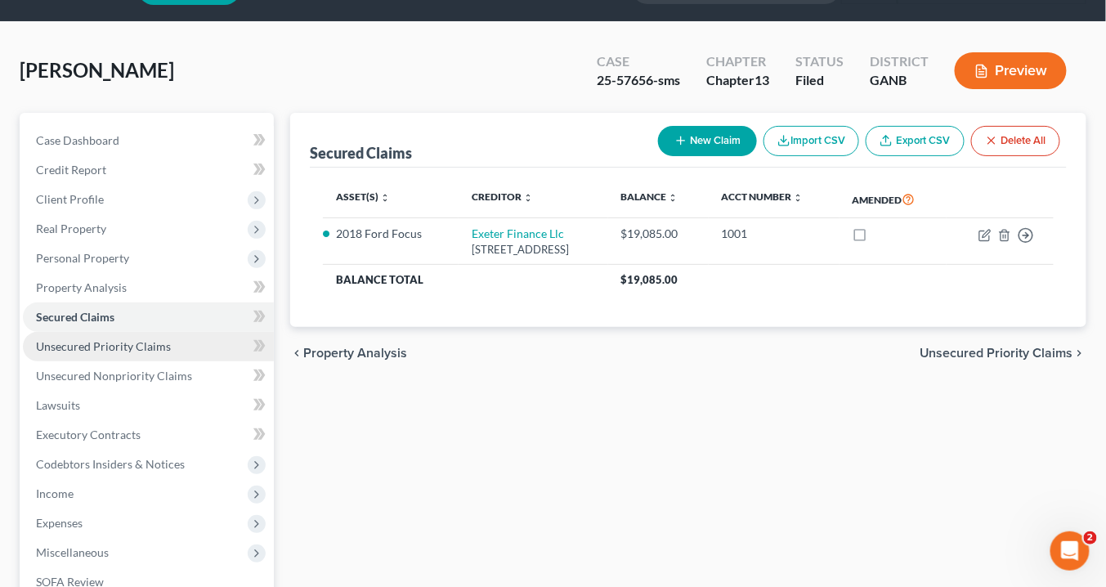
scroll to position [65, 0]
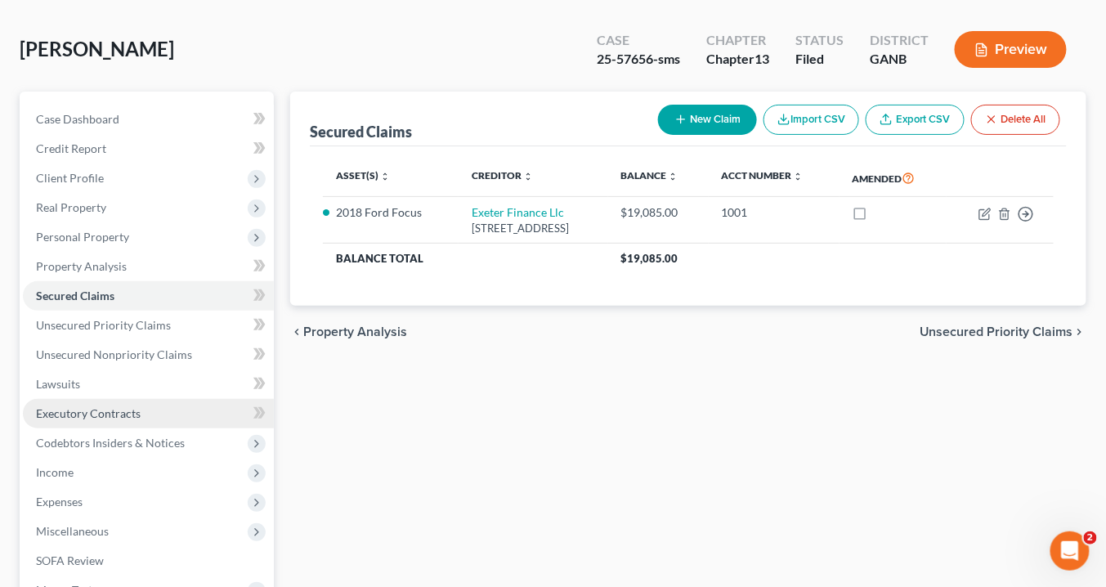
click at [114, 406] on span "Executory Contracts" at bounding box center [88, 413] width 105 height 14
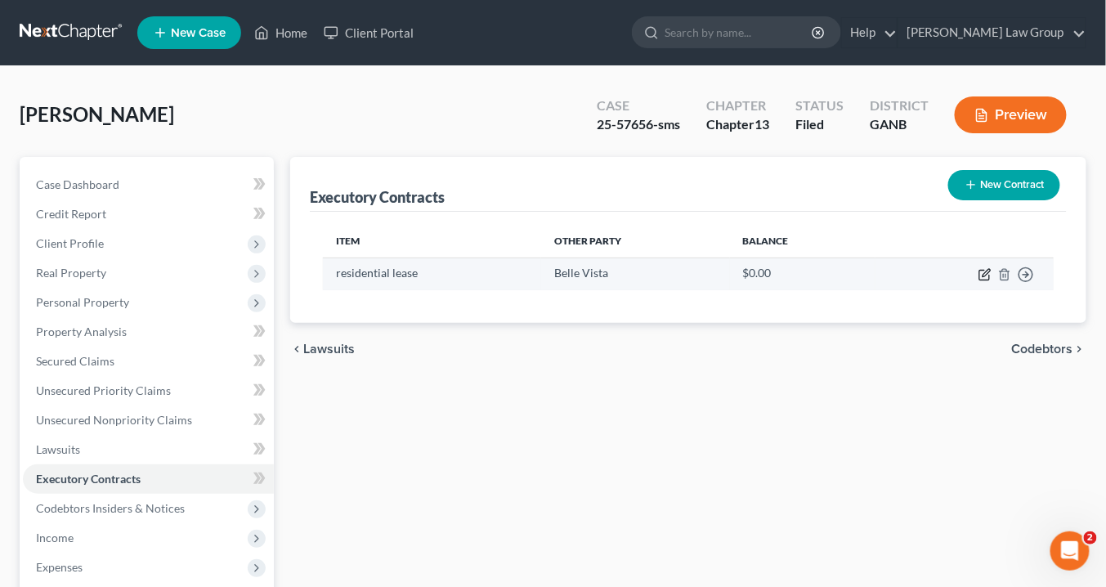
click at [992, 272] on td "Move to D Move to E Move to F Move to Notice Only" at bounding box center [964, 273] width 178 height 32
click at [985, 270] on icon "button" at bounding box center [984, 274] width 13 height 13
select select "3"
select select "10"
select select "0"
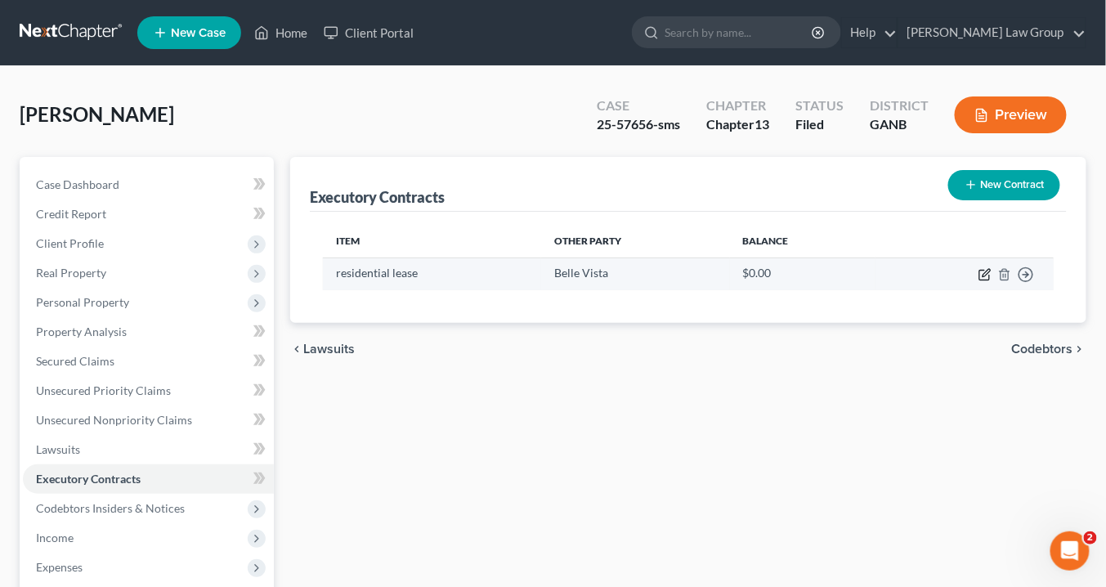
select select "0"
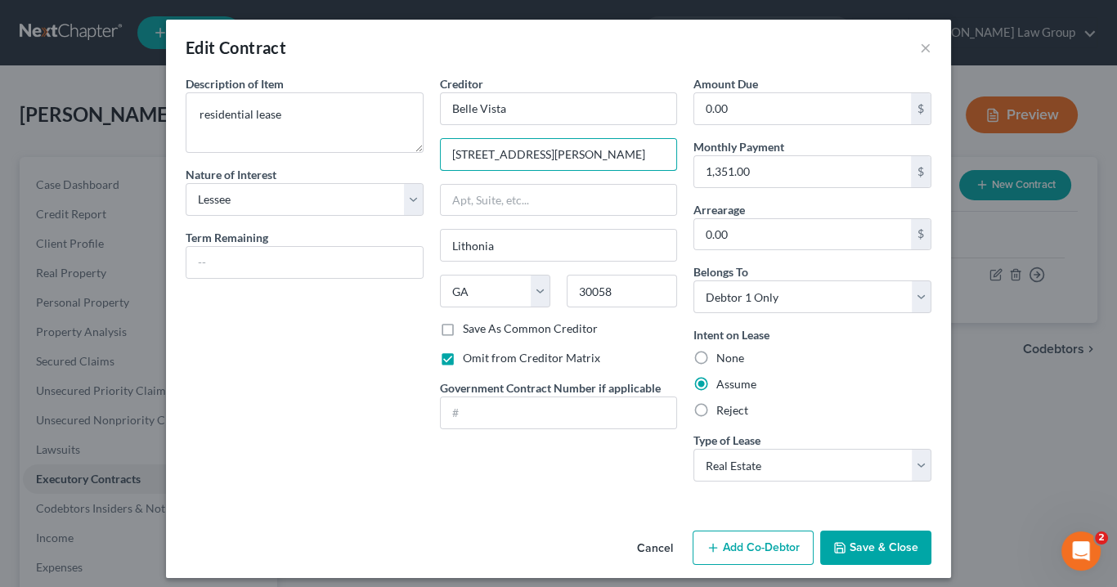
drag, startPoint x: 548, startPoint y: 155, endPoint x: 432, endPoint y: 150, distance: 115.4
click at [432, 152] on div "Creditor * Belle Vista 100 [PERSON_NAME] Lithonia State [US_STATE] AK AR AZ CA …" at bounding box center [559, 284] width 254 height 419
drag, startPoint x: 840, startPoint y: 548, endPoint x: 793, endPoint y: 322, distance: 231.3
click at [848, 540] on button "Save & Close" at bounding box center [875, 548] width 111 height 34
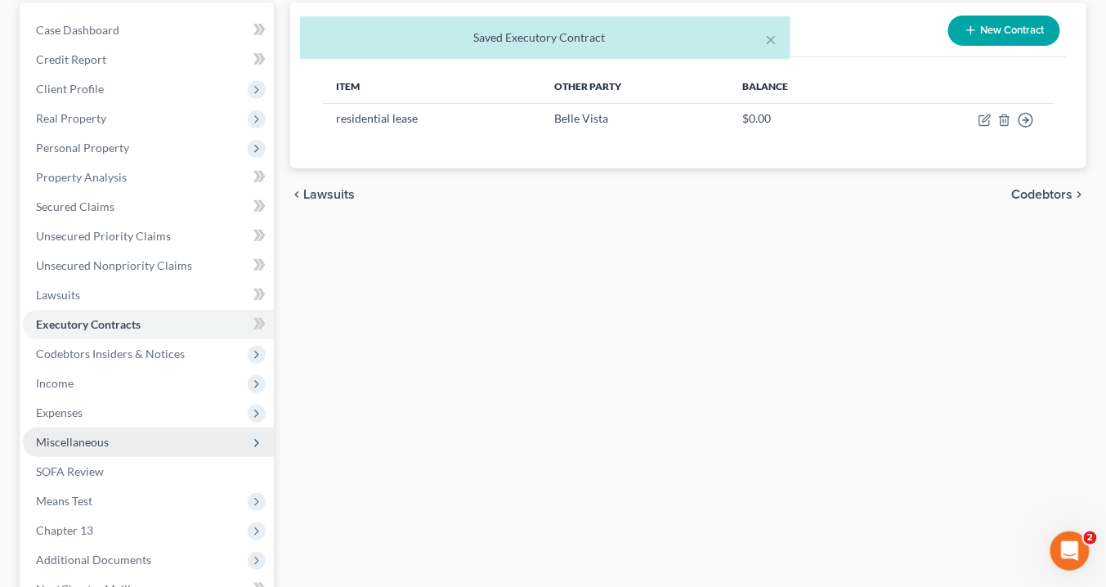
scroll to position [262, 0]
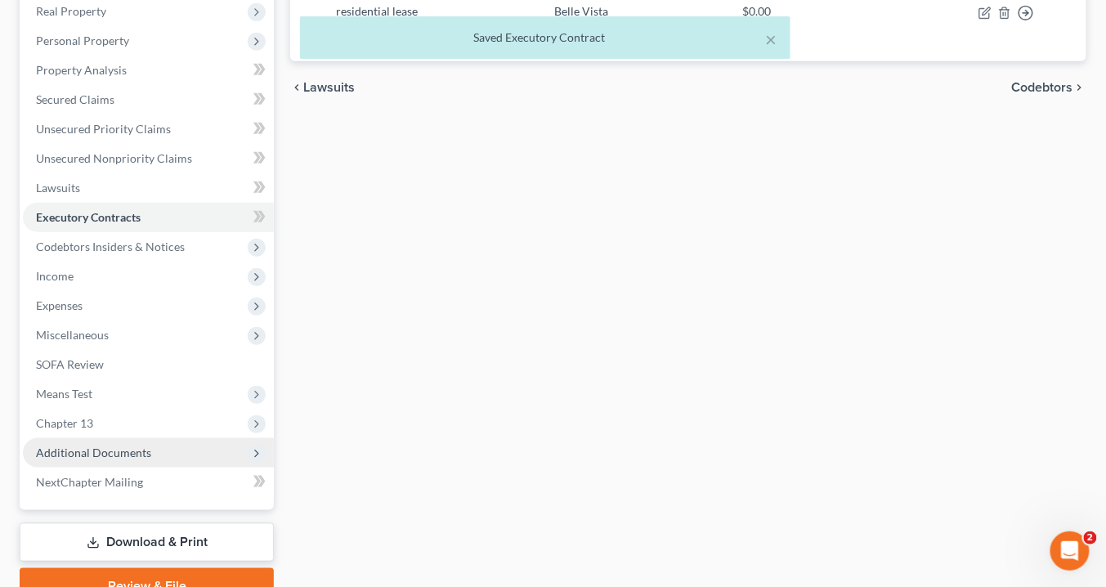
click at [101, 450] on span "Additional Documents" at bounding box center [93, 453] width 115 height 14
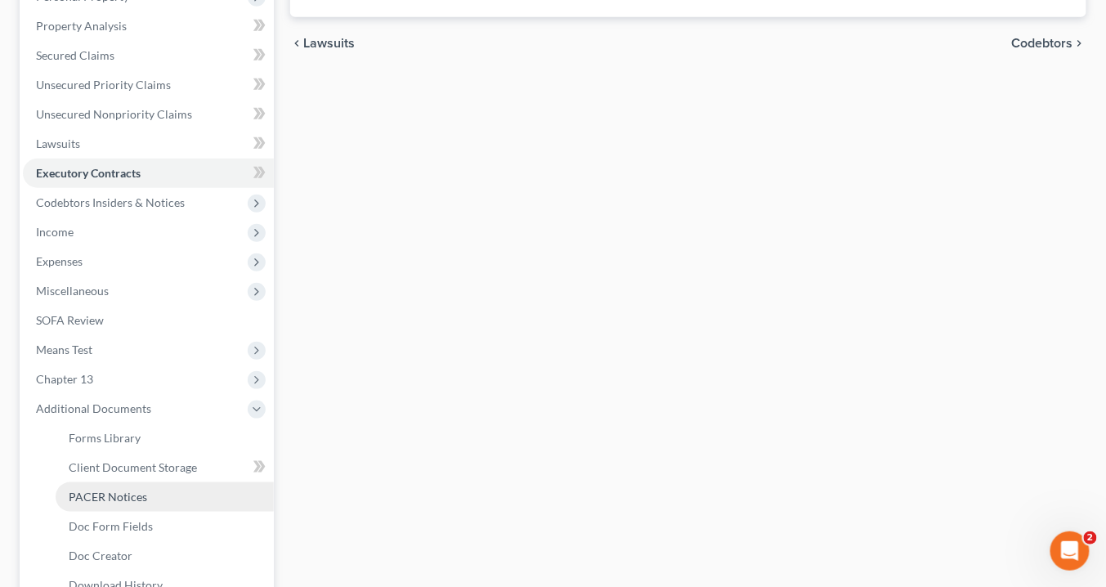
scroll to position [327, 0]
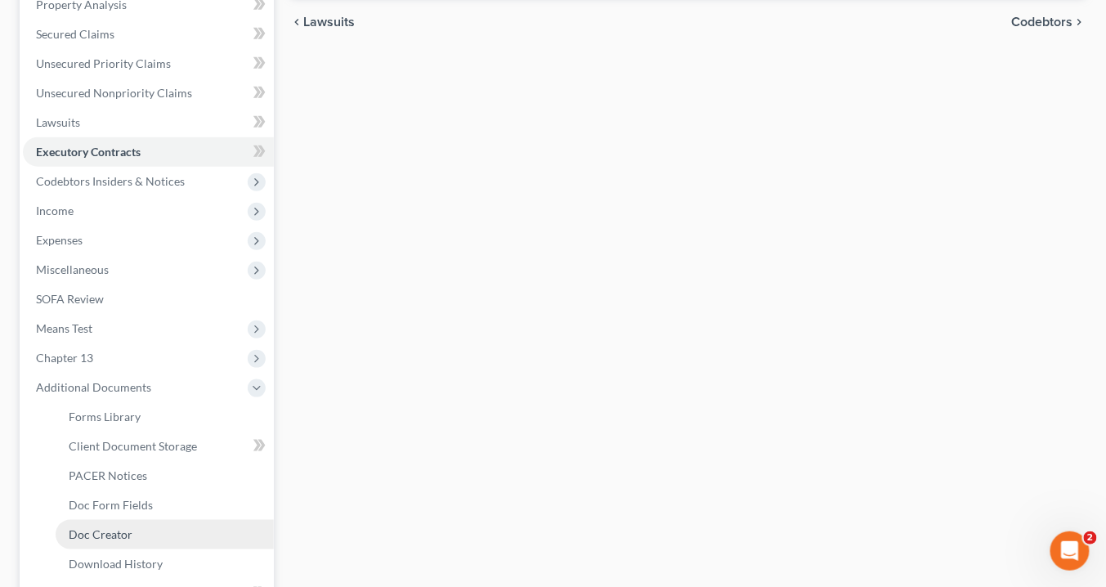
click at [119, 531] on span "Doc Creator" at bounding box center [101, 534] width 64 height 14
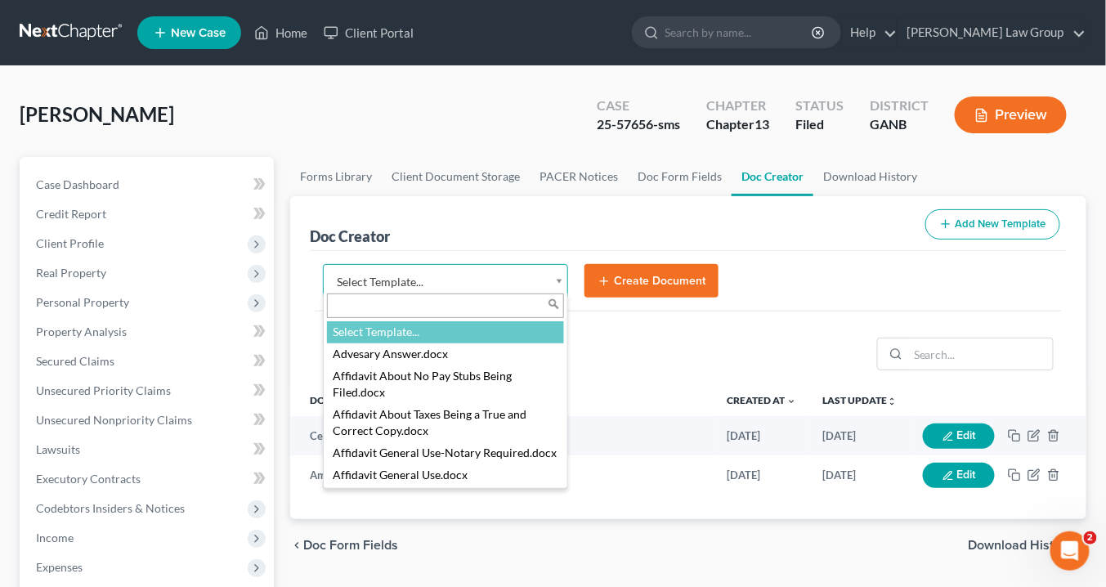
click at [557, 282] on body "Home New Case Client Portal Saedi Law Group info@saedilawgroup.com My Account S…" at bounding box center [553, 552] width 1106 height 1104
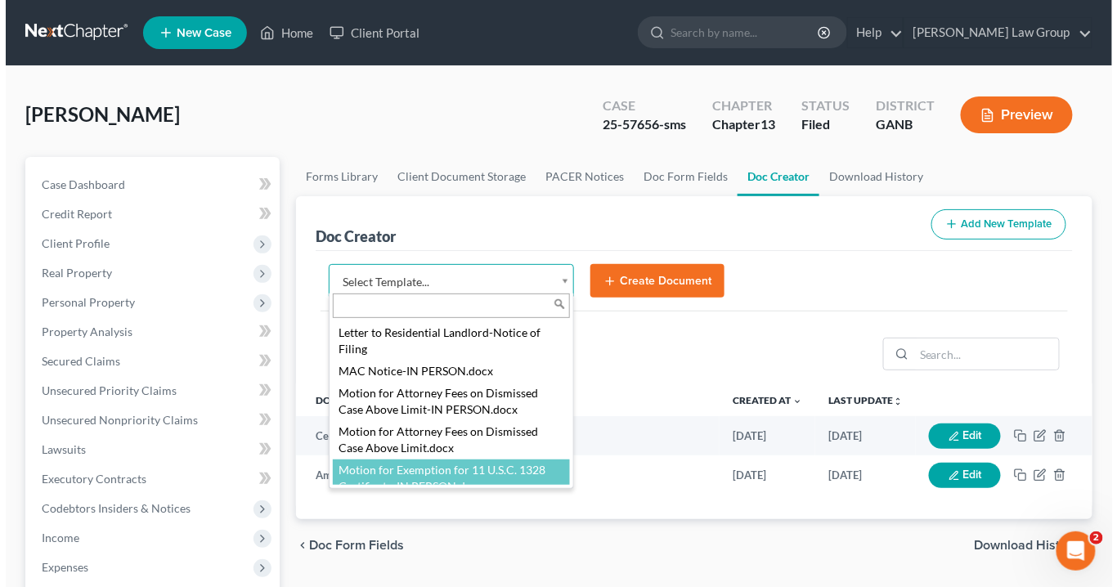
scroll to position [1635, 0]
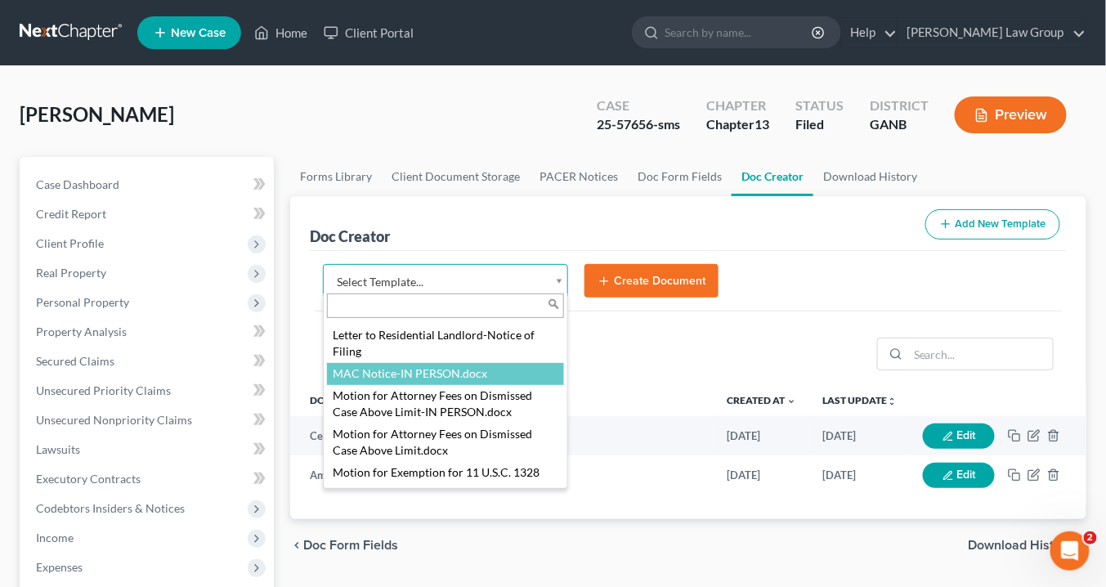
select select "116618"
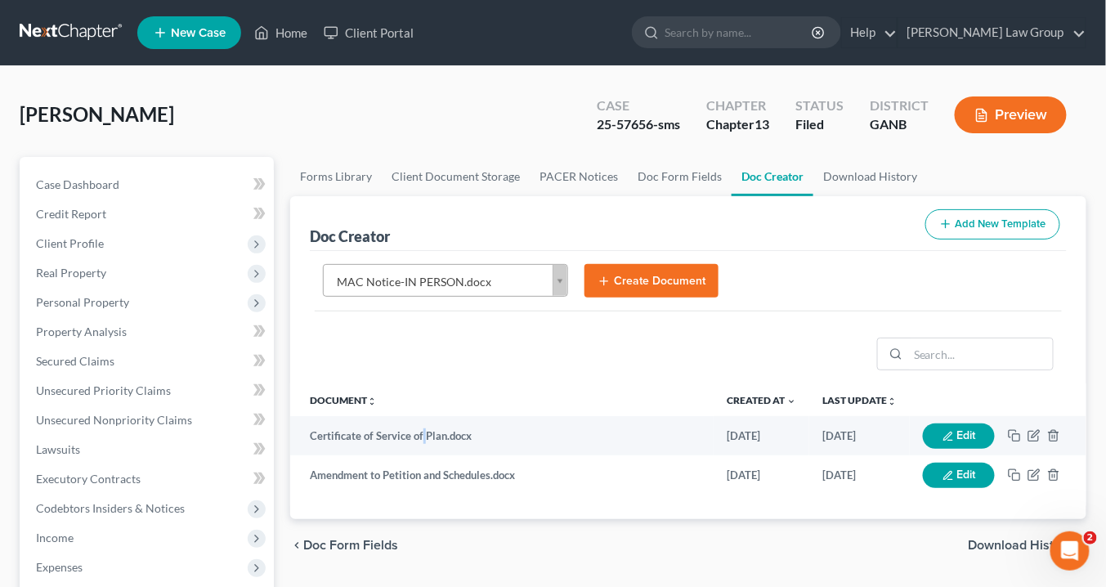
click at [421, 418] on td "Certificate of Service of Plan.docx" at bounding box center [501, 435] width 423 height 39
click at [625, 271] on button "Create Document" at bounding box center [651, 281] width 134 height 34
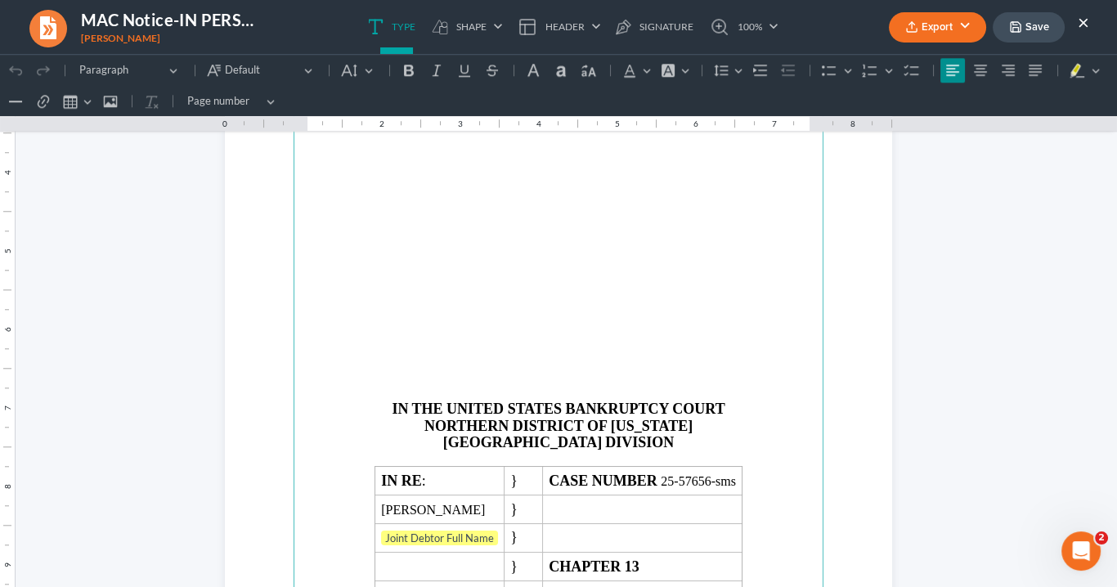
scroll to position [2158, 0]
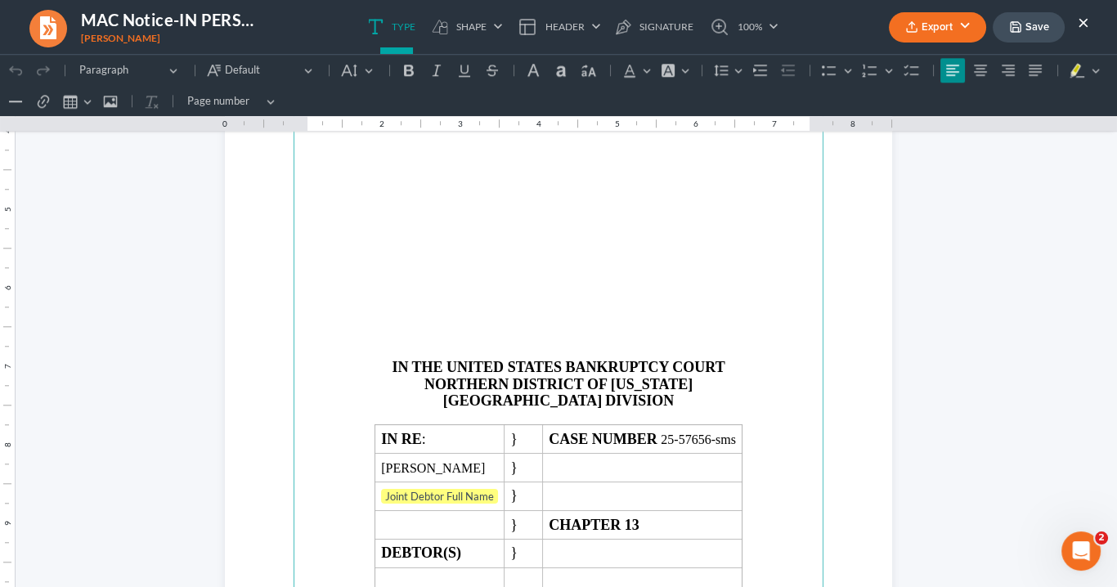
click at [468, 334] on p "Rich Text Editor, page-2-main" at bounding box center [558, 336] width 510 height 15
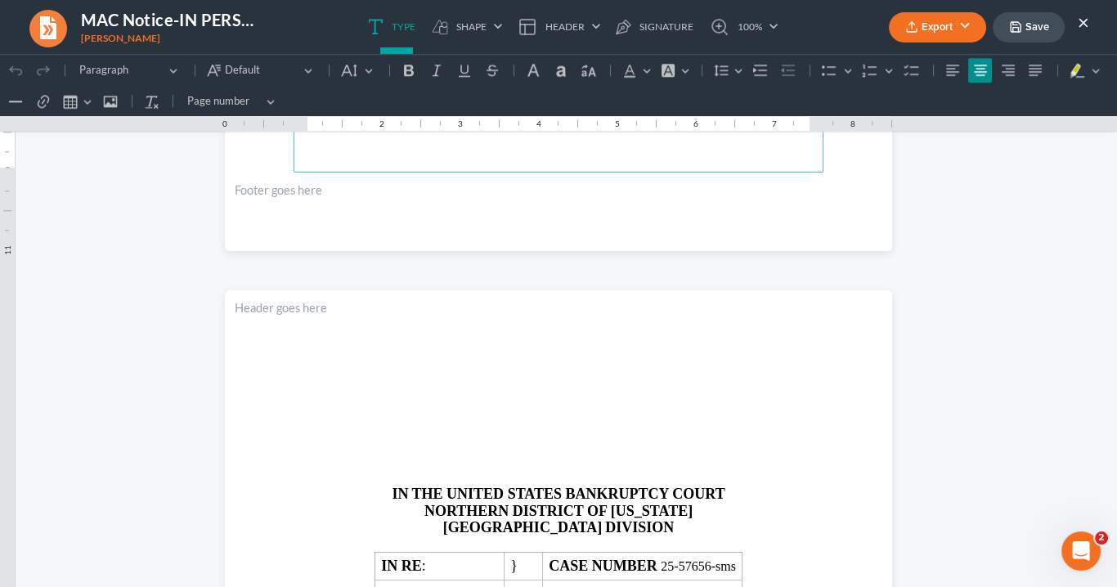
scroll to position [2679, 0]
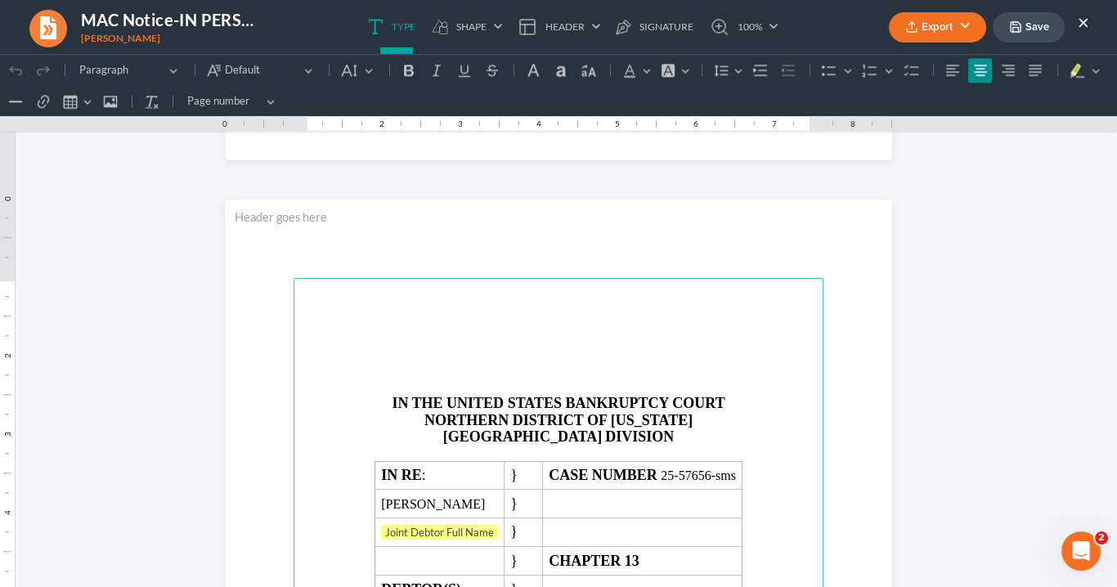
click at [452, 363] on p "Rich Text Editor, page-3-main" at bounding box center [558, 357] width 510 height 15
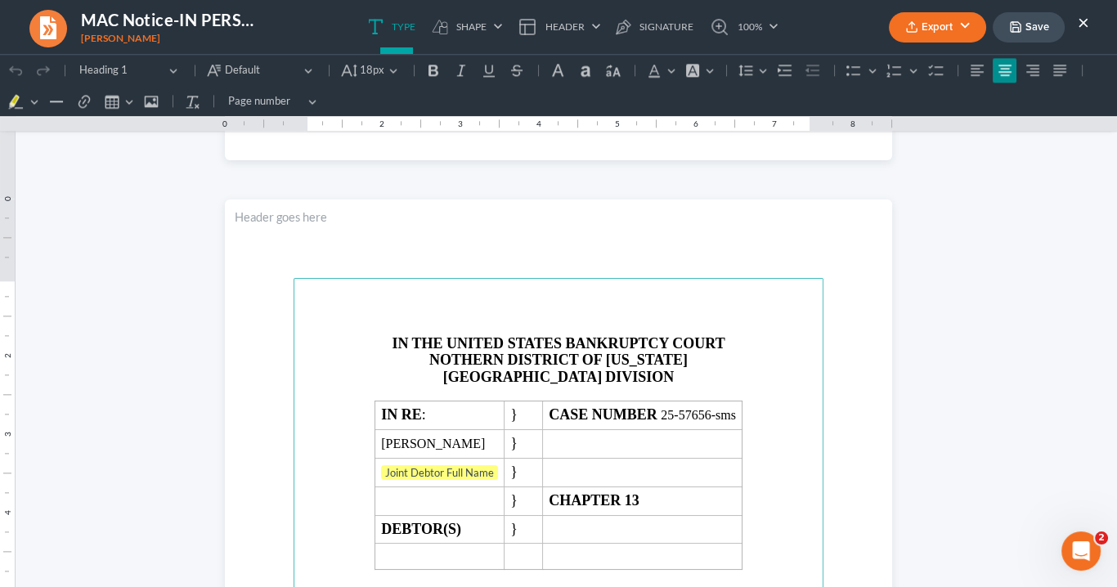
click at [450, 364] on span "NOTHERN DISTRICT OF GEORGIA" at bounding box center [558, 359] width 258 height 16
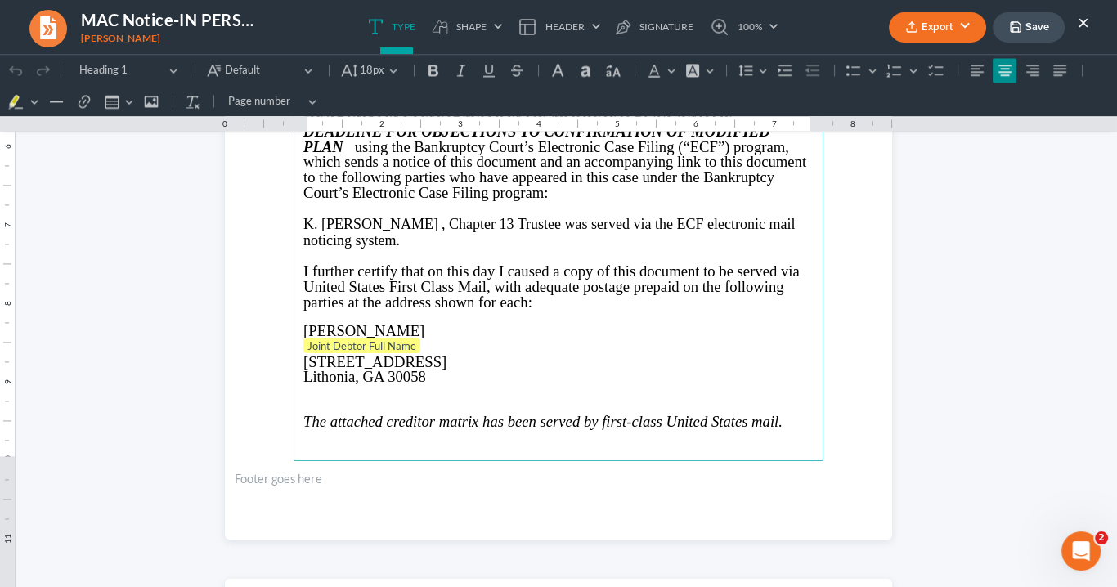
scroll to position [3267, 0]
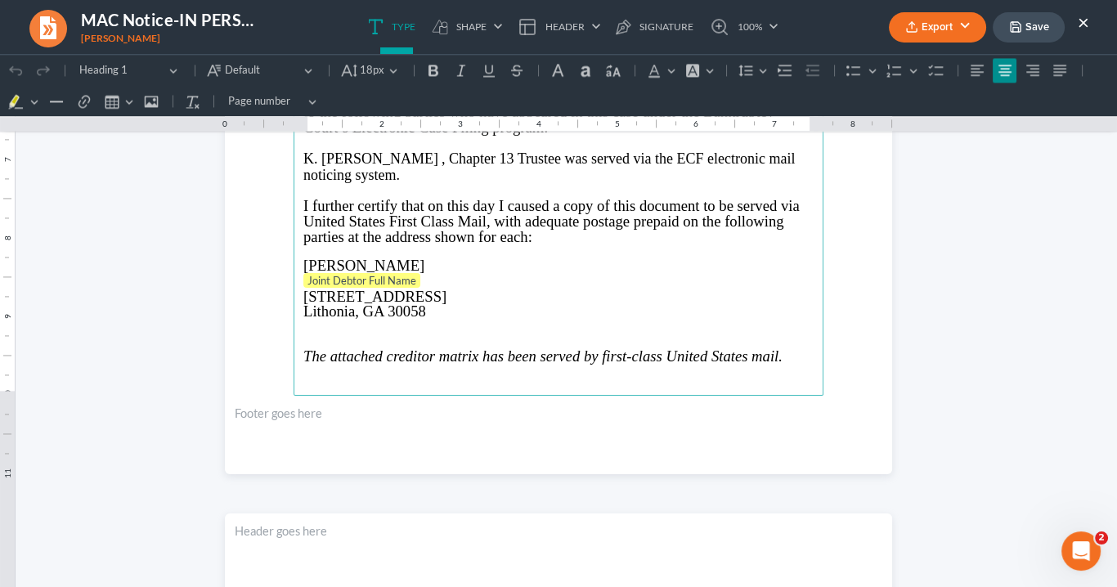
click at [417, 275] on p "Joint Debtor Full Name" at bounding box center [558, 281] width 510 height 16
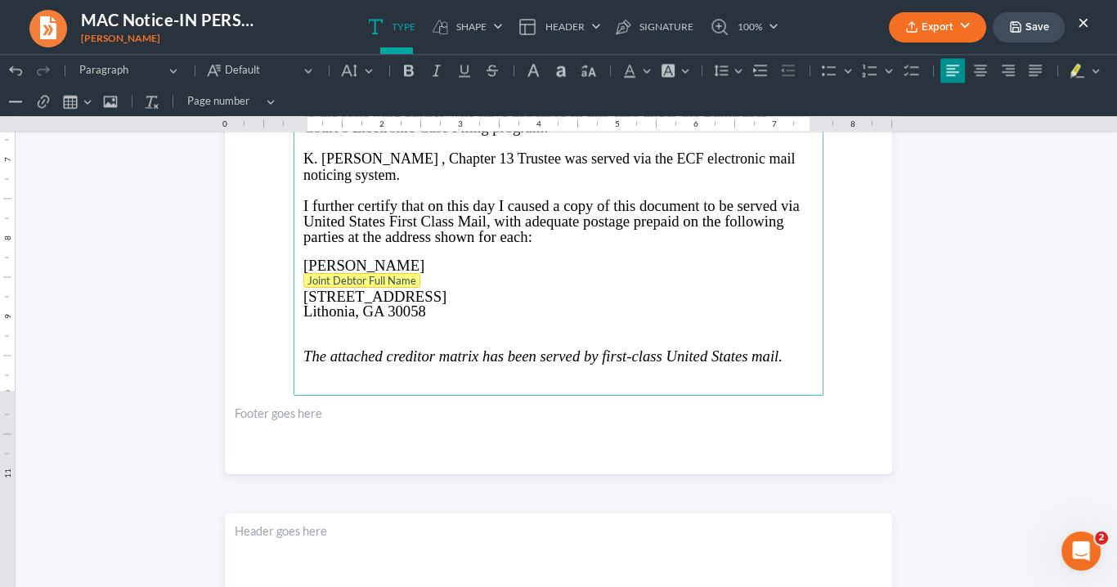
drag, startPoint x: 415, startPoint y: 274, endPoint x: 311, endPoint y: 268, distance: 104.8
click at [311, 273] on p "Joint Debtor Full Name ⁠⁠⁠⁠⁠⁠⁠" at bounding box center [558, 281] width 510 height 16
click at [422, 280] on p "Joint Debtor Full Name" at bounding box center [558, 281] width 510 height 16
drag, startPoint x: 423, startPoint y: 275, endPoint x: 351, endPoint y: 275, distance: 71.1
click at [332, 273] on p "Joint Debtor Full Name ⁠⁠⁠⁠⁠⁠⁠" at bounding box center [558, 281] width 510 height 16
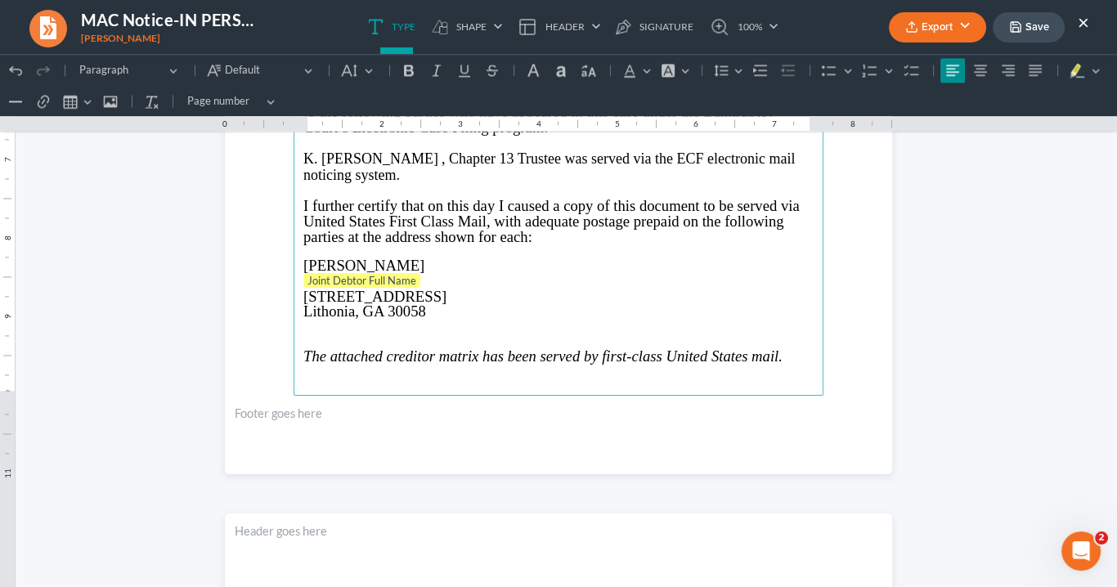
drag, startPoint x: 417, startPoint y: 280, endPoint x: 358, endPoint y: 264, distance: 60.9
click at [349, 273] on p "Joint Debtor Full Name" at bounding box center [558, 281] width 510 height 16
click at [394, 275] on span "Joint Debtor Full Name" at bounding box center [361, 280] width 109 height 13
click at [386, 276] on span "Joint Debtor Full Name" at bounding box center [361, 280] width 109 height 13
click at [303, 285] on span "100 Camellia Ln apt#310" at bounding box center [374, 292] width 143 height 17
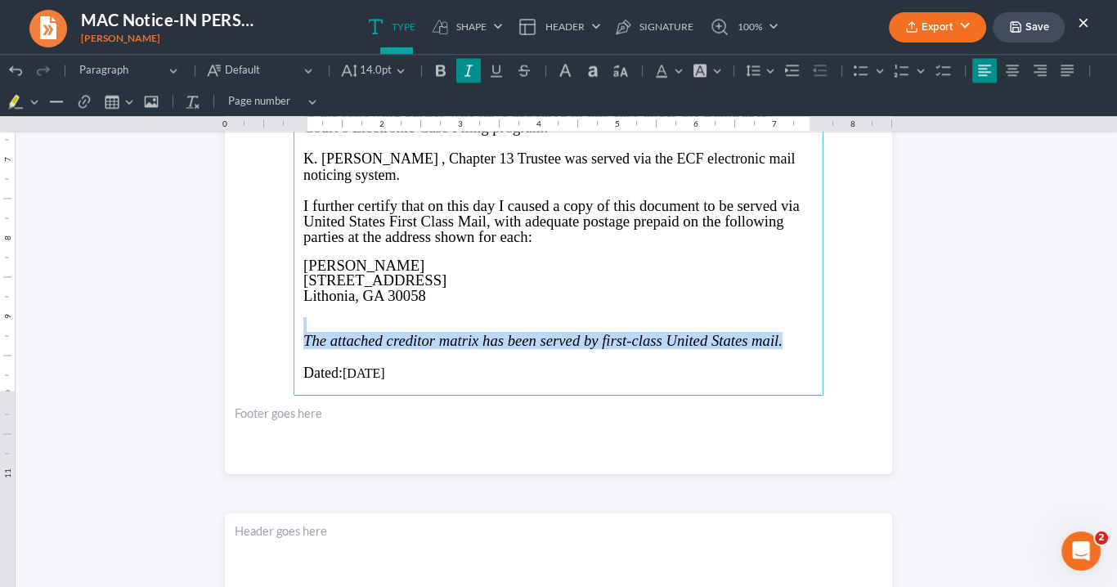
drag, startPoint x: 781, startPoint y: 332, endPoint x: 318, endPoint y: 327, distance: 463.5
click at [275, 317] on section "IN THE UNITED STATES BANKRUPTCY COURT NORTHERN DISTRICT OF GEORGIA ATLANTA DIVI…" at bounding box center [558, 42] width 667 height 863
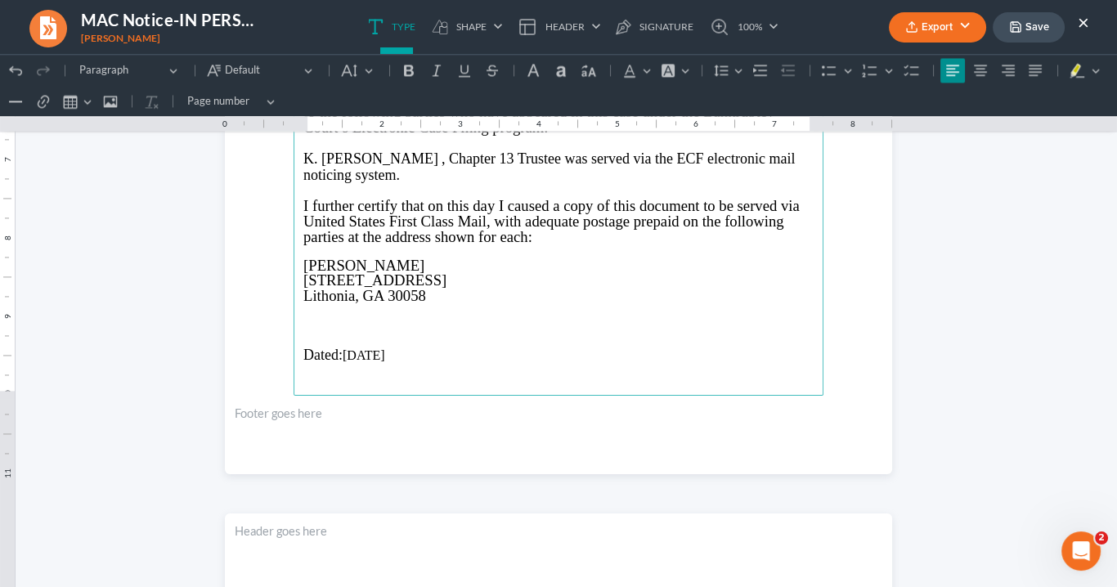
click at [340, 332] on p "Rich Text Editor, page-3-main" at bounding box center [558, 339] width 510 height 15
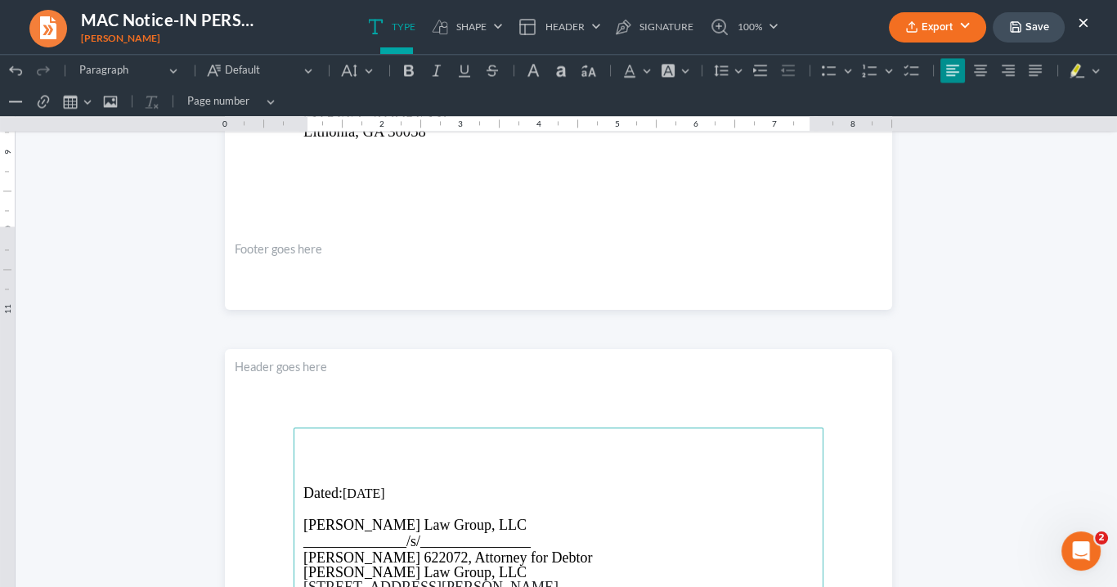
scroll to position [3450, 0]
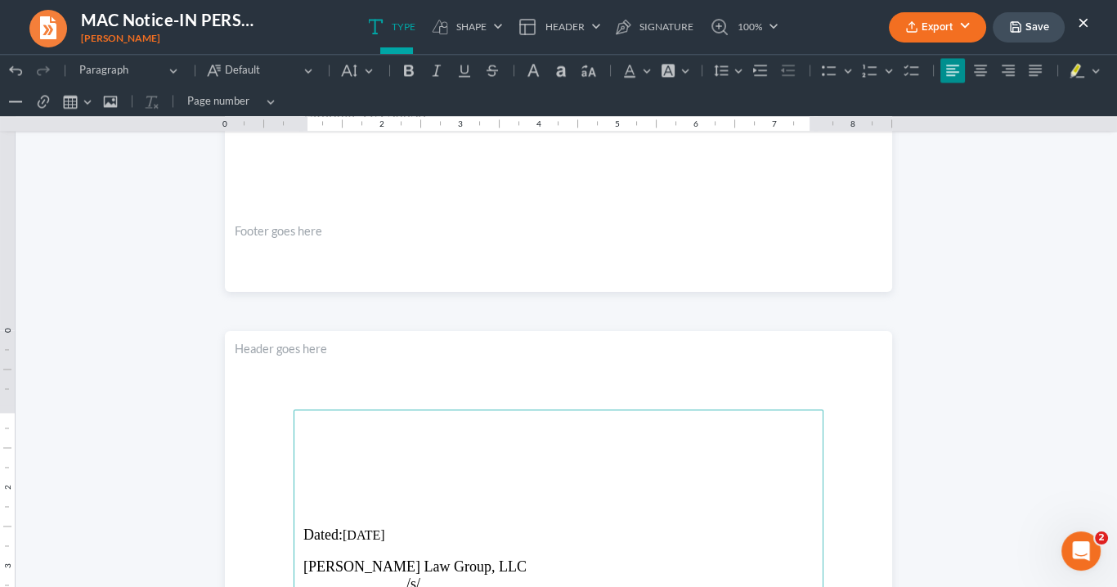
click at [314, 446] on p "Rich Text Editor, page-4-main" at bounding box center [558, 444] width 510 height 15
drag, startPoint x: 311, startPoint y: 427, endPoint x: 336, endPoint y: 420, distance: 25.4
click at [314, 427] on p "Rich Text Editor, page-4-main" at bounding box center [558, 428] width 510 height 15
drag, startPoint x: 399, startPoint y: 448, endPoint x: 409, endPoint y: 440, distance: 12.8
click at [399, 446] on p "100 Camilla Lane" at bounding box center [558, 444] width 510 height 15
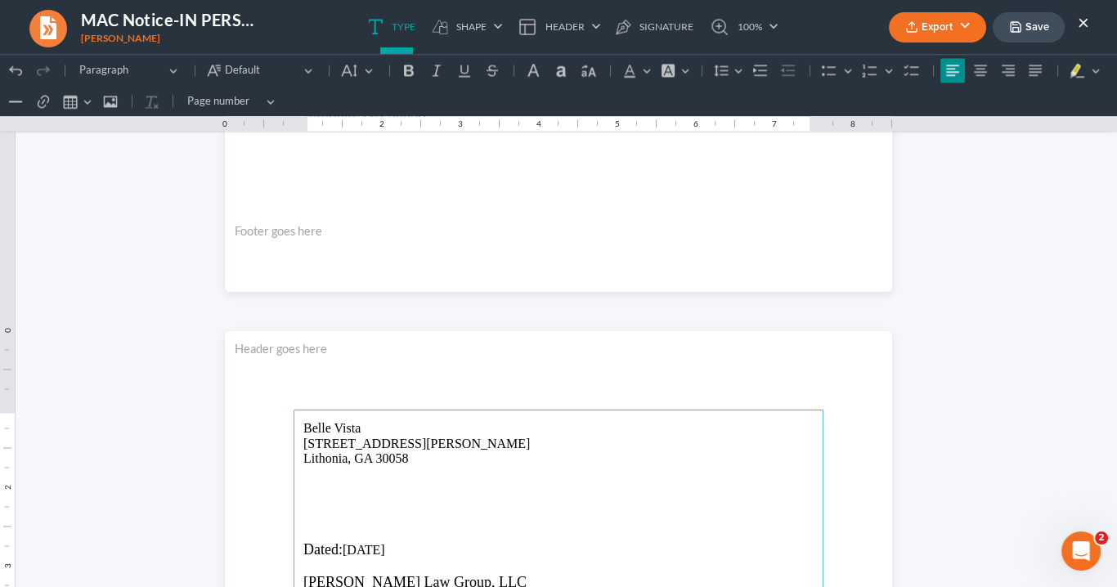
click at [303, 424] on p "Belle Vista" at bounding box center [558, 428] width 510 height 15
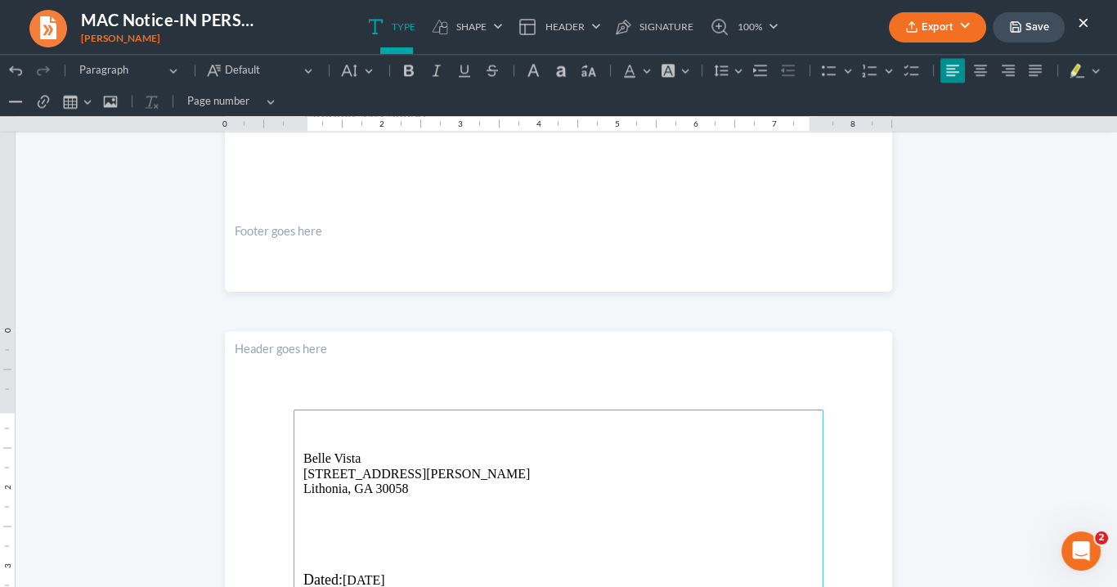
click at [304, 500] on p "Rich Text Editor, page-4-main" at bounding box center [558, 503] width 510 height 15
drag, startPoint x: 406, startPoint y: 499, endPoint x: 295, endPoint y: 507, distance: 111.4
click at [428, 69] on icon "Editor toolbar" at bounding box center [436, 70] width 16 height 16
click at [404, 72] on icon "Editor toolbar" at bounding box center [409, 70] width 16 height 16
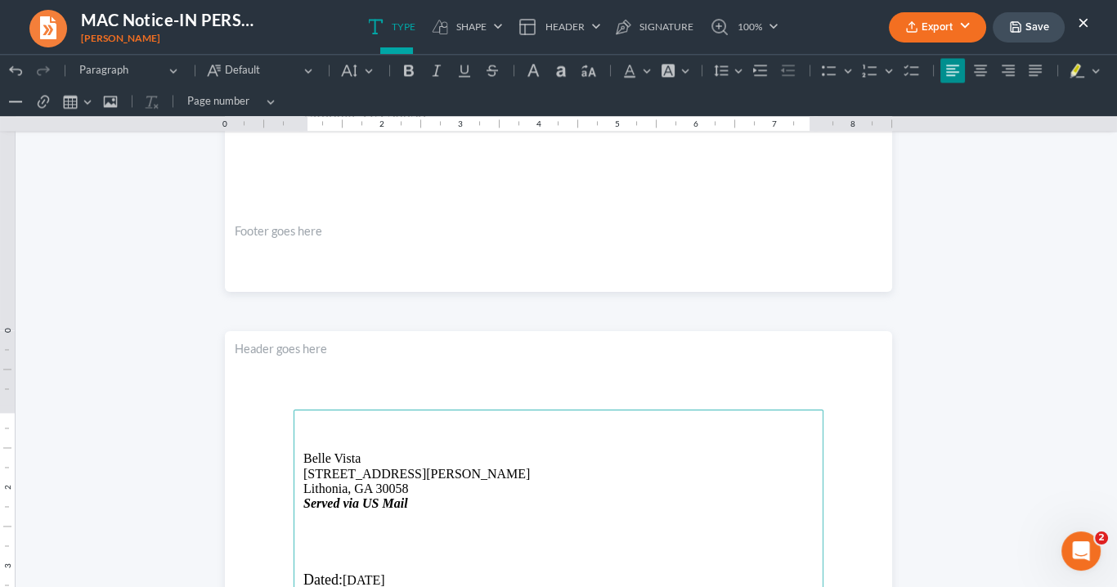
drag, startPoint x: 426, startPoint y: 530, endPoint x: 413, endPoint y: 485, distance: 46.8
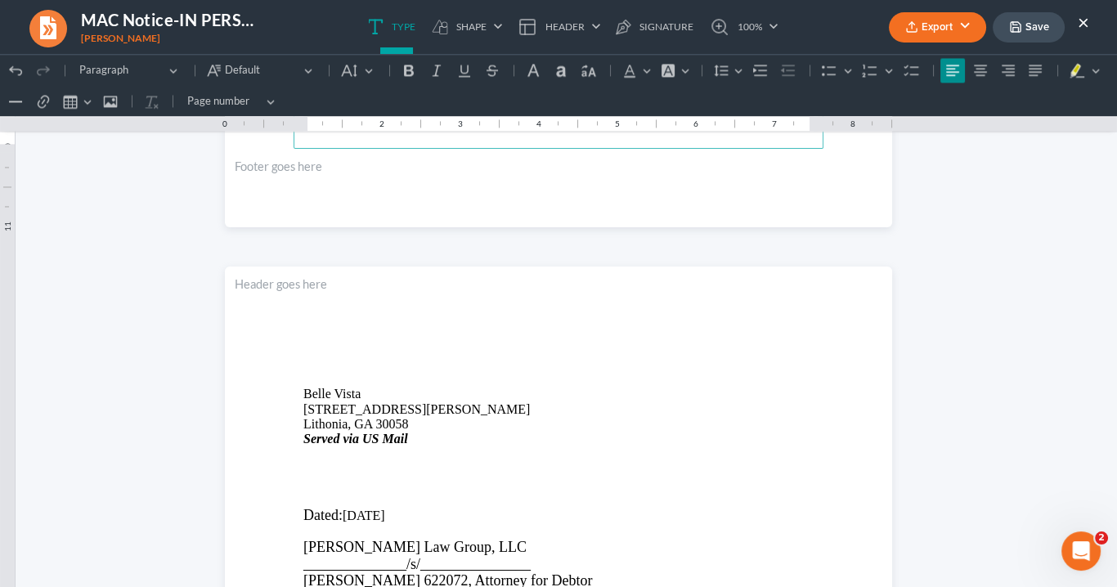
scroll to position [3580, 0]
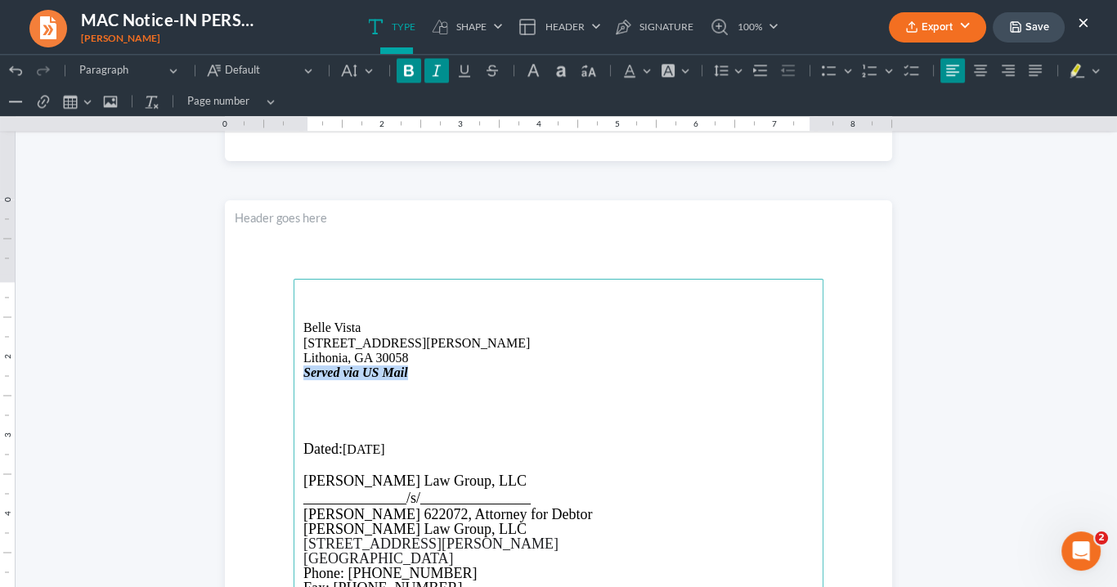
drag, startPoint x: 396, startPoint y: 374, endPoint x: 300, endPoint y: 374, distance: 95.6
copy strong "Served via US Mail"
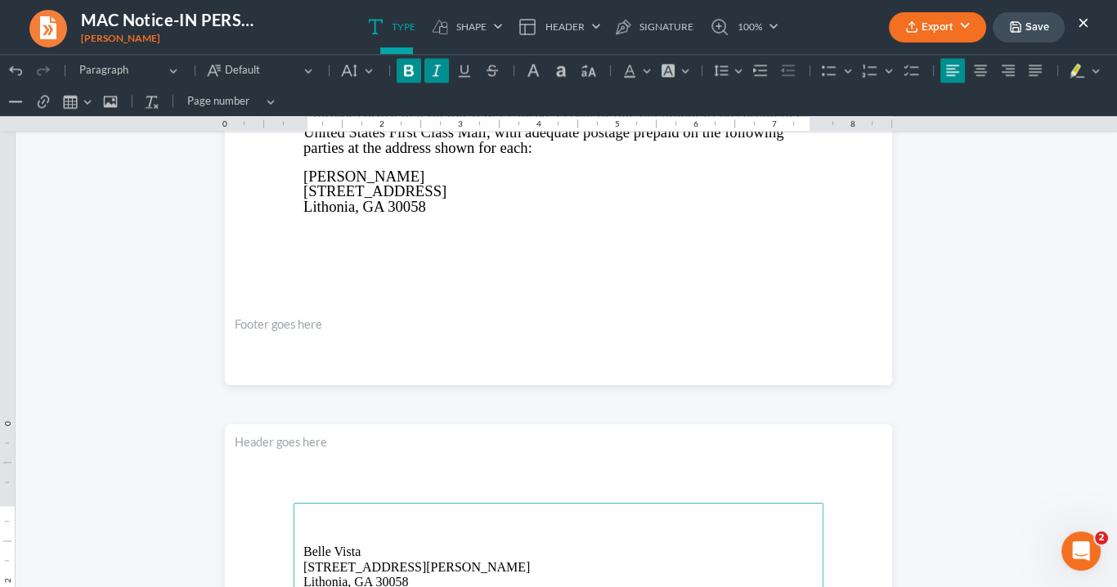
scroll to position [3253, 0]
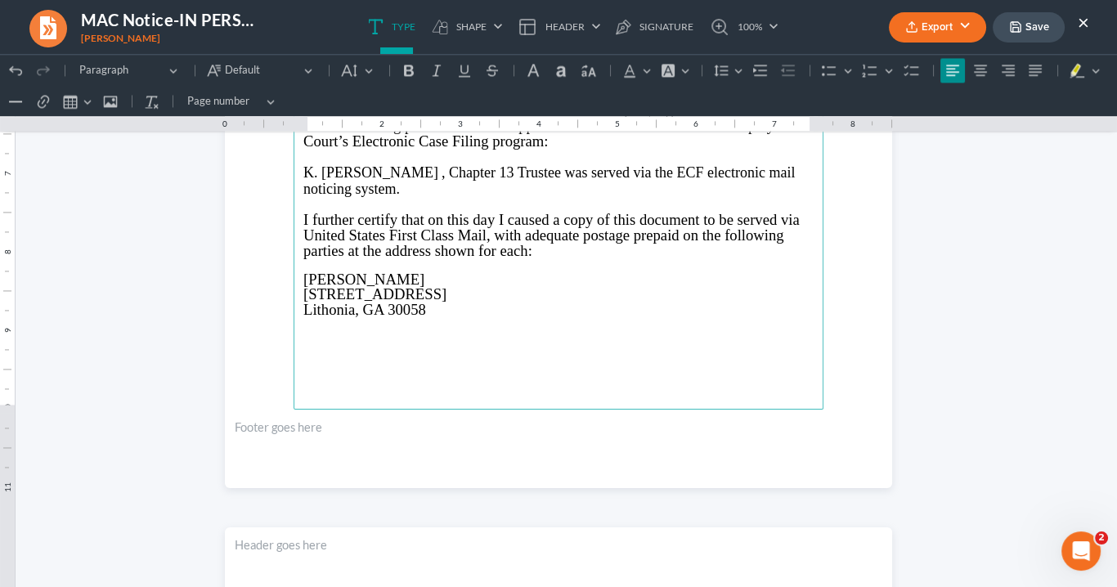
click at [303, 318] on p "Rich Text Editor, page-3-main" at bounding box center [558, 324] width 510 height 13
click at [532, 249] on p "I further certify that on this day I caused a copy of this document to be serve…" at bounding box center [558, 236] width 510 height 46
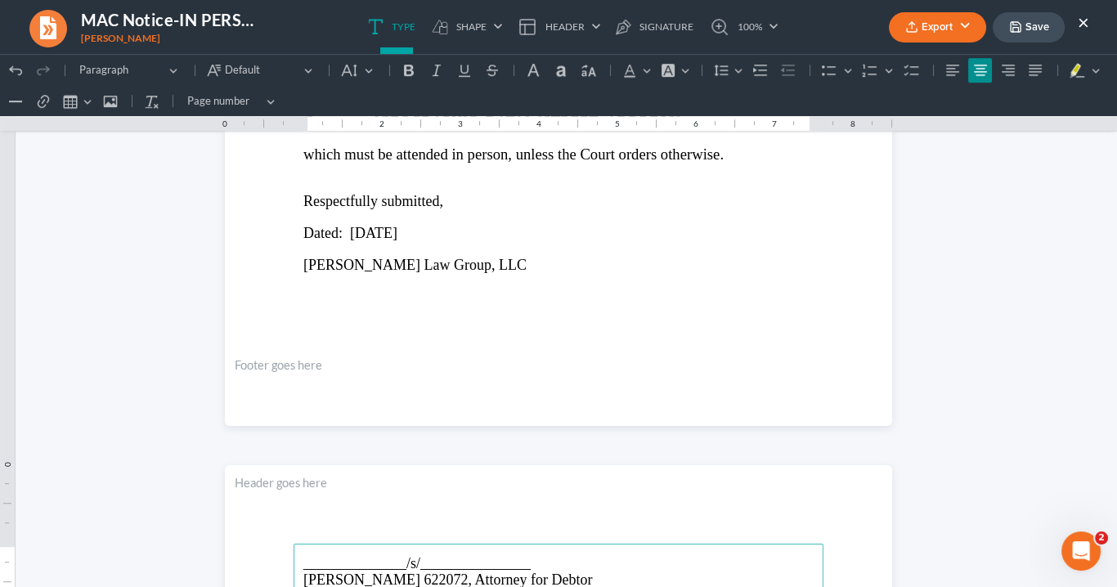
scroll to position [1292, 0]
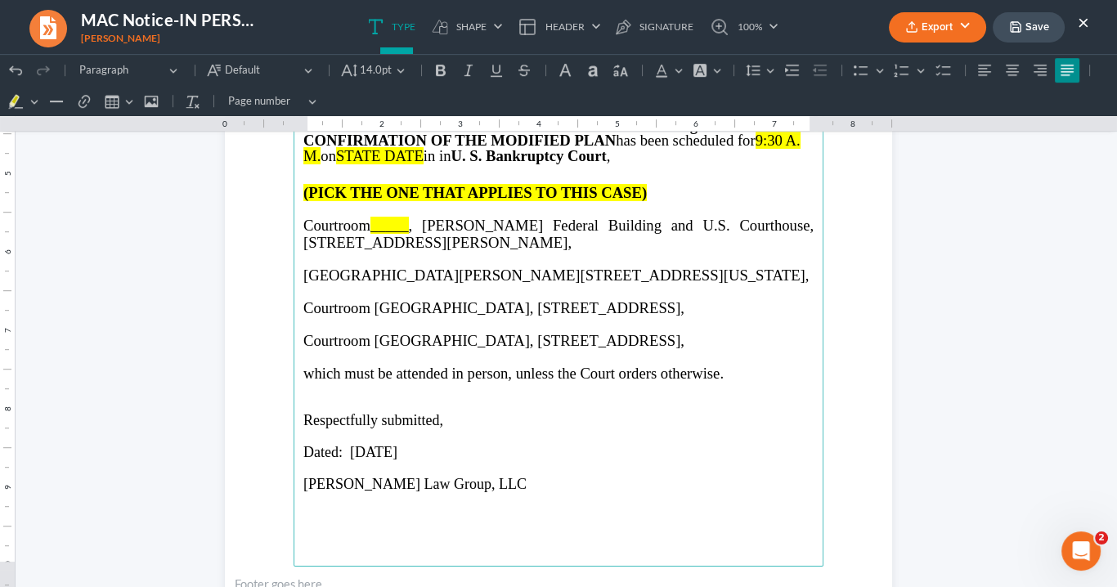
drag, startPoint x: 762, startPoint y: 392, endPoint x: 292, endPoint y: 301, distance: 478.7
click at [293, 301] on main "Bankruptcy Clerk at [GEOGRAPHIC_DATA][STREET_ADDRESS]. Bankruptcy Clerk at [GEO…" at bounding box center [558, 213] width 530 height 706
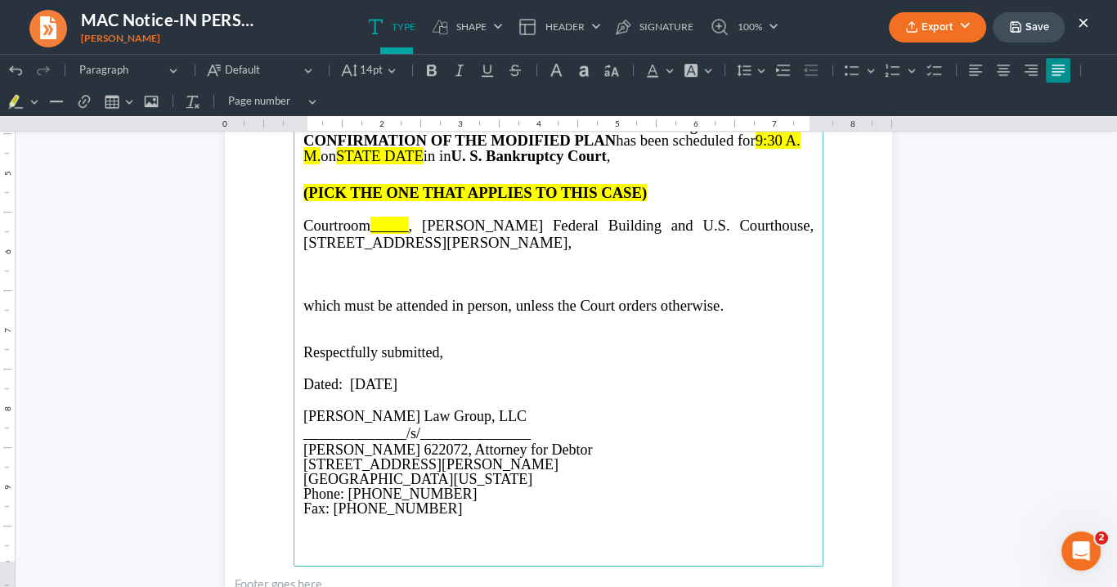
click at [303, 314] on span "which must be attended in person, unless the Court orders otherwise." at bounding box center [513, 305] width 420 height 17
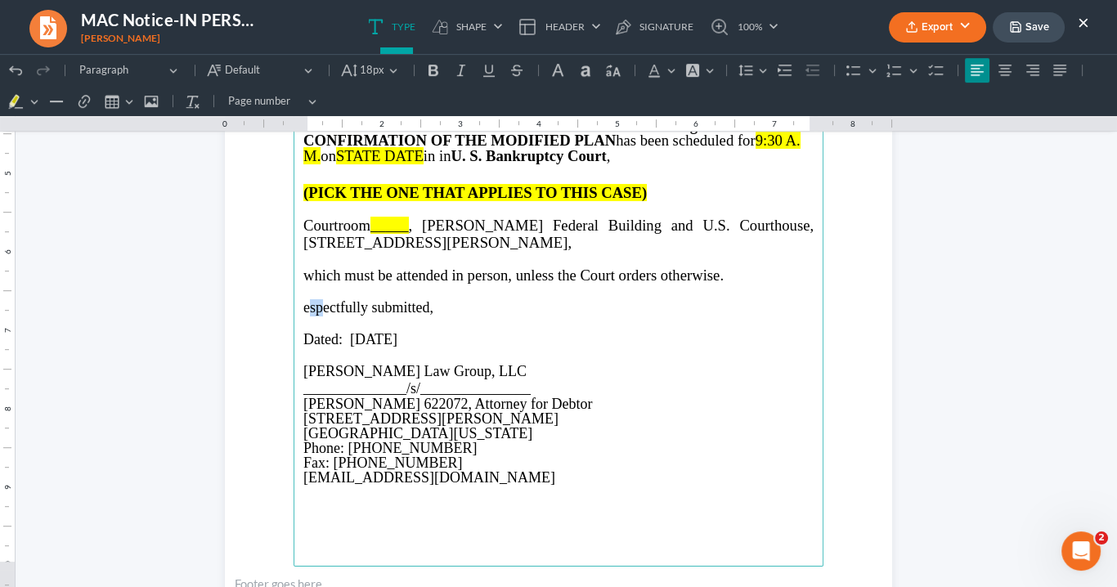
drag, startPoint x: 304, startPoint y: 330, endPoint x: 315, endPoint y: 334, distance: 11.1
click at [298, 334] on main "Bankruptcy Clerk at [GEOGRAPHIC_DATA][STREET_ADDRESS]. Bankruptcy Clerk at [GEO…" at bounding box center [558, 213] width 530 height 706
click at [303, 284] on span "which must be attended in person, unless the Court orders otherwise." at bounding box center [513, 274] width 420 height 17
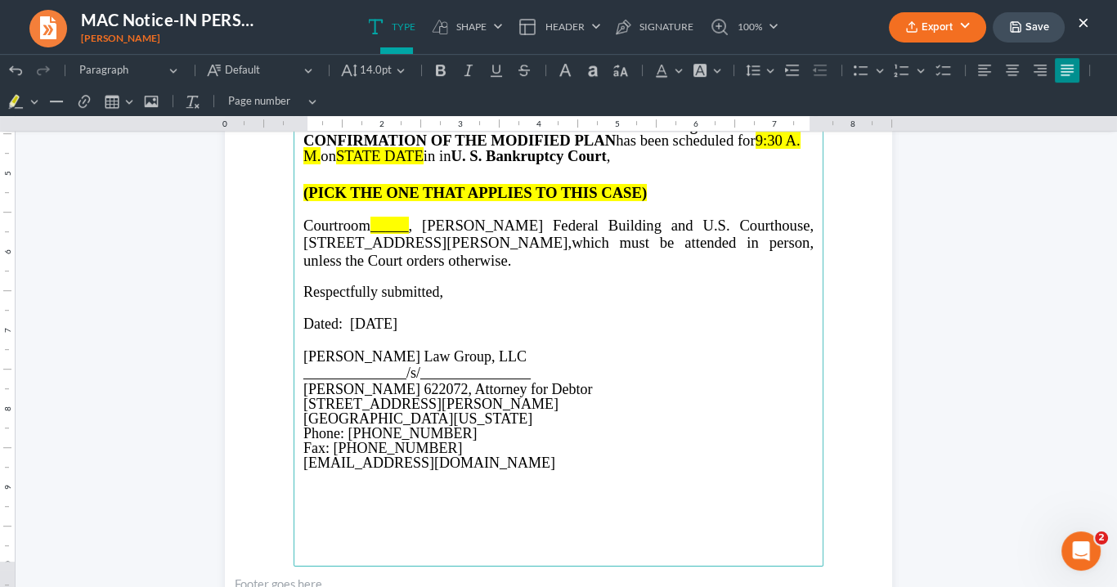
click at [416, 251] on span ", [PERSON_NAME] Federal Building and U.S. Courthouse, [STREET_ADDRESS][PERSON_N…" at bounding box center [558, 234] width 510 height 34
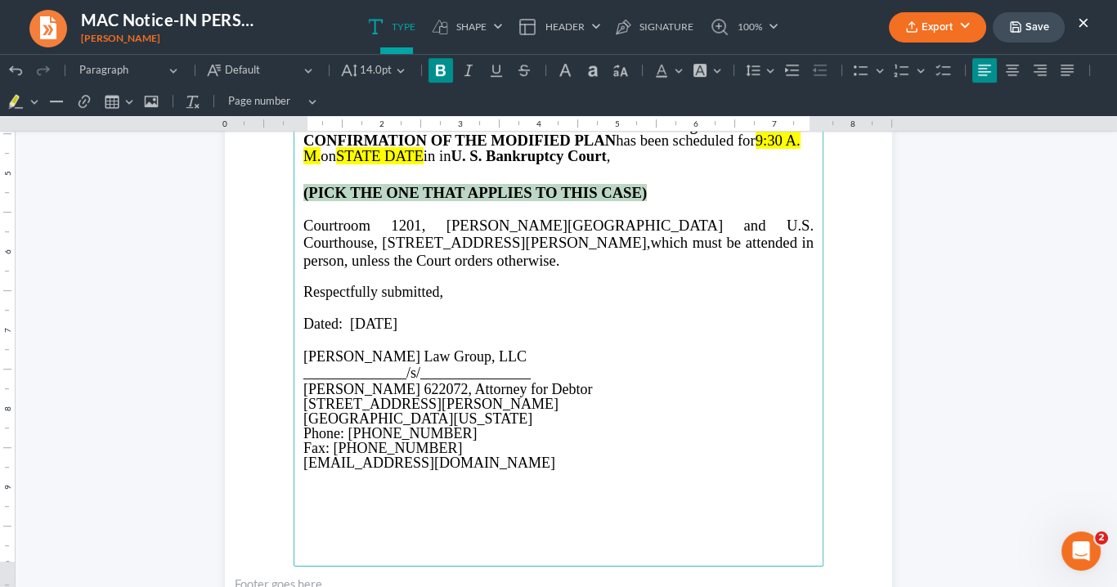
drag, startPoint x: 595, startPoint y: 226, endPoint x: 288, endPoint y: 222, distance: 307.4
click at [293, 222] on main "Bankruptcy Clerk at [GEOGRAPHIC_DATA][STREET_ADDRESS]. Bankruptcy Clerk at [GEO…" at bounding box center [558, 213] width 530 height 706
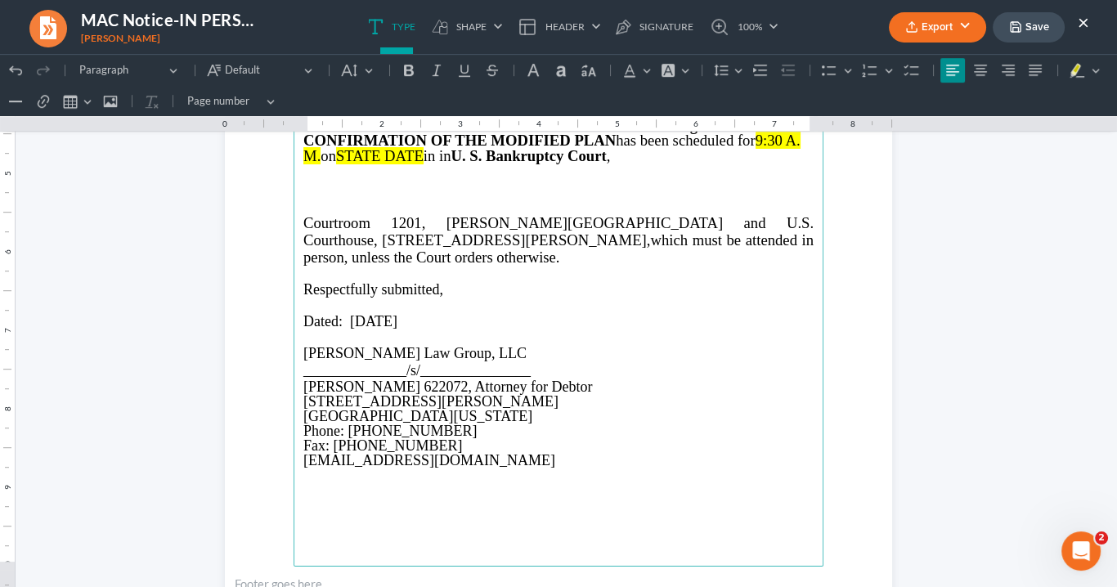
click at [303, 249] on span "Courtroom 1201, Richard B. Russell Federal Building and U.S. Courthouse, 75 Ted…" at bounding box center [558, 231] width 510 height 34
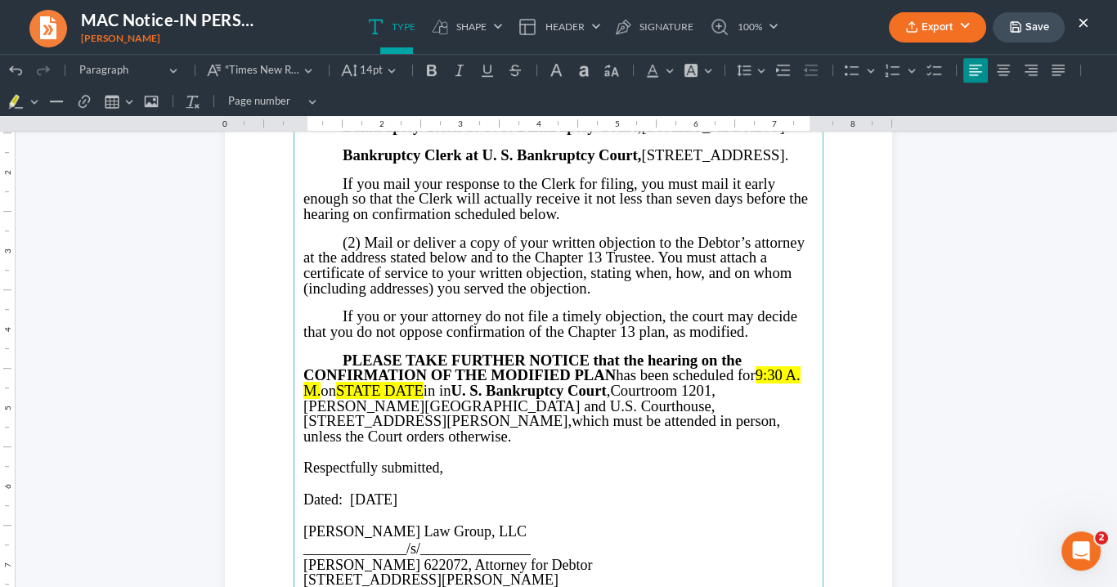
scroll to position [1030, 0]
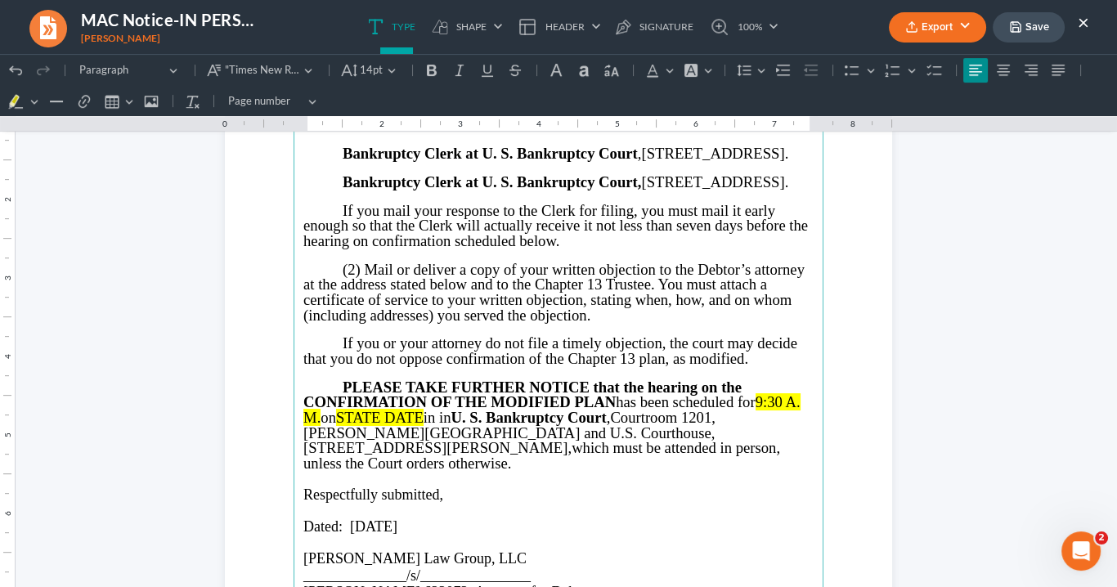
click at [761, 426] on span "9:30 A. M." at bounding box center [551, 409] width 497 height 33
drag, startPoint x: 755, startPoint y: 429, endPoint x: 778, endPoint y: 488, distance: 63.1
click at [778, 502] on main "Bankruptcy Clerk at U. S. Bankruptcy Court , 18 Greenville Street, 2nd Floor, N…" at bounding box center [558, 475] width 530 height 706
click at [702, 68] on button "Font Background Color Font Background Color" at bounding box center [697, 70] width 36 height 25
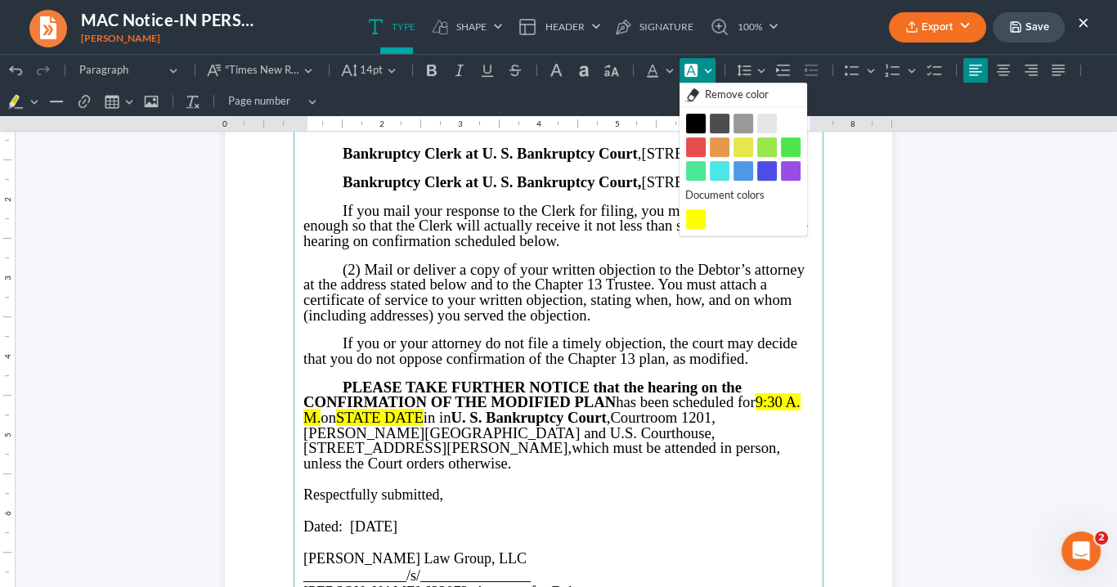
click at [718, 98] on span "Remove color" at bounding box center [737, 95] width 64 height 16
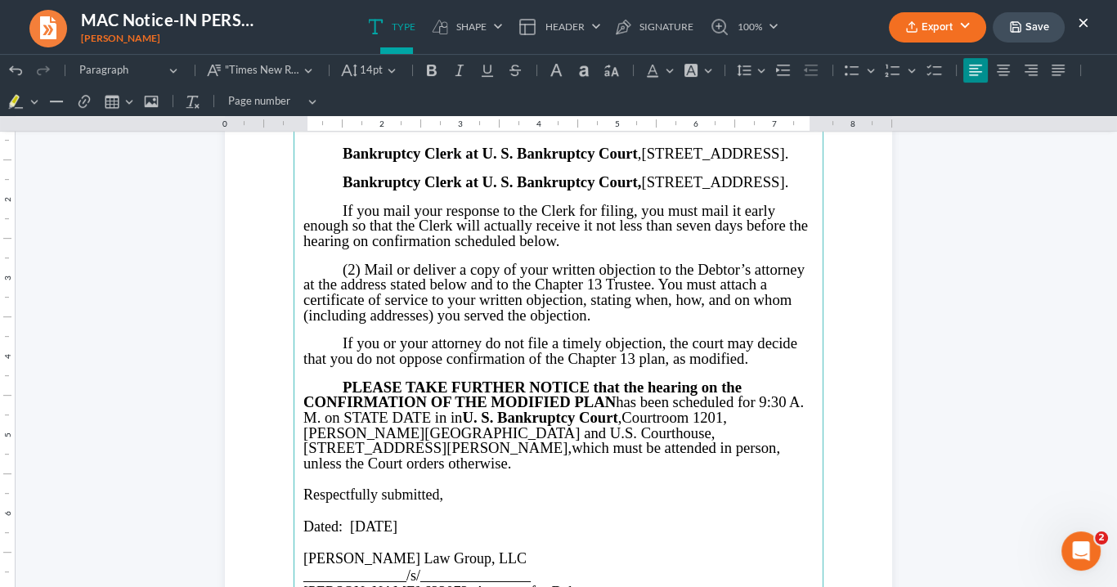
click at [800, 426] on span "PLEASE TAKE FURTHER NOTICE that the hearing on the CONFIRMATION OF THE MODIFIED…" at bounding box center [553, 401] width 500 height 47
drag, startPoint x: 426, startPoint y: 445, endPoint x: 459, endPoint y: 450, distance: 33.2
click at [427, 426] on span "PLEASE TAKE FURTHER NOTICE that the hearing on the CONFIRMATION OF THE MODIFIED…" at bounding box center [553, 401] width 500 height 47
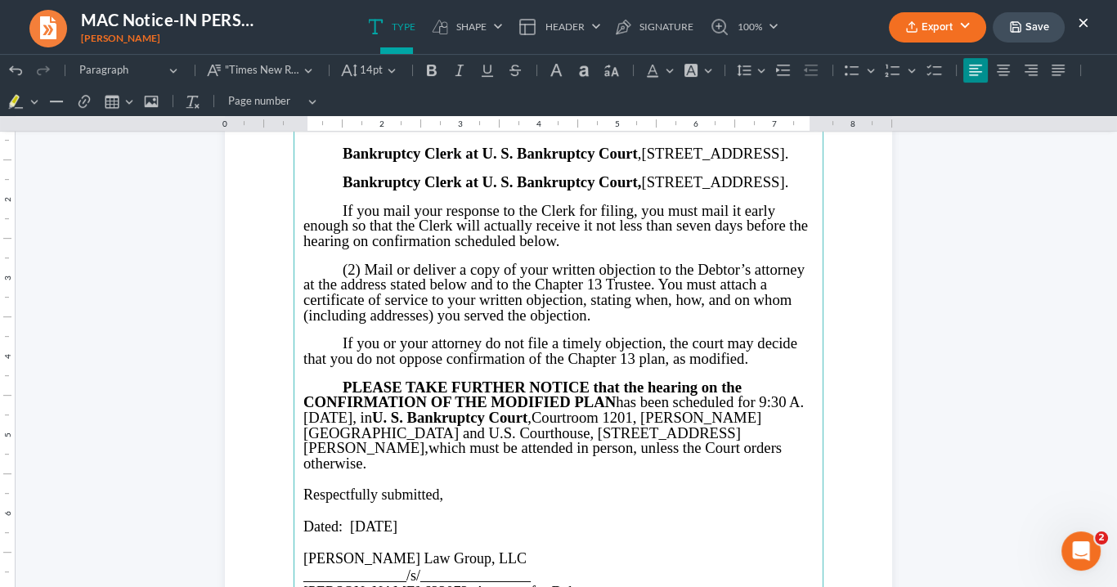
click at [746, 446] on span "Courtroom 1201, Richard B. Russell Federal Building and U.S. Courthouse, 75 Ted…" at bounding box center [532, 432] width 458 height 47
click at [303, 426] on span "PLEASE TAKE FURTHER NOTICE that the hearing on the CONFIRMATION OF THE MODIFIED…" at bounding box center [553, 401] width 500 height 47
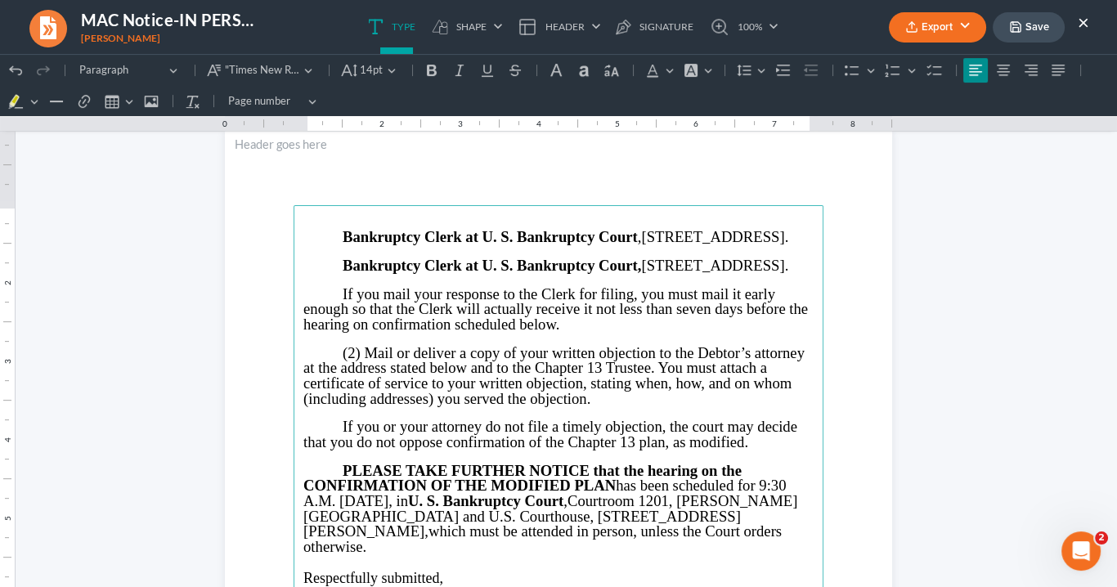
scroll to position [899, 0]
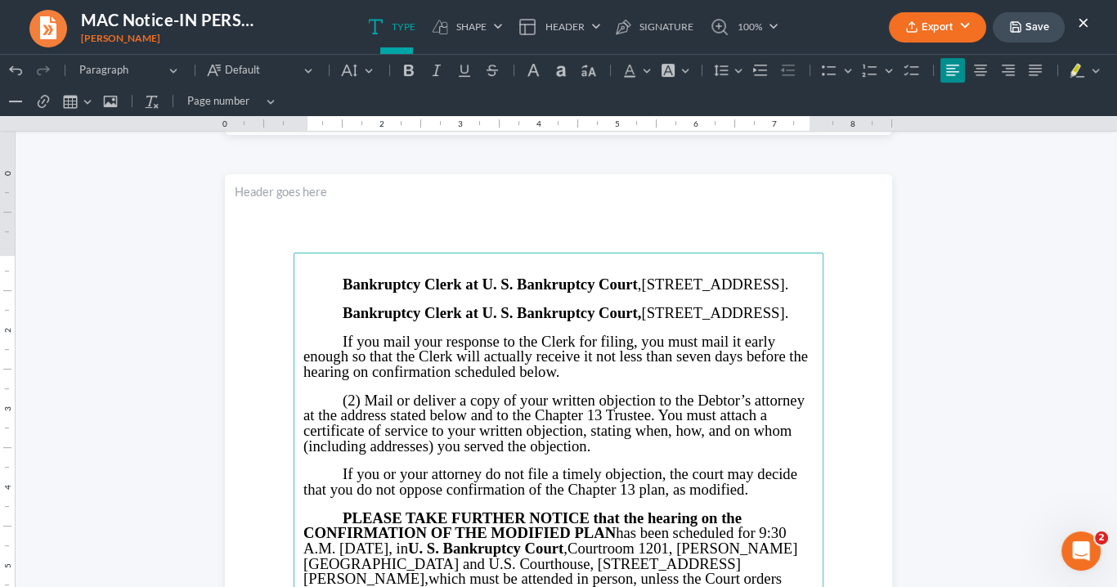
drag, startPoint x: 485, startPoint y: 347, endPoint x: 280, endPoint y: 289, distance: 213.2
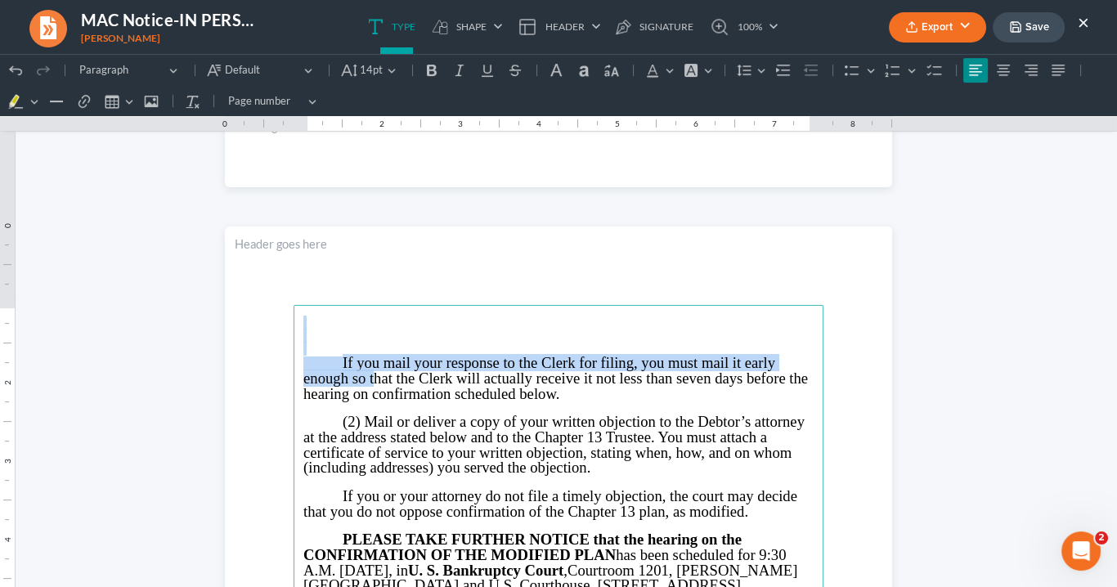
scroll to position [638, 0]
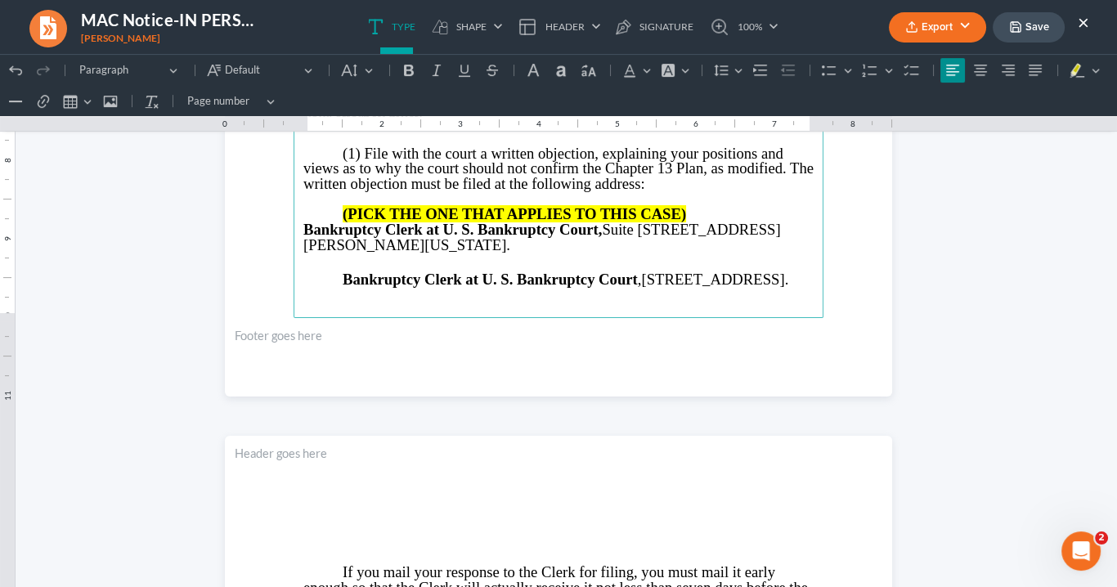
drag, startPoint x: 494, startPoint y: 292, endPoint x: 328, endPoint y: 271, distance: 167.3
click at [328, 272] on p "Bankruptcy Clerk at U. S. Bankruptcy Court , 121 Spring St. SE, Room 120, Gaine…" at bounding box center [558, 280] width 510 height 16
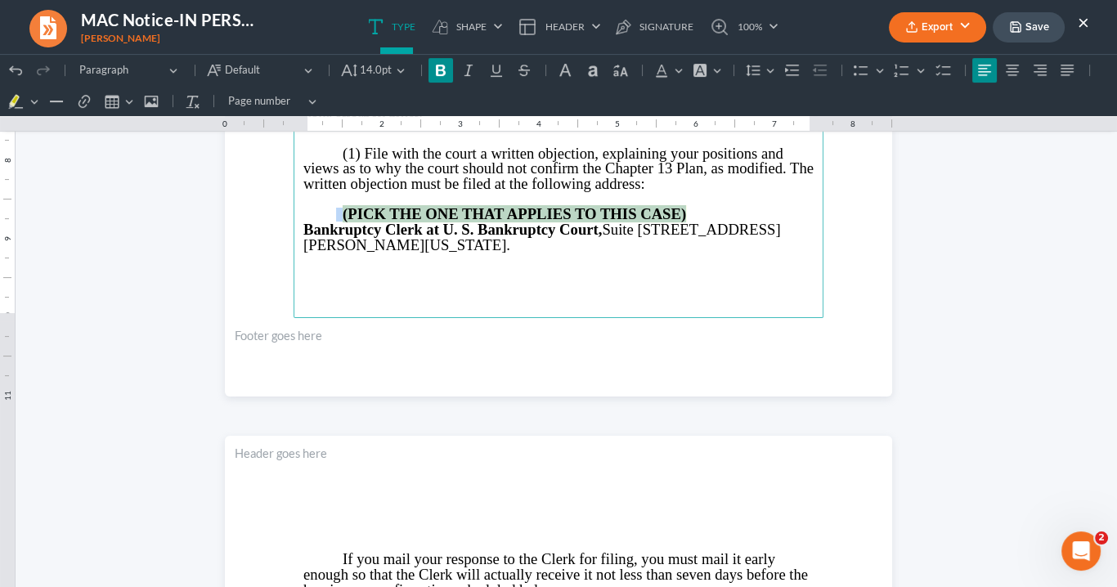
drag, startPoint x: 686, startPoint y: 207, endPoint x: 329, endPoint y: 204, distance: 357.2
click at [329, 207] on p "(PICK THE ONE THAT APPLIES TO THIS CASE)" at bounding box center [558, 215] width 510 height 16
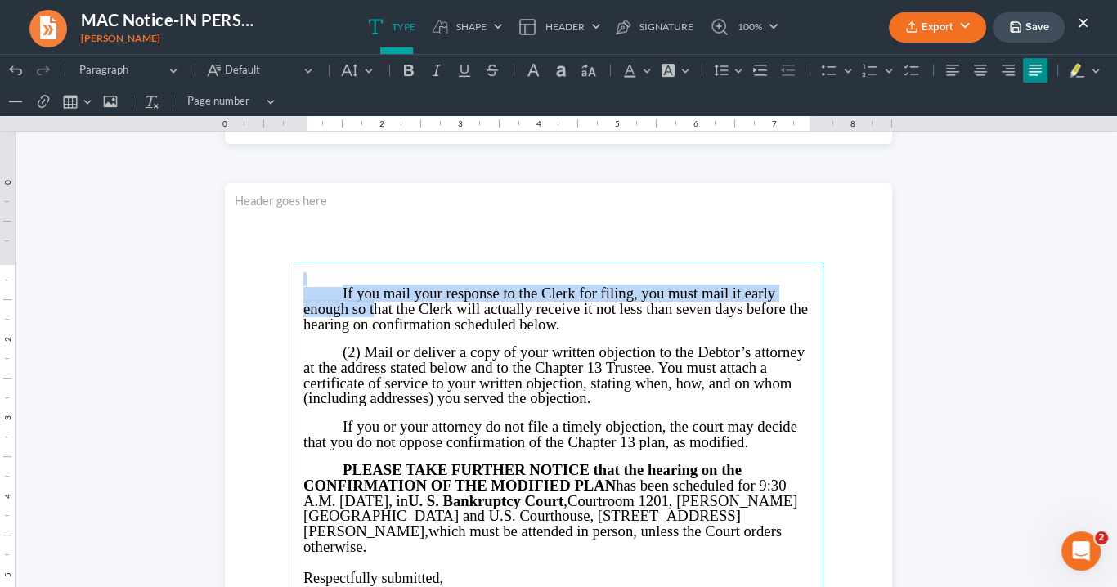
scroll to position [916, 0]
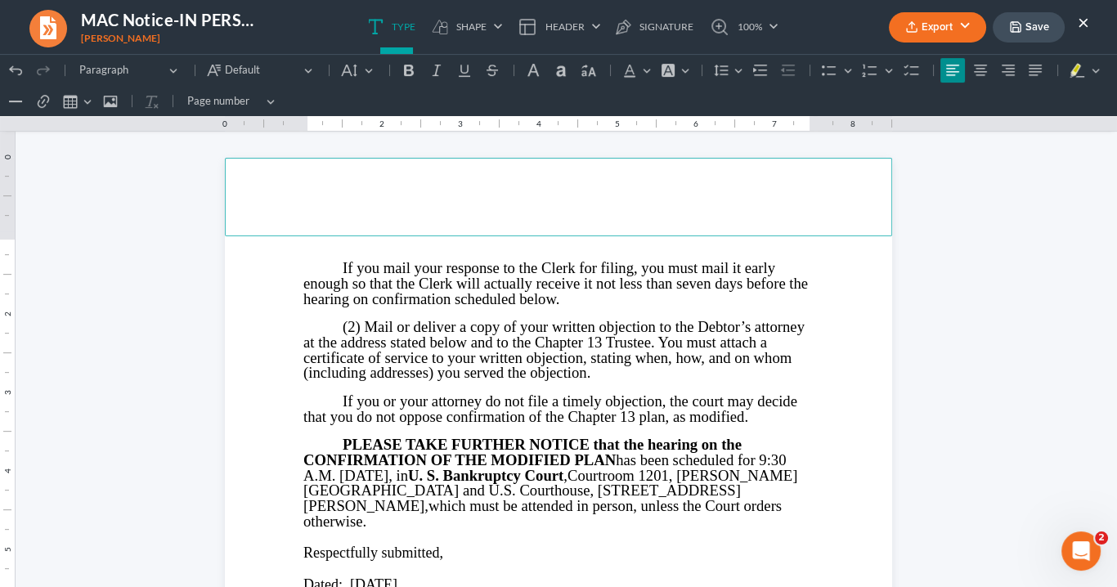
click at [492, 200] on header "Rich Text Editor, page-1-header" at bounding box center [558, 197] width 667 height 78
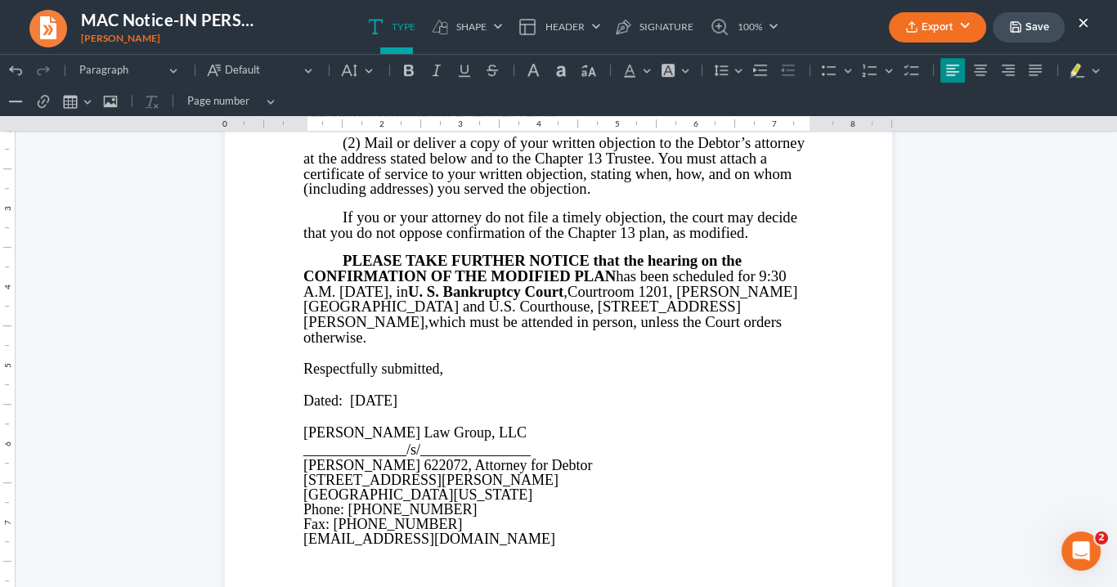
scroll to position [1112, 0]
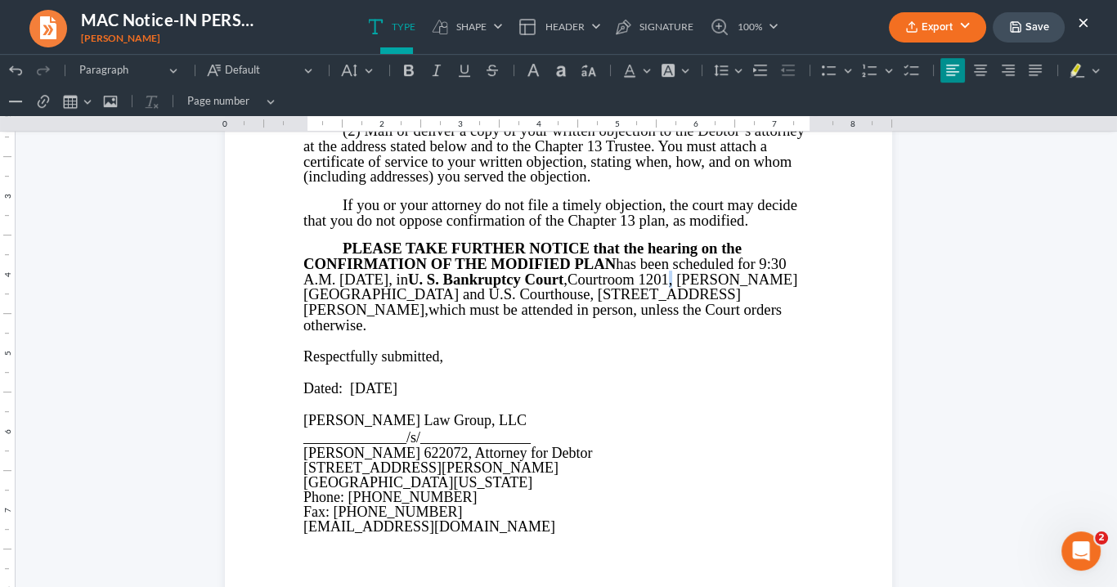
click at [764, 284] on span "Courtroom 1201, Richard B. Russell Federal Building and U.S. Courthouse, 75 Ted…" at bounding box center [550, 294] width 494 height 47
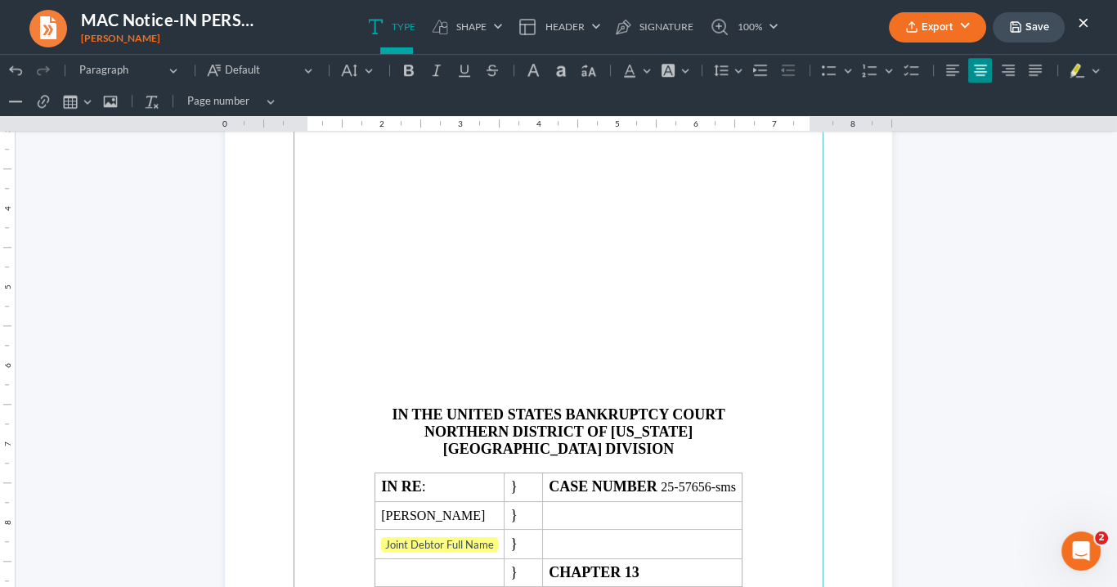
scroll to position [2027, 0]
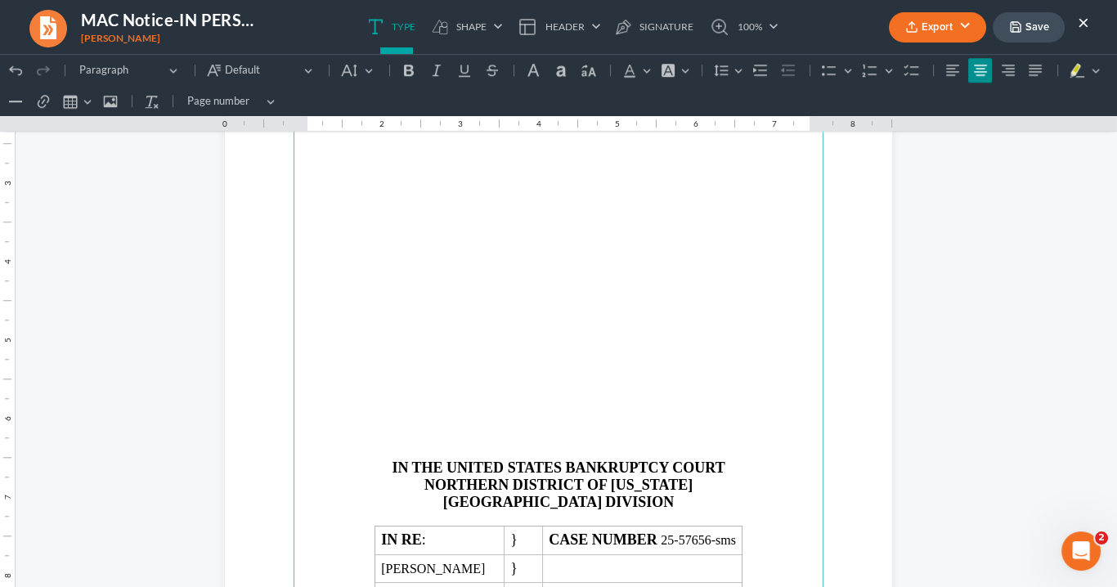
click at [525, 369] on p "Rich Text Editor, page-2-main" at bounding box center [558, 376] width 510 height 15
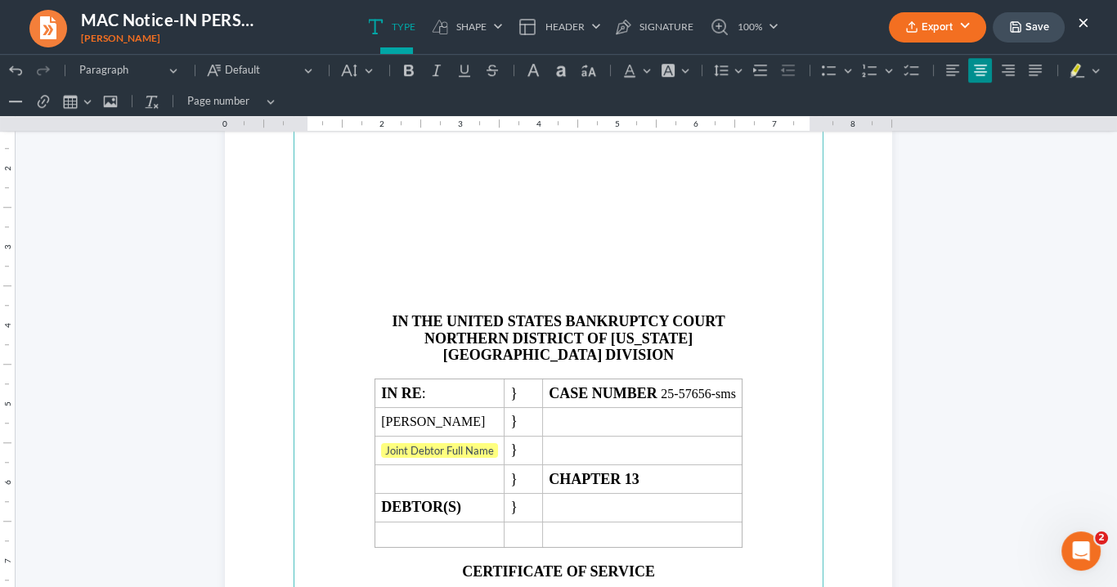
scroll to position [1896, 0]
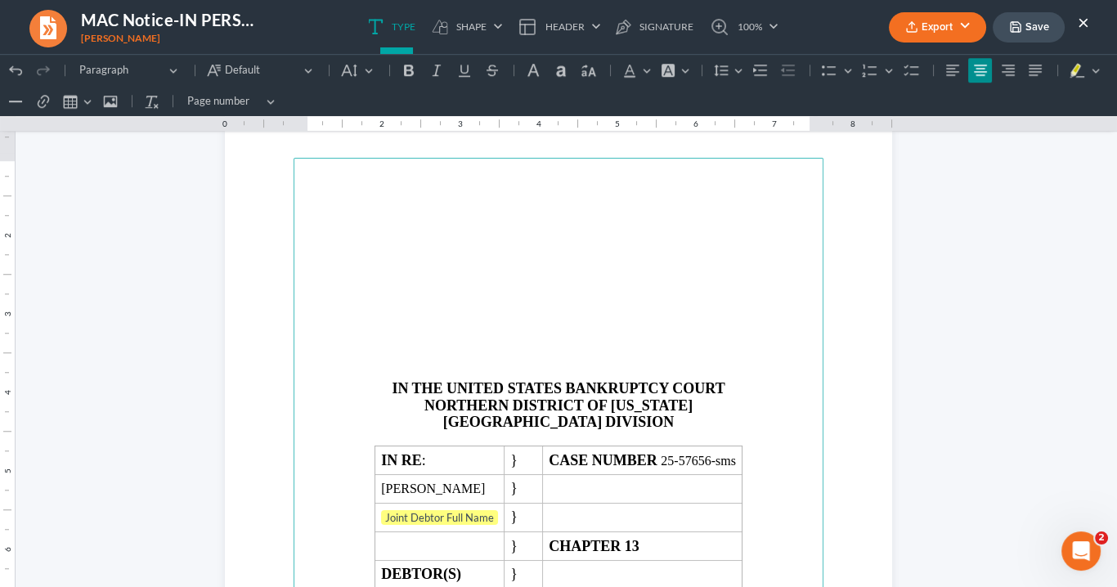
drag, startPoint x: 524, startPoint y: 273, endPoint x: 535, endPoint y: 282, distance: 14.6
click at [523, 273] on p "Rich Text Editor, page-2-main" at bounding box center [558, 267] width 510 height 15
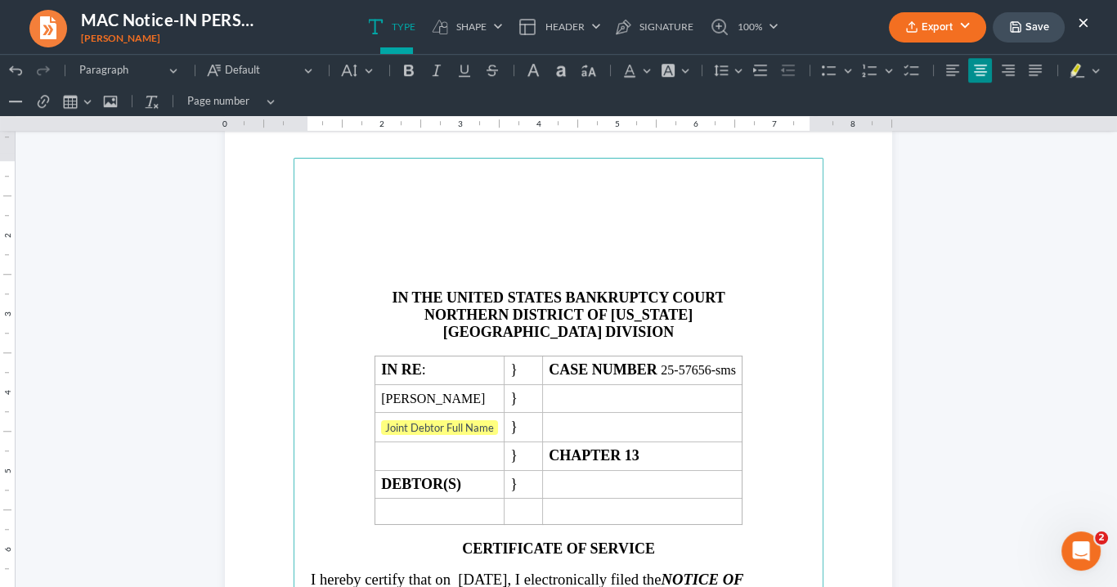
click at [447, 253] on p "Rich Text Editor, page-2-main" at bounding box center [558, 251] width 510 height 15
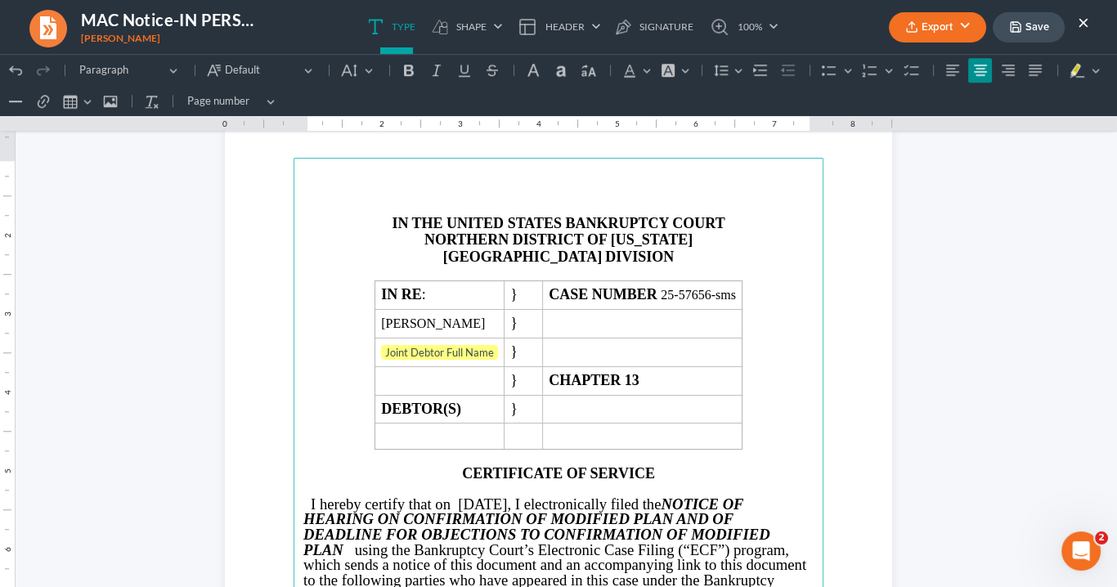
click at [426, 189] on p "Rich Text Editor, page-2-main" at bounding box center [558, 192] width 510 height 15
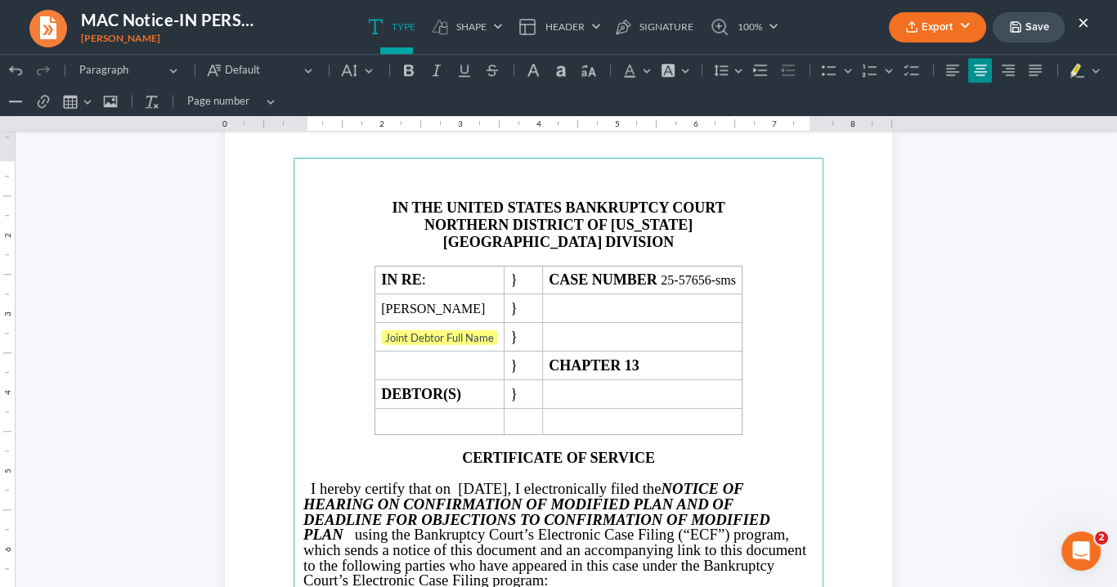
click at [955, 25] on button "Export" at bounding box center [937, 27] width 97 height 30
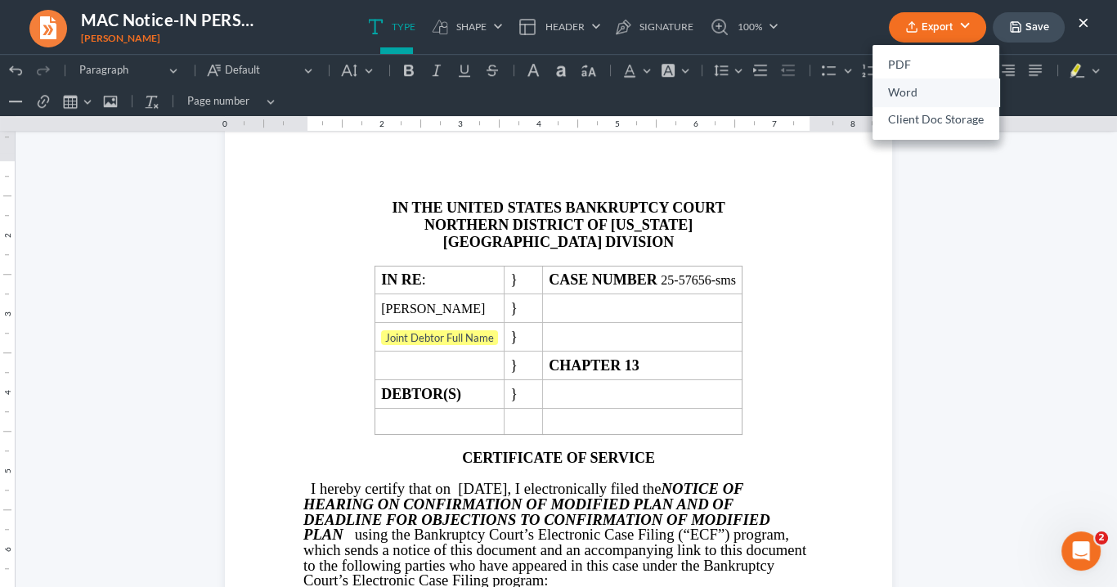
click at [893, 92] on link "Word" at bounding box center [935, 92] width 127 height 28
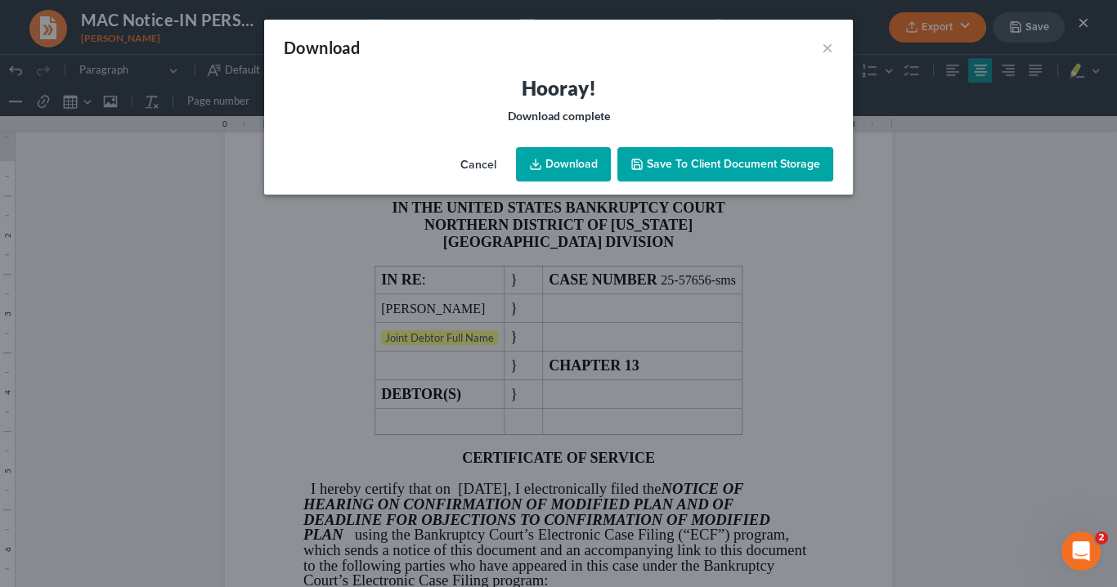
click at [572, 160] on link "Download" at bounding box center [563, 164] width 95 height 34
click at [830, 47] on button "×" at bounding box center [827, 48] width 11 height 20
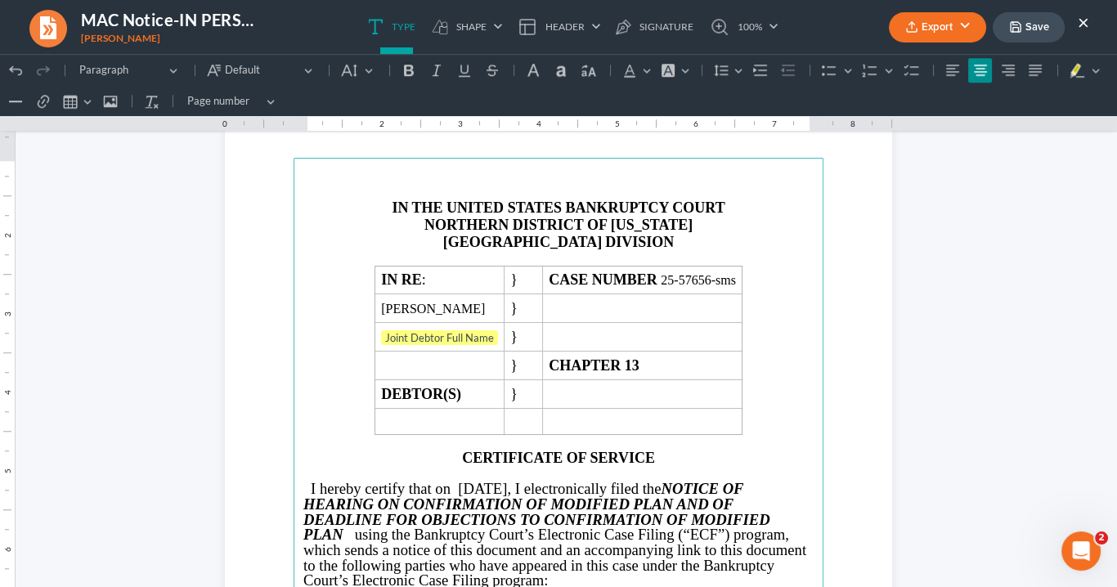
click at [949, 27] on button "Export" at bounding box center [937, 27] width 97 height 30
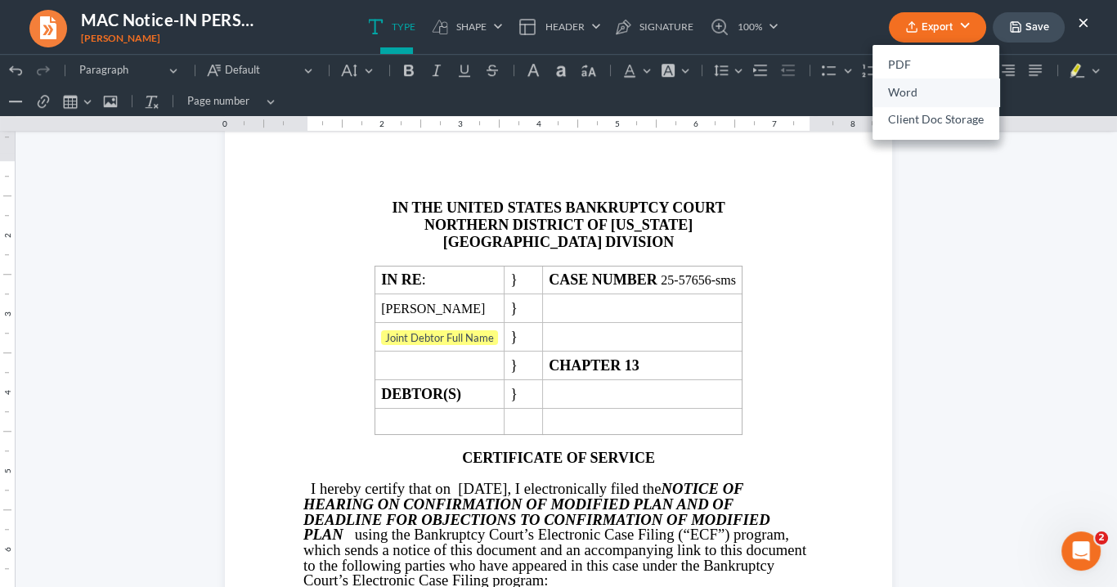
click at [908, 91] on link "Word" at bounding box center [935, 92] width 127 height 28
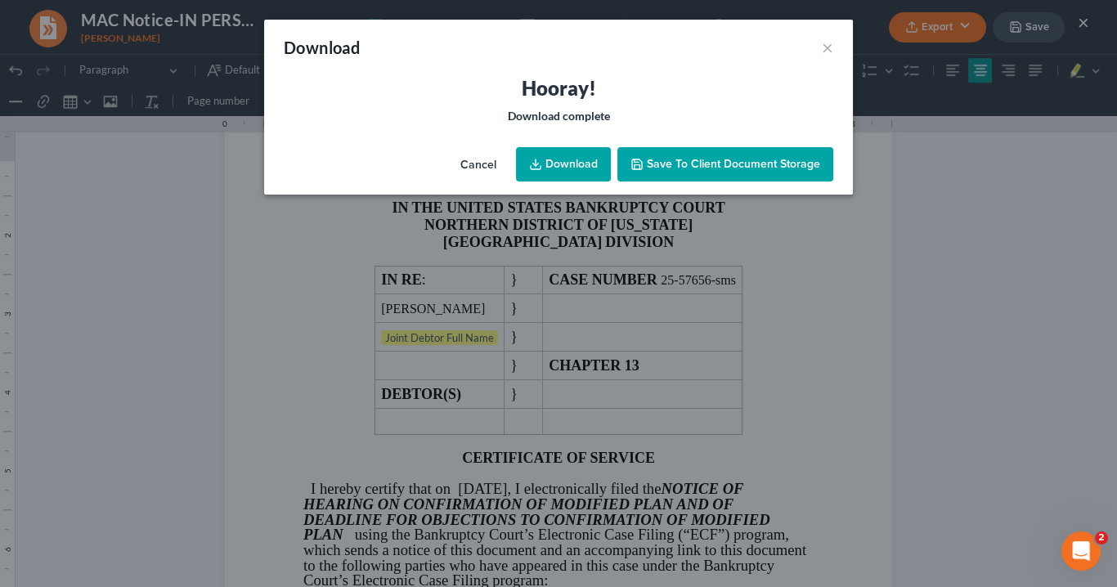
click at [587, 163] on link "Download" at bounding box center [563, 164] width 95 height 34
click at [822, 50] on button "×" at bounding box center [827, 48] width 11 height 20
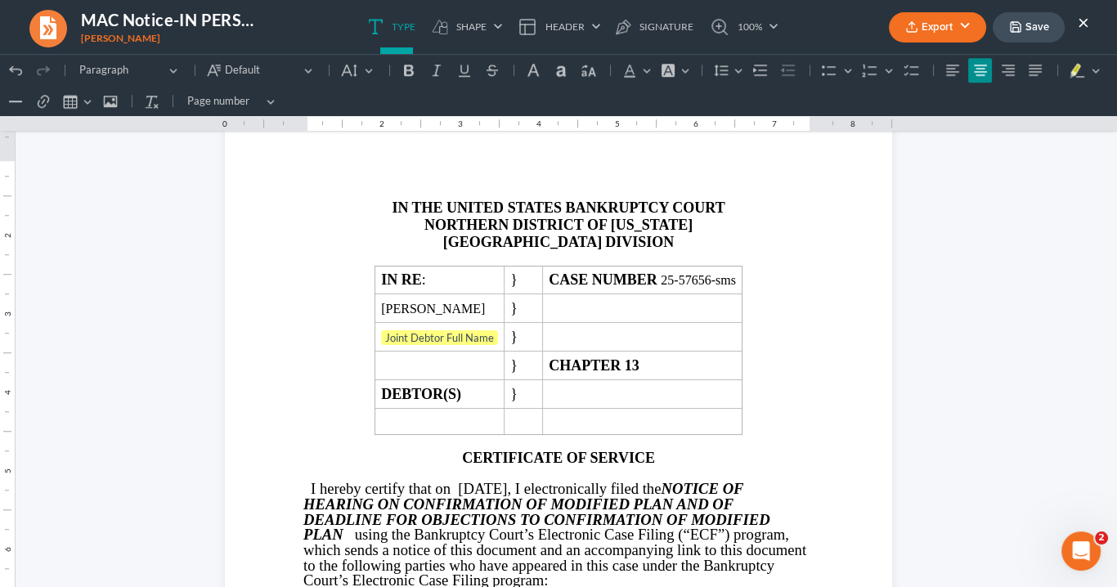
click at [1081, 20] on button "×" at bounding box center [1082, 22] width 11 height 20
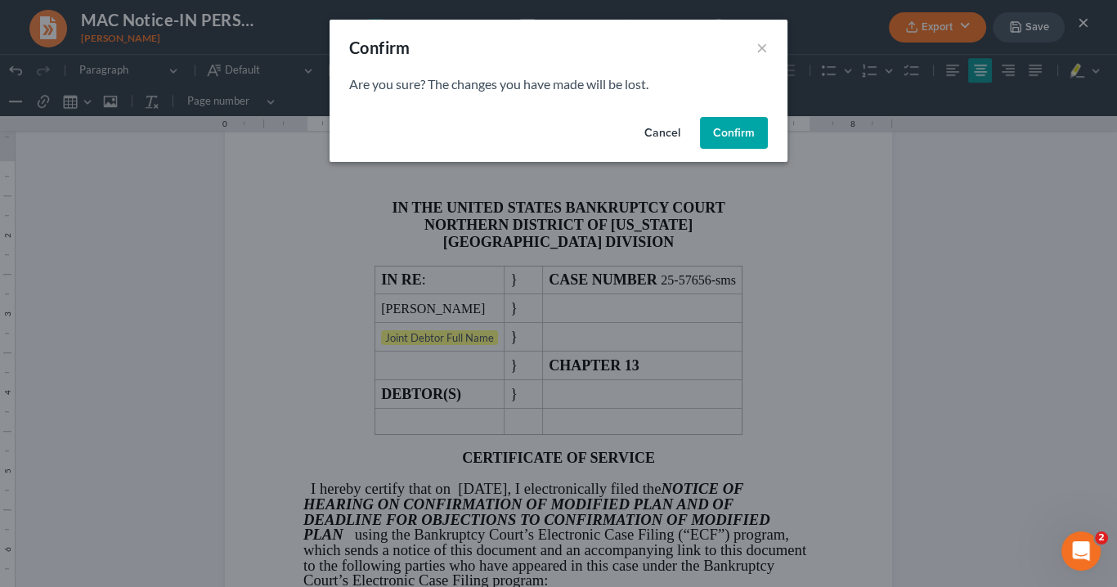
click at [744, 132] on button "Confirm" at bounding box center [734, 133] width 68 height 33
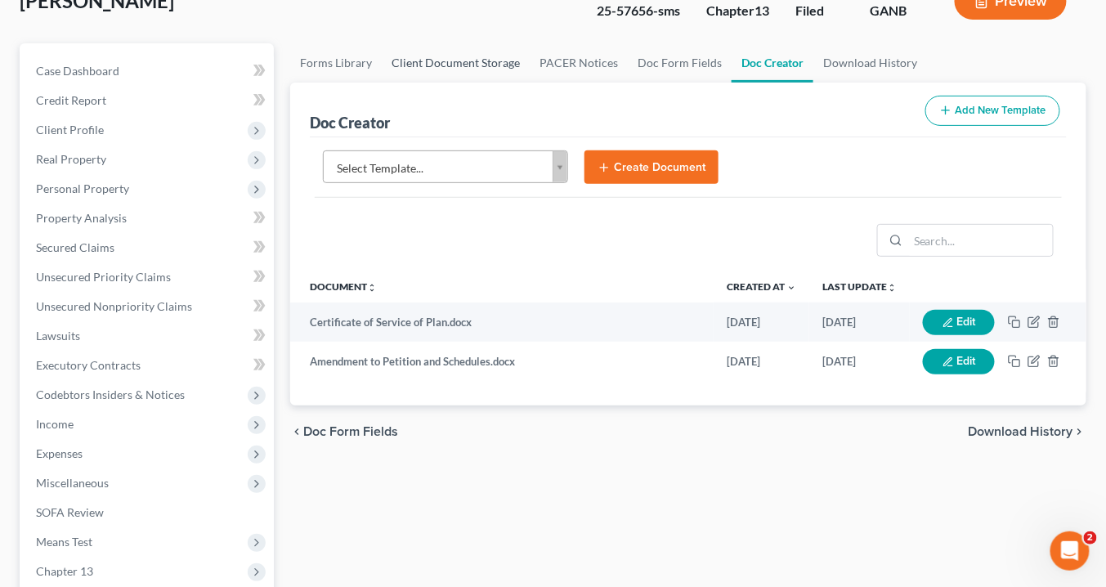
scroll to position [0, 0]
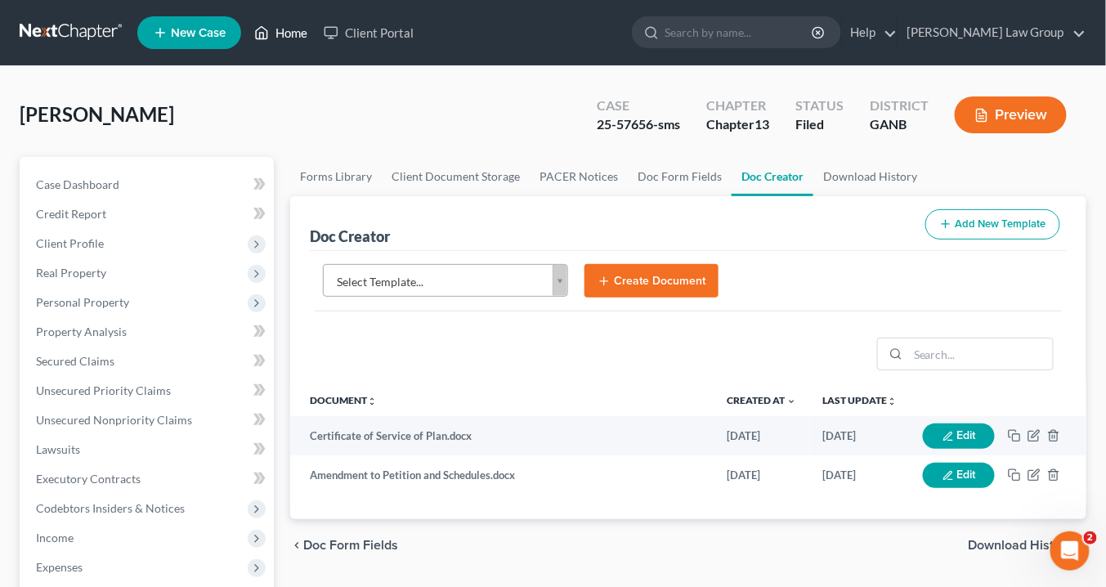
click at [291, 32] on link "Home" at bounding box center [280, 32] width 69 height 29
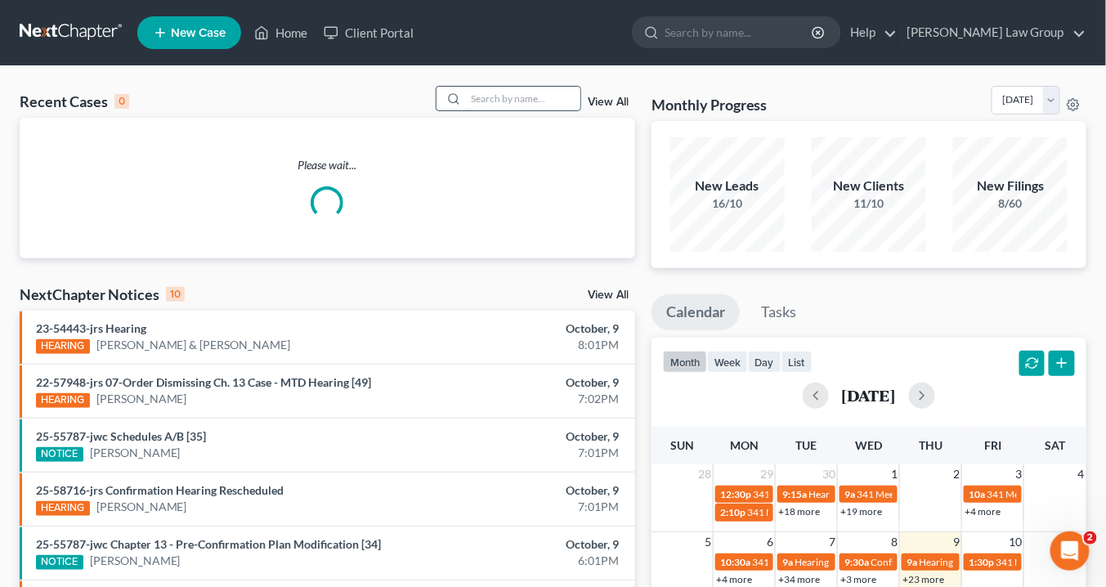
click at [474, 97] on input "search" at bounding box center [523, 99] width 114 height 24
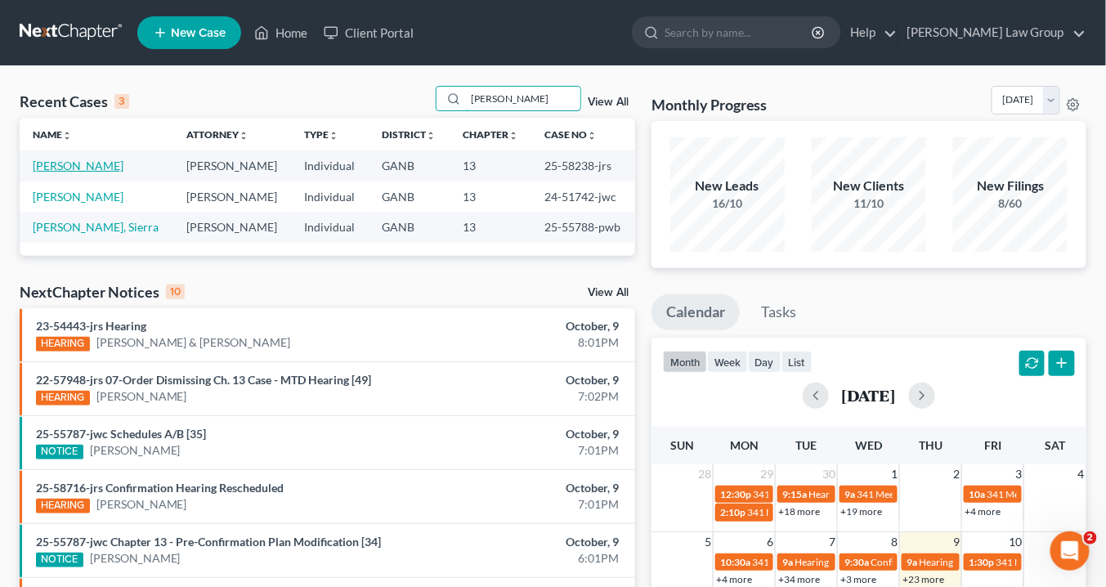
type input "Jenkins"
click at [100, 163] on link "[PERSON_NAME]" at bounding box center [78, 166] width 91 height 14
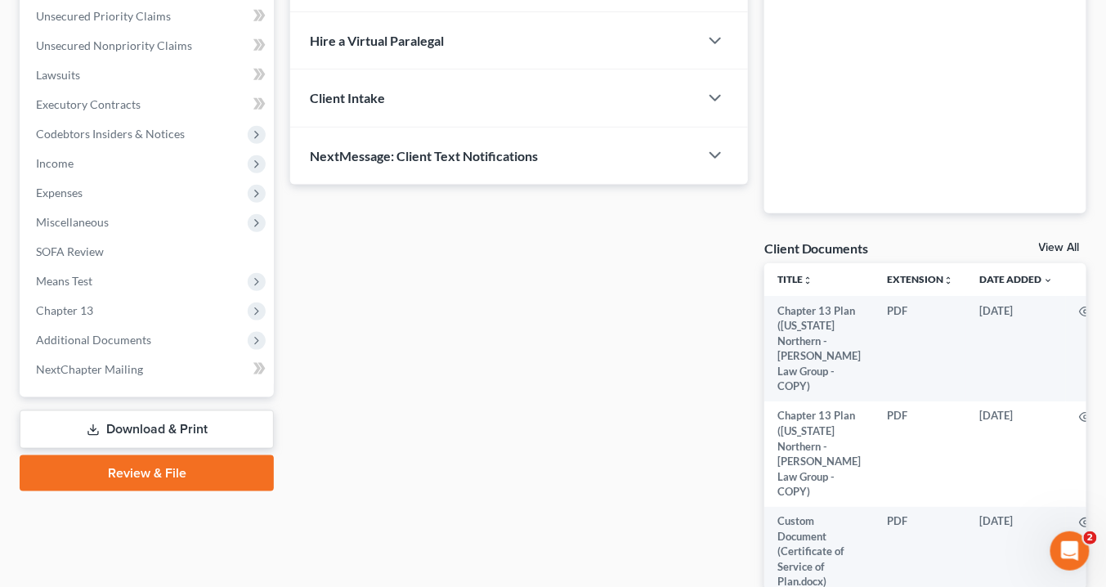
scroll to position [327, 0]
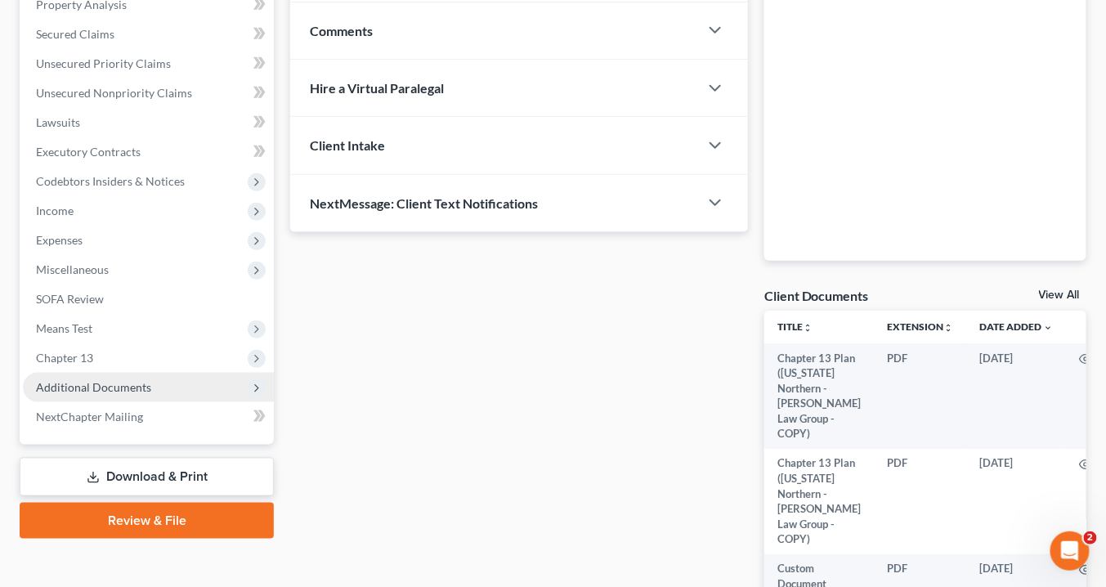
click at [69, 383] on span "Additional Documents" at bounding box center [93, 387] width 115 height 14
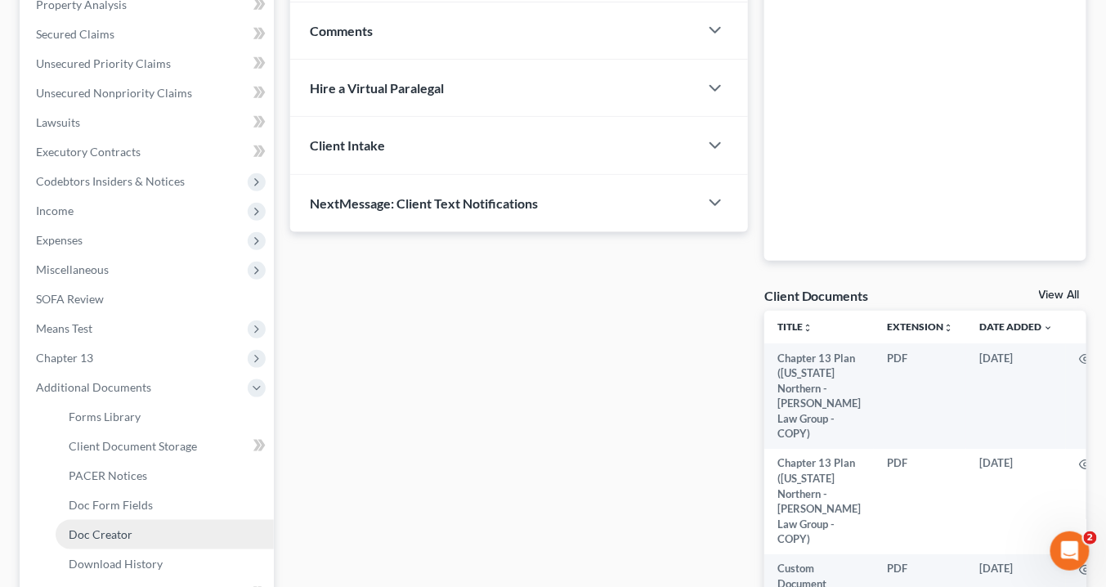
click at [108, 528] on span "Doc Creator" at bounding box center [101, 534] width 64 height 14
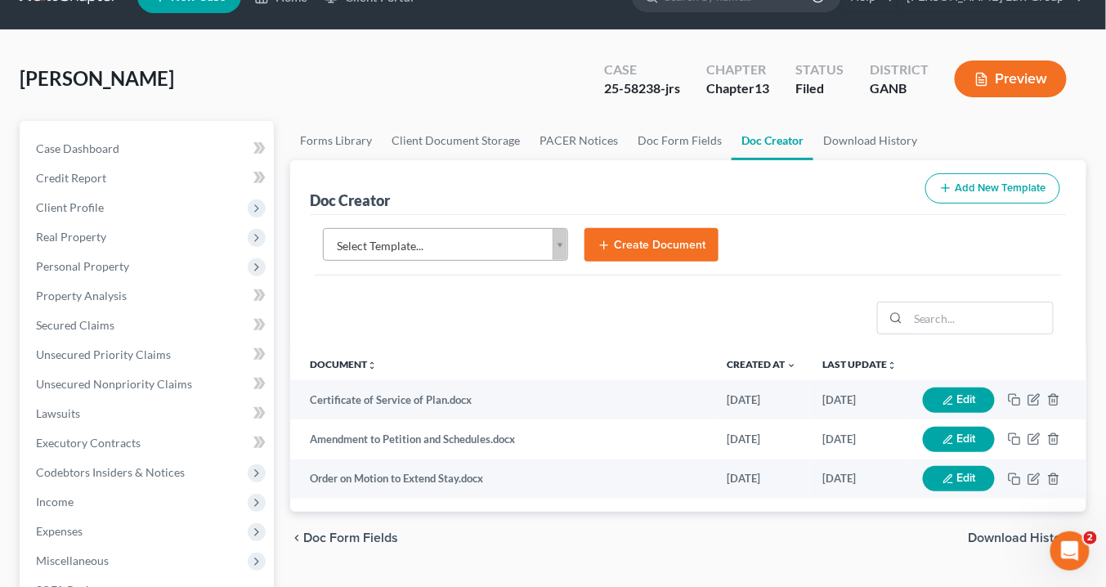
scroll to position [65, 0]
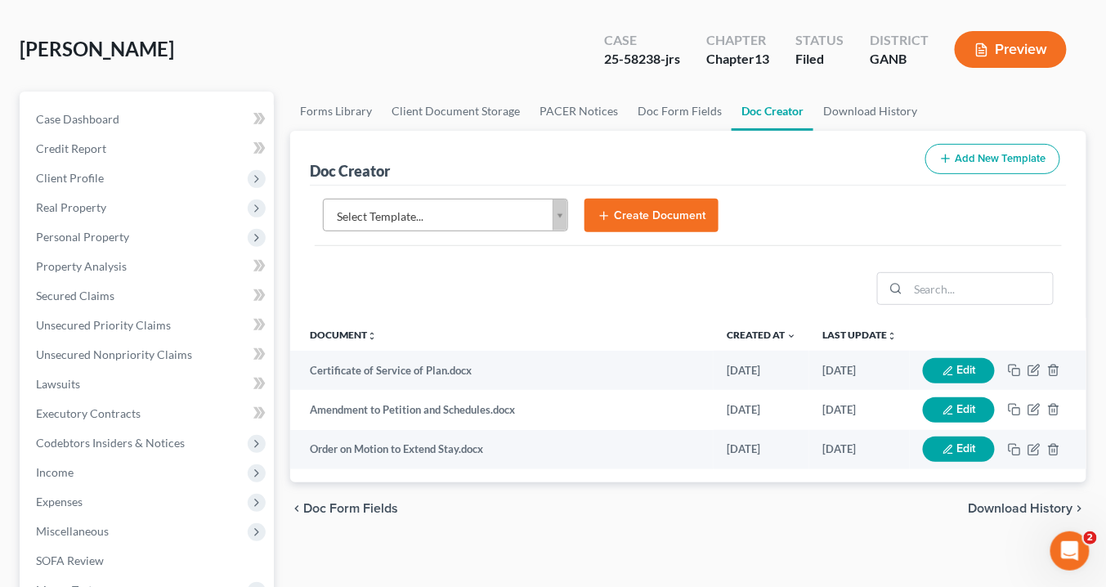
click at [563, 211] on body "Home New Case Client Portal Saedi Law Group info@saedilawgroup.com My Account S…" at bounding box center [553, 487] width 1106 height 1104
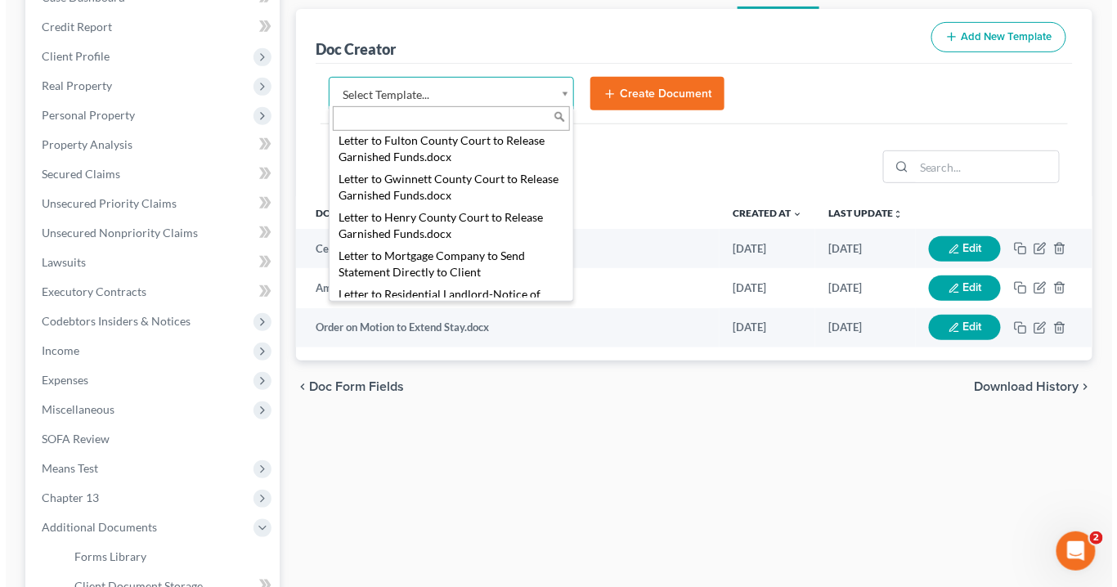
scroll to position [1685, 0]
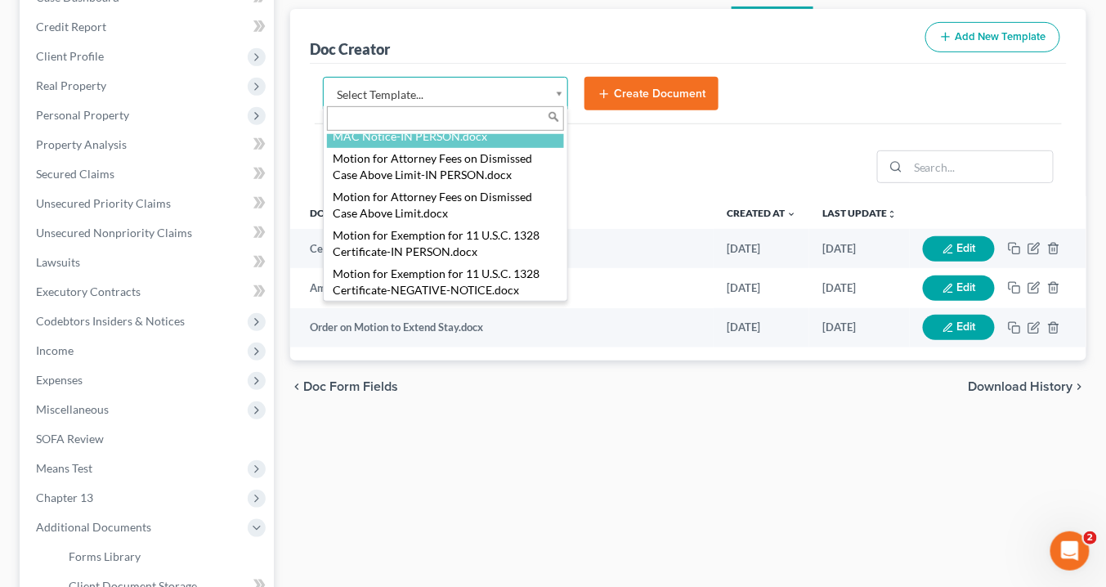
select select "116618"
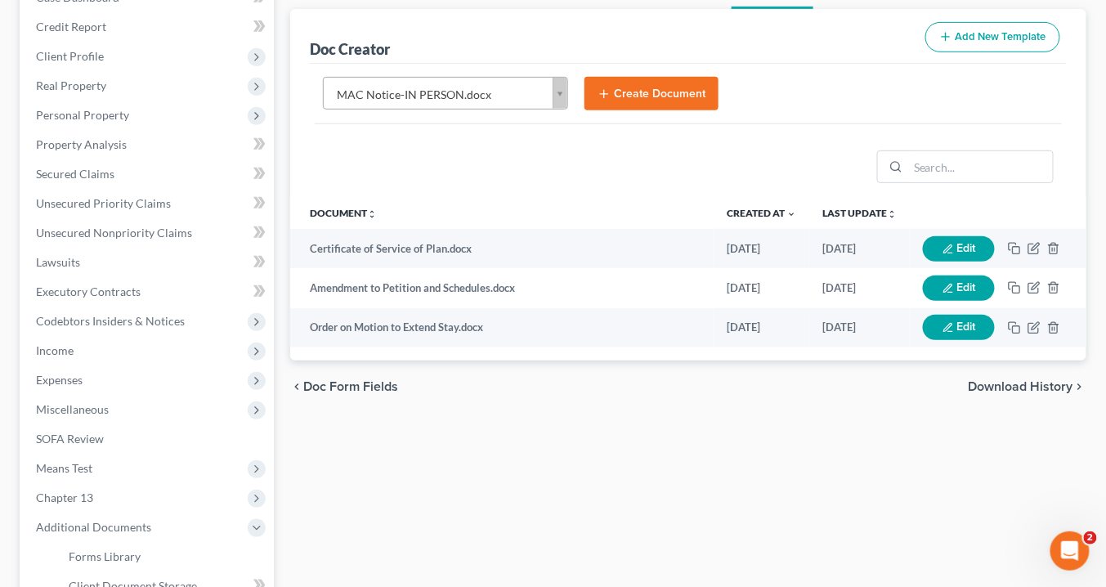
click at [601, 94] on icon "submit" at bounding box center [604, 93] width 13 height 13
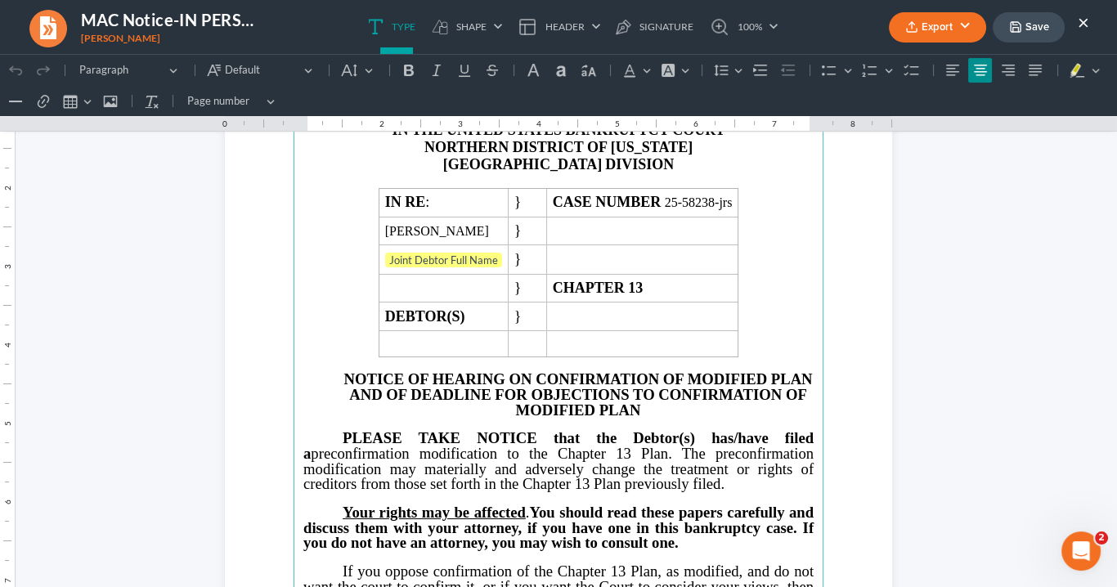
scroll to position [65, 0]
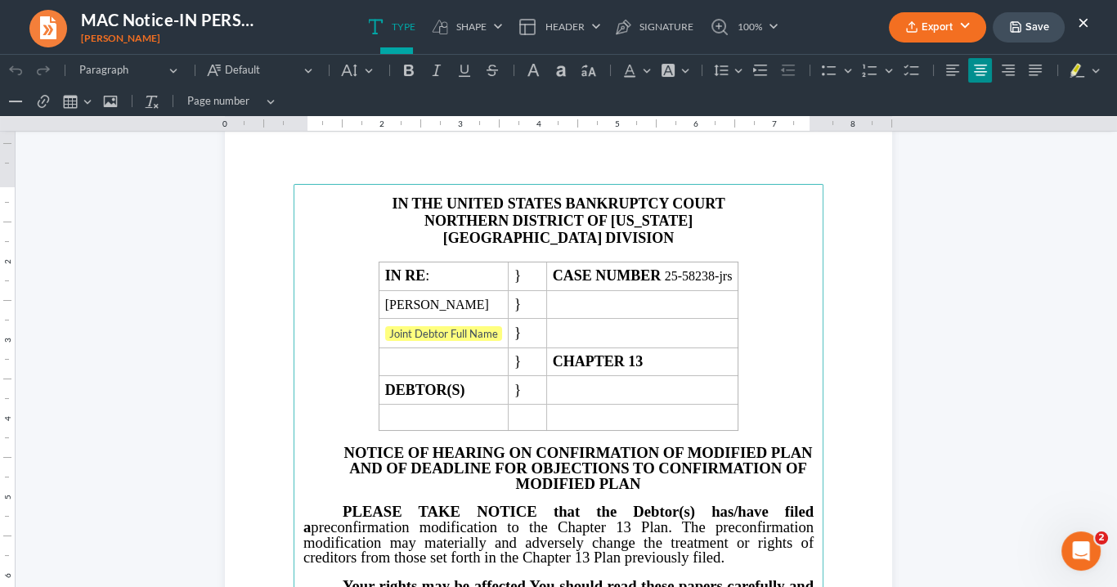
click at [934, 30] on button "Export" at bounding box center [937, 27] width 97 height 30
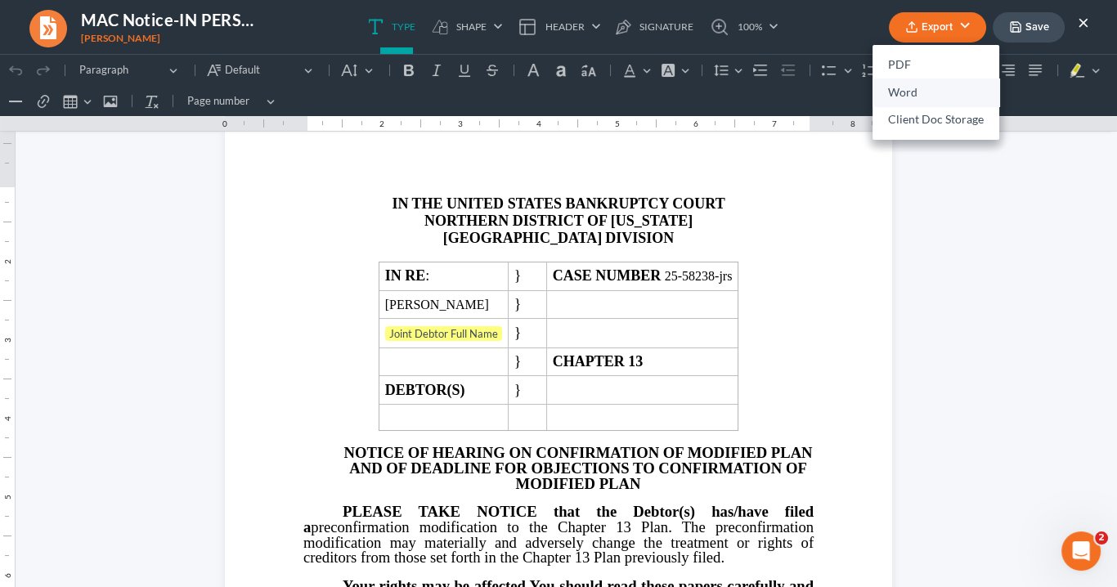
click at [912, 95] on link "Word" at bounding box center [935, 92] width 127 height 28
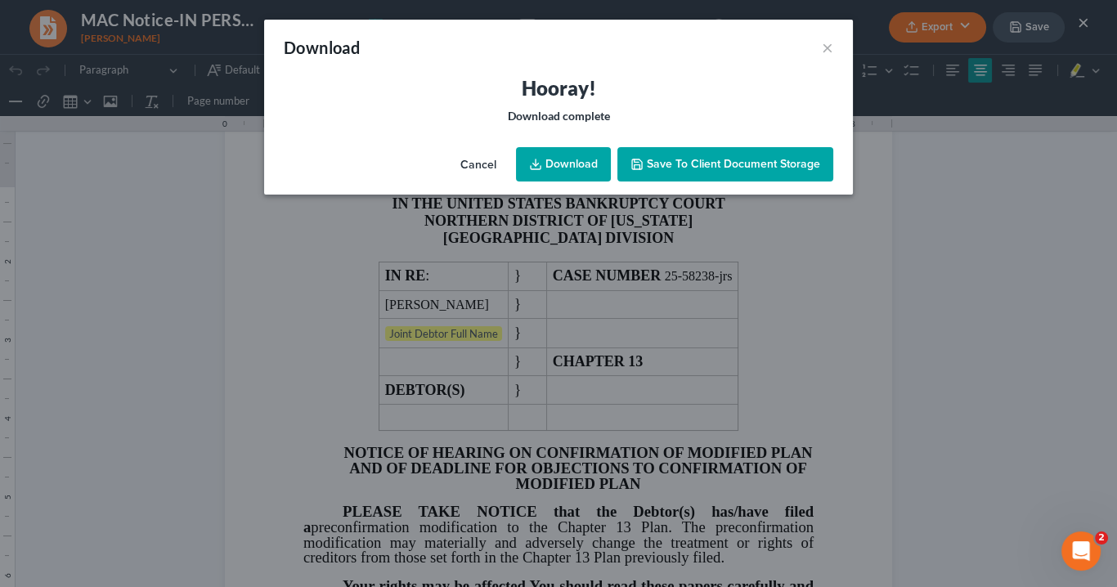
drag, startPoint x: 1043, startPoint y: 287, endPoint x: 817, endPoint y: 163, distance: 258.3
click at [1040, 280] on div "Download × Hooray! Download complete Cancel Download Save to Client Document St…" at bounding box center [558, 293] width 1117 height 587
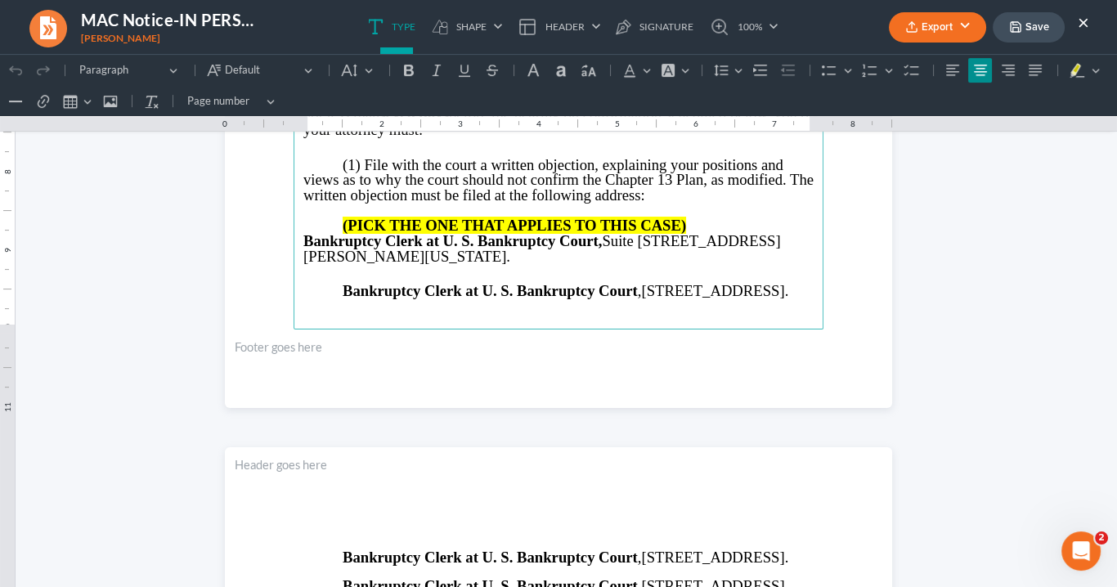
scroll to position [654, 0]
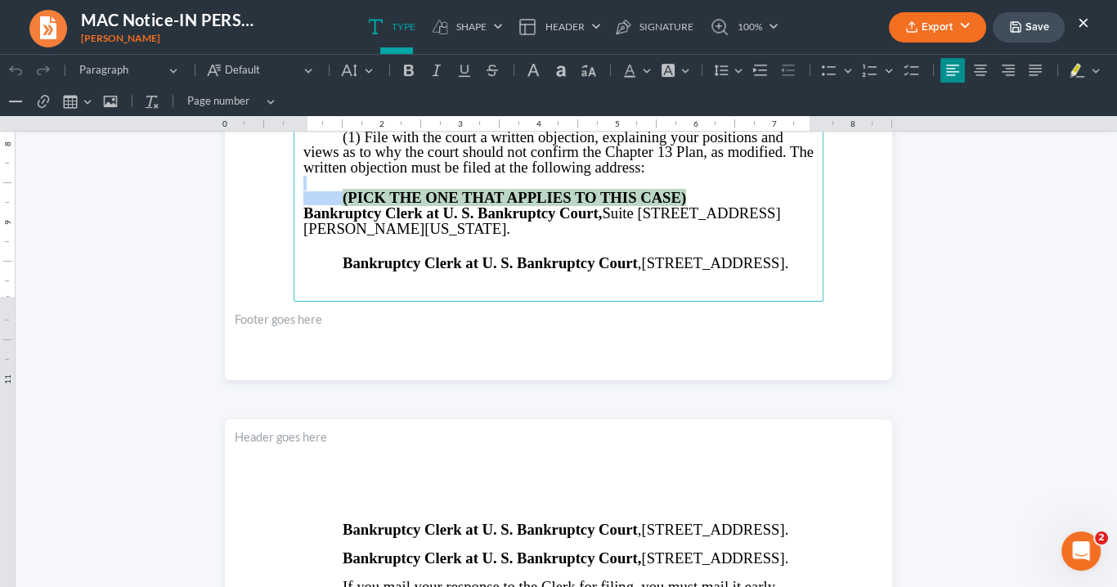
drag, startPoint x: 691, startPoint y: 189, endPoint x: 374, endPoint y: 181, distance: 317.3
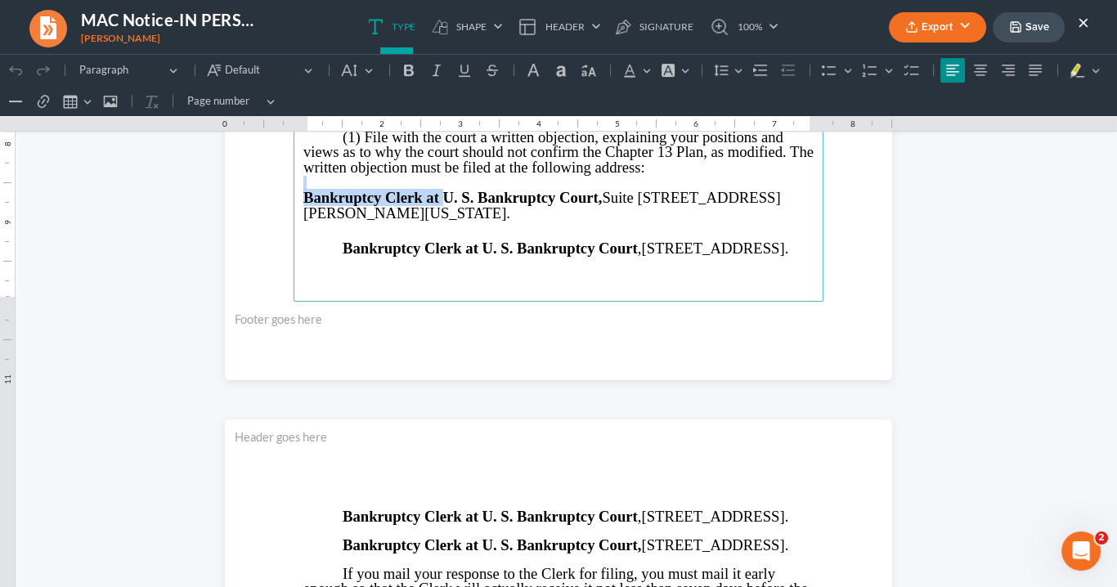
drag, startPoint x: 448, startPoint y: 176, endPoint x: 433, endPoint y: 253, distance: 79.0
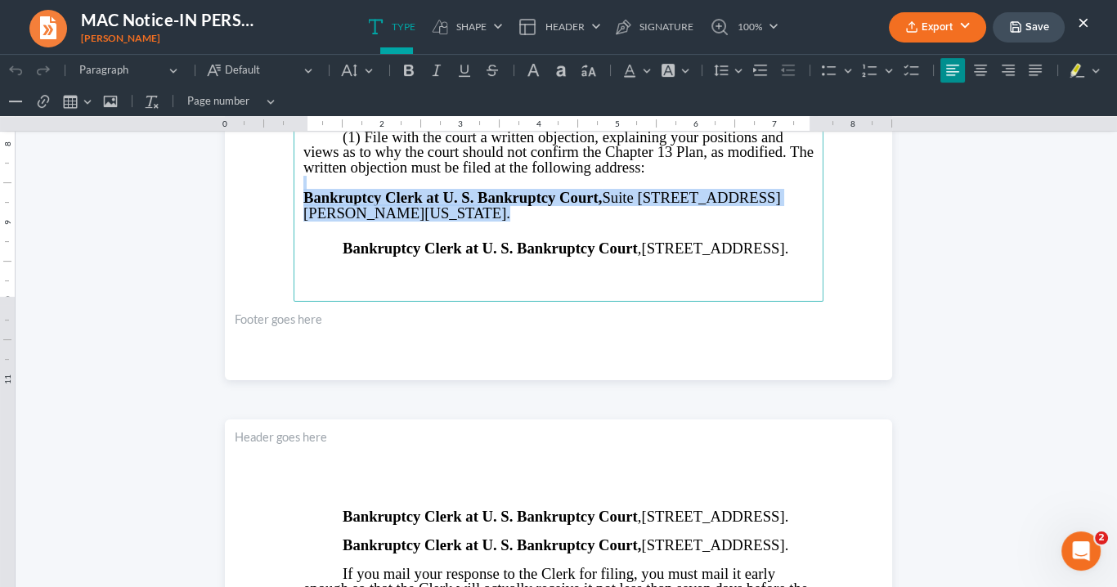
drag, startPoint x: 483, startPoint y: 262, endPoint x: 334, endPoint y: 234, distance: 152.3
click at [333, 241] on p "Bankruptcy Clerk at U. S. Bankruptcy Court , 121 Spring St. SE, Room 120, Gaine…" at bounding box center [558, 249] width 510 height 16
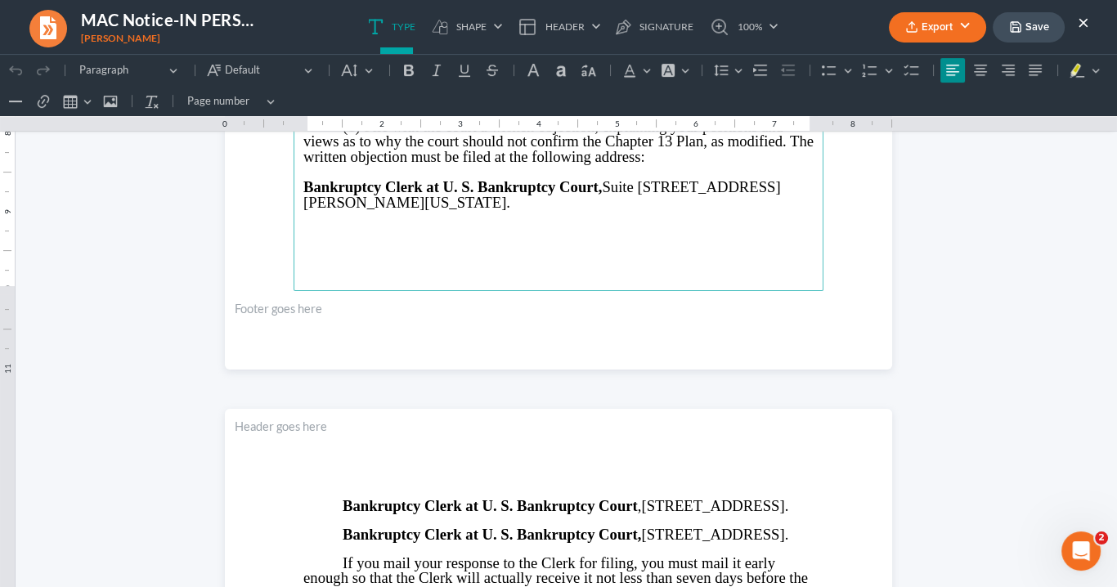
scroll to position [850, 0]
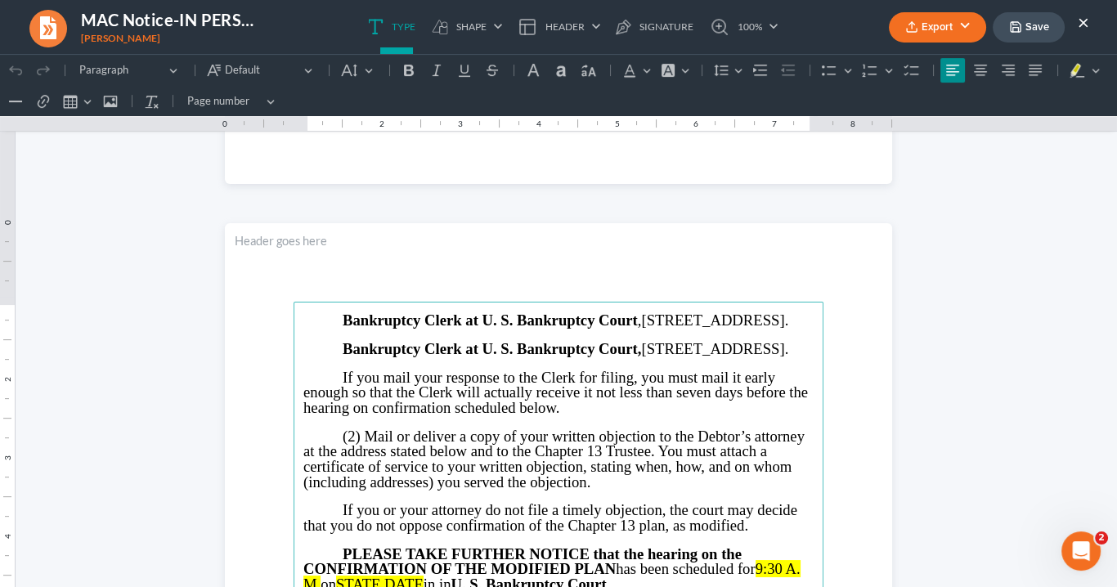
drag, startPoint x: 489, startPoint y: 383, endPoint x: 320, endPoint y: 315, distance: 181.5
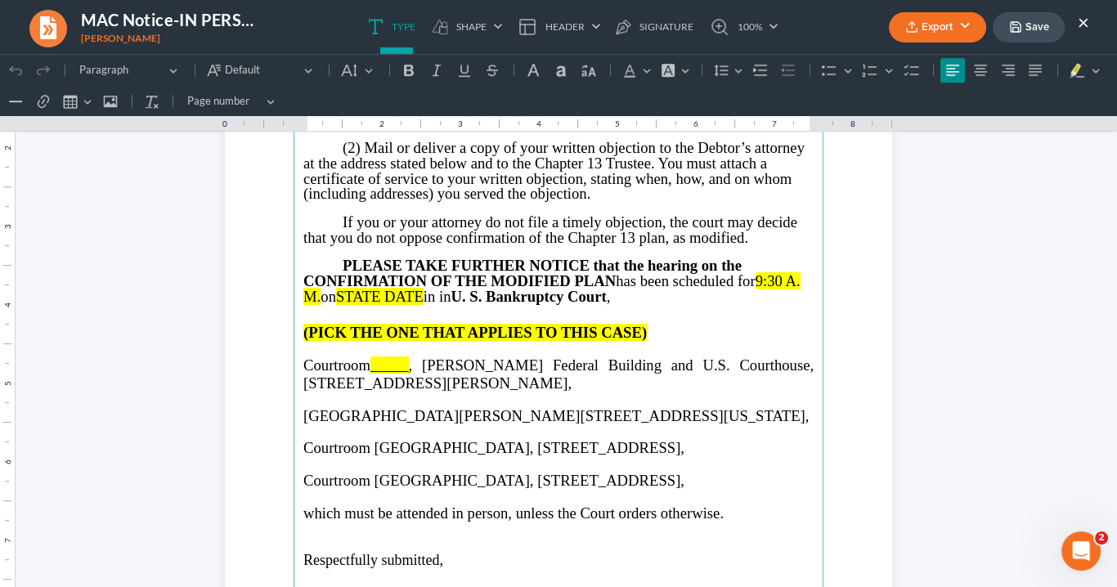
scroll to position [1151, 0]
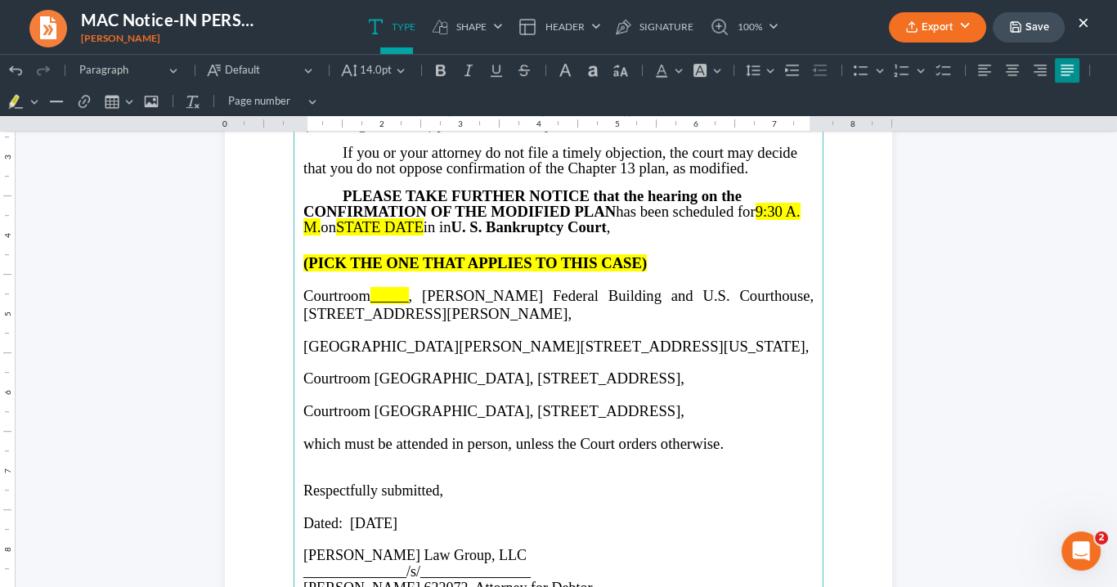
drag, startPoint x: 607, startPoint y: 411, endPoint x: 292, endPoint y: 337, distance: 323.4
click at [293, 337] on main "⁠⁠⁠⁠⁠⁠⁠ If you mail your response to the Clerk for filing, you must mail it ear…" at bounding box center [558, 354] width 530 height 706
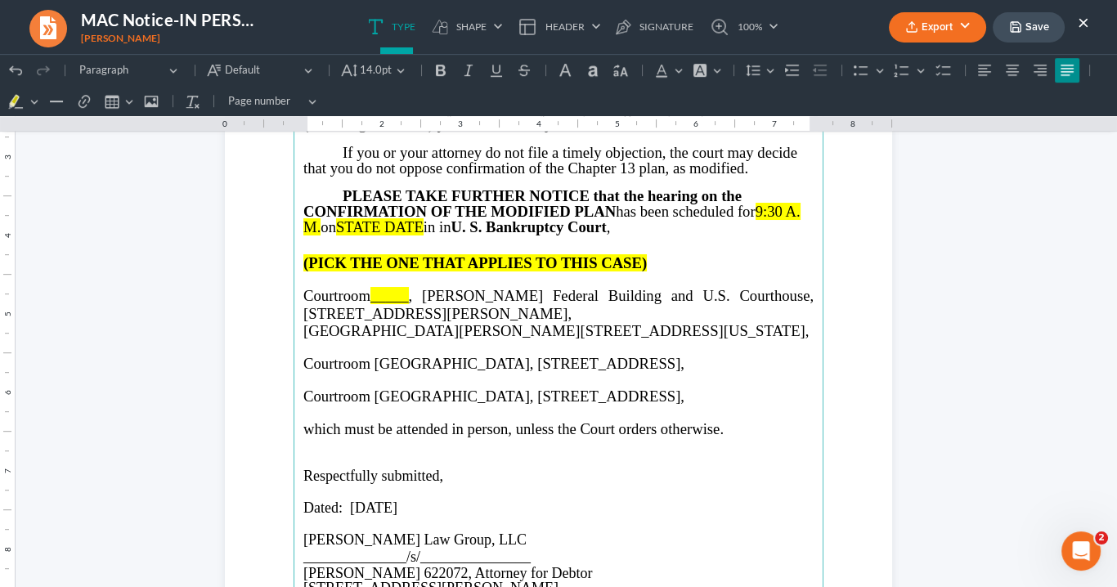
drag, startPoint x: 296, startPoint y: 334, endPoint x: 366, endPoint y: 316, distance: 72.8
click at [361, 318] on main "If you mail your response to the Clerk for filing, you must mail it early enoug…" at bounding box center [558, 354] width 530 height 706
drag, startPoint x: 571, startPoint y: 350, endPoint x: 549, endPoint y: 349, distance: 22.1
click at [602, 339] on p "[GEOGRAPHIC_DATA][PERSON_NAME][STREET_ADDRESS][US_STATE]," at bounding box center [558, 330] width 510 height 17
drag, startPoint x: 549, startPoint y: 349, endPoint x: 298, endPoint y: 328, distance: 252.7
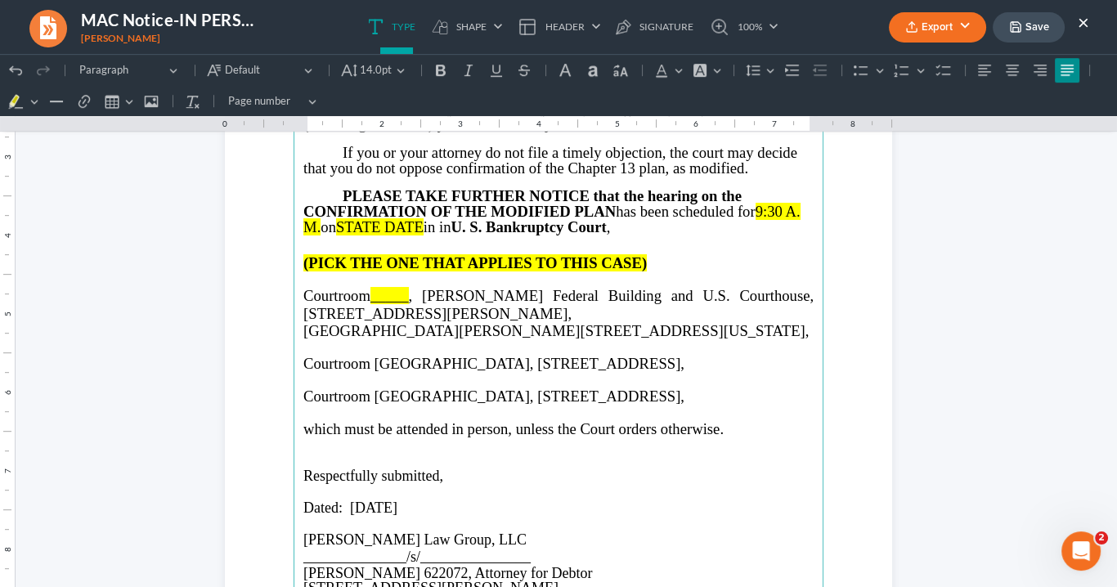
click at [303, 331] on p "[GEOGRAPHIC_DATA][PERSON_NAME][STREET_ADDRESS][US_STATE]," at bounding box center [558, 330] width 510 height 17
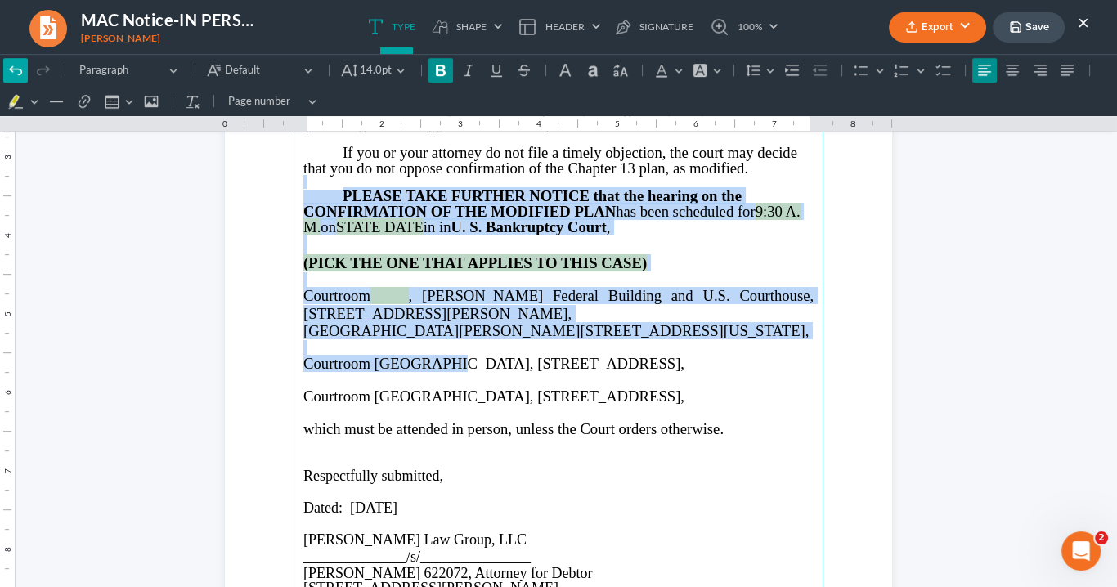
drag, startPoint x: 430, startPoint y: 387, endPoint x: 8, endPoint y: 58, distance: 534.7
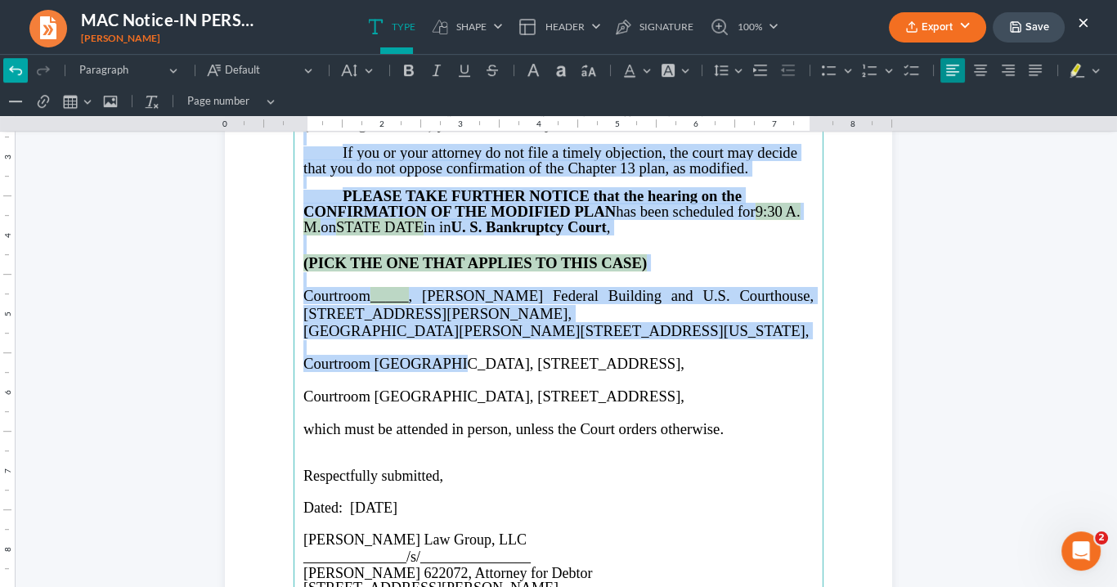
click at [17, 74] on icon "Editor toolbar" at bounding box center [15, 70] width 16 height 16
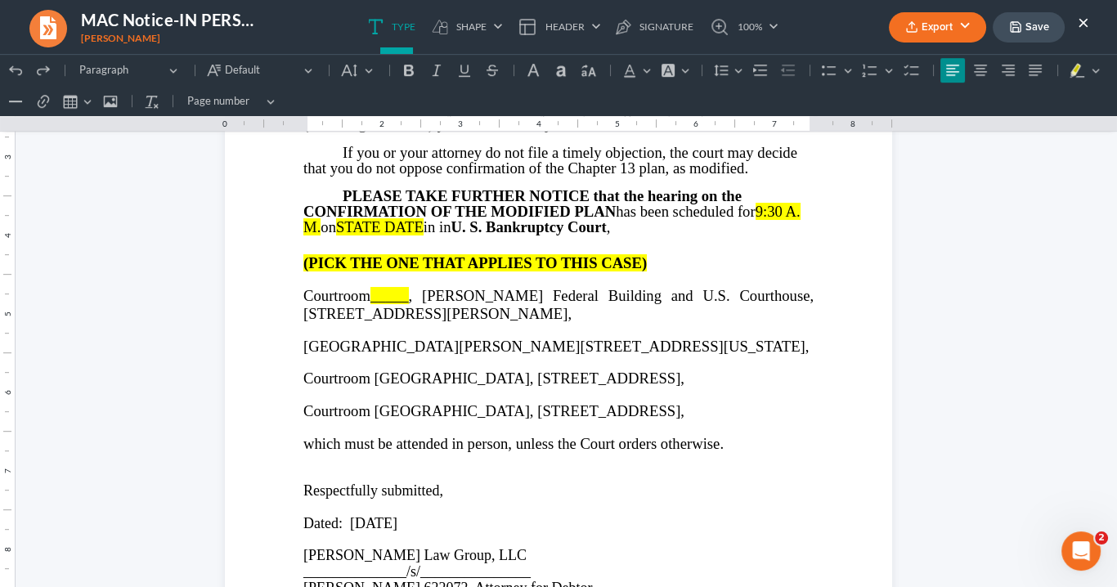
click at [17, 74] on icon "Editor toolbar" at bounding box center [15, 70] width 12 height 9
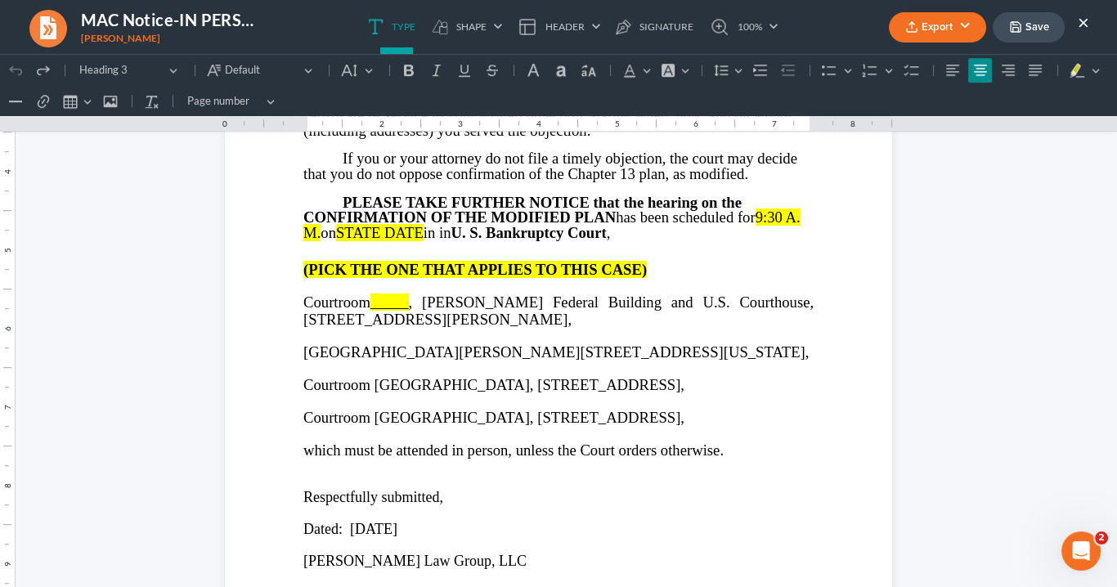
scroll to position [1216, 0]
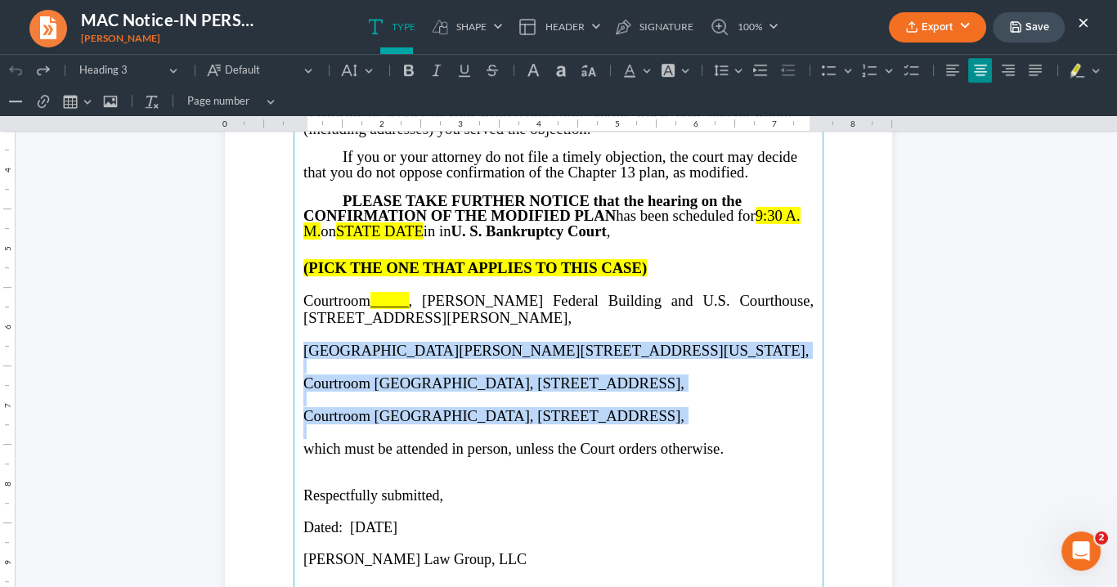
drag, startPoint x: 753, startPoint y: 472, endPoint x: 295, endPoint y: 378, distance: 467.2
click at [295, 378] on main "⁠⁠⁠⁠⁠⁠⁠ Bankruptcy Clerk at U. S. Bankruptcy Court , 18 Greenville Street, 2nd …" at bounding box center [558, 288] width 530 height 706
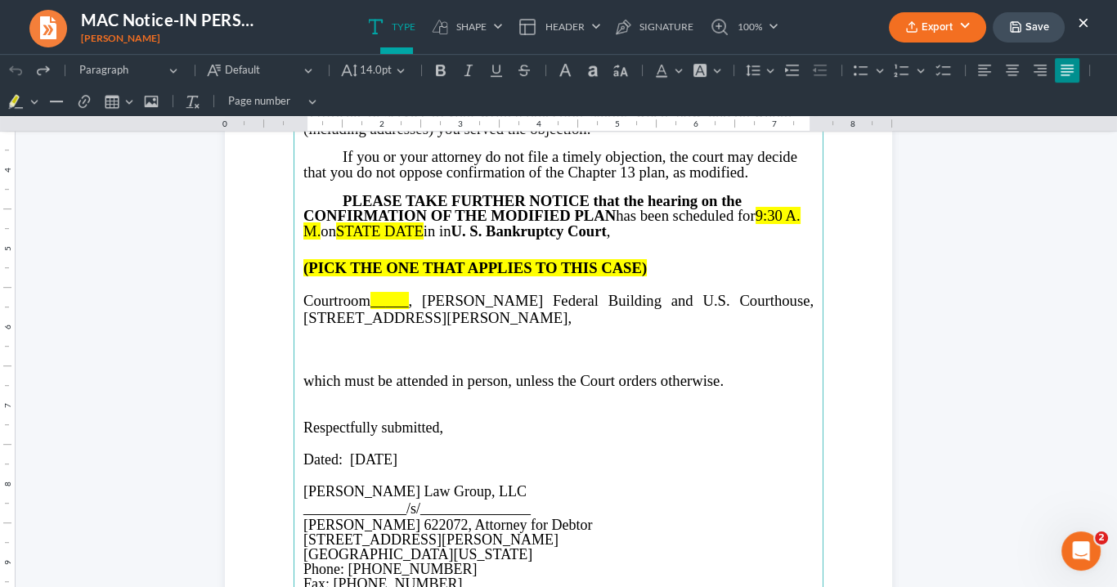
drag, startPoint x: 415, startPoint y: 331, endPoint x: 423, endPoint y: 334, distance: 8.8
click at [414, 326] on span ", [PERSON_NAME] Federal Building and U.S. Courthouse, [STREET_ADDRESS][PERSON_N…" at bounding box center [558, 309] width 510 height 34
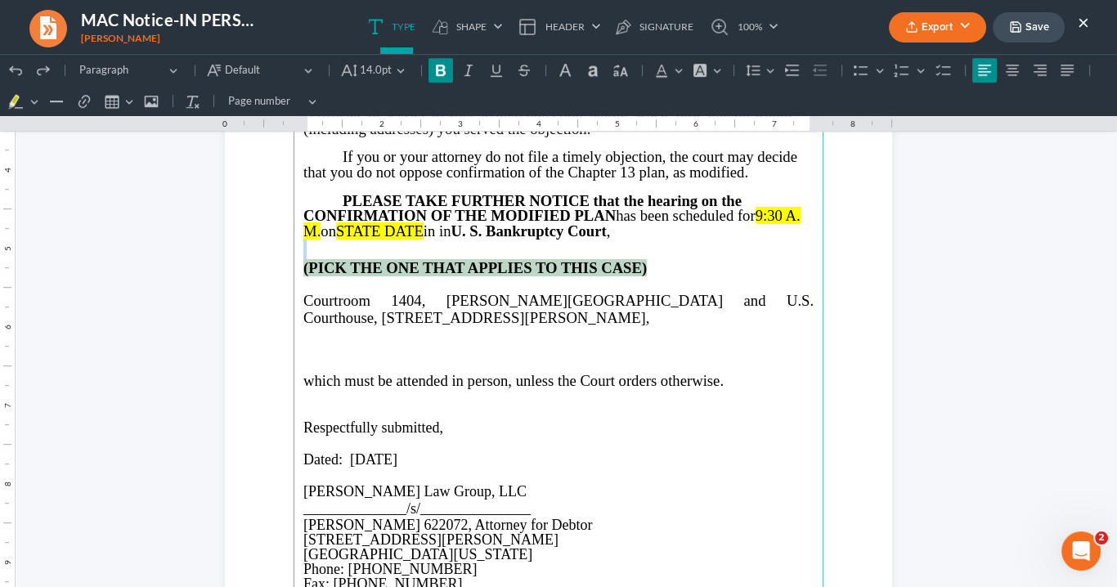
drag, startPoint x: 650, startPoint y: 294, endPoint x: 288, endPoint y: 285, distance: 362.2
click at [288, 285] on section "Bankruptcy Clerk at [GEOGRAPHIC_DATA][STREET_ADDRESS]. Bankruptcy Clerk at [GEO…" at bounding box center [558, 288] width 667 height 863
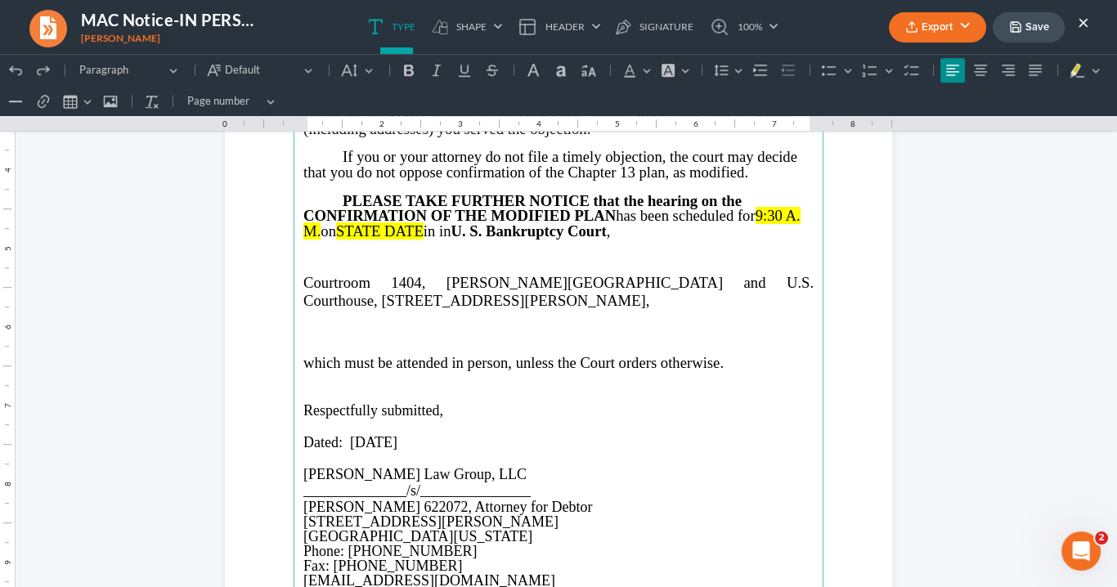
click at [303, 308] on span "Courtroom 1404, Richard B. Russell Federal Building and U.S. Courthouse, 75 Ted…" at bounding box center [558, 291] width 510 height 34
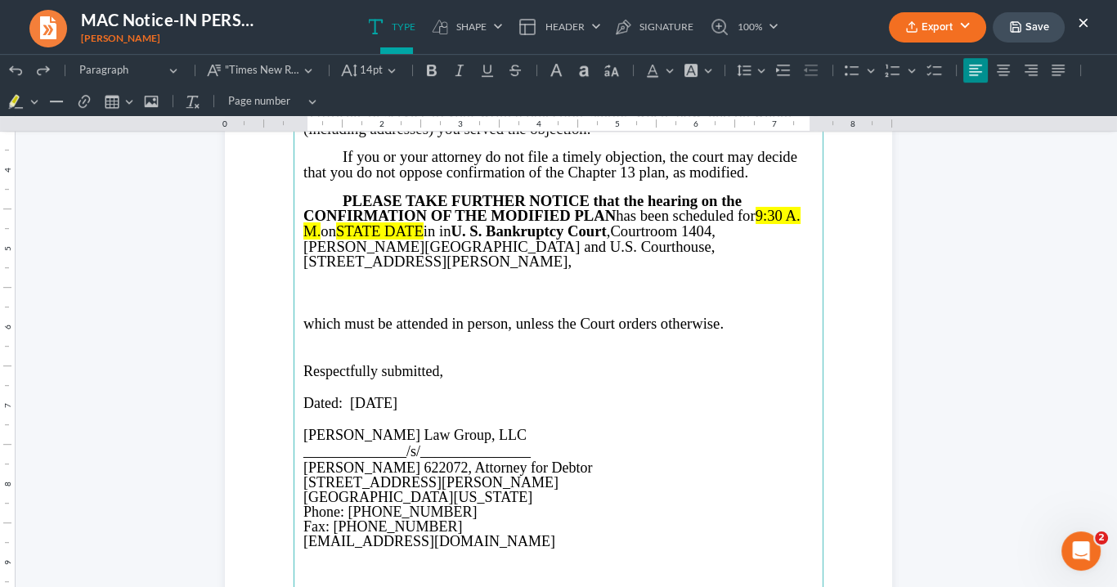
drag, startPoint x: 440, startPoint y: 259, endPoint x: 458, endPoint y: 259, distance: 18.0
click at [441, 240] on span "in in U. S. Bankruptcy Court ," at bounding box center [516, 230] width 187 height 17
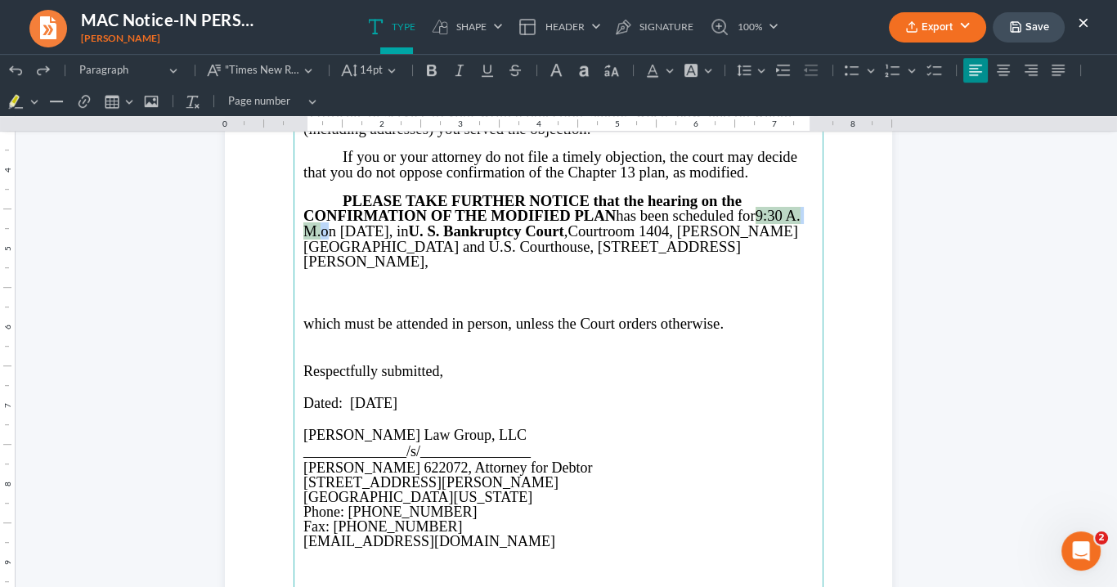
drag, startPoint x: 318, startPoint y: 259, endPoint x: 761, endPoint y: 241, distance: 443.4
click at [761, 241] on p "PLEASE TAKE FURTHER NOTICE that the hearing on the CONFIRMATION OF THE MODIFIED…" at bounding box center [558, 232] width 510 height 76
click at [701, 70] on button "Font Background Color Font Background Color" at bounding box center [697, 70] width 36 height 25
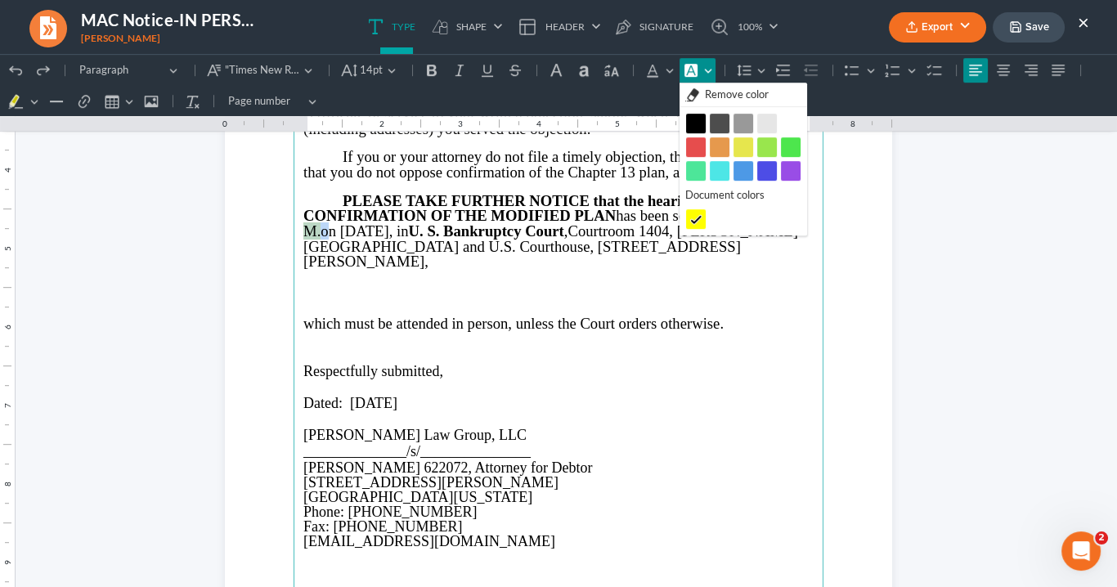
drag, startPoint x: 709, startPoint y: 96, endPoint x: 730, endPoint y: 116, distance: 28.9
click at [710, 96] on span "Remove color" at bounding box center [737, 95] width 64 height 16
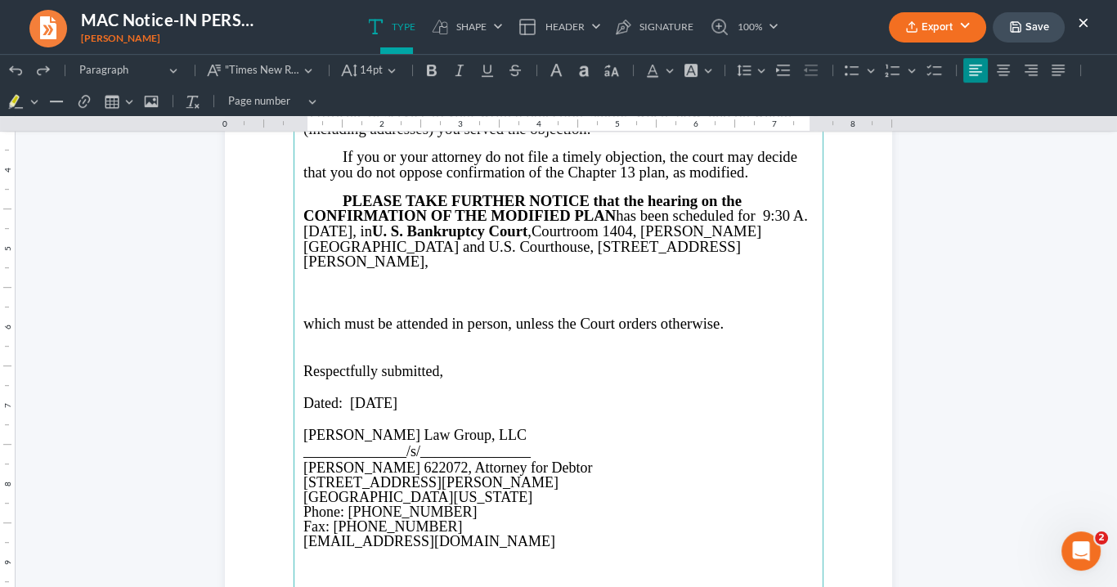
click at [759, 240] on span "PLEASE TAKE FURTHER NOTICE that the hearing on the CONFIRMATION OF THE MODIFIED…" at bounding box center [555, 215] width 504 height 47
click at [784, 240] on span "PLEASE TAKE FURTHER NOTICE that the hearing on the CONFIRMATION OF THE MODIFIED…" at bounding box center [553, 215] width 500 height 47
click at [303, 332] on span "which must be attended in person, unless the Court orders otherwise." at bounding box center [513, 323] width 420 height 17
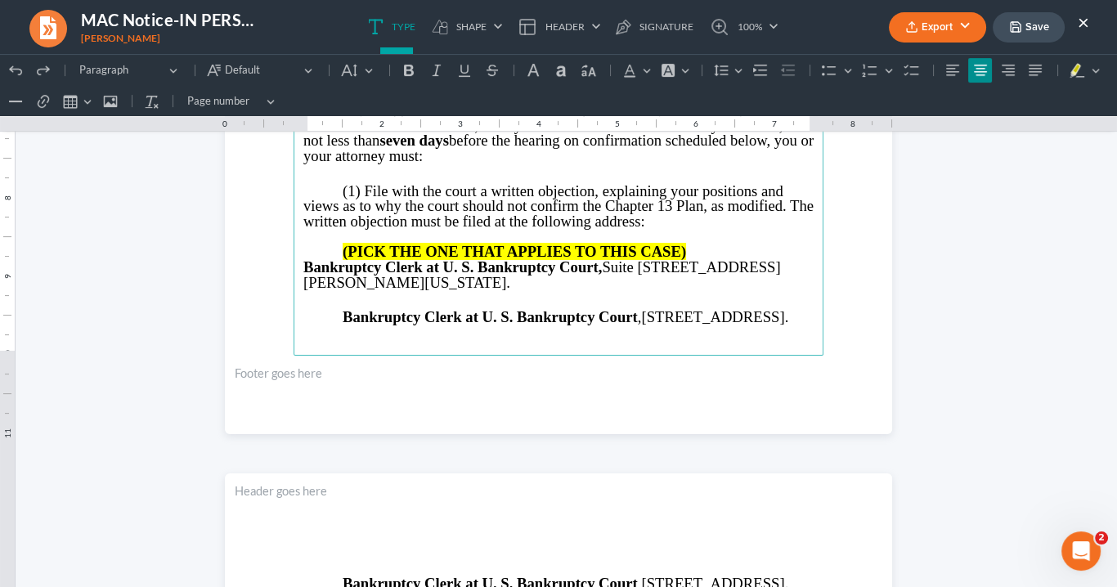
scroll to position [562, 0]
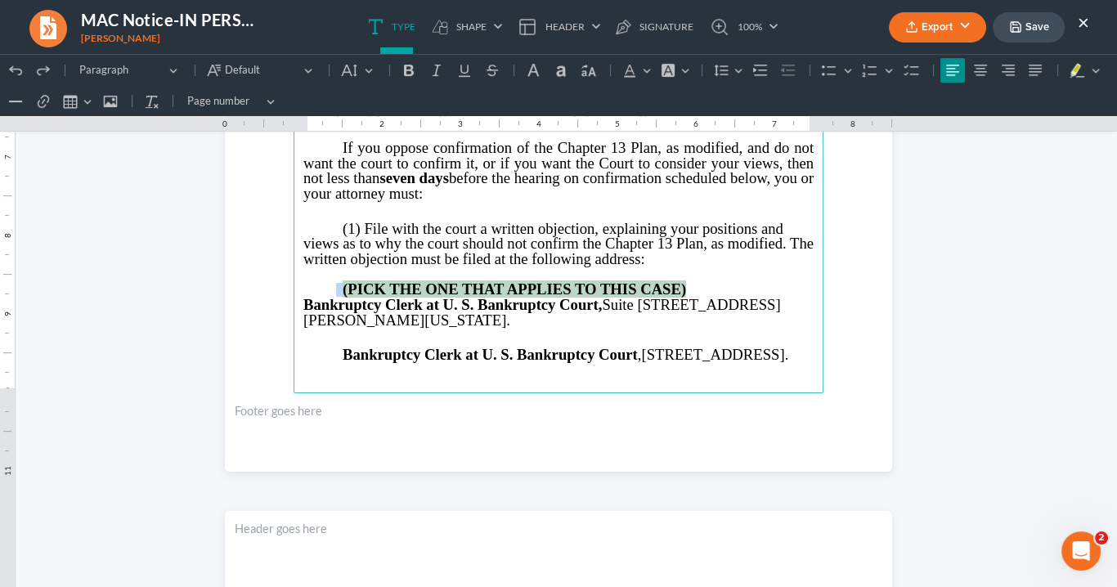
drag, startPoint x: 687, startPoint y: 287, endPoint x: 336, endPoint y: 275, distance: 350.9
click at [332, 282] on p "(PICK THE ONE THAT APPLIES TO THIS CASE)" at bounding box center [558, 290] width 510 height 16
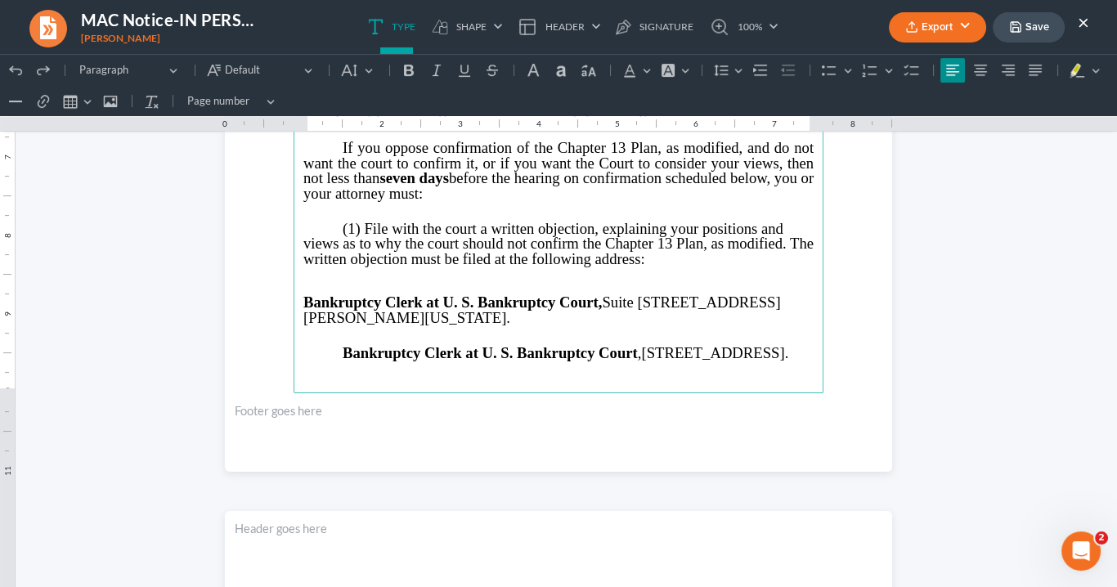
drag, startPoint x: 469, startPoint y: 365, endPoint x: 295, endPoint y: 343, distance: 175.4
click at [310, 346] on p "Bankruptcy Clerk at U. S. Bankruptcy Court , 121 Spring St. SE, Room 120, Gaine…" at bounding box center [558, 354] width 510 height 16
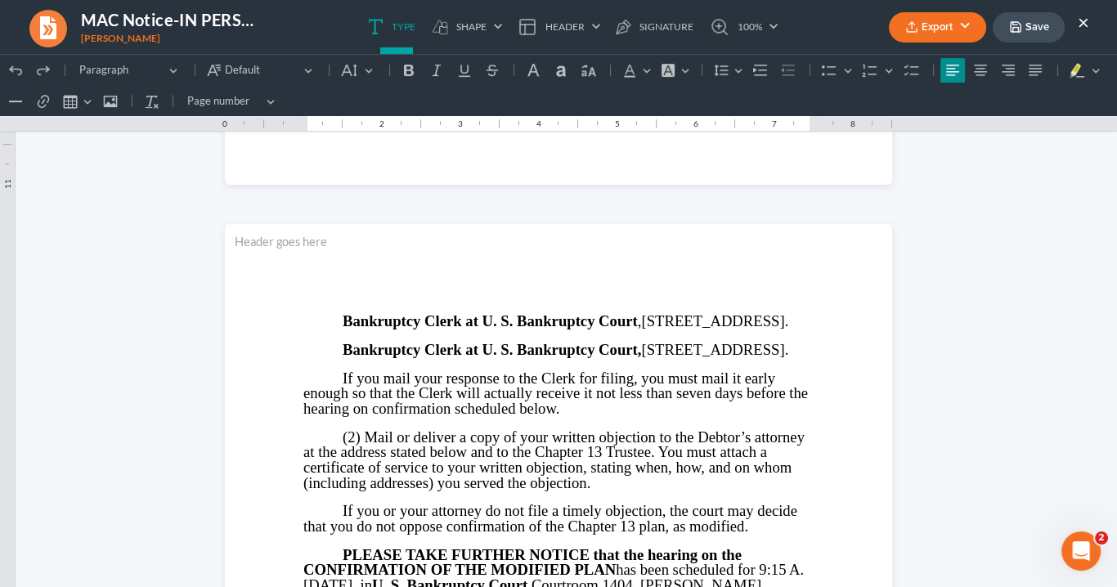
scroll to position [850, 0]
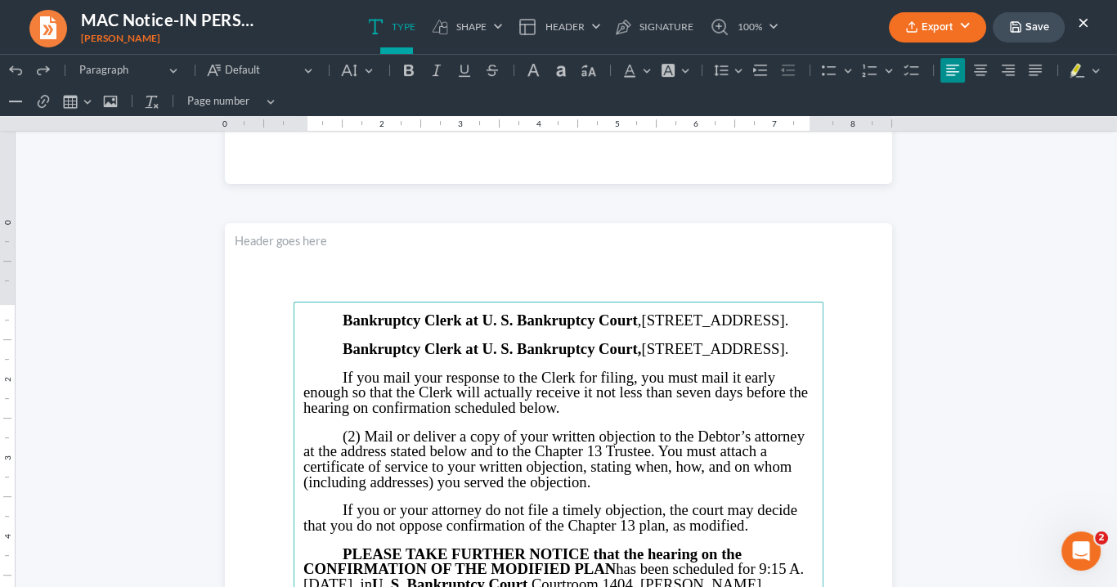
drag, startPoint x: 479, startPoint y: 380, endPoint x: 330, endPoint y: 320, distance: 160.3
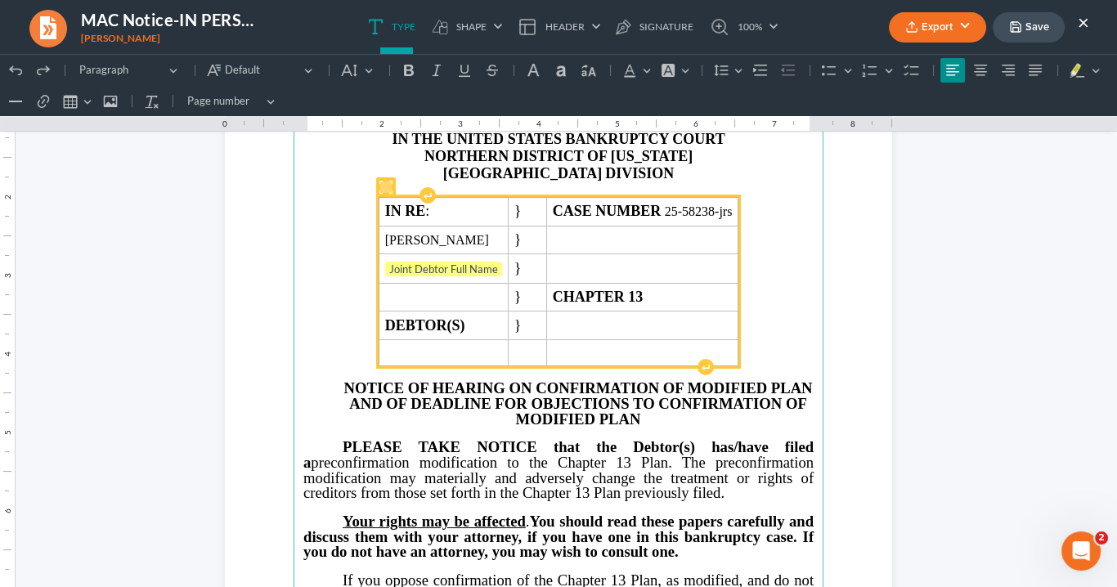
scroll to position [118, 0]
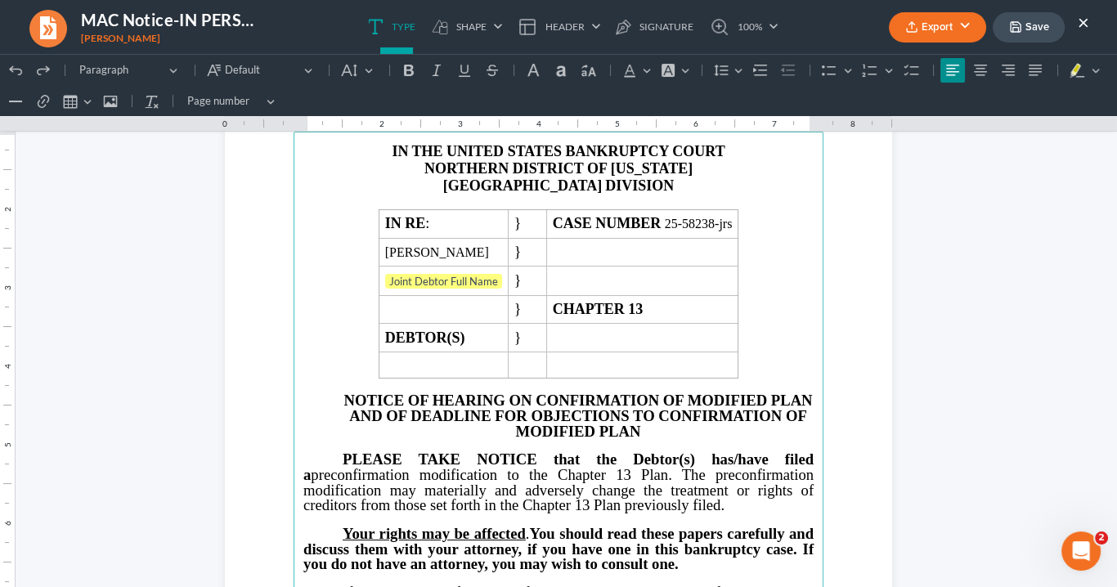
click at [928, 25] on button "Export" at bounding box center [937, 27] width 97 height 30
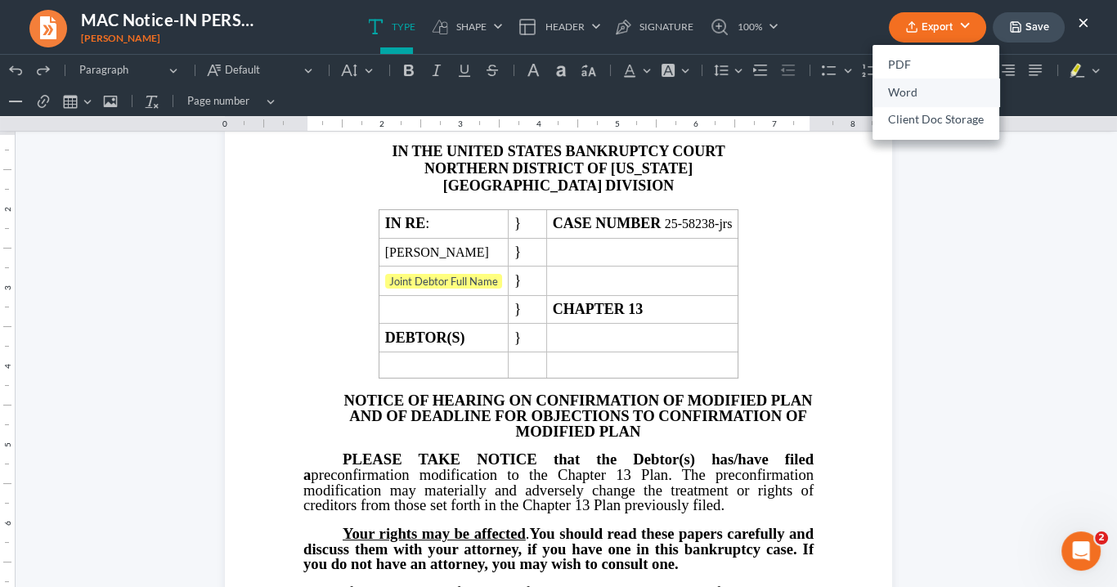
click at [923, 89] on link "Word" at bounding box center [935, 92] width 127 height 28
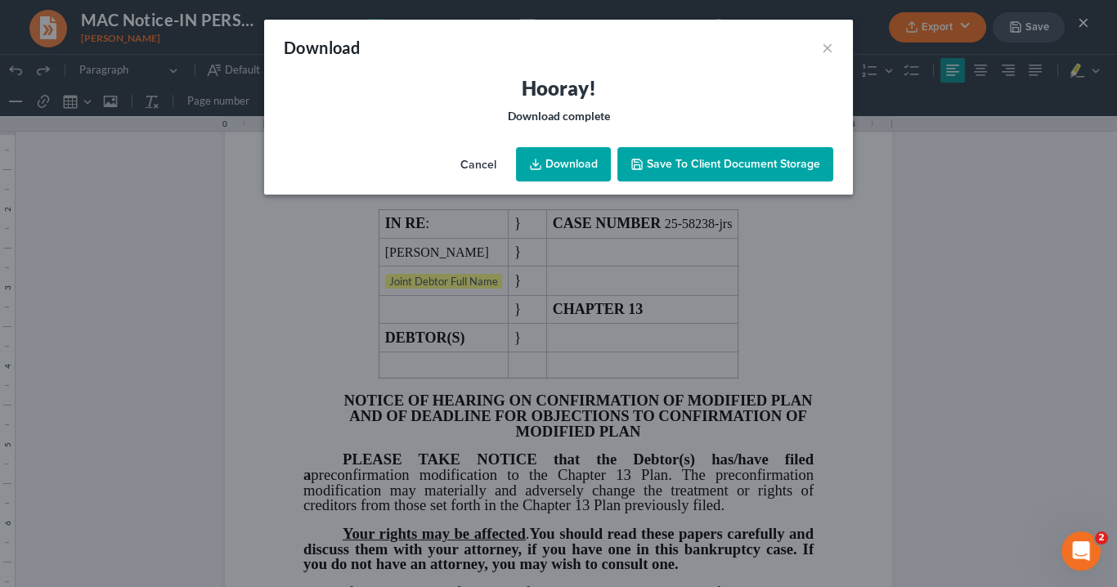
click at [544, 165] on link "Download" at bounding box center [563, 164] width 95 height 34
click at [580, 159] on link "Download" at bounding box center [563, 164] width 95 height 34
click at [826, 47] on button "×" at bounding box center [827, 48] width 11 height 20
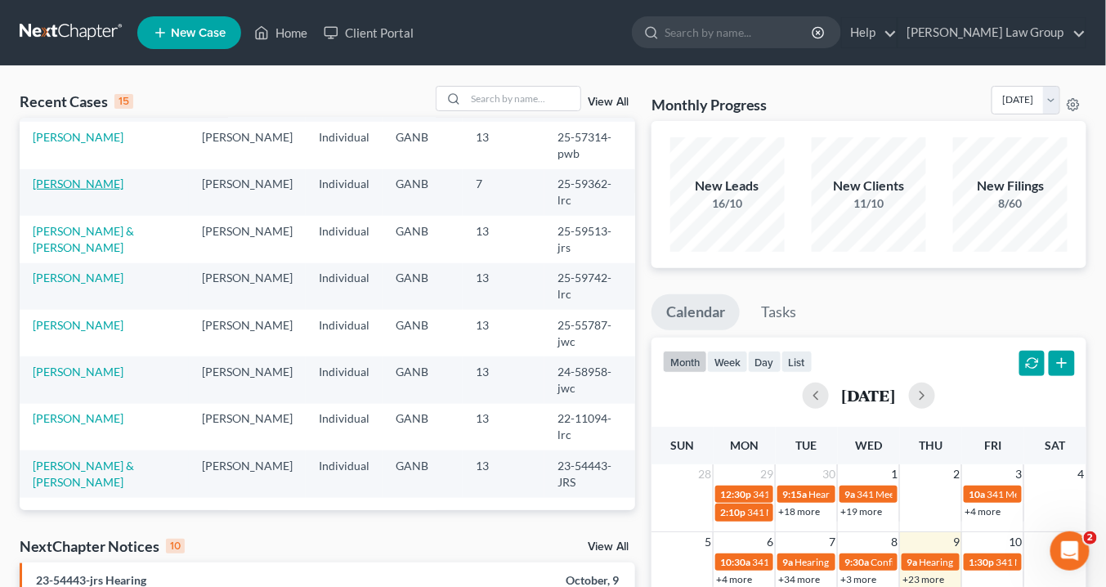
click at [87, 177] on link "[PERSON_NAME]" at bounding box center [78, 184] width 91 height 14
click at [87, 174] on td "[PERSON_NAME]" at bounding box center [104, 192] width 169 height 47
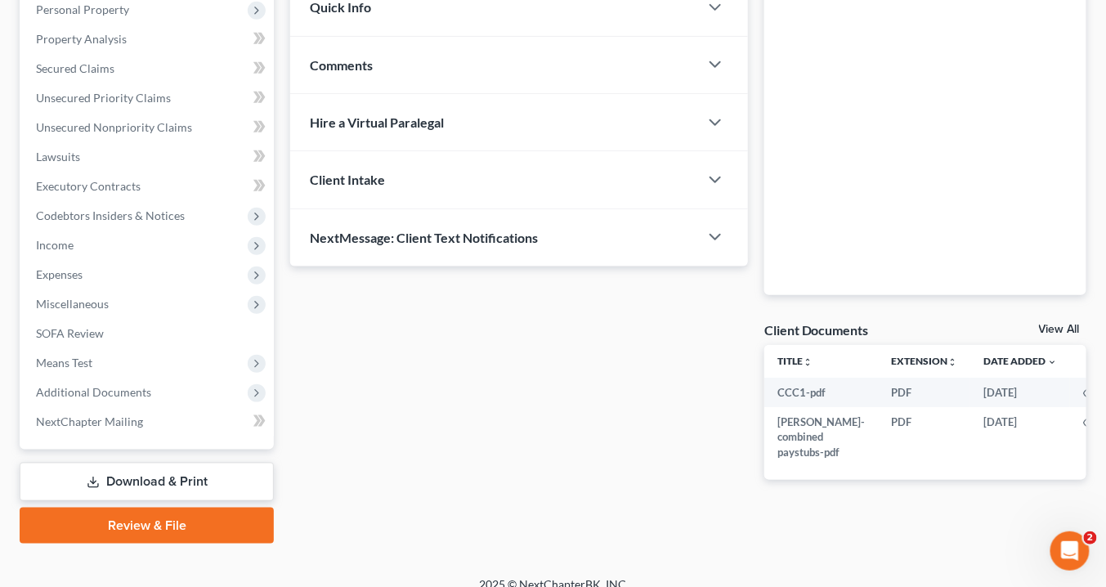
scroll to position [309, 0]
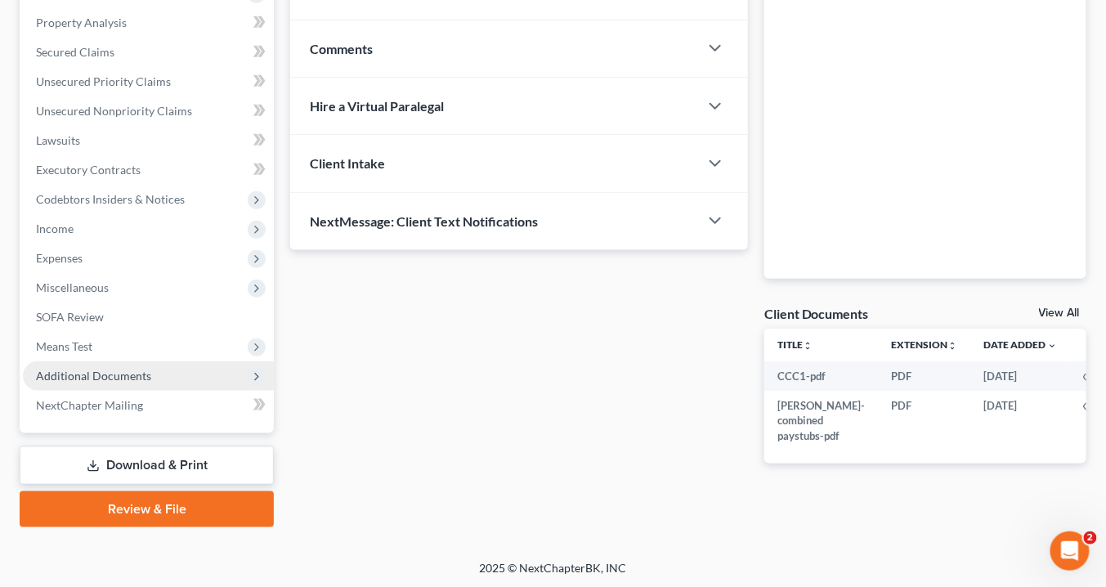
click at [125, 372] on span "Additional Documents" at bounding box center [93, 376] width 115 height 14
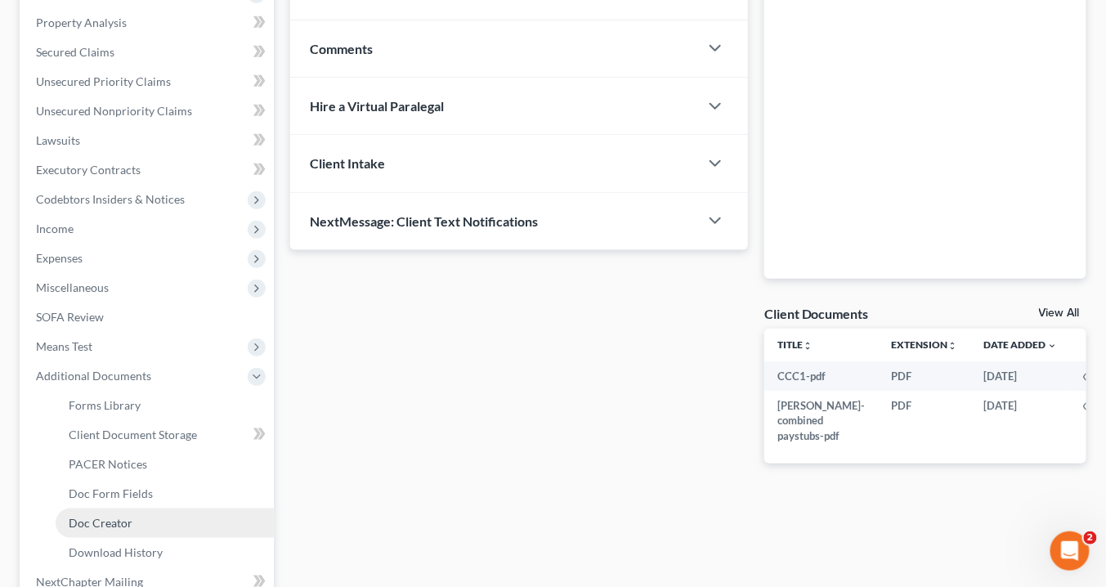
click at [137, 519] on link "Doc Creator" at bounding box center [165, 522] width 218 height 29
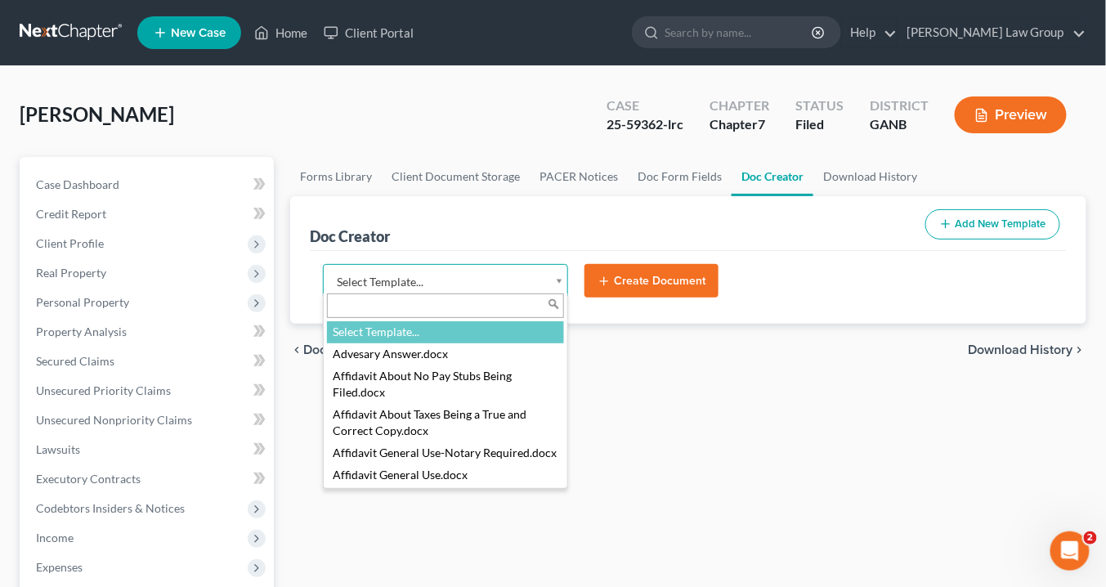
click at [559, 276] on body "Home New Case Client Portal [PERSON_NAME] Law Group [EMAIL_ADDRESS][DOMAIN_NAME…" at bounding box center [553, 537] width 1106 height 1075
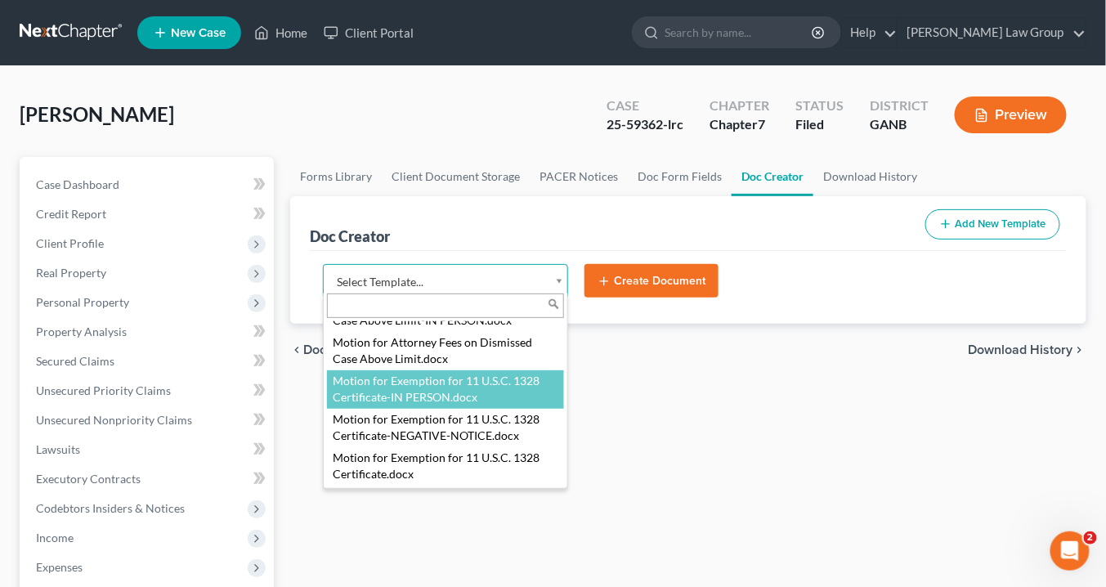
scroll to position [1700, 0]
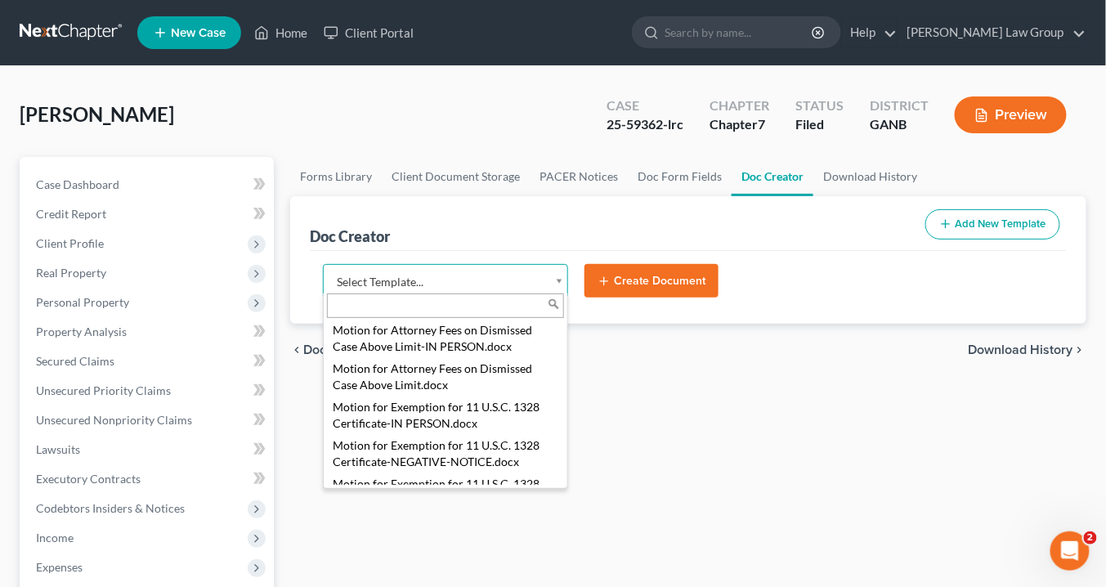
select select "116618"
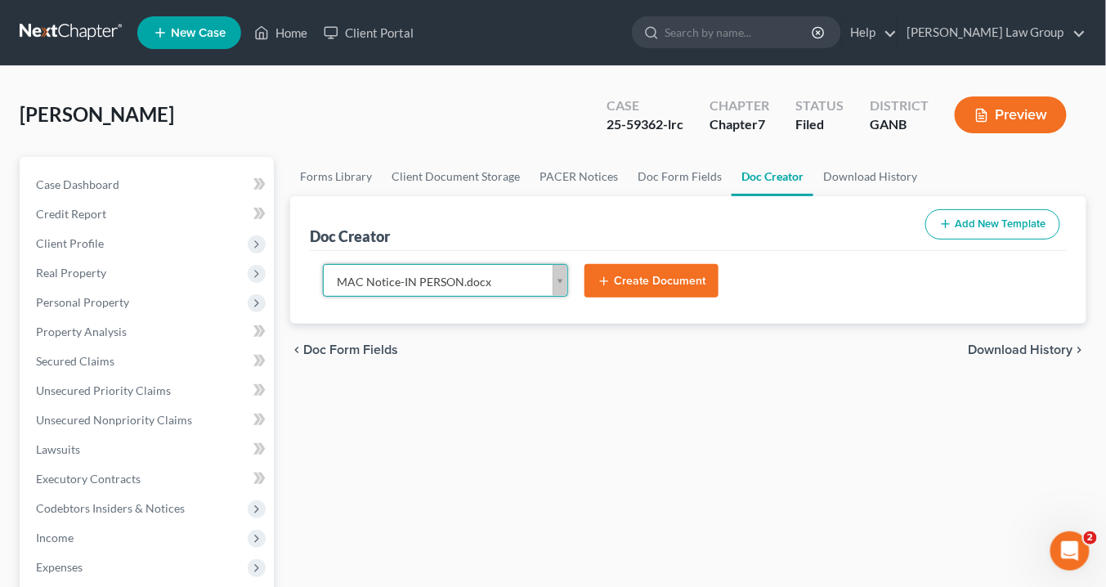
click at [379, 354] on span "Doc Form Fields" at bounding box center [350, 349] width 95 height 13
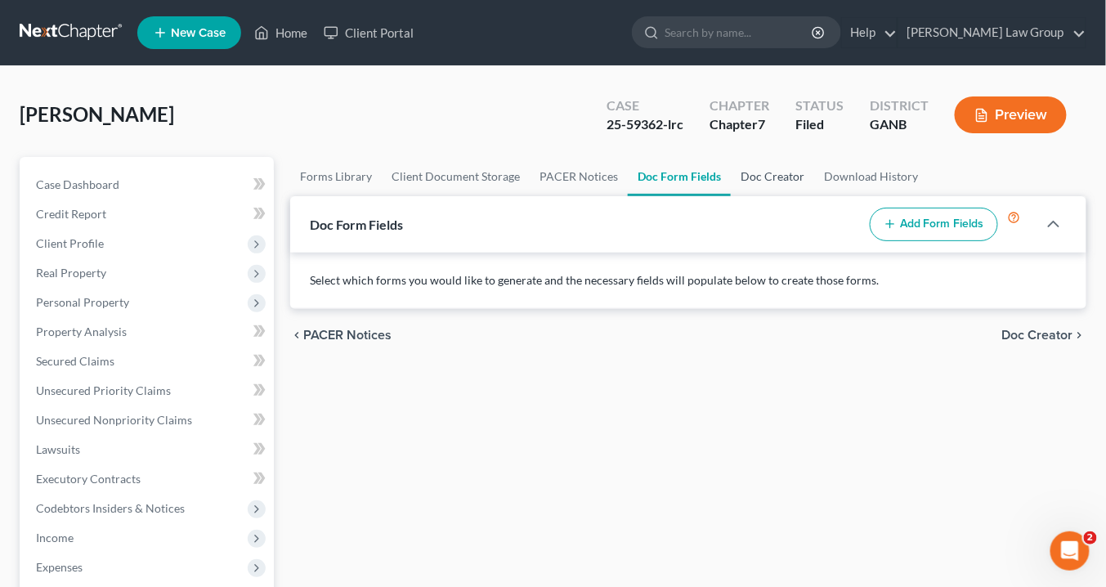
click at [761, 175] on link "Doc Creator" at bounding box center [772, 176] width 83 height 39
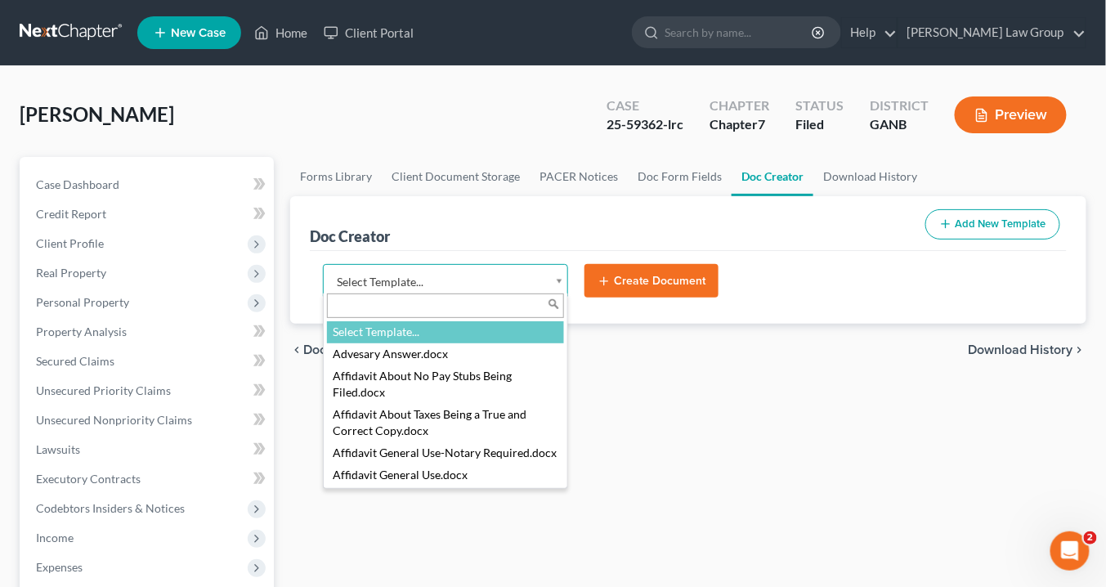
click at [562, 282] on body "Home New Case Client Portal [PERSON_NAME] Law Group [EMAIL_ADDRESS][DOMAIN_NAME…" at bounding box center [553, 537] width 1106 height 1075
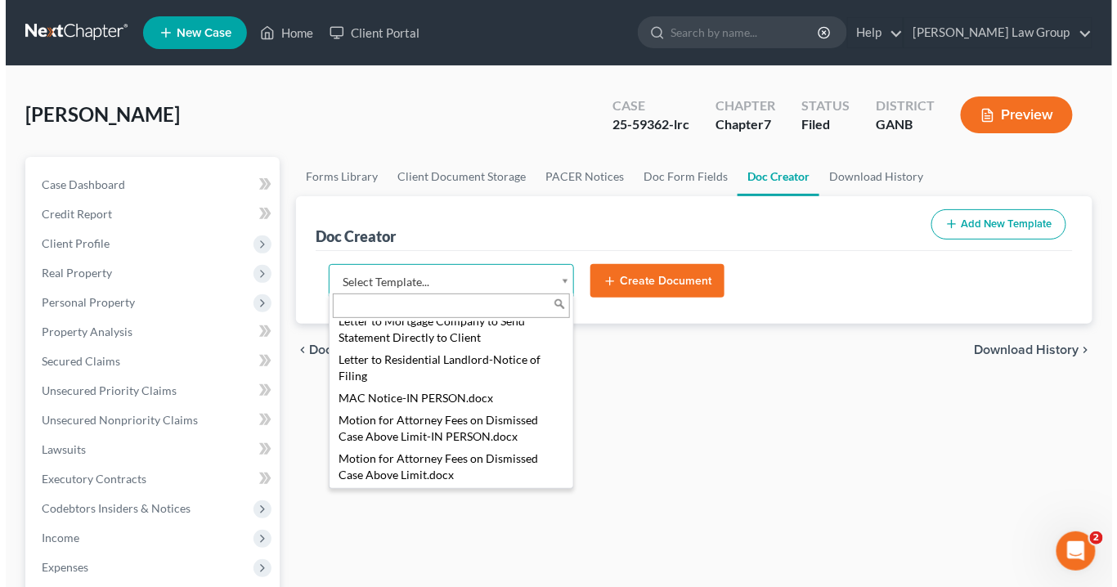
scroll to position [1691, 0]
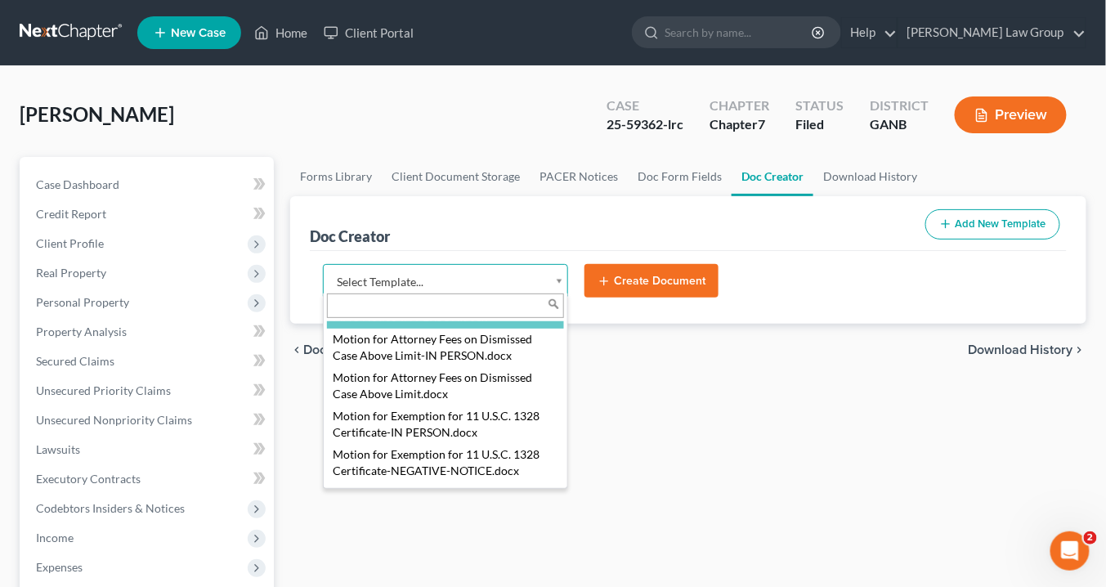
select select "116618"
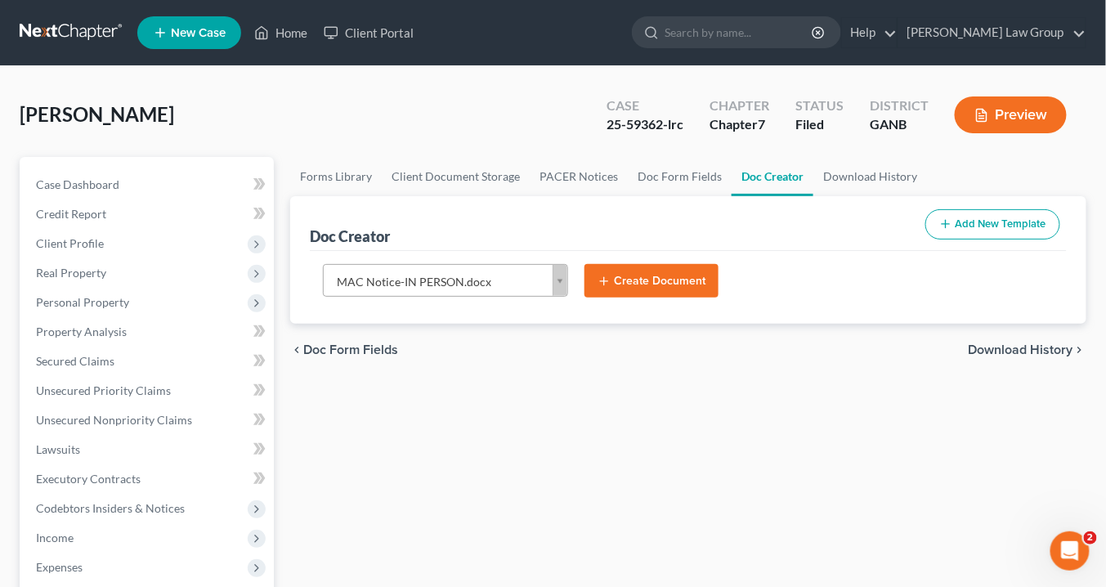
click at [468, 364] on div "chevron_left Doc Form Fields Download History chevron_right" at bounding box center [688, 350] width 796 height 52
click at [610, 277] on icon "submit" at bounding box center [604, 281] width 13 height 13
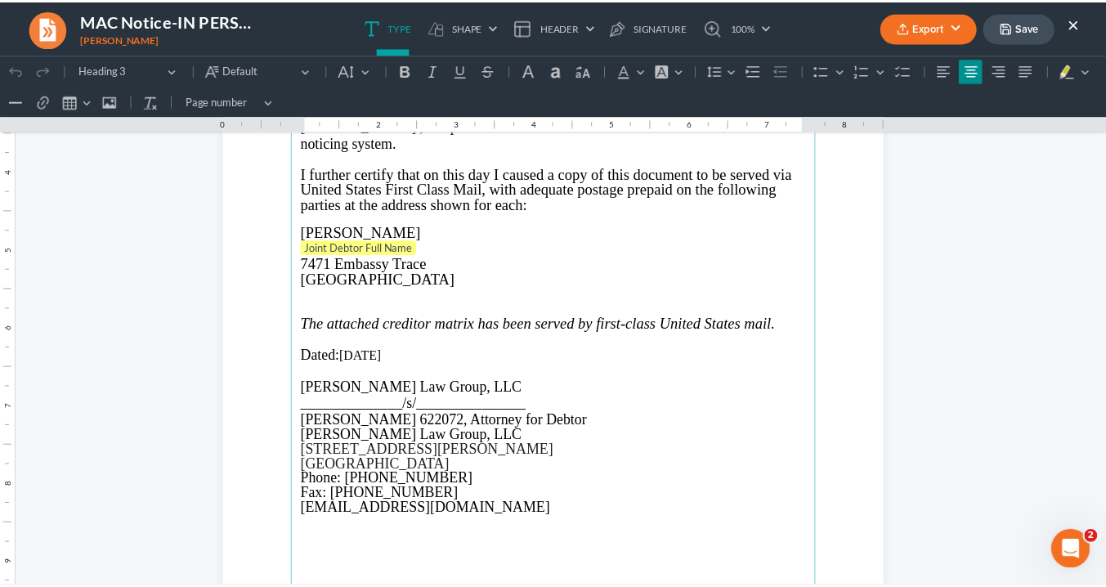
scroll to position [2931, 0]
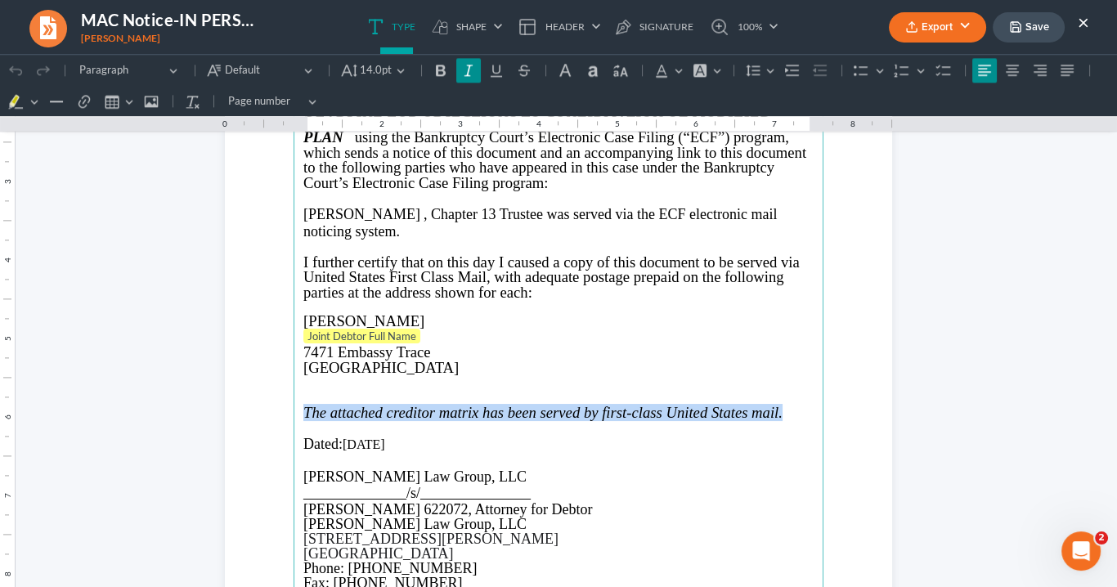
drag, startPoint x: 786, startPoint y: 410, endPoint x: 299, endPoint y: 413, distance: 486.4
click at [303, 413] on p "The attached creditor matrix has been served by first-class United States mail." at bounding box center [558, 412] width 510 height 17
copy icon "The attached creditor matrix has been served by first-class United States mail."
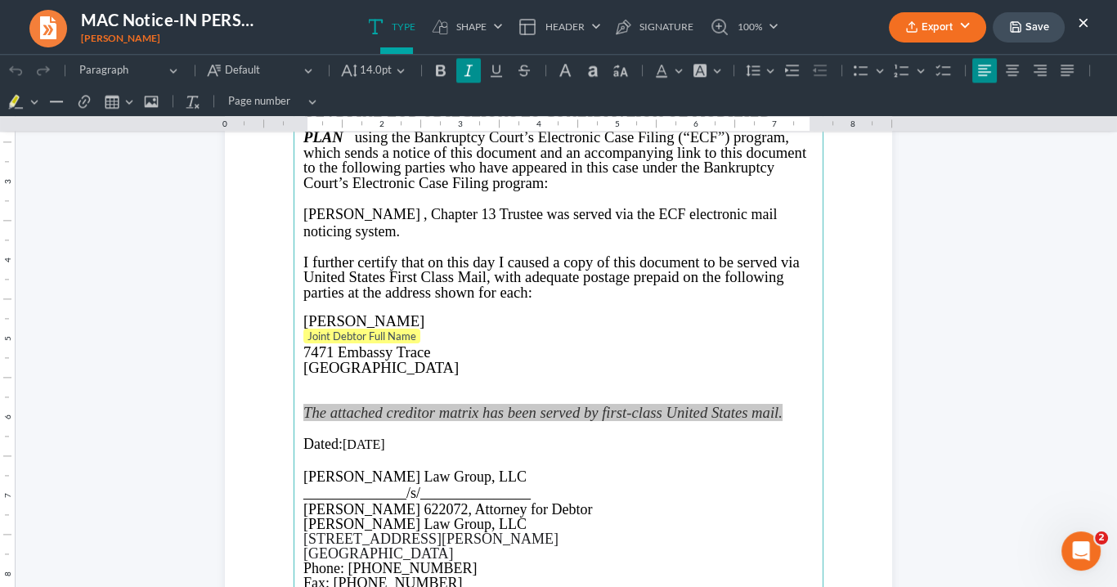
drag, startPoint x: 809, startPoint y: 191, endPoint x: 1082, endPoint y: 23, distance: 320.8
click at [1082, 23] on button "×" at bounding box center [1082, 22] width 11 height 20
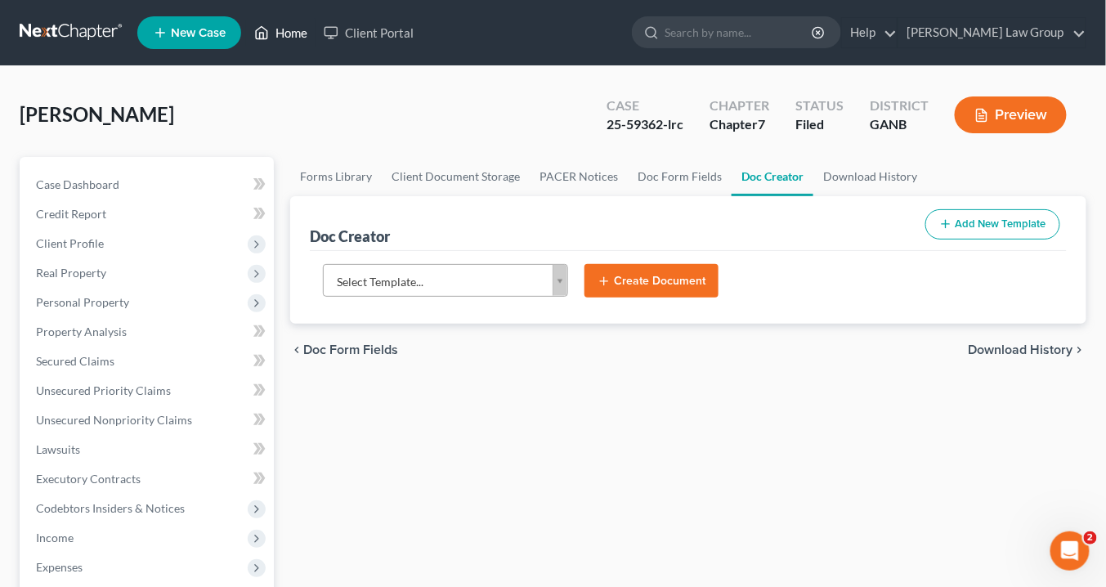
click at [287, 32] on link "Home" at bounding box center [280, 32] width 69 height 29
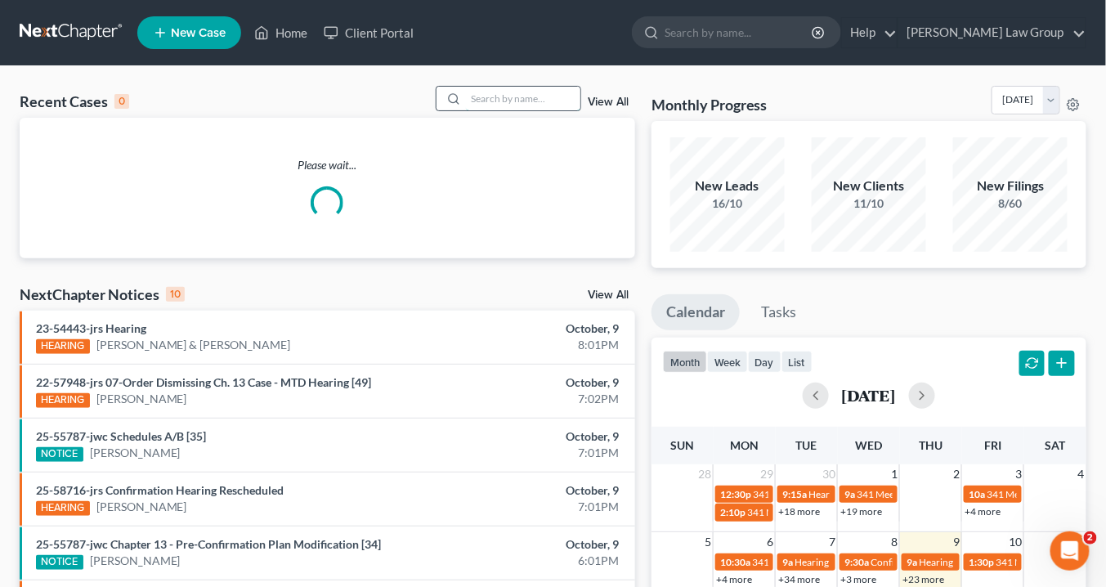
click at [515, 106] on input "search" at bounding box center [523, 99] width 114 height 24
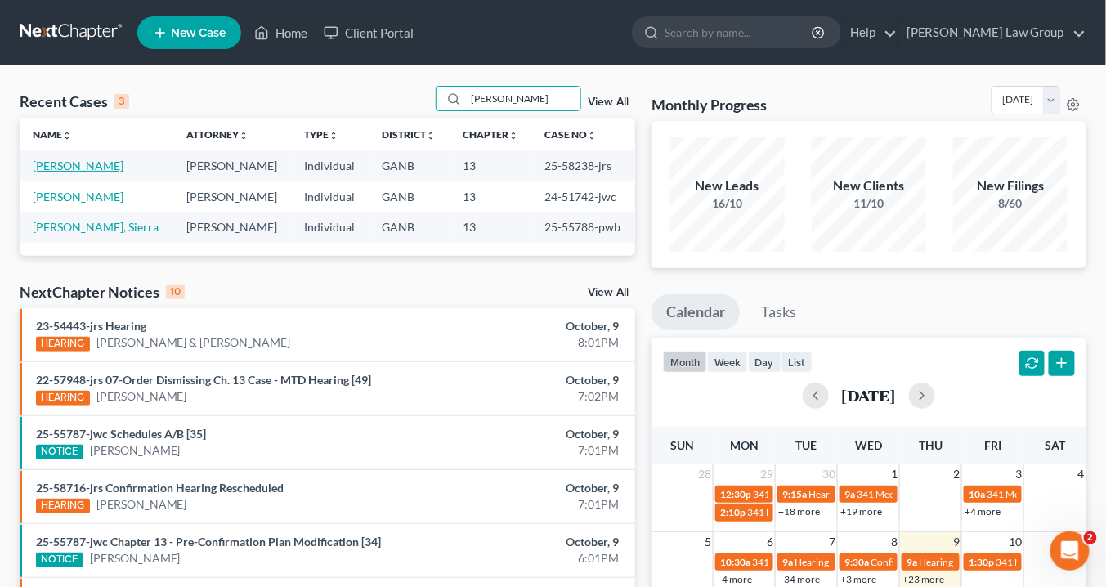
type input "[PERSON_NAME]"
click at [83, 163] on link "[PERSON_NAME]" at bounding box center [78, 166] width 91 height 14
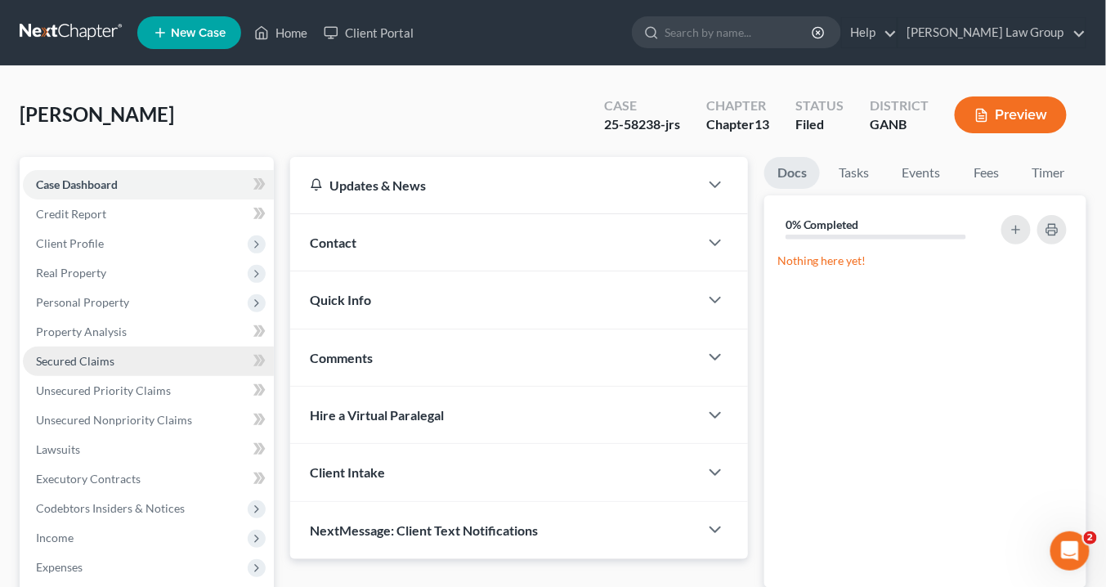
click at [101, 361] on span "Secured Claims" at bounding box center [75, 361] width 78 height 14
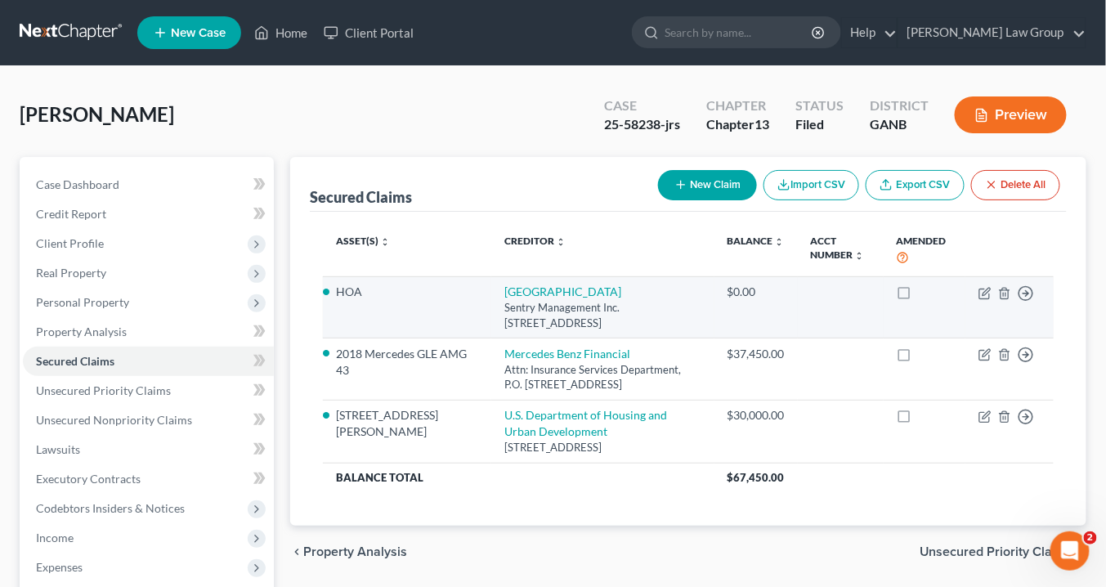
drag, startPoint x: 593, startPoint y: 322, endPoint x: 450, endPoint y: 288, distance: 147.1
click at [491, 288] on td "[GEOGRAPHIC_DATA] Subdivision Sentry Management Inc. [STREET_ADDRESS]" at bounding box center [602, 307] width 222 height 62
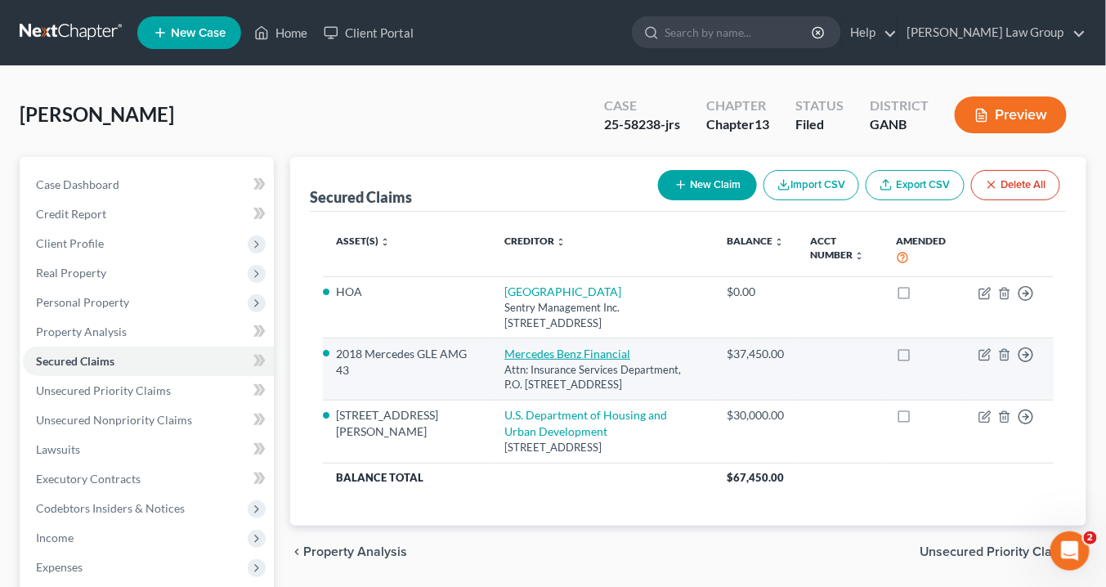
drag, startPoint x: 699, startPoint y: 384, endPoint x: 454, endPoint y: 350, distance: 246.8
click at [491, 351] on td "Mercedes Benz Financial Attn: Insurance Services Department, P.O. [STREET_ADDRE…" at bounding box center [602, 369] width 222 height 62
copy td "Mercedes Benz Financial Attn: Insurance Services Department, P.O. [STREET_ADDRE…"
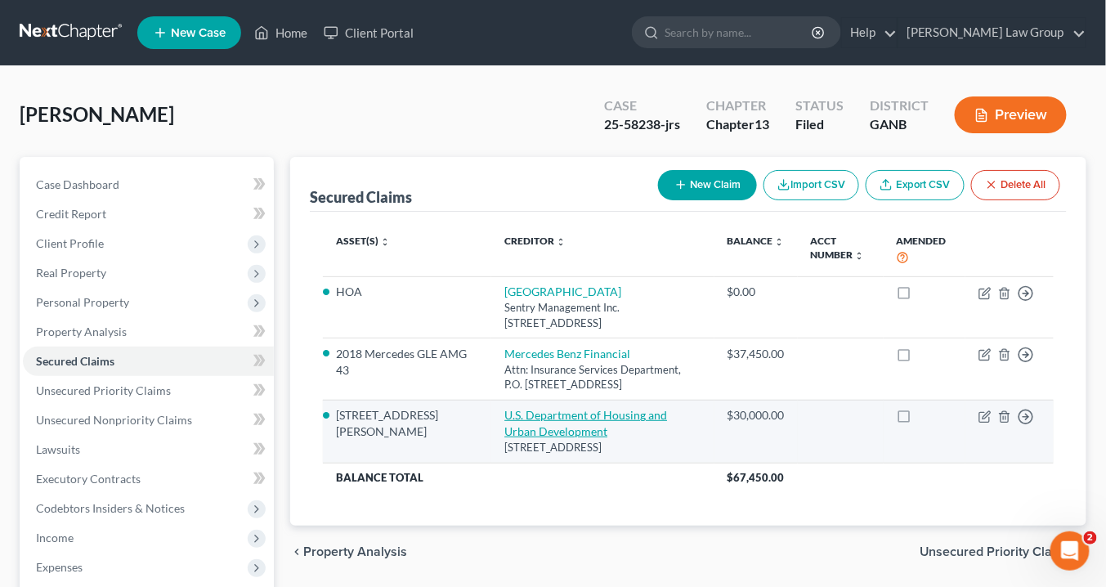
drag, startPoint x: 637, startPoint y: 444, endPoint x: 454, endPoint y: 407, distance: 186.8
click at [491, 407] on td "U.S. Department of Housing and Urban Development [STREET_ADDRESS]" at bounding box center [602, 431] width 222 height 63
copy td "U.S. Department of Housing and Urban Development [STREET_ADDRESS]"
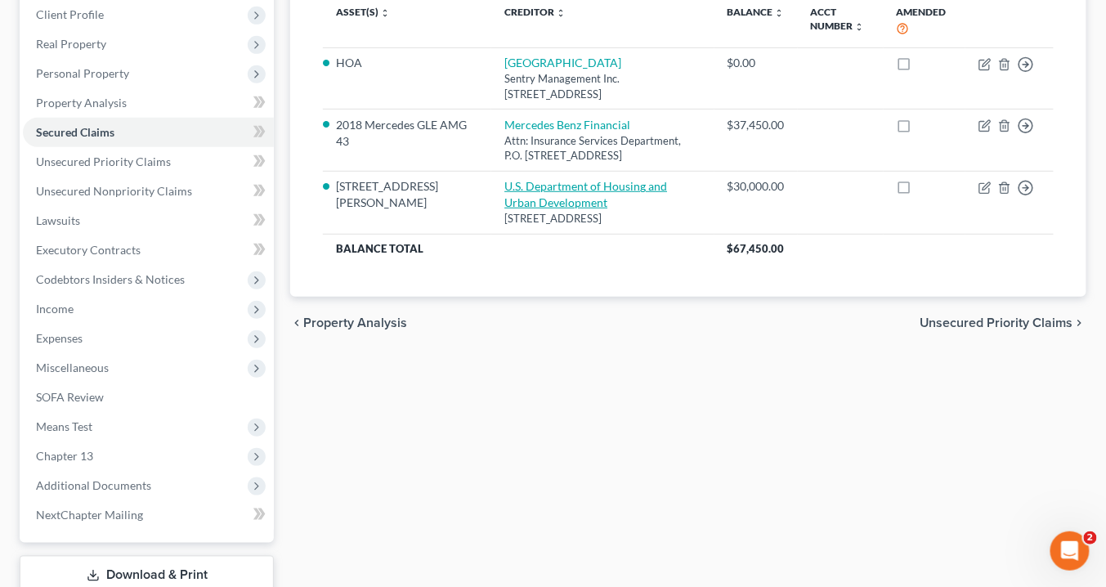
scroll to position [338, 0]
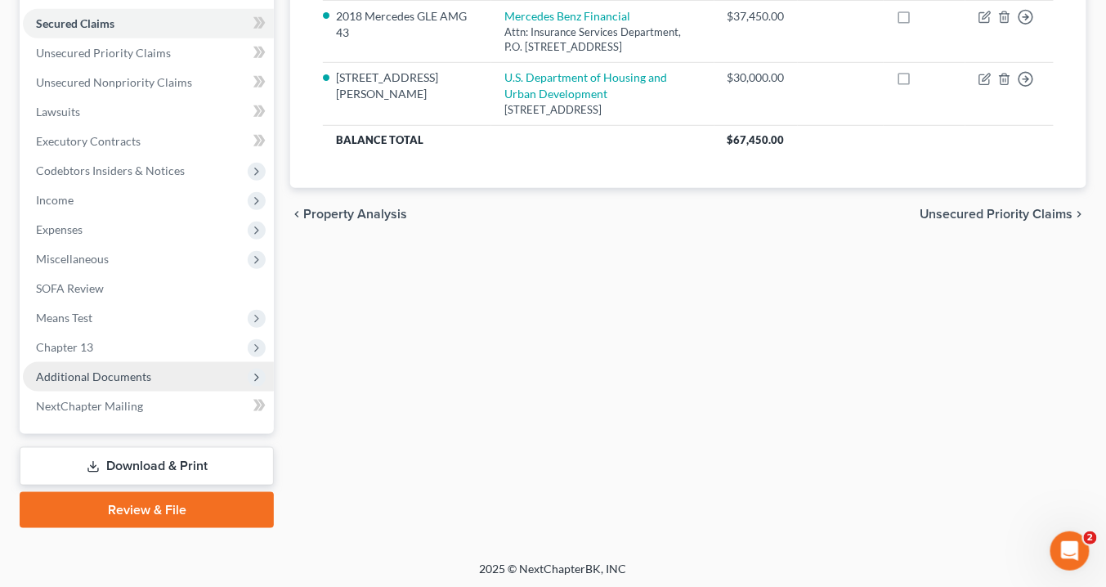
click at [103, 373] on span "Additional Documents" at bounding box center [93, 376] width 115 height 14
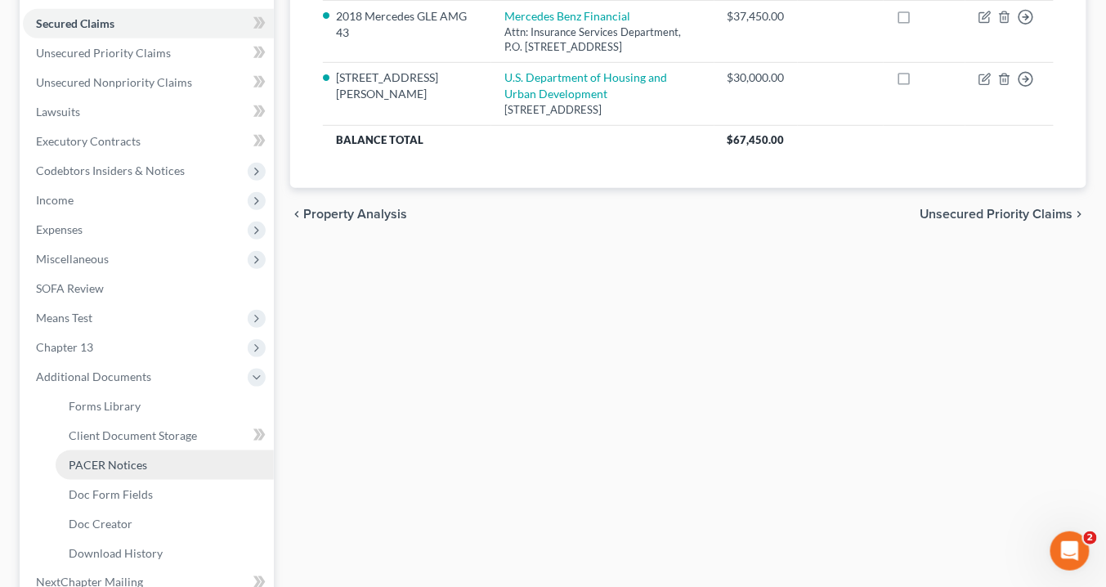
click at [140, 465] on span "PACER Notices" at bounding box center [108, 465] width 78 height 14
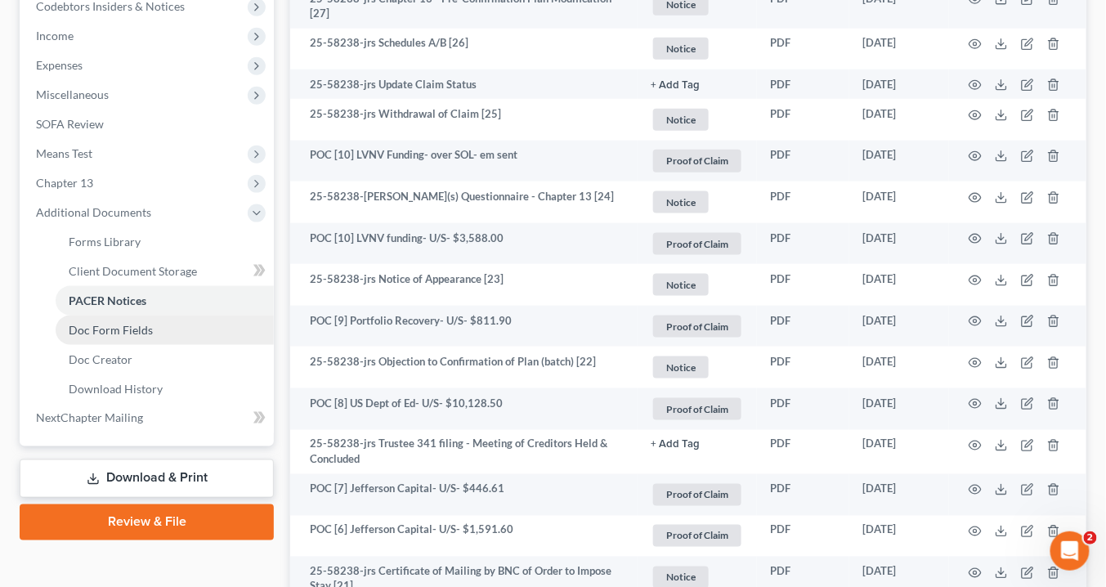
scroll to position [523, 0]
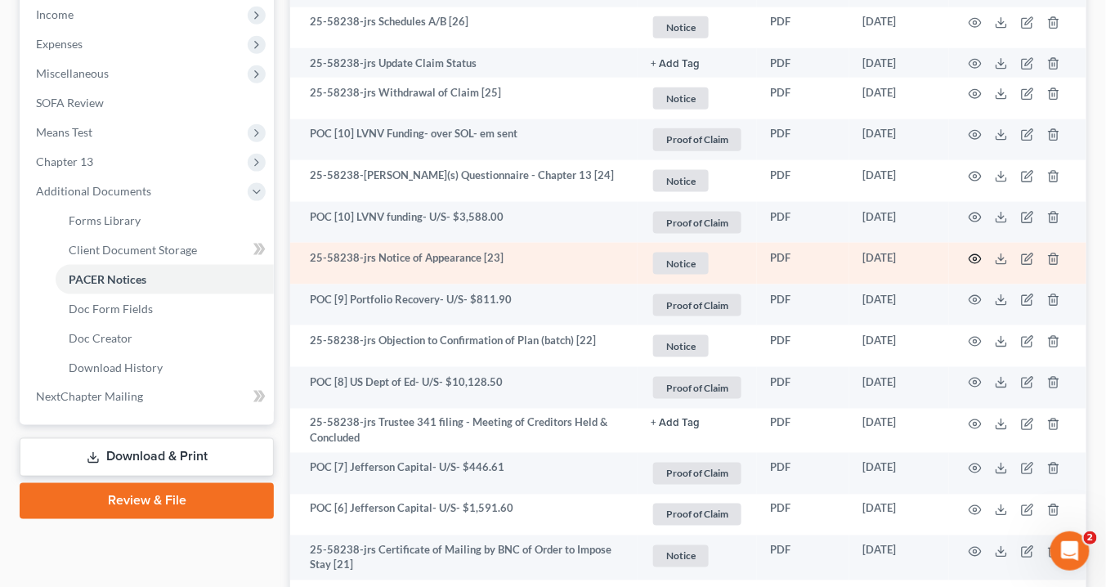
click at [975, 257] on circle "button" at bounding box center [975, 258] width 3 height 3
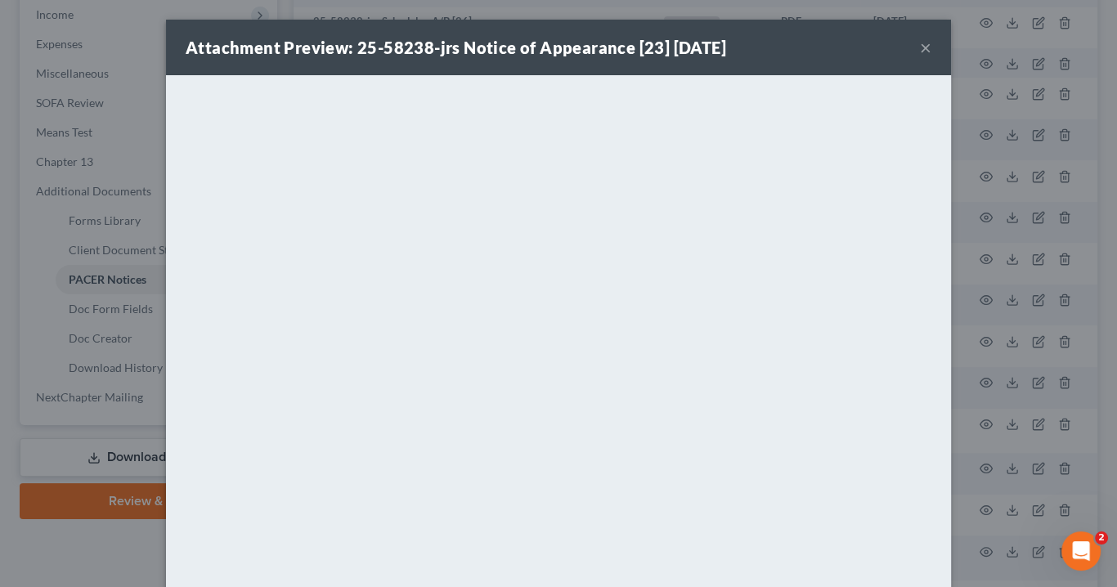
click at [920, 48] on button "×" at bounding box center [925, 48] width 11 height 20
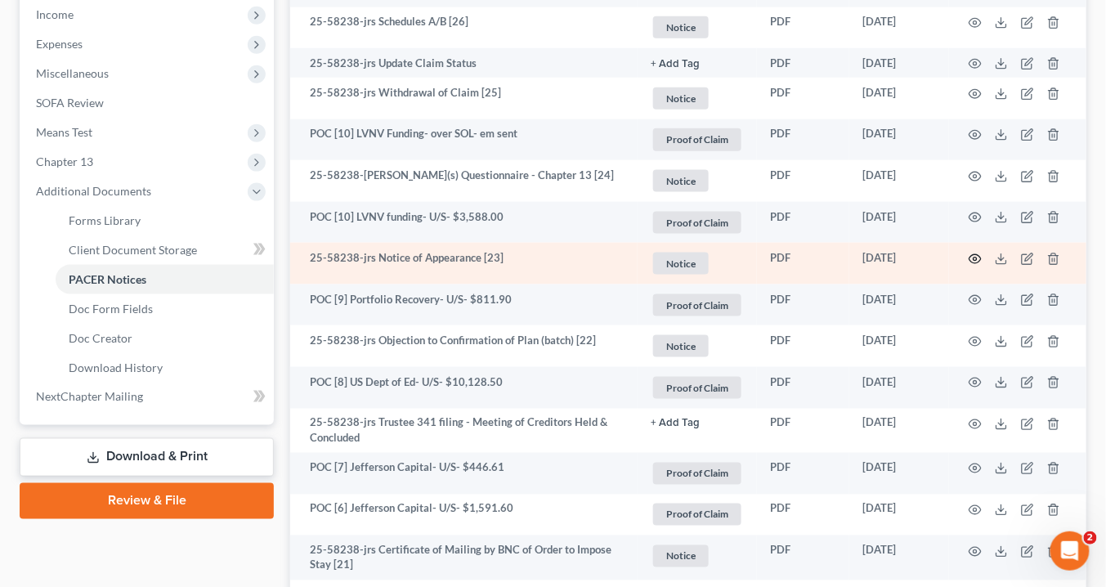
click at [975, 254] on icon "button" at bounding box center [975, 259] width 13 height 13
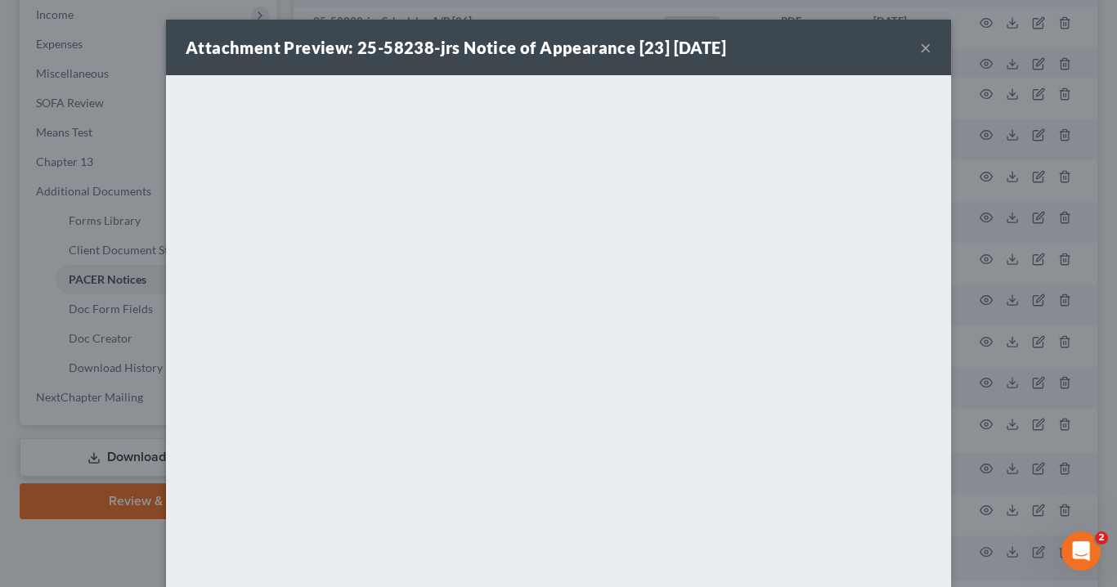
click at [920, 46] on button "×" at bounding box center [925, 48] width 11 height 20
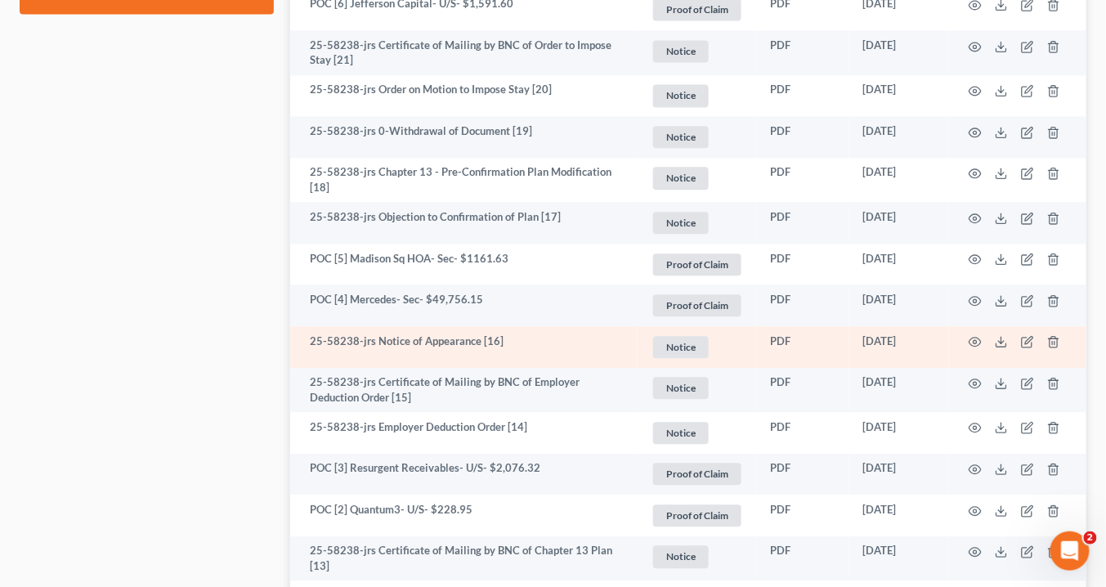
scroll to position [1112, 0]
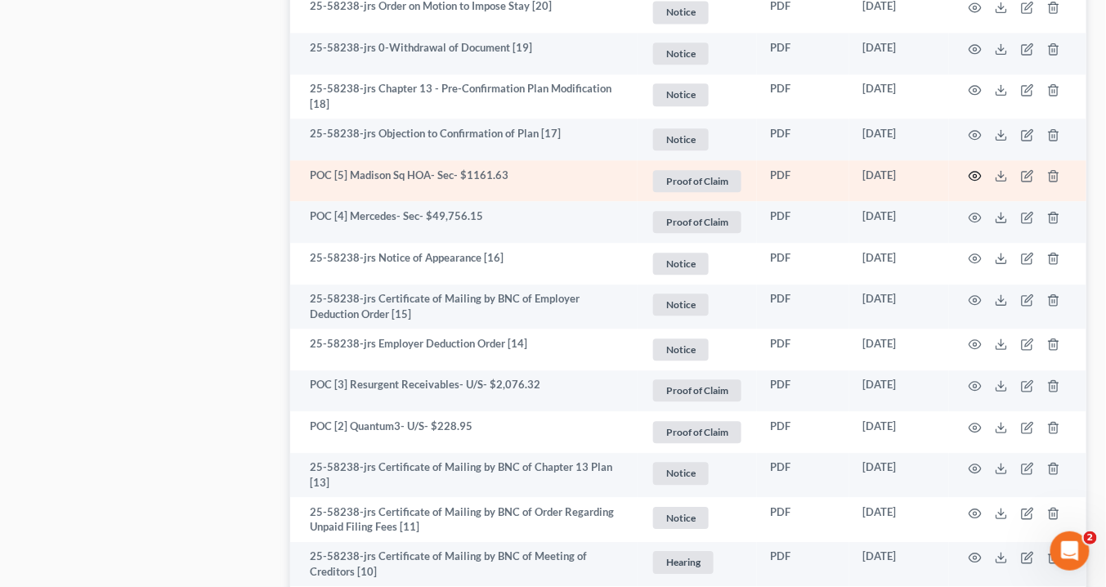
click at [976, 173] on icon "button" at bounding box center [975, 175] width 13 height 13
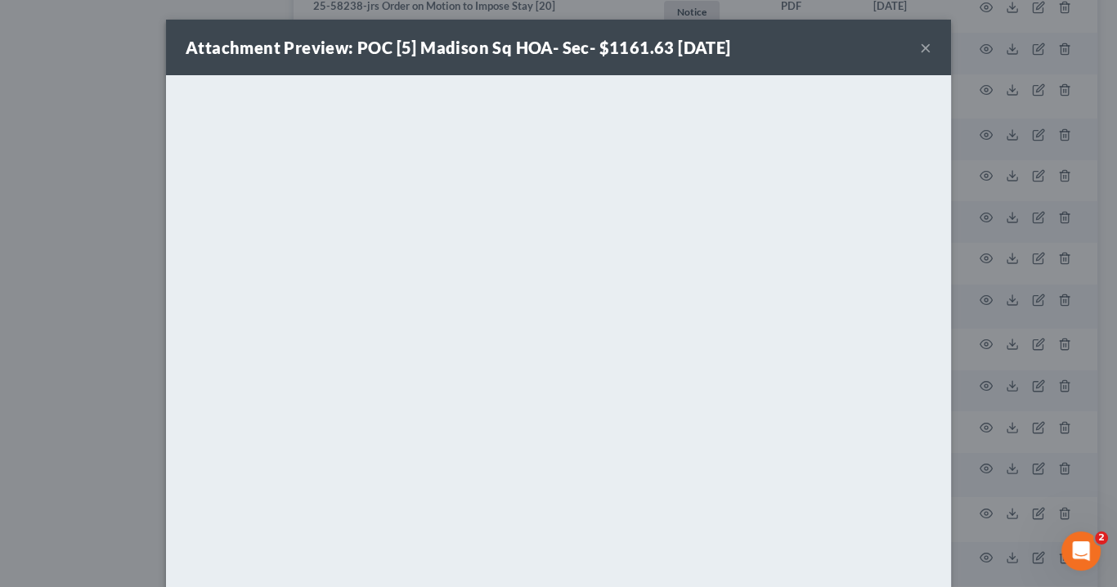
click at [920, 49] on button "×" at bounding box center [925, 48] width 11 height 20
